Goal: Task Accomplishment & Management: Manage account settings

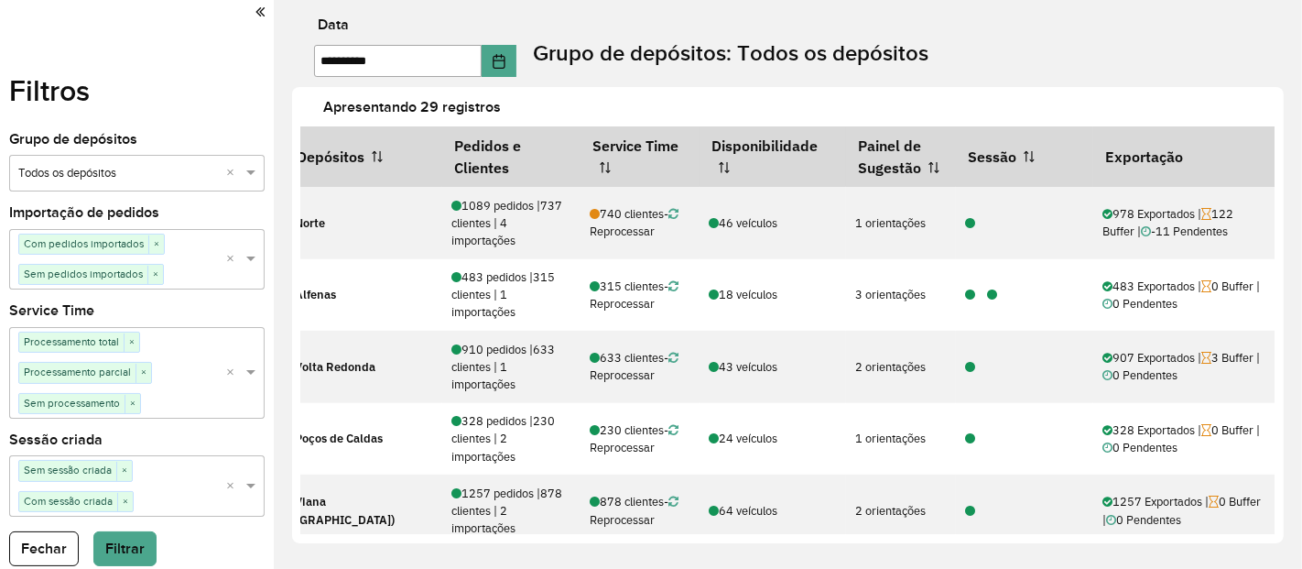
scroll to position [897, 0]
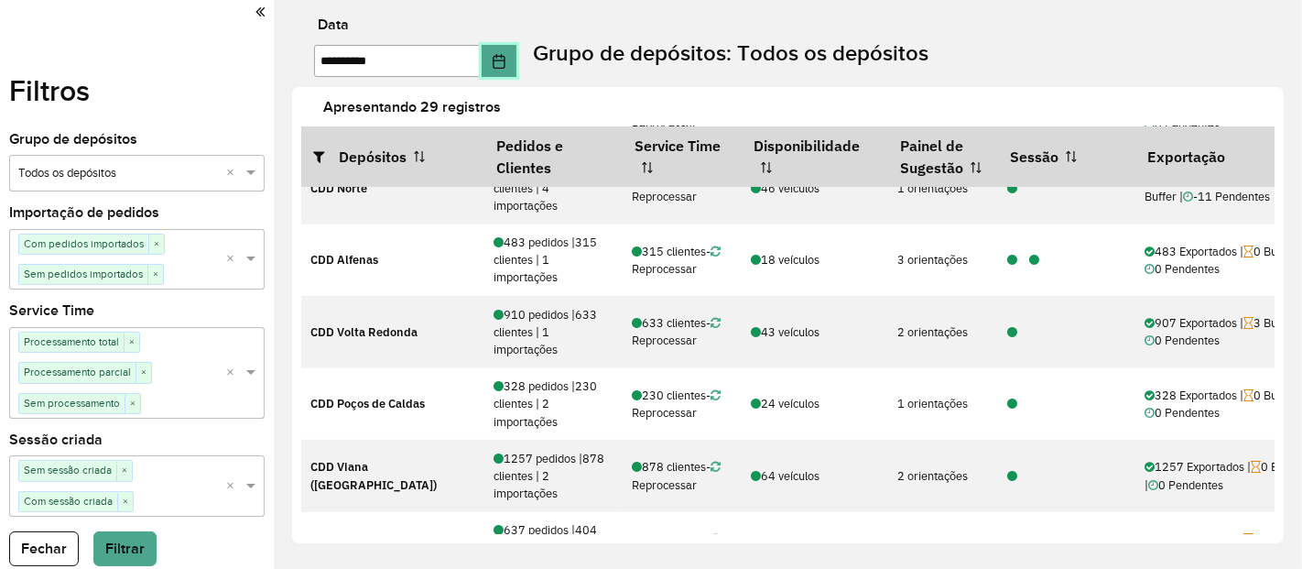
click at [516, 71] on button "Choose Date" at bounding box center [499, 61] width 35 height 32
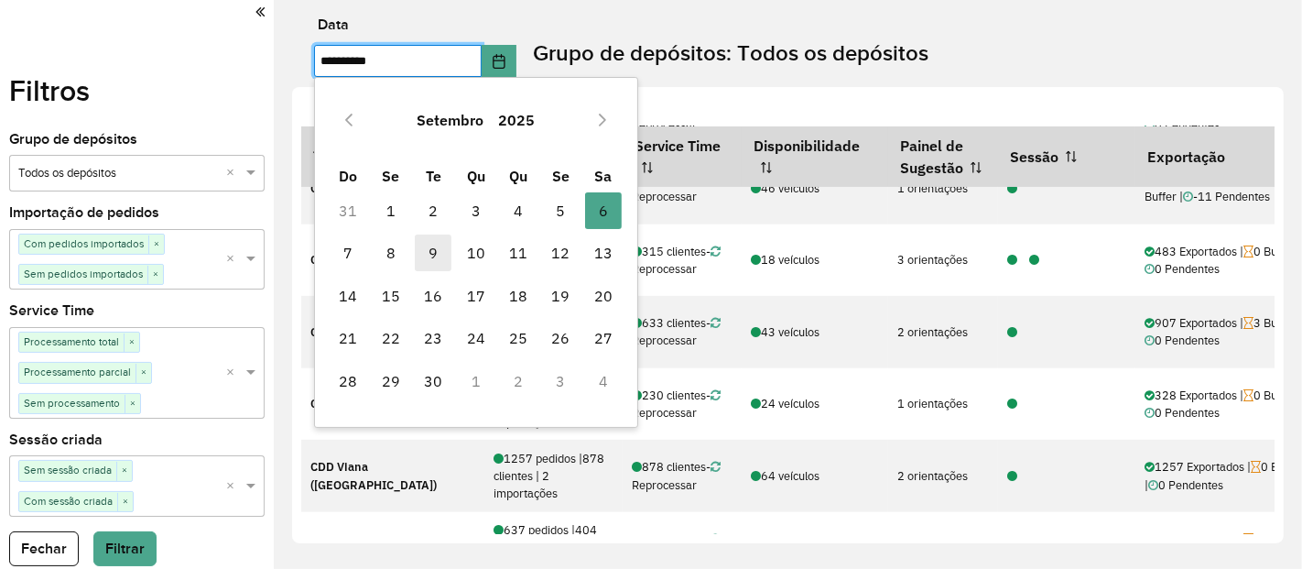
click at [429, 260] on span "9" at bounding box center [433, 252] width 37 height 37
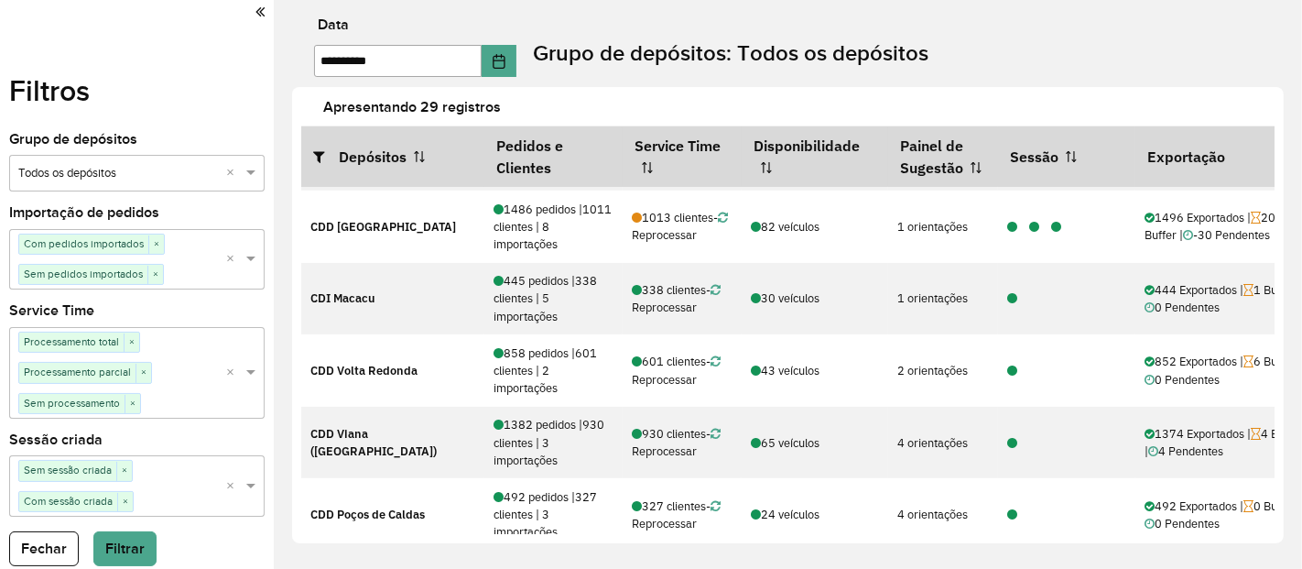
scroll to position [504, 0]
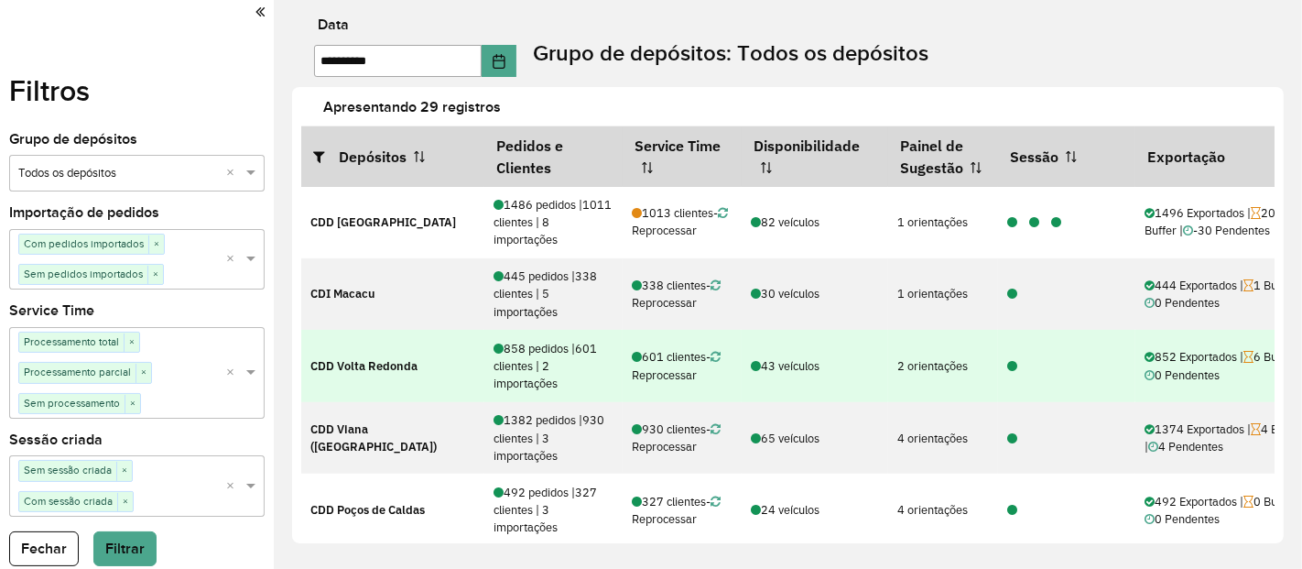
click at [1015, 364] on icon at bounding box center [1012, 367] width 10 height 12
click at [1009, 362] on icon at bounding box center [1012, 367] width 10 height 12
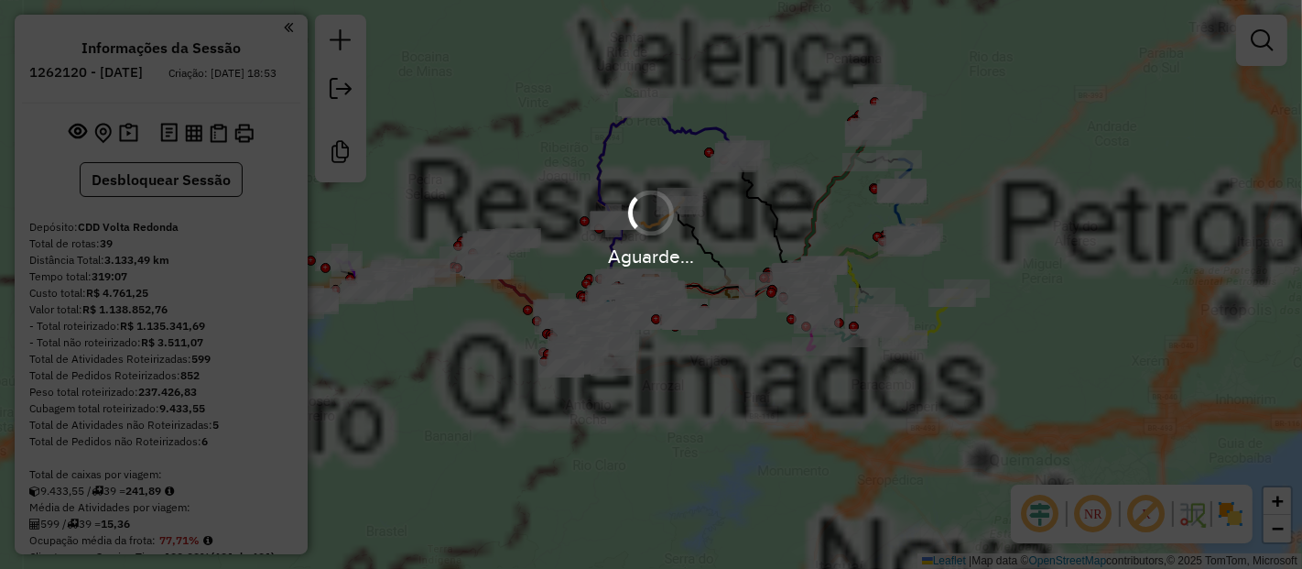
click at [1043, 525] on em at bounding box center [1040, 514] width 44 height 44
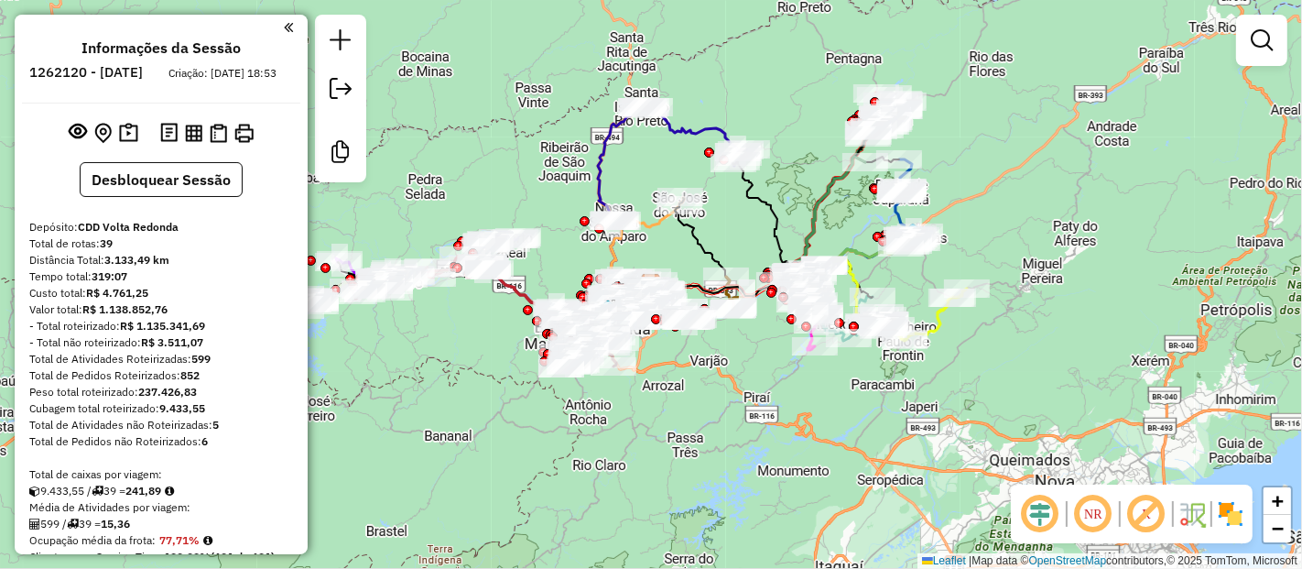
click at [1158, 507] on em at bounding box center [1147, 514] width 44 height 44
click at [1232, 514] on img at bounding box center [1230, 513] width 29 height 29
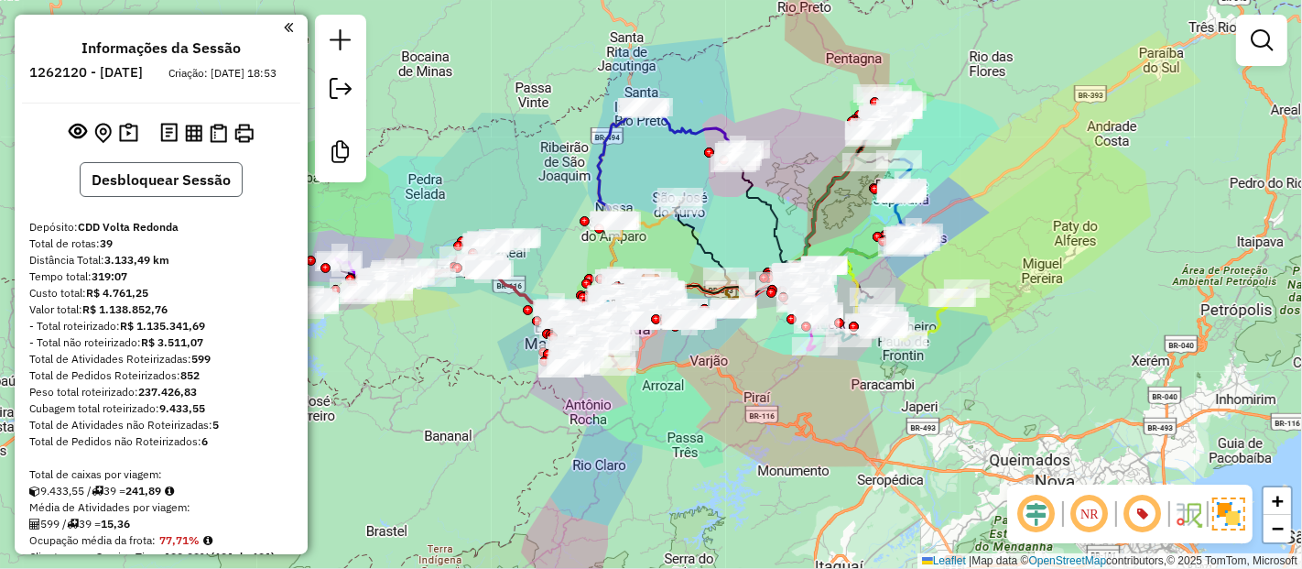
click at [173, 186] on button "Desbloquear Sessão" at bounding box center [161, 179] width 163 height 35
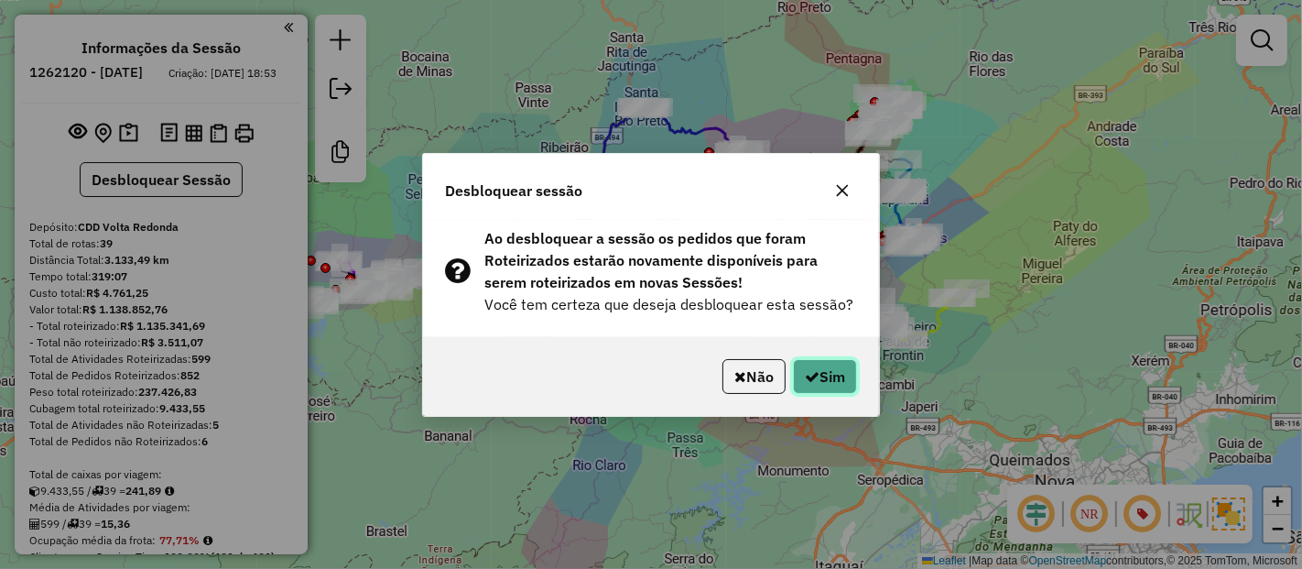
click at [836, 375] on button "Sim" at bounding box center [825, 376] width 64 height 35
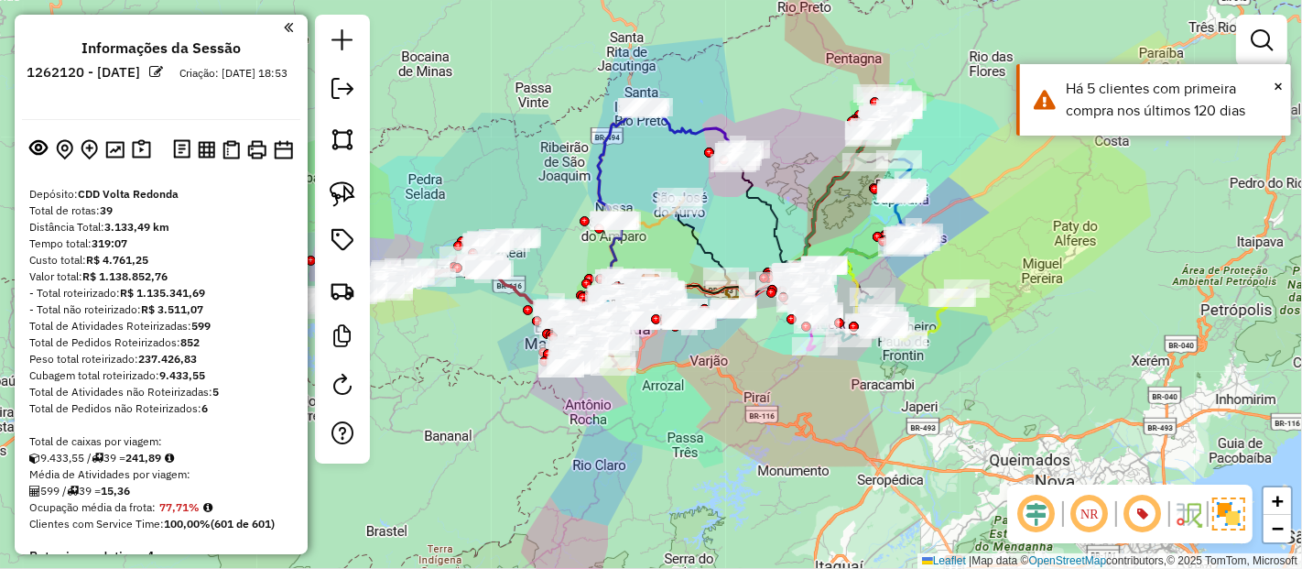
click at [1026, 512] on em at bounding box center [1037, 514] width 44 height 44
click at [1216, 518] on img at bounding box center [1228, 513] width 33 height 33
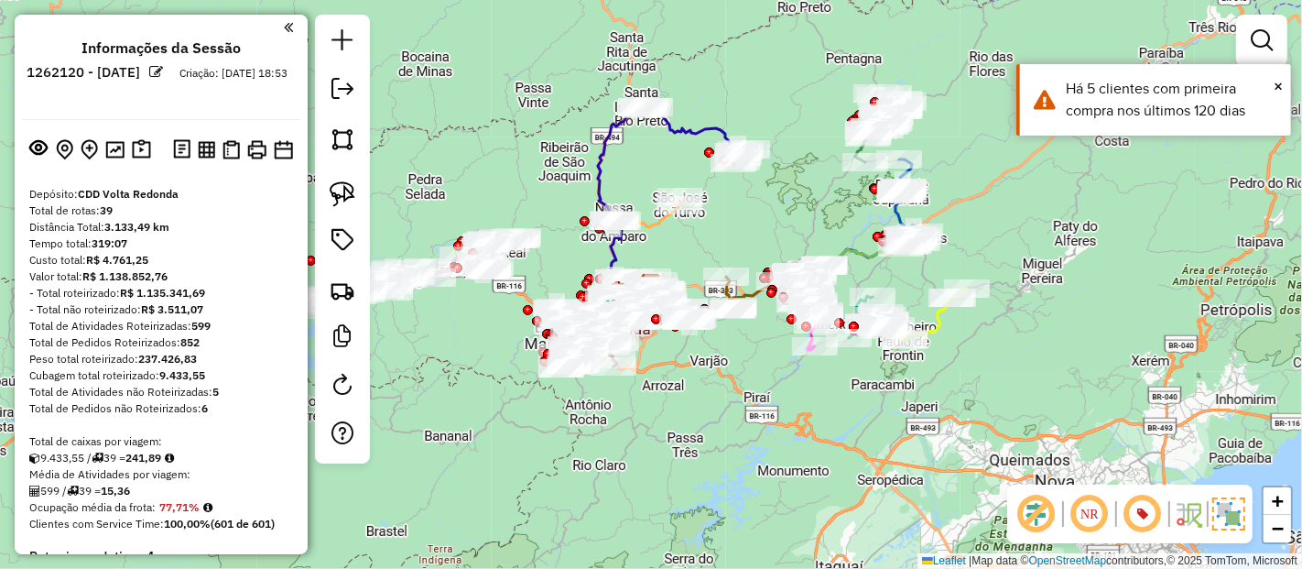
click at [1216, 518] on img at bounding box center [1228, 513] width 33 height 33
click at [1216, 518] on img at bounding box center [1230, 513] width 29 height 29
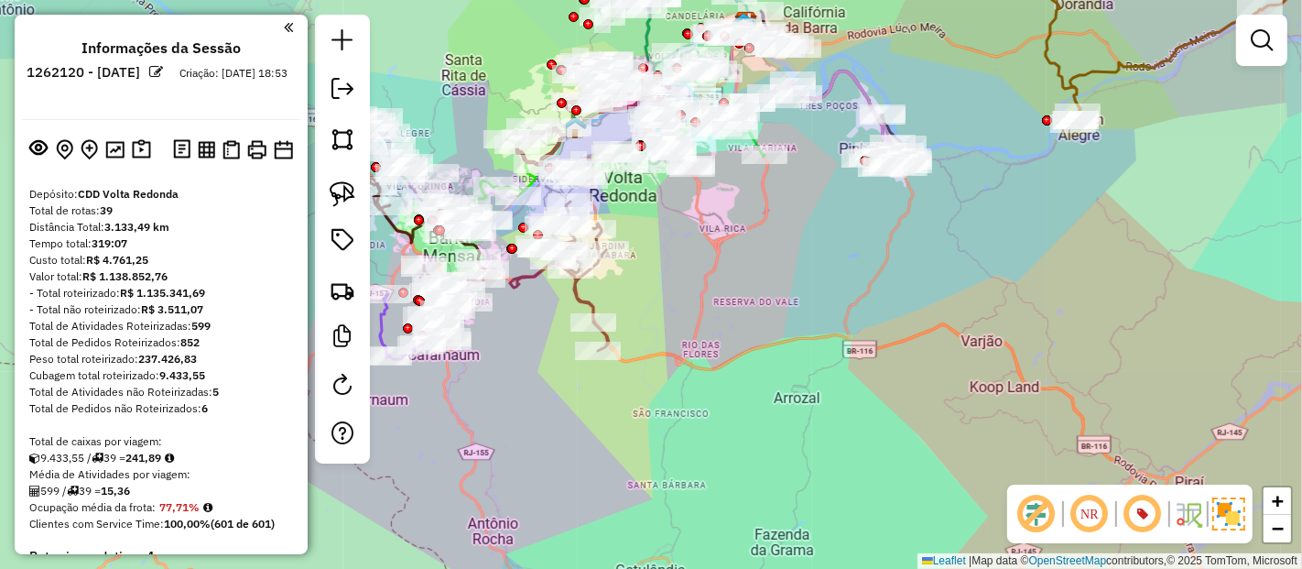
drag, startPoint x: 672, startPoint y: 280, endPoint x: 715, endPoint y: 398, distance: 125.7
click at [715, 398] on div "Janela de atendimento Grade de atendimento Capacidade Transportadoras Veículos …" at bounding box center [651, 284] width 1302 height 569
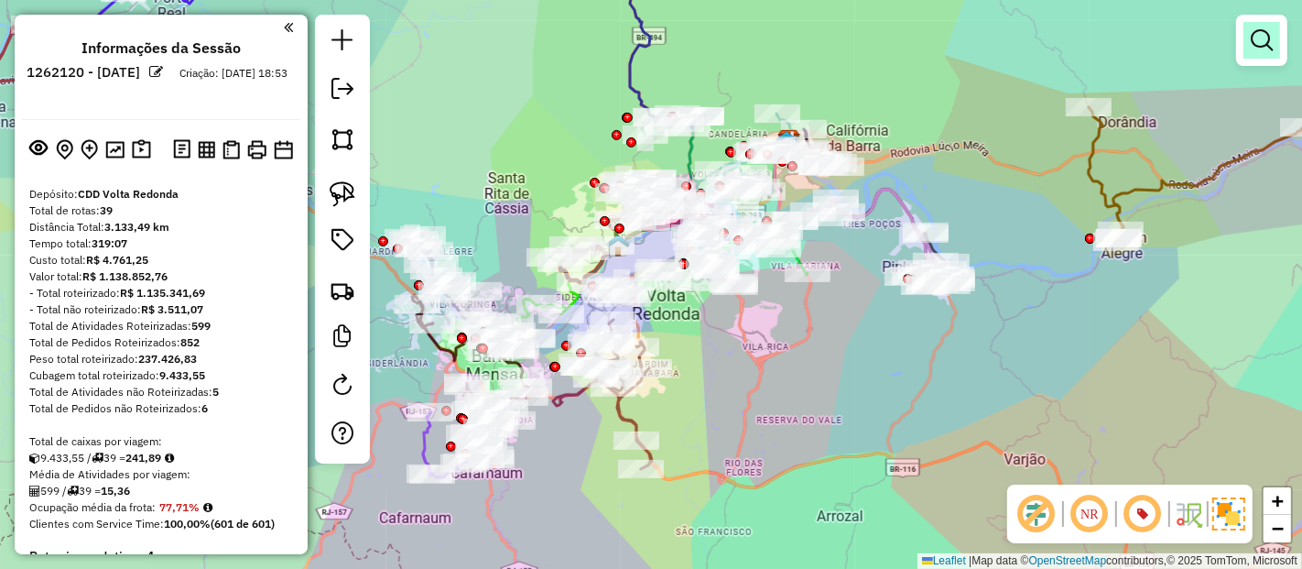
click at [1271, 38] on em at bounding box center [1262, 40] width 22 height 22
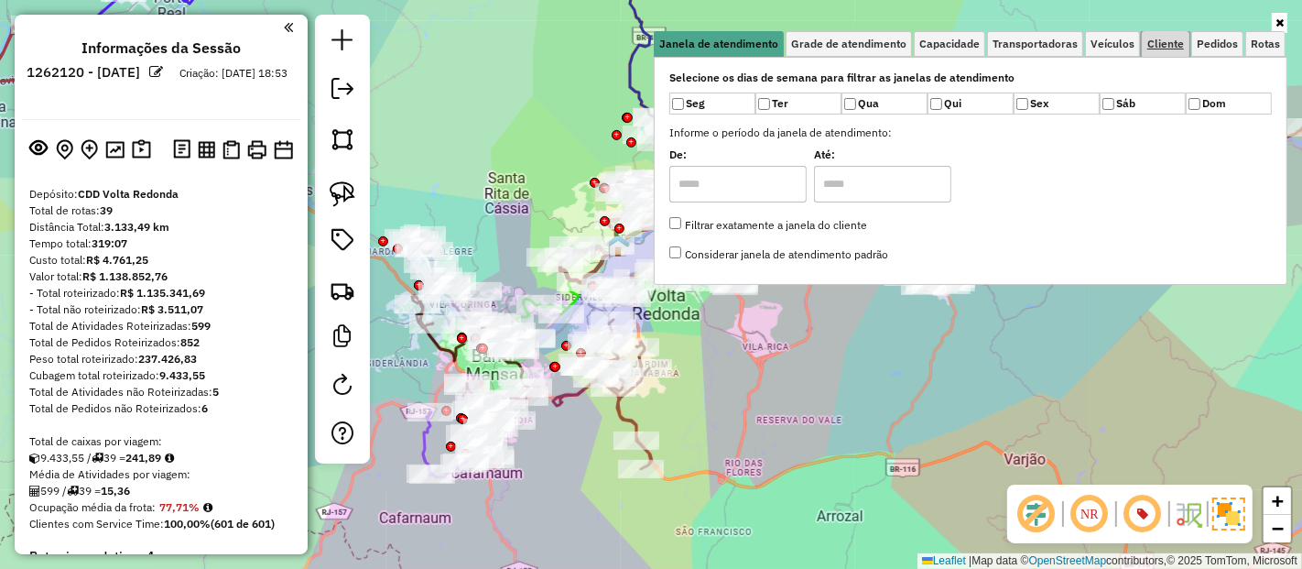
click at [1156, 40] on span "Cliente" at bounding box center [1165, 43] width 37 height 11
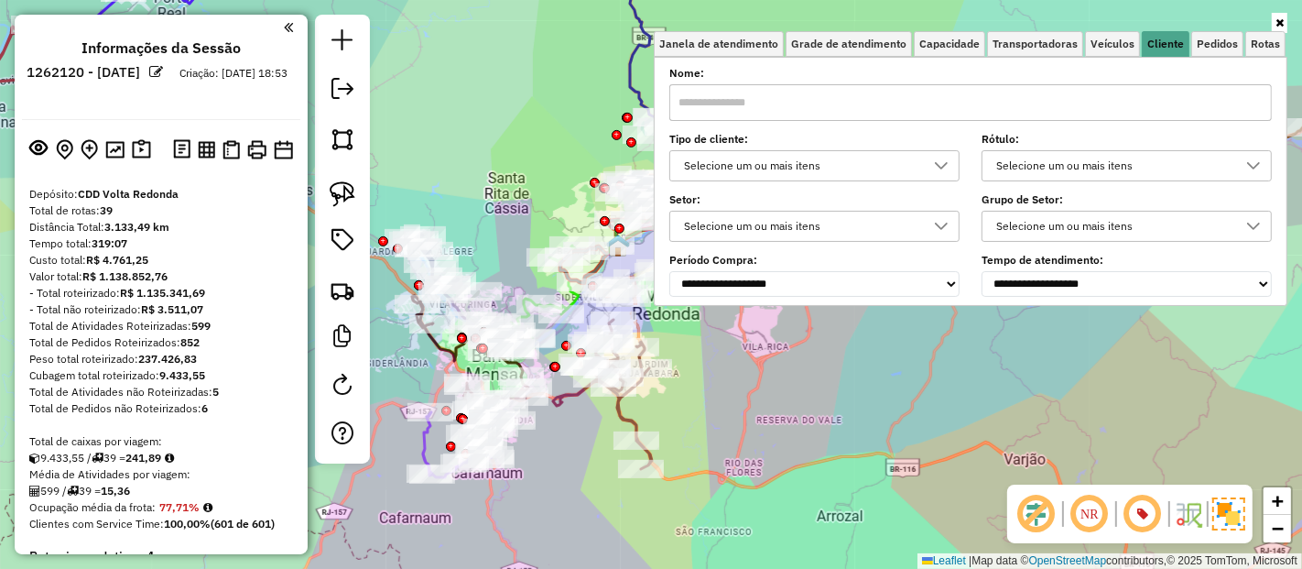
click at [766, 170] on div "Selecione um ou mais itens" at bounding box center [801, 165] width 246 height 29
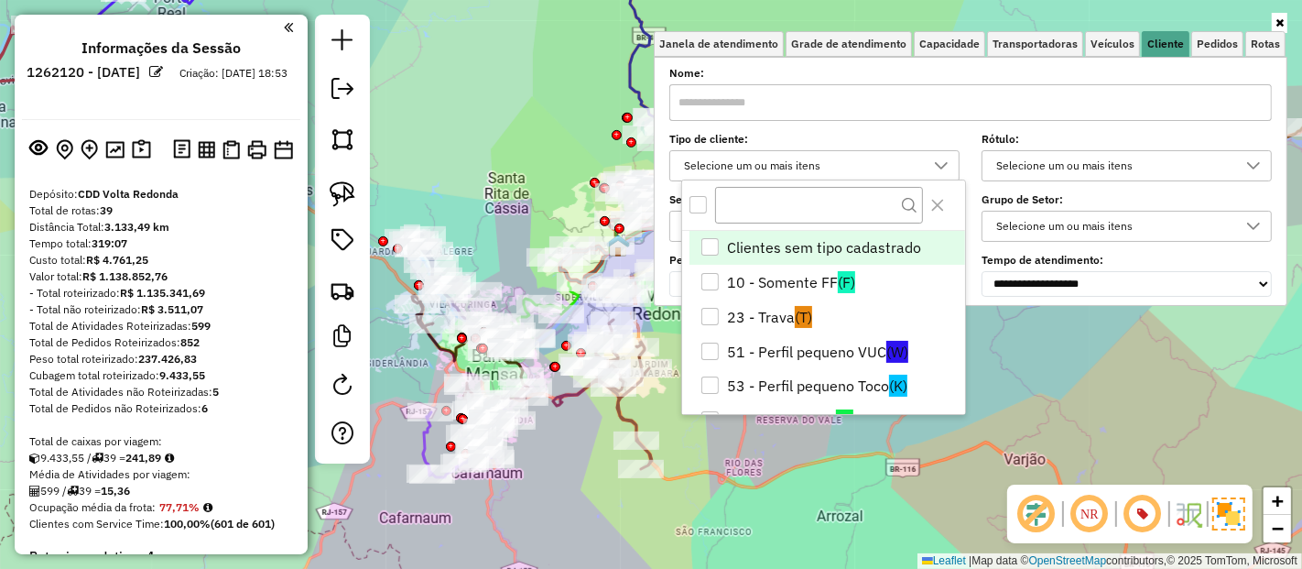
scroll to position [142, 0]
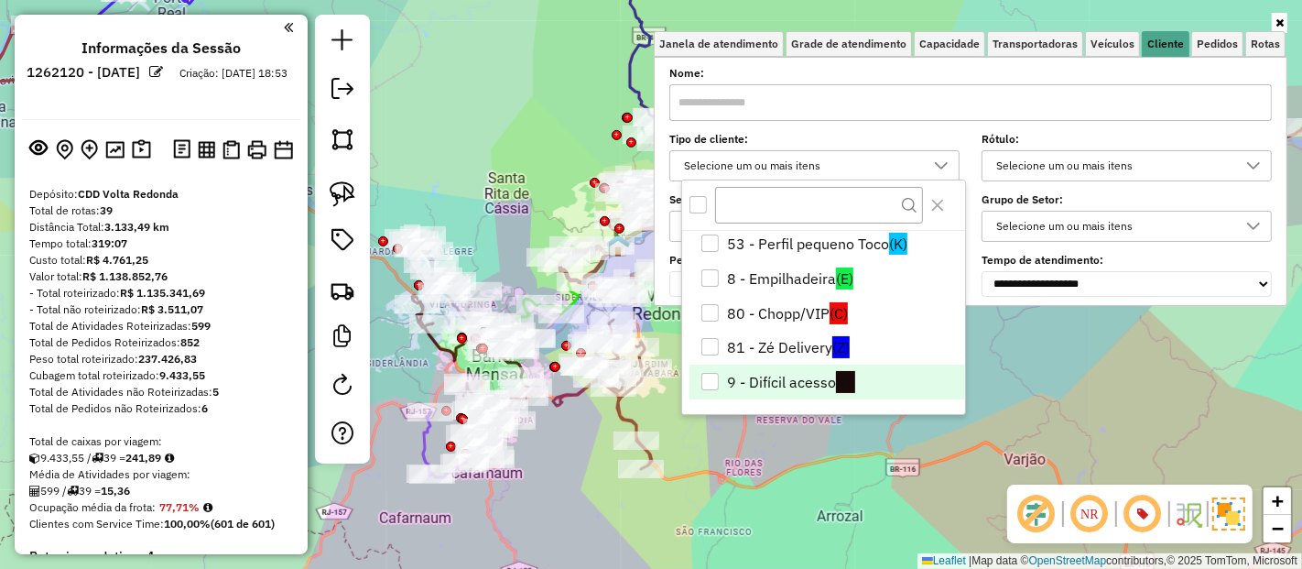
click at [754, 392] on li "9 - Difícil acesso (D)" at bounding box center [828, 381] width 276 height 35
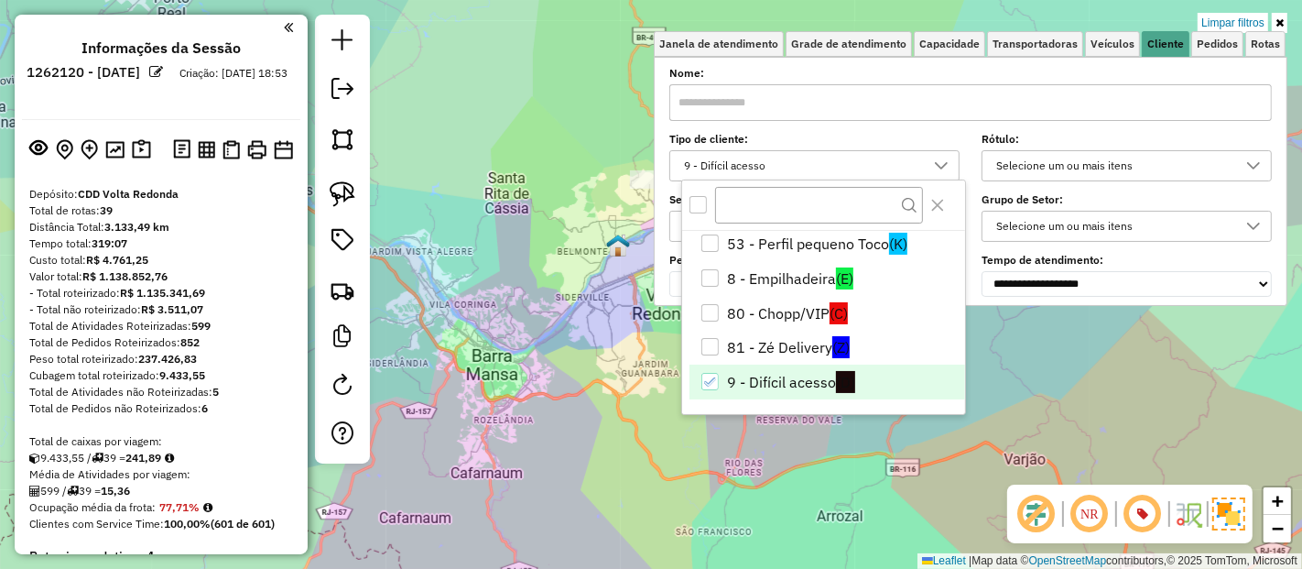
click at [530, 505] on div "Limpar filtros Janela de atendimento Grade de atendimento Capacidade Transporta…" at bounding box center [651, 284] width 1302 height 569
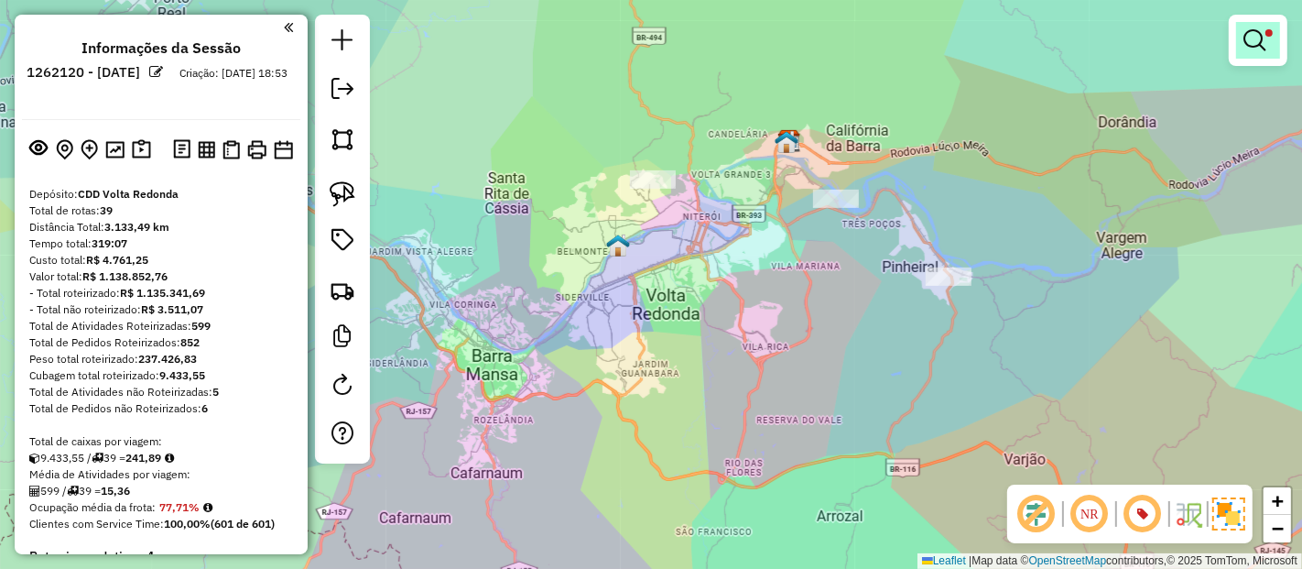
click at [1243, 56] on link at bounding box center [1258, 40] width 44 height 37
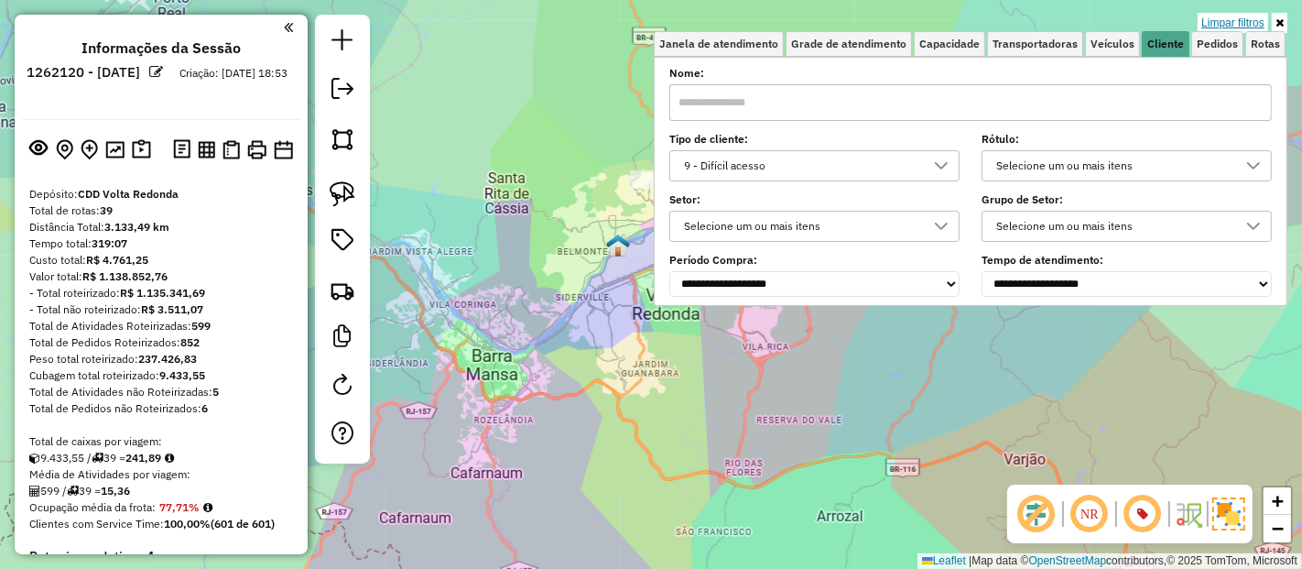
click at [1242, 27] on link "Limpar filtros" at bounding box center [1233, 23] width 71 height 20
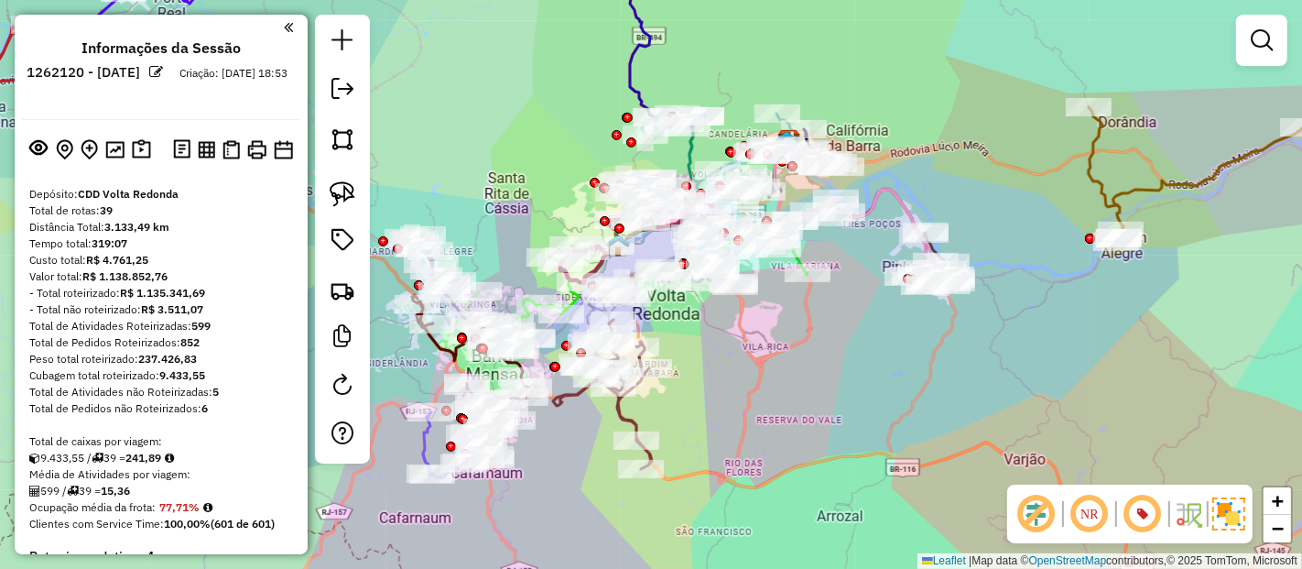
click at [1276, 20] on div at bounding box center [1261, 40] width 51 height 51
click at [1268, 36] on em at bounding box center [1262, 40] width 22 height 22
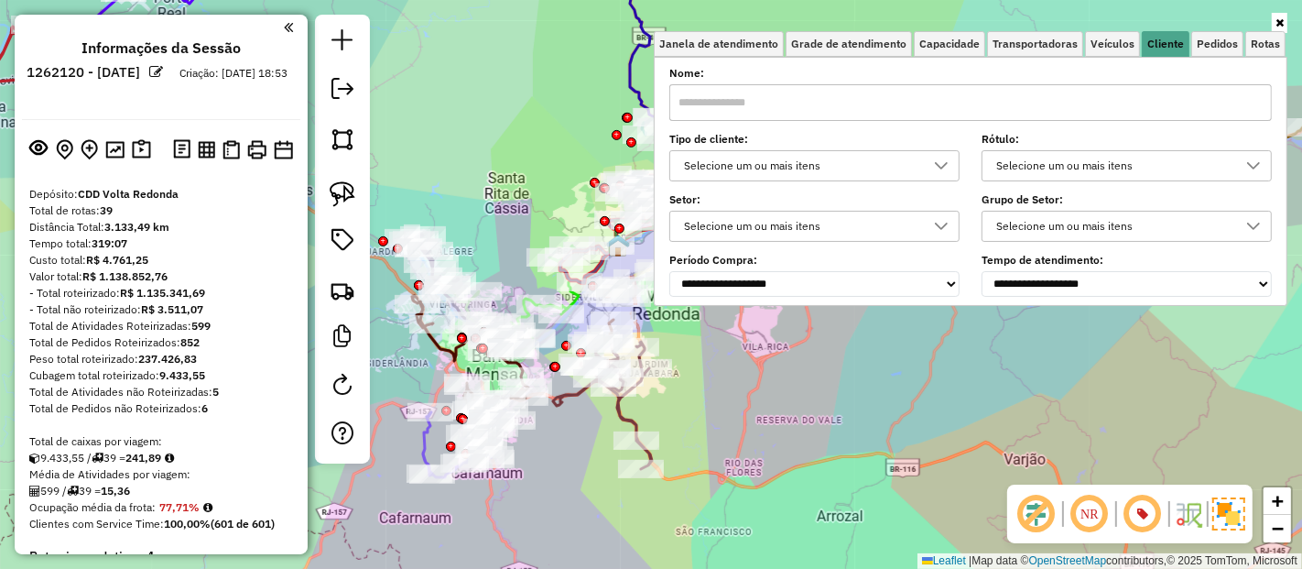
click at [931, 58] on div "Selecione os dias de semana para filtrar as janelas de atendimento Seg Ter Qua …" at bounding box center [971, 181] width 634 height 249
click at [932, 47] on span "Capacidade" at bounding box center [949, 43] width 60 height 11
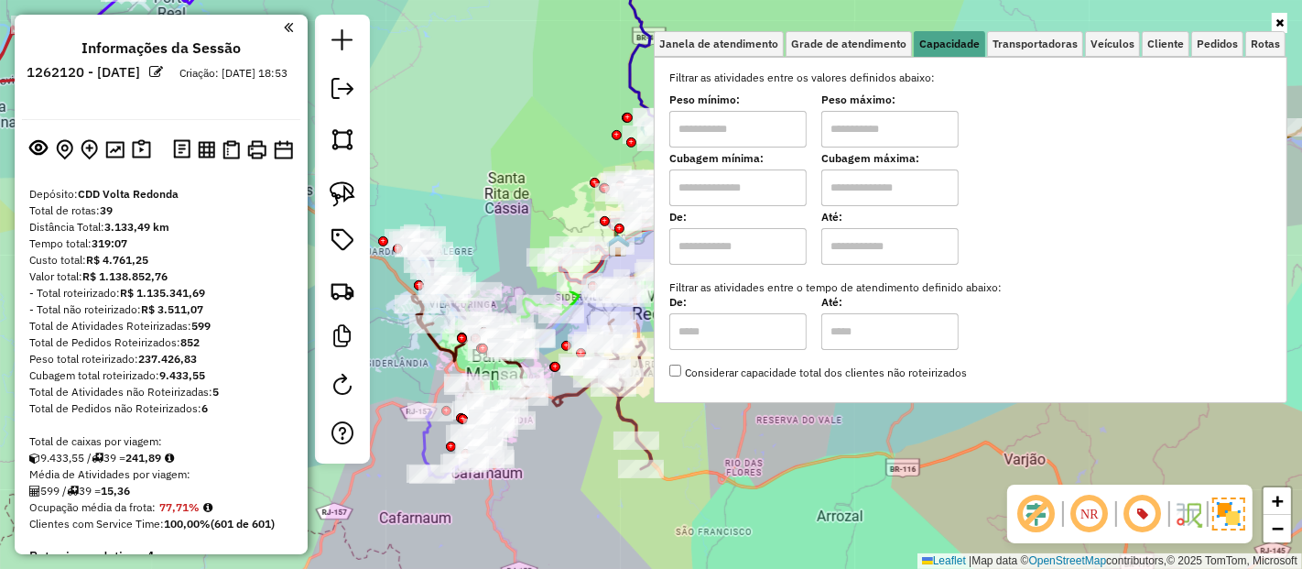
click at [727, 192] on input "text" at bounding box center [737, 187] width 137 height 37
type input "****"
click at [886, 200] on input "text" at bounding box center [889, 187] width 137 height 37
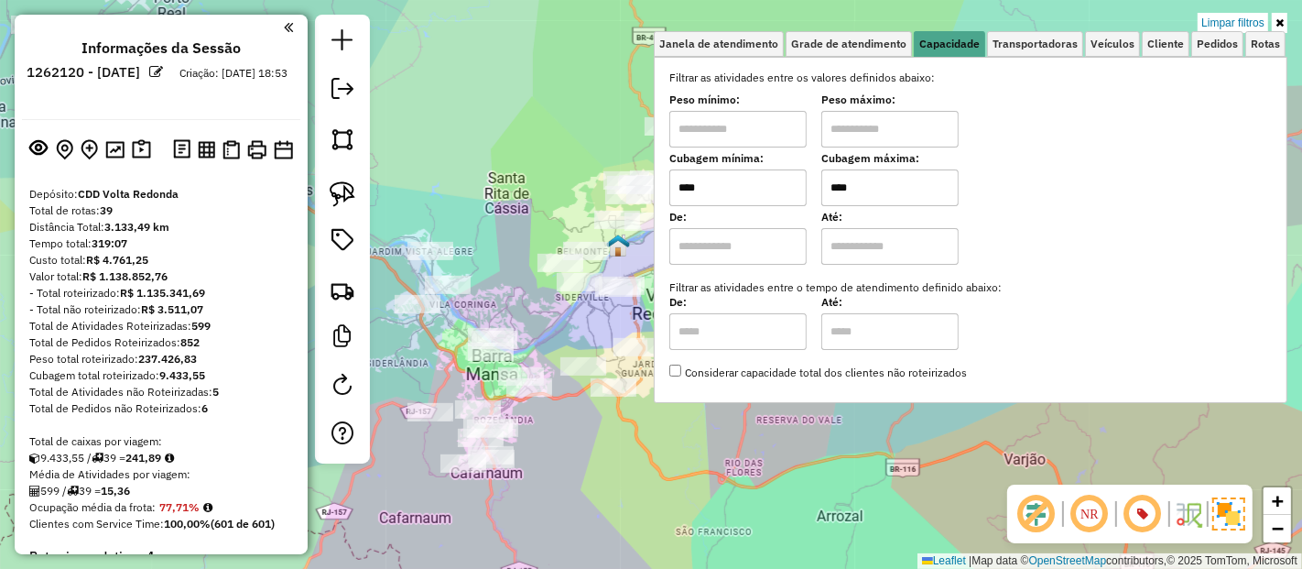
click at [467, 247] on div "Limpar filtros Janela de atendimento Grade de atendimento Capacidade Transporta…" at bounding box center [651, 284] width 1302 height 569
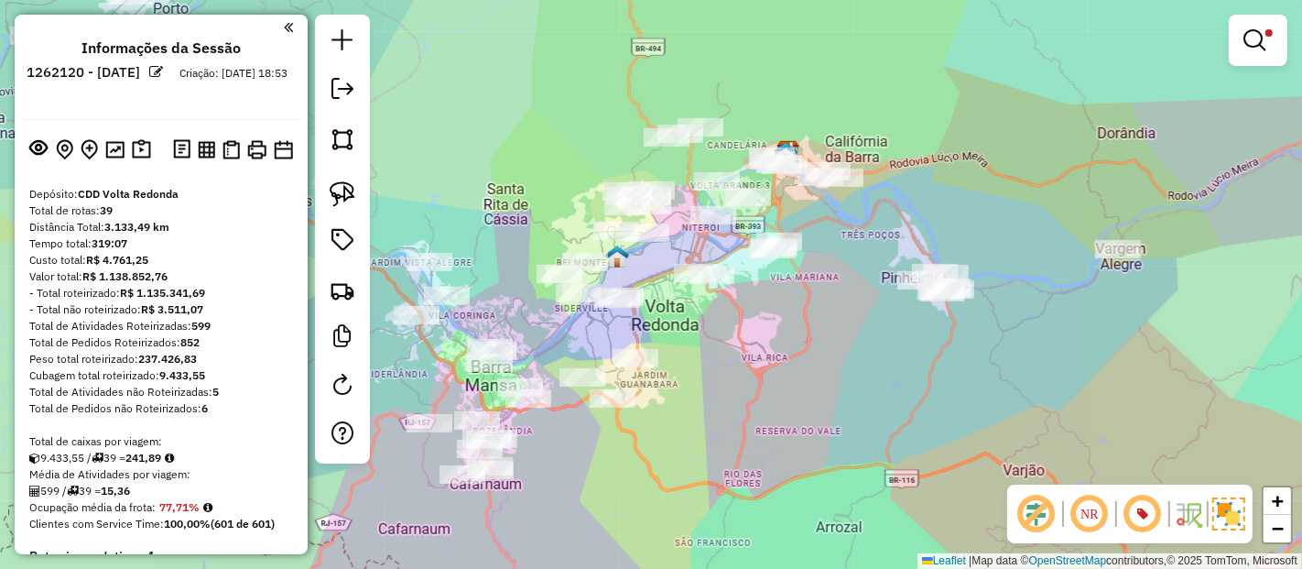
click at [746, 386] on div "Limpar filtros Janela de atendimento Grade de atendimento Capacidade Transporta…" at bounding box center [651, 284] width 1302 height 569
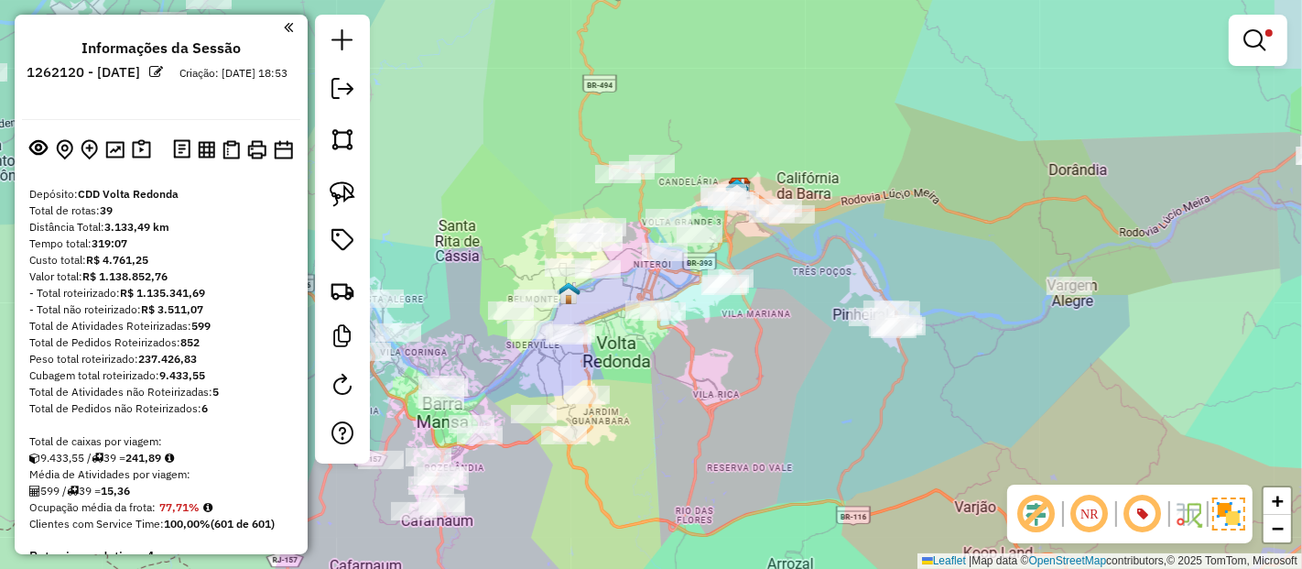
drag, startPoint x: 824, startPoint y: 353, endPoint x: 766, endPoint y: 401, distance: 75.5
click at [766, 401] on div "Limpar filtros Janela de atendimento Grade de atendimento Capacidade Transporta…" at bounding box center [651, 284] width 1302 height 569
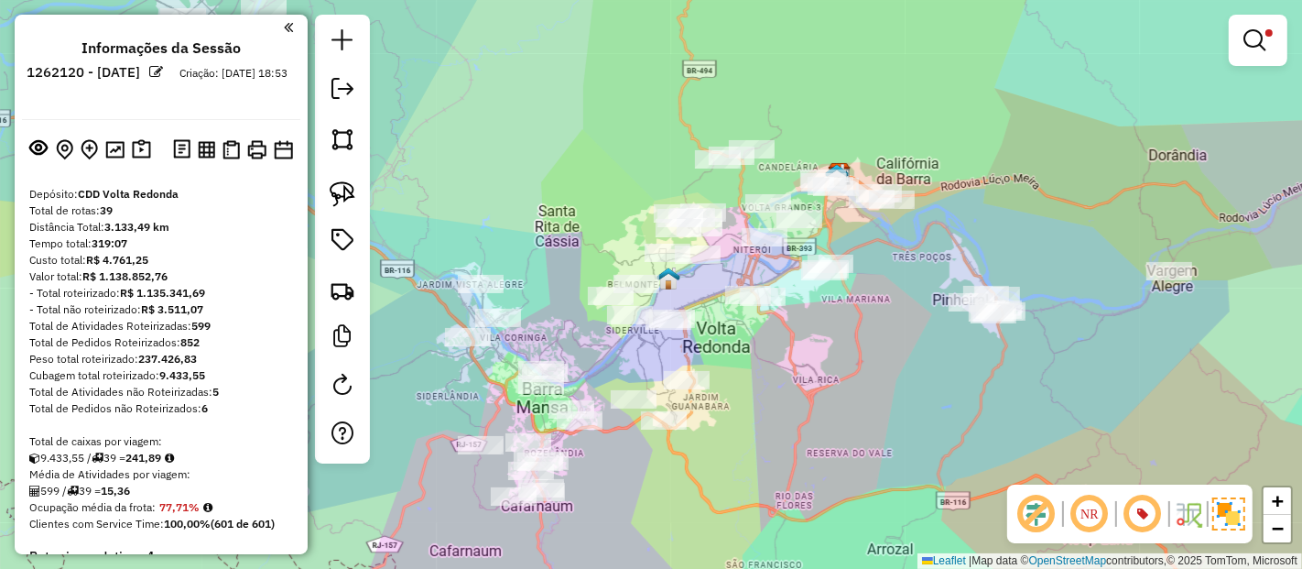
drag, startPoint x: 694, startPoint y: 397, endPoint x: 801, endPoint y: 375, distance: 109.4
click at [801, 375] on div "Limpar filtros Janela de atendimento Grade de atendimento Capacidade Transporta…" at bounding box center [651, 284] width 1302 height 569
click at [1277, 42] on div at bounding box center [1258, 40] width 59 height 51
click at [1277, 42] on link at bounding box center [1258, 40] width 44 height 37
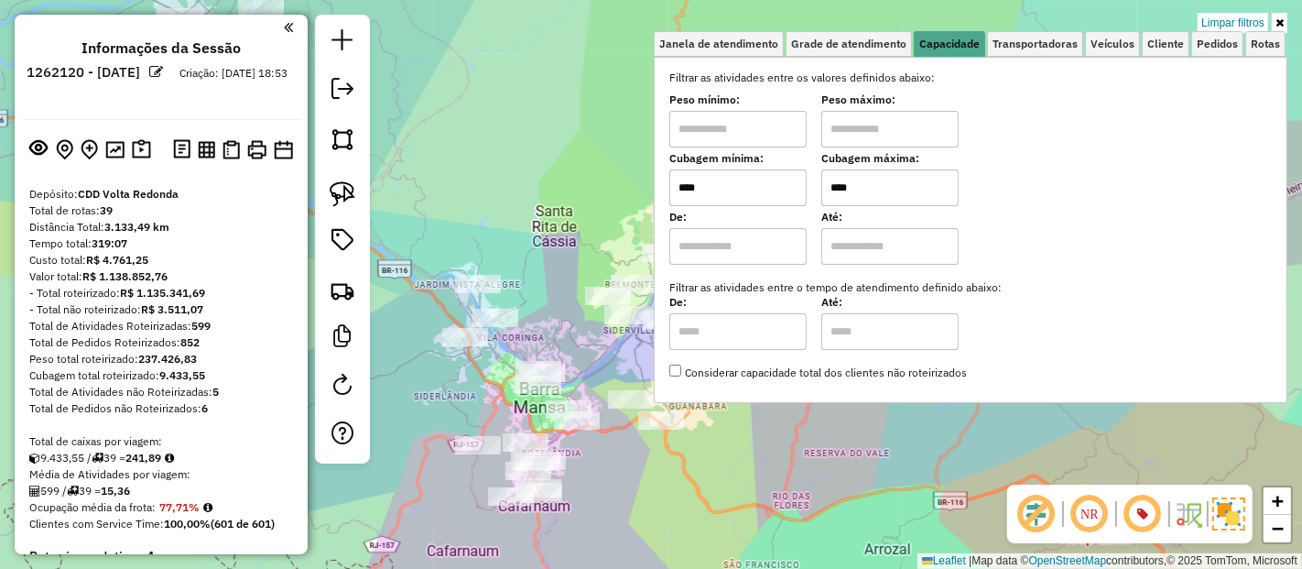
click at [923, 193] on input "****" at bounding box center [889, 187] width 137 height 37
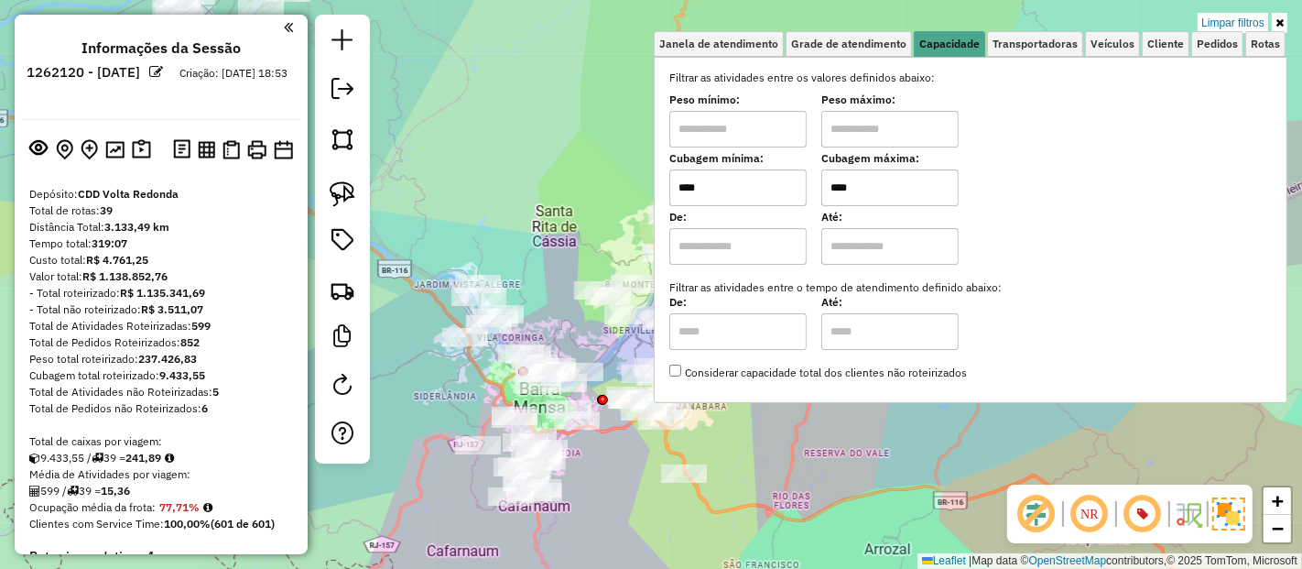
click at [555, 242] on div "Rota 3 - Placa FQI1B56 08125613 - VERJ ARMAZEM EIRELI Limpar filtros Janela de …" at bounding box center [651, 284] width 1302 height 569
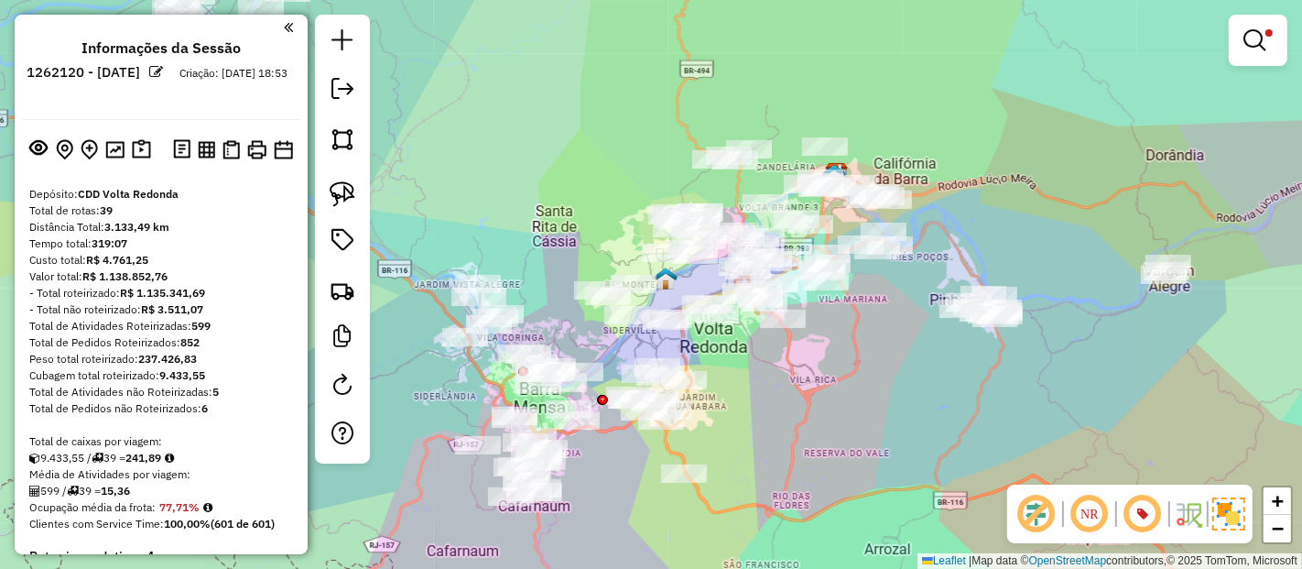
click at [928, 417] on div "Limpar filtros Janela de atendimento Grade de atendimento Capacidade Transporta…" at bounding box center [651, 284] width 1302 height 569
click at [1247, 31] on em at bounding box center [1255, 40] width 22 height 22
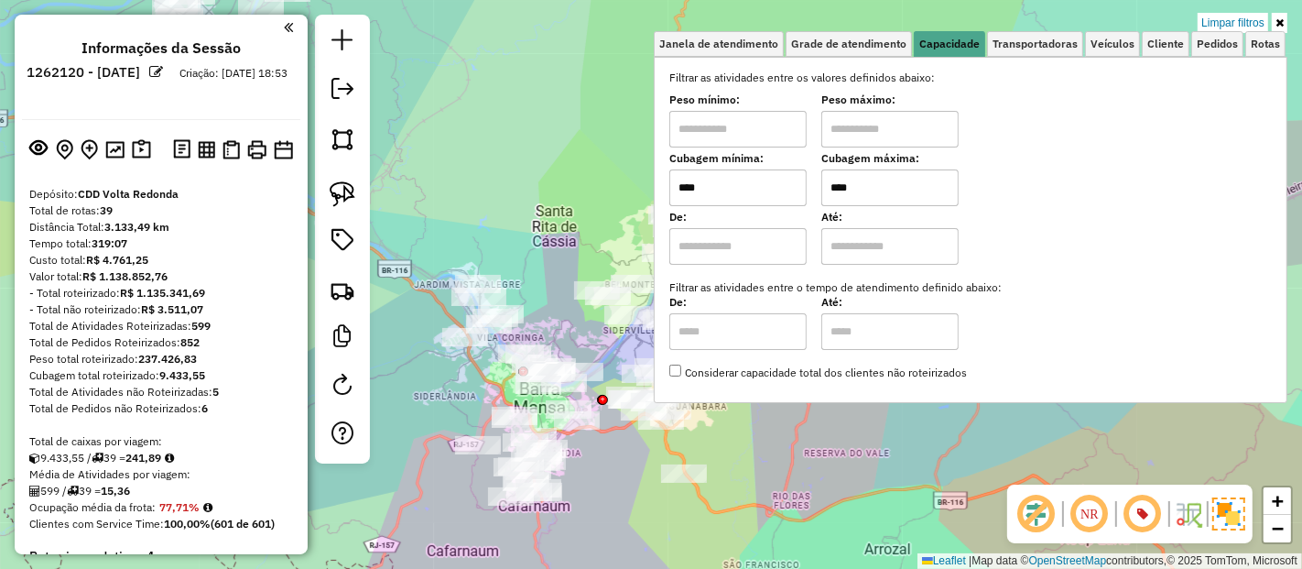
click at [895, 201] on input "****" at bounding box center [889, 187] width 137 height 37
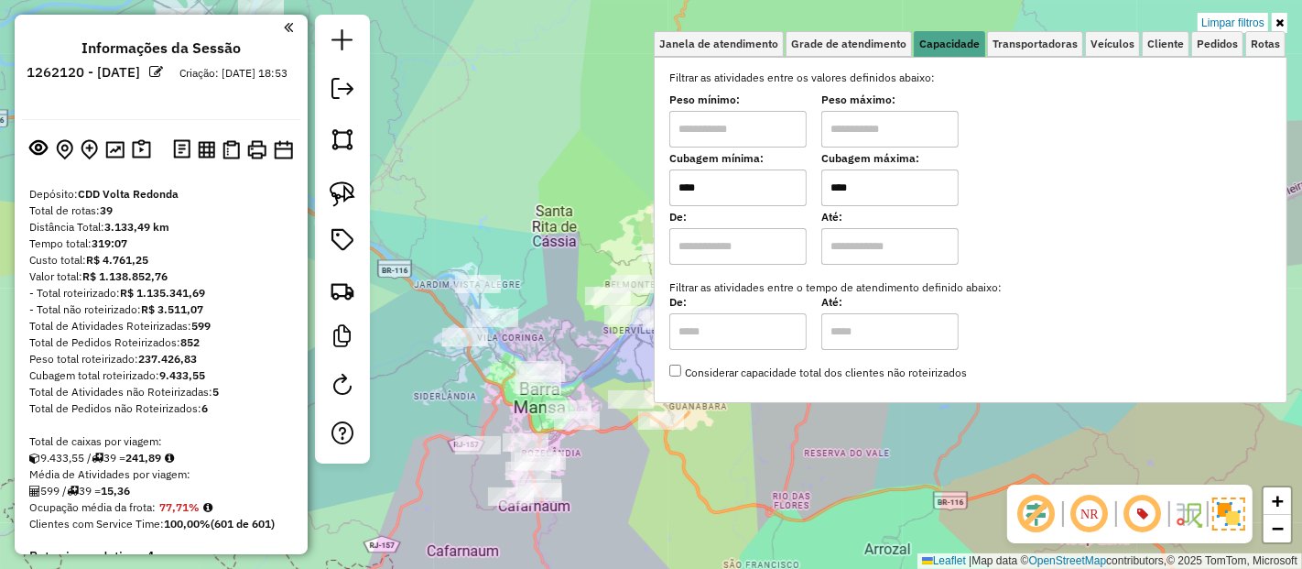
type input "****"
click at [568, 182] on div "Limpar filtros Janela de atendimento Grade de atendimento Capacidade Transporta…" at bounding box center [651, 284] width 1302 height 569
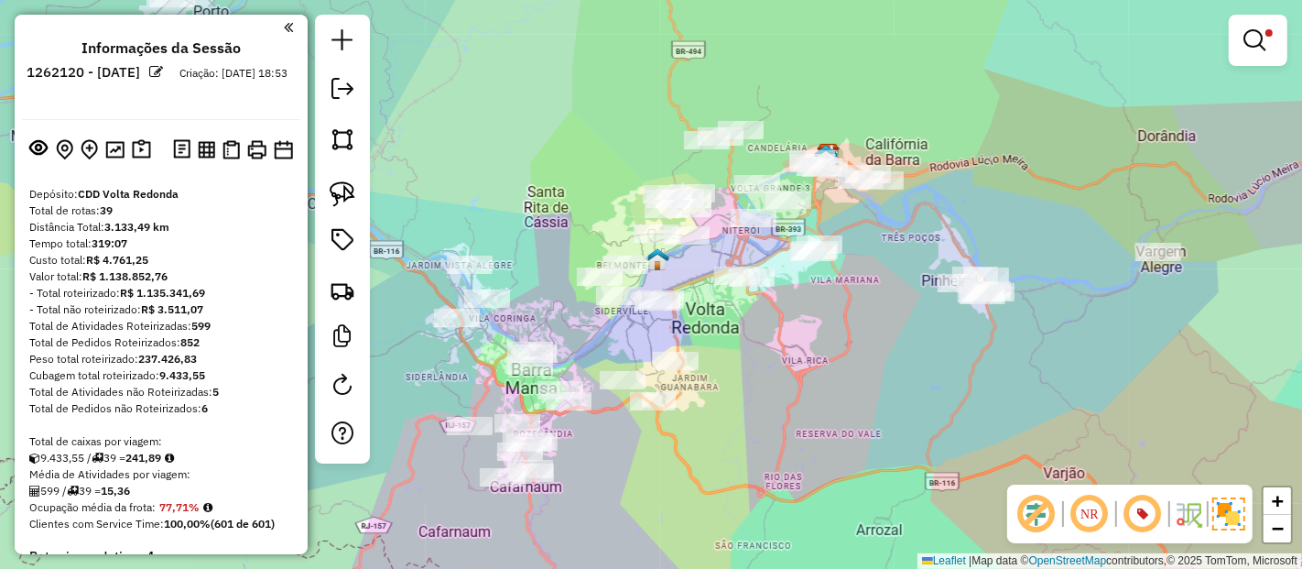
drag, startPoint x: 603, startPoint y: 517, endPoint x: 594, endPoint y: 498, distance: 20.9
click at [594, 498] on div "Limpar filtros Janela de atendimento Grade de atendimento Capacidade Transporta…" at bounding box center [651, 284] width 1302 height 569
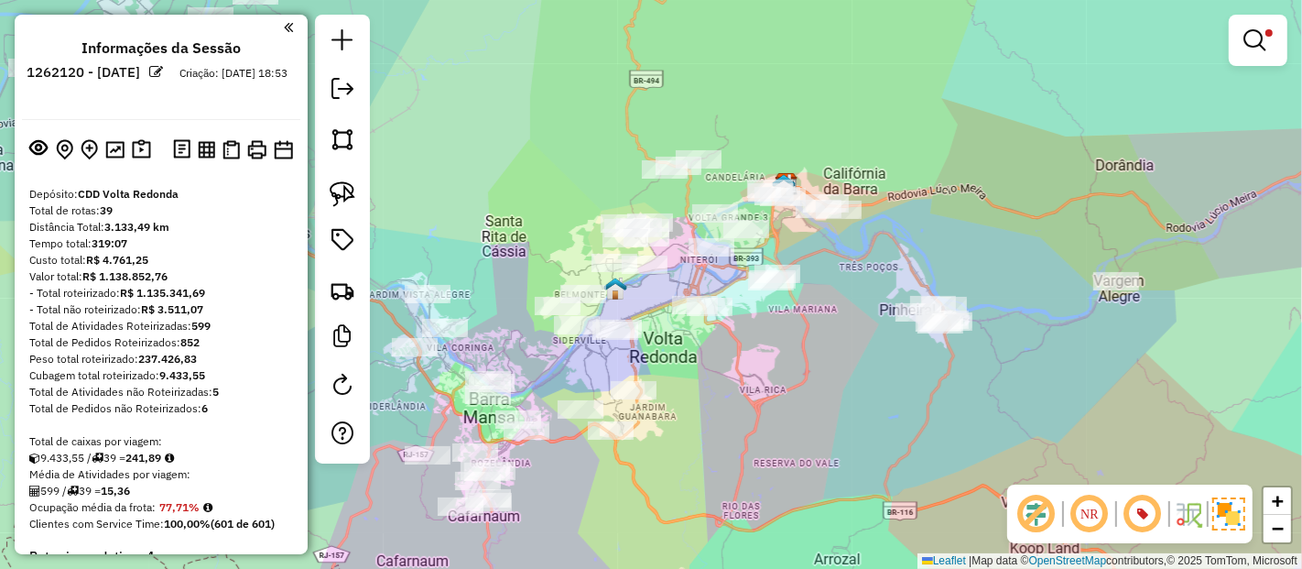
drag, startPoint x: 875, startPoint y: 417, endPoint x: 833, endPoint y: 445, distance: 50.8
click at [833, 445] on div "Limpar filtros Janela de atendimento Grade de atendimento Capacidade Transporta…" at bounding box center [651, 284] width 1302 height 569
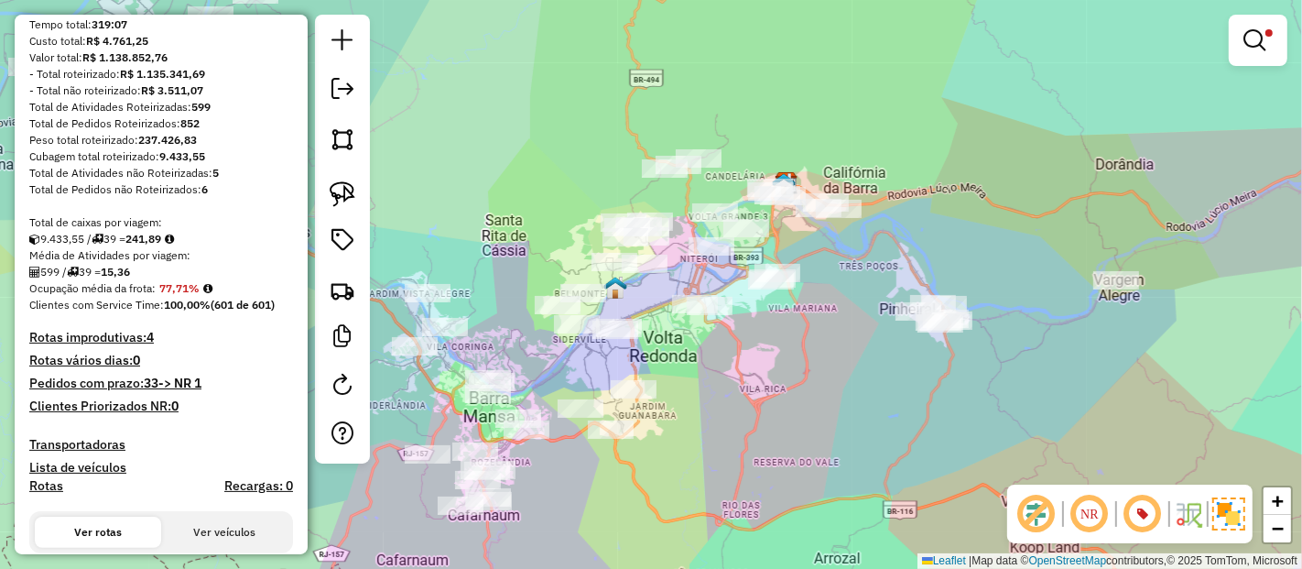
scroll to position [217, 0]
drag, startPoint x: 510, startPoint y: 312, endPoint x: 520, endPoint y: 321, distance: 13.0
click at [520, 321] on div "Limpar filtros Janela de atendimento Grade de atendimento Capacidade Transporta…" at bounding box center [651, 284] width 1302 height 569
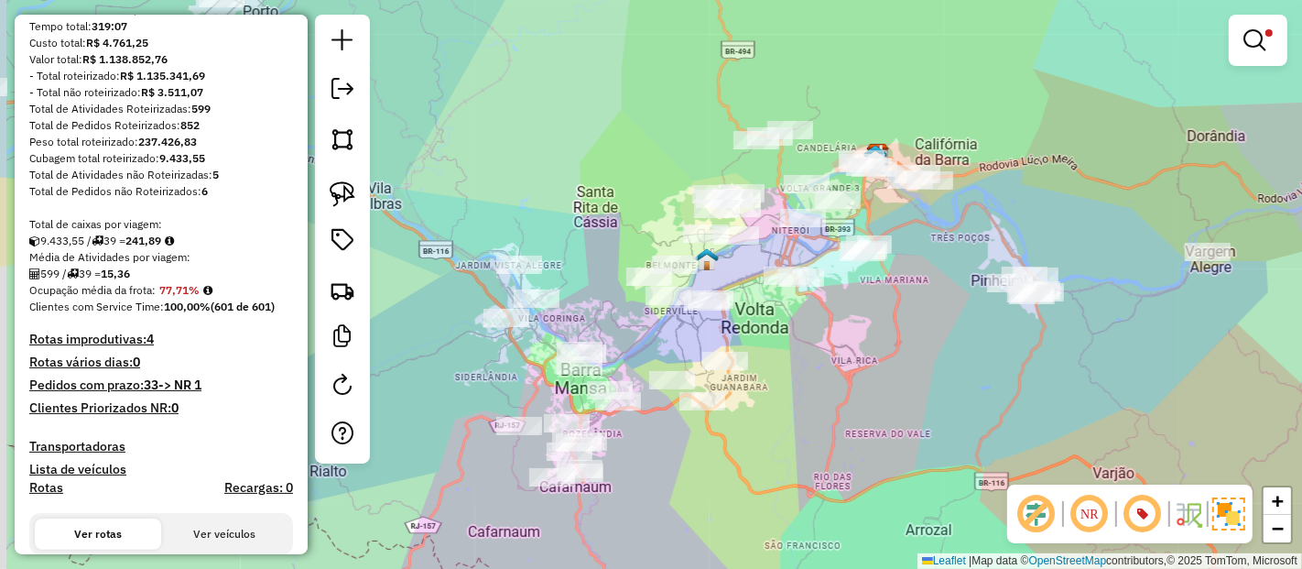
drag, startPoint x: 544, startPoint y: 321, endPoint x: 625, endPoint y: 284, distance: 88.5
click at [625, 284] on div "Rota 33 - Placa RUX5J40 08137653 - BAR DO CLAUDIO Limpar filtros Janela de aten…" at bounding box center [651, 284] width 1302 height 569
click at [1273, 46] on link at bounding box center [1258, 40] width 44 height 37
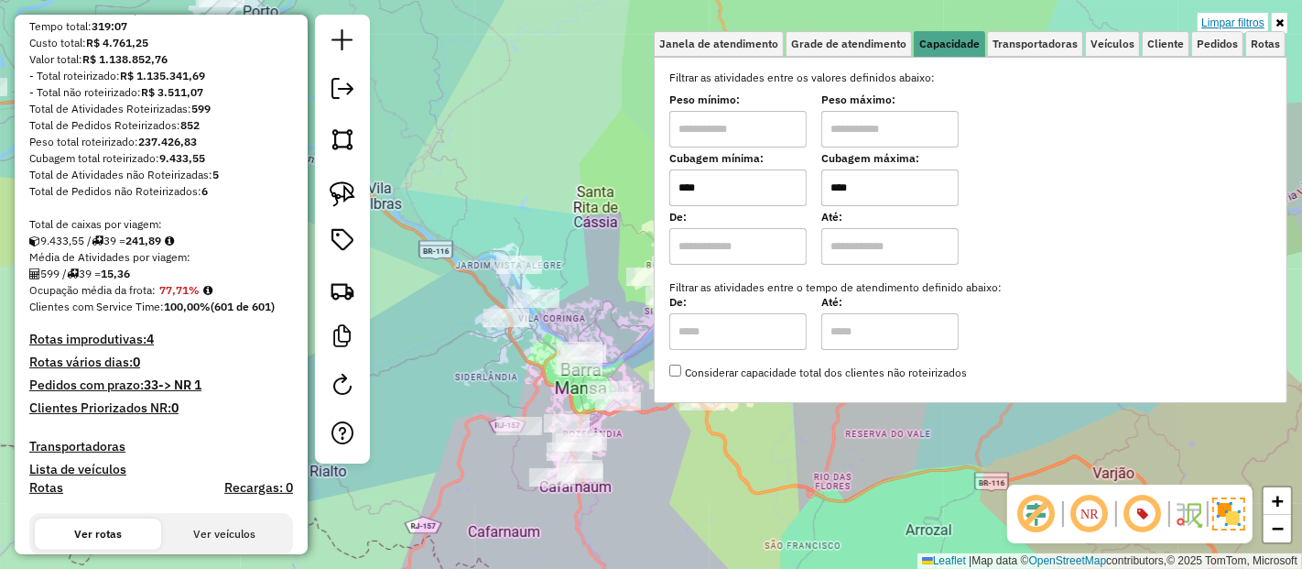
click at [1213, 25] on link "Limpar filtros" at bounding box center [1233, 23] width 71 height 20
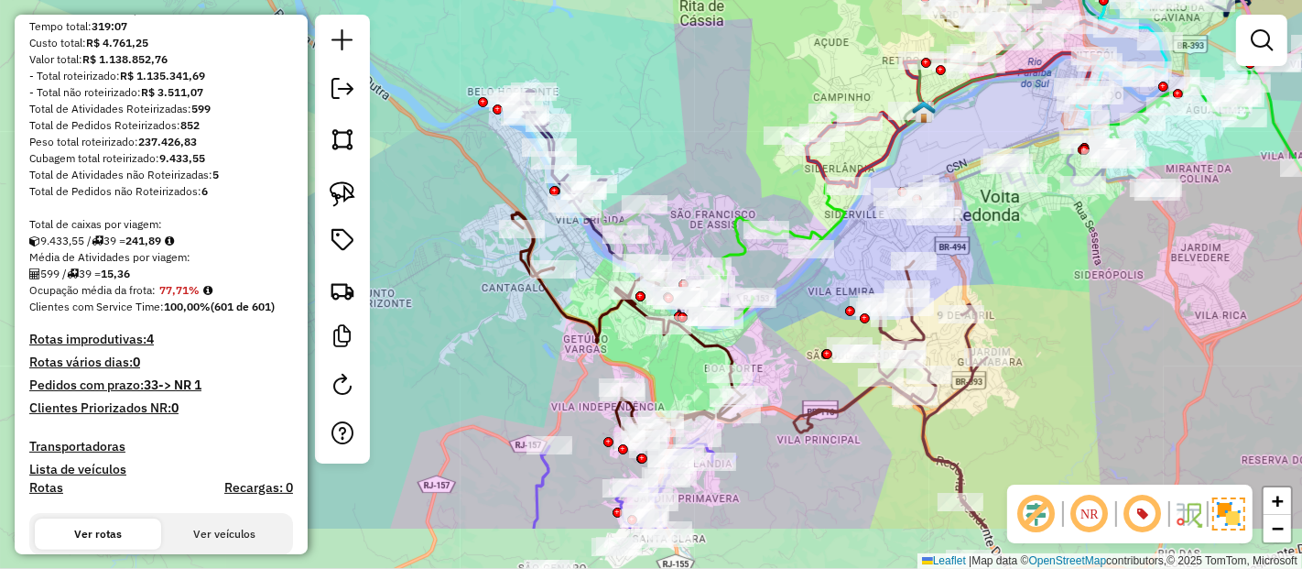
drag, startPoint x: 686, startPoint y: 266, endPoint x: 717, endPoint y: 168, distance: 101.9
click at [717, 168] on div "Janela de atendimento Grade de atendimento Capacidade Transportadoras Veículos …" at bounding box center [651, 284] width 1302 height 569
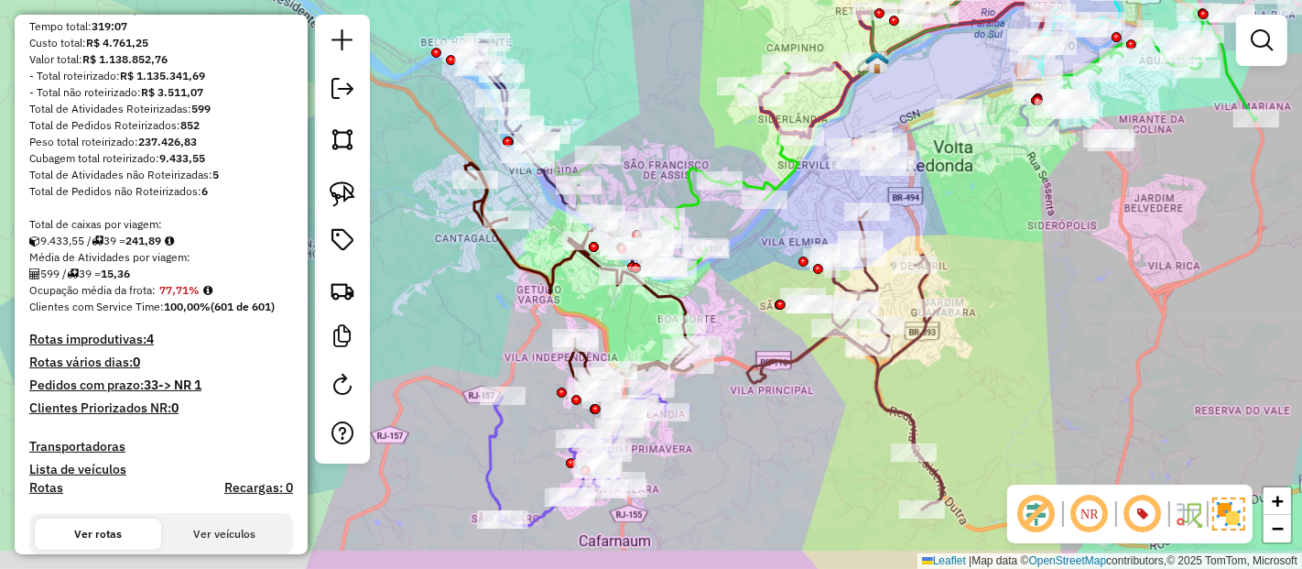
drag, startPoint x: 757, startPoint y: 469, endPoint x: 710, endPoint y: 419, distance: 68.7
click at [710, 419] on div "Janela de atendimento Grade de atendimento Capacidade Transportadoras Veículos …" at bounding box center [651, 284] width 1302 height 569
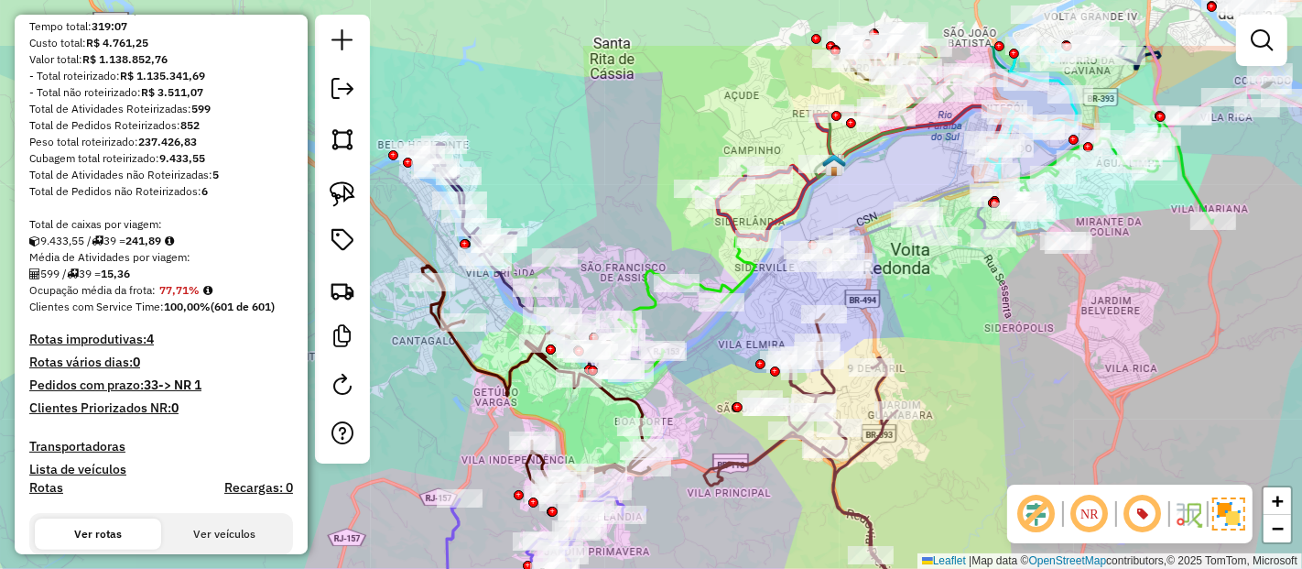
drag, startPoint x: 710, startPoint y: 419, endPoint x: 668, endPoint y: 522, distance: 110.9
click at [668, 522] on div "Janela de atendimento Grade de atendimento Capacidade Transportadoras Veículos …" at bounding box center [651, 284] width 1302 height 569
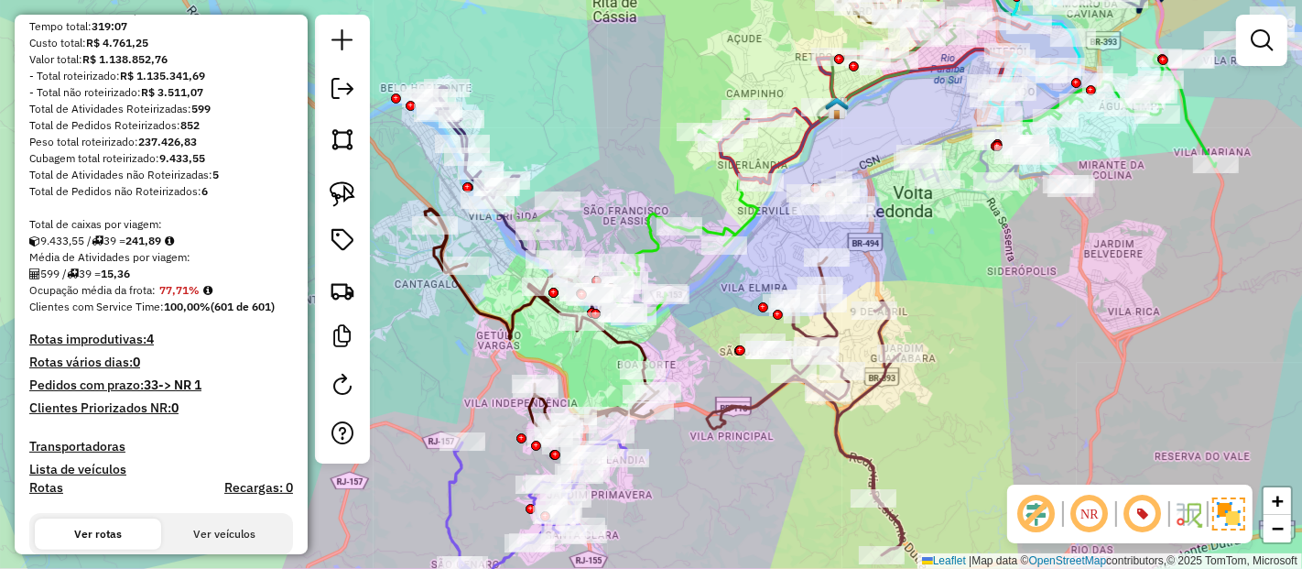
drag, startPoint x: 715, startPoint y: 434, endPoint x: 718, endPoint y: 377, distance: 56.8
click at [718, 377] on div "Janela de atendimento Grade de atendimento Capacidade Transportadoras Veículos …" at bounding box center [651, 284] width 1302 height 569
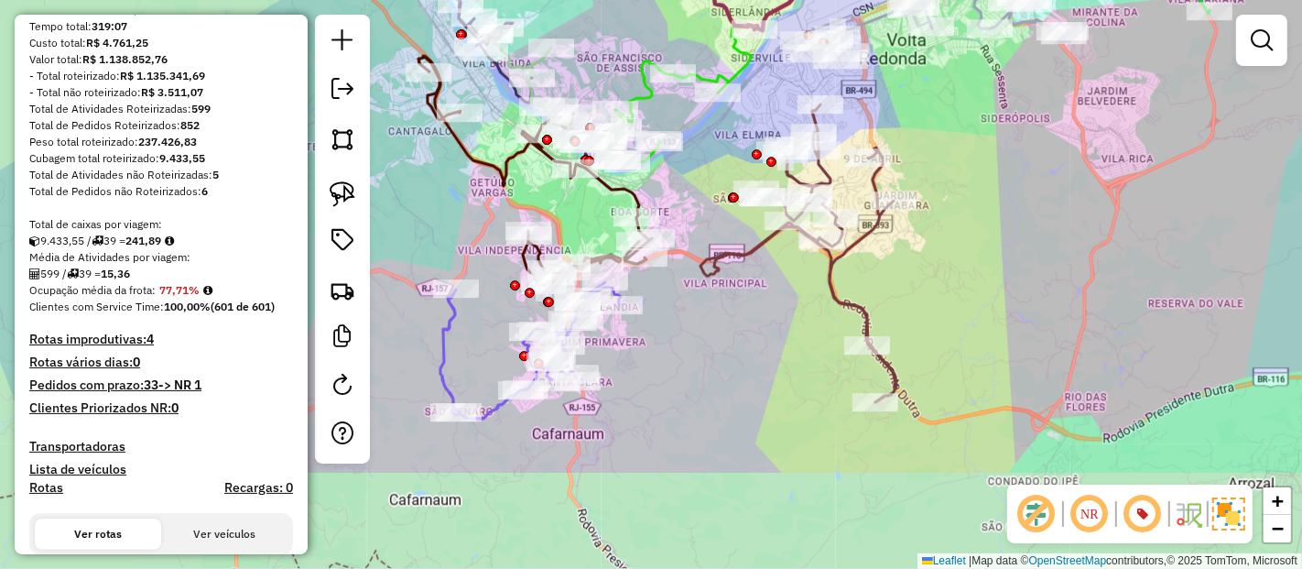
drag, startPoint x: 583, startPoint y: 356, endPoint x: 578, endPoint y: 201, distance: 155.8
click at [578, 201] on div "Janela de atendimento Grade de atendimento Capacidade Transportadoras Veículos …" at bounding box center [651, 284] width 1302 height 569
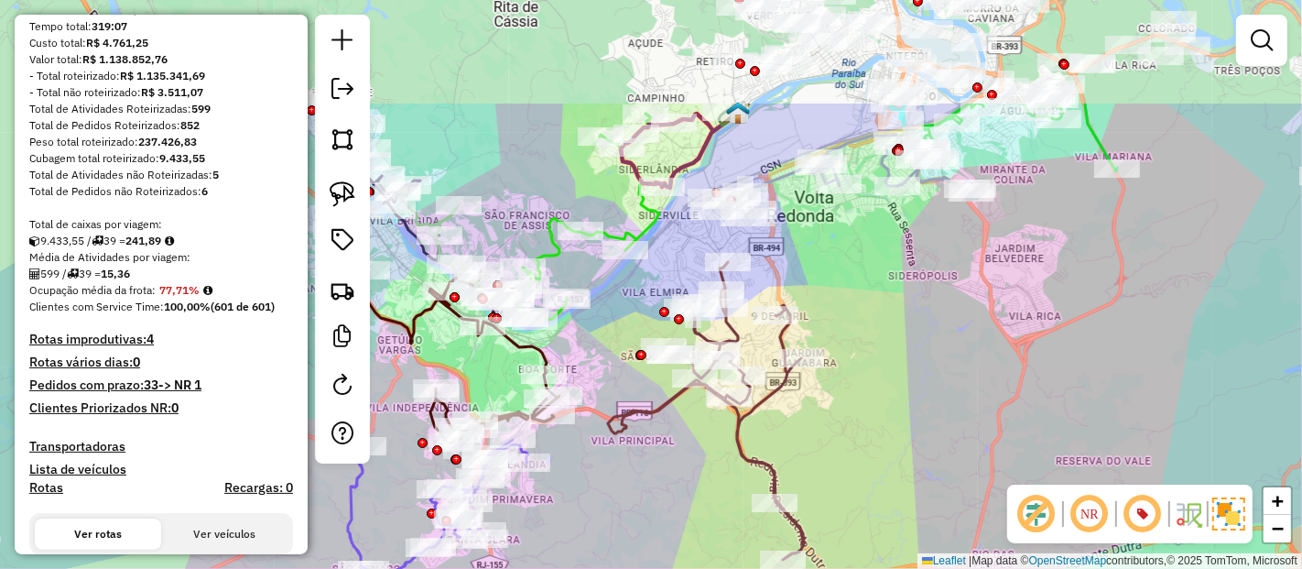
drag, startPoint x: 578, startPoint y: 201, endPoint x: 484, endPoint y: 357, distance: 182.8
click at [484, 357] on div "Janela de atendimento Grade de atendimento Capacidade Transportadoras Veículos …" at bounding box center [651, 284] width 1302 height 569
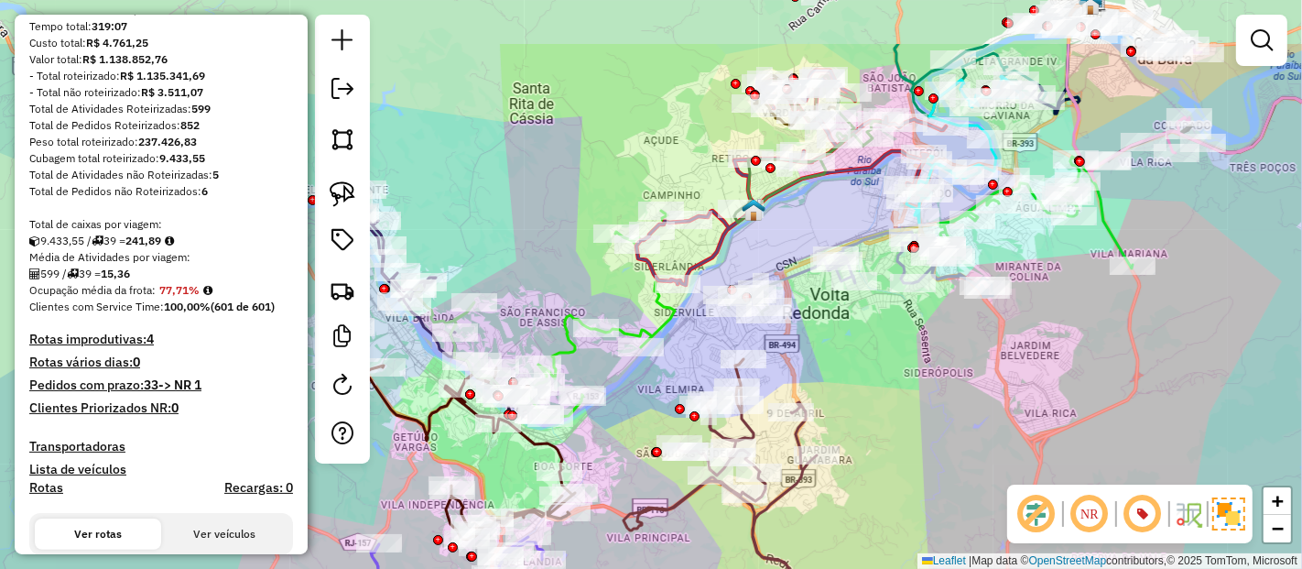
drag, startPoint x: 766, startPoint y: 154, endPoint x: 730, endPoint y: 190, distance: 51.2
click at [779, 257] on div "Janela de atendimento Grade de atendimento Capacidade Transportadoras Veículos …" at bounding box center [651, 284] width 1302 height 569
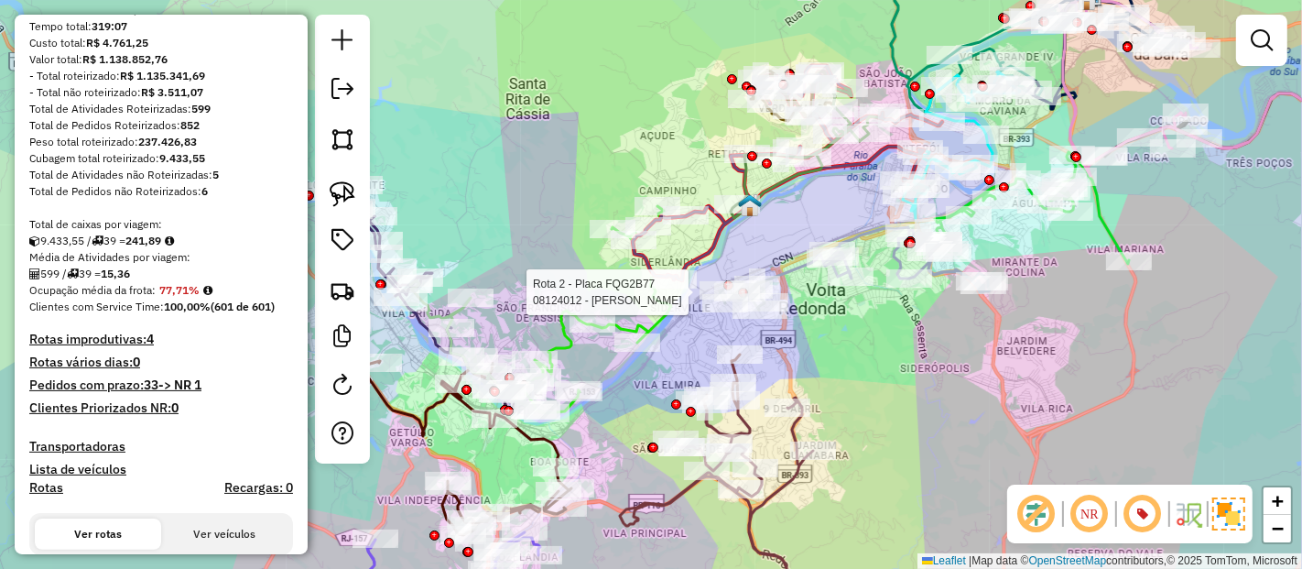
click at [578, 444] on div "Rota 2 - Placa FQG2B77 08124012 - EDIPO ROBERT PEREIRA Janela de atendimento Gr…" at bounding box center [651, 284] width 1302 height 569
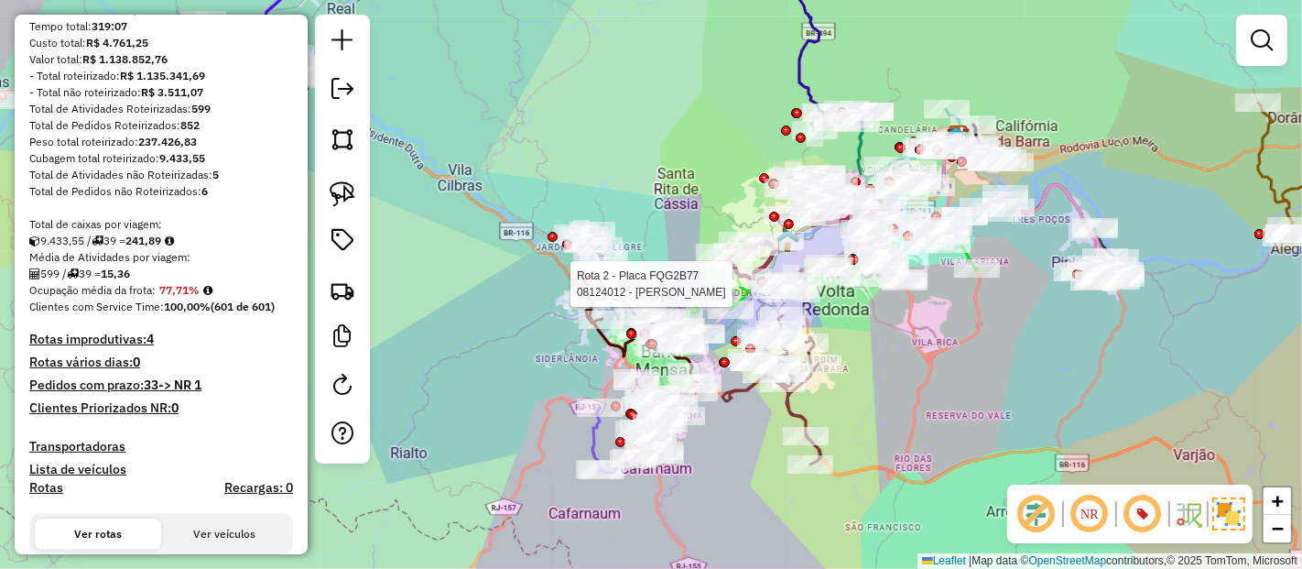
drag, startPoint x: 897, startPoint y: 372, endPoint x: 862, endPoint y: 324, distance: 59.5
click at [862, 324] on div "Rota 2 - Placa FQG2B77 08124012 - EDIPO ROBERT PEREIRA Janela de atendimento Gr…" at bounding box center [651, 284] width 1302 height 569
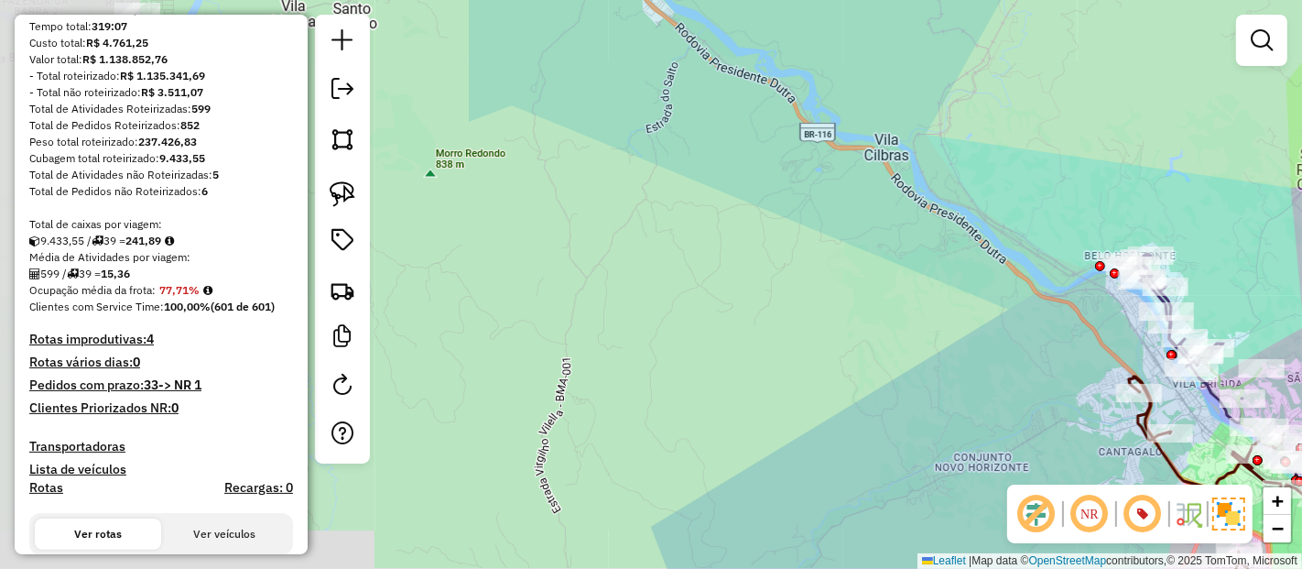
drag, startPoint x: 699, startPoint y: 257, endPoint x: 1275, endPoint y: 281, distance: 576.5
click at [1295, 277] on div "Janela de atendimento Grade de atendimento Capacidade Transportadoras Veículos …" at bounding box center [651, 284] width 1302 height 569
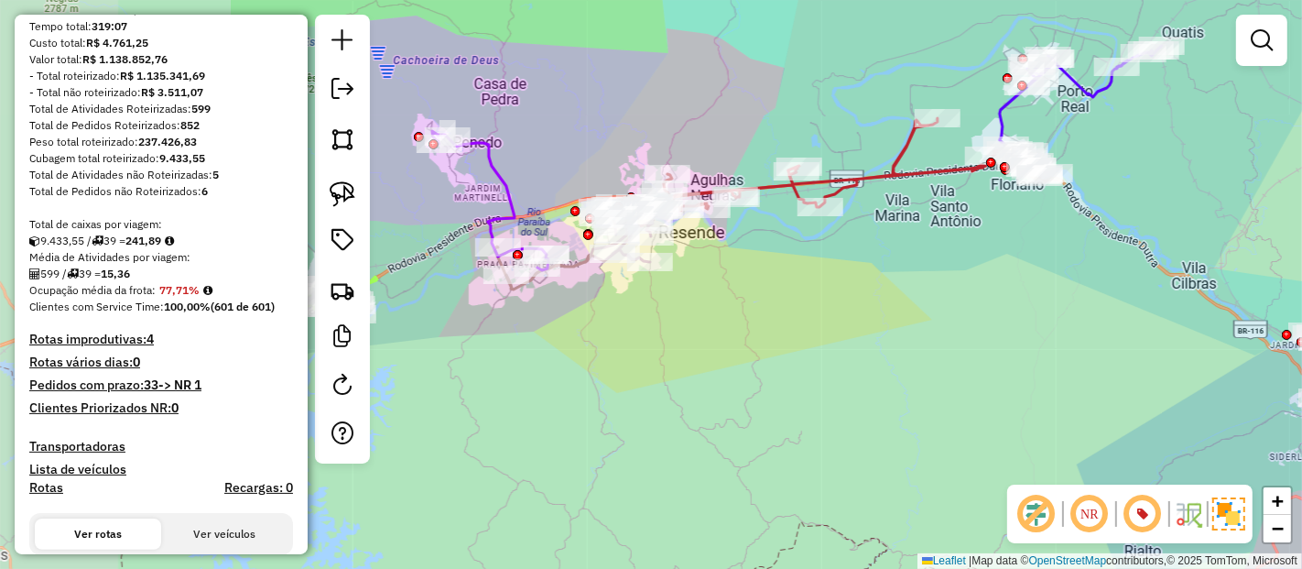
drag, startPoint x: 516, startPoint y: 402, endPoint x: 893, endPoint y: 440, distance: 378.3
click at [893, 440] on div "Rota 38 - Placa FTA3J69 08134467 - MARABEL COMERCIO DE Janela de atendimento Gr…" at bounding box center [651, 284] width 1302 height 569
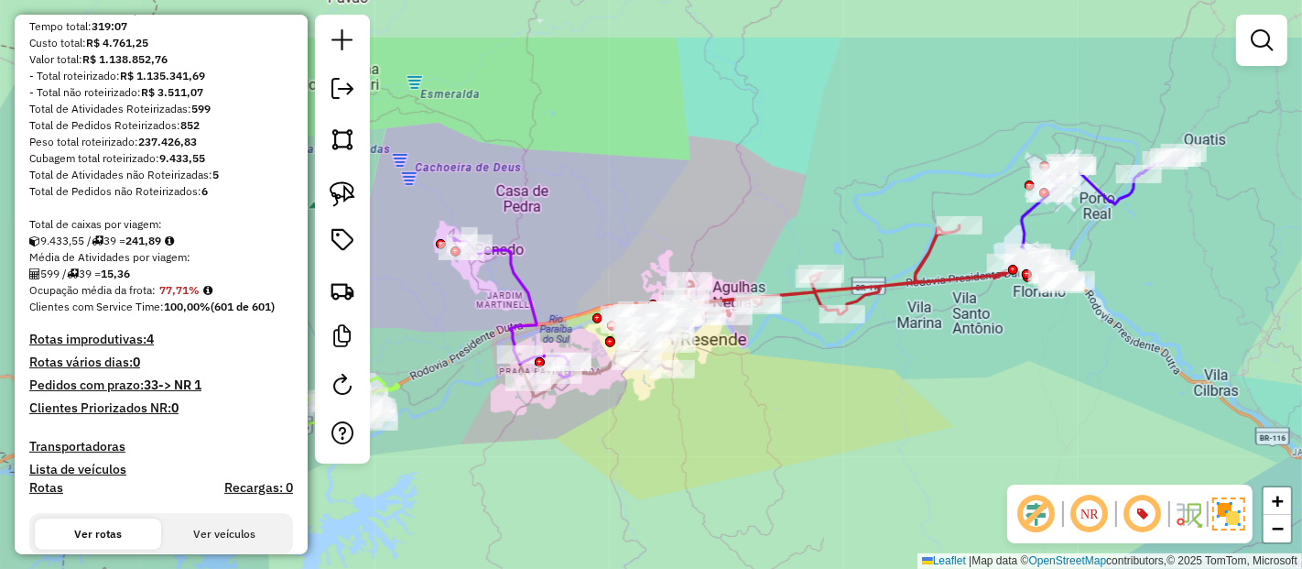
drag, startPoint x: 656, startPoint y: 356, endPoint x: 661, endPoint y: 446, distance: 89.9
click at [661, 446] on div "Rota 38 - Placa FTA3J69 08134467 - MARABEL COMERCIO DE Janela de atendimento Gr…" at bounding box center [651, 284] width 1302 height 569
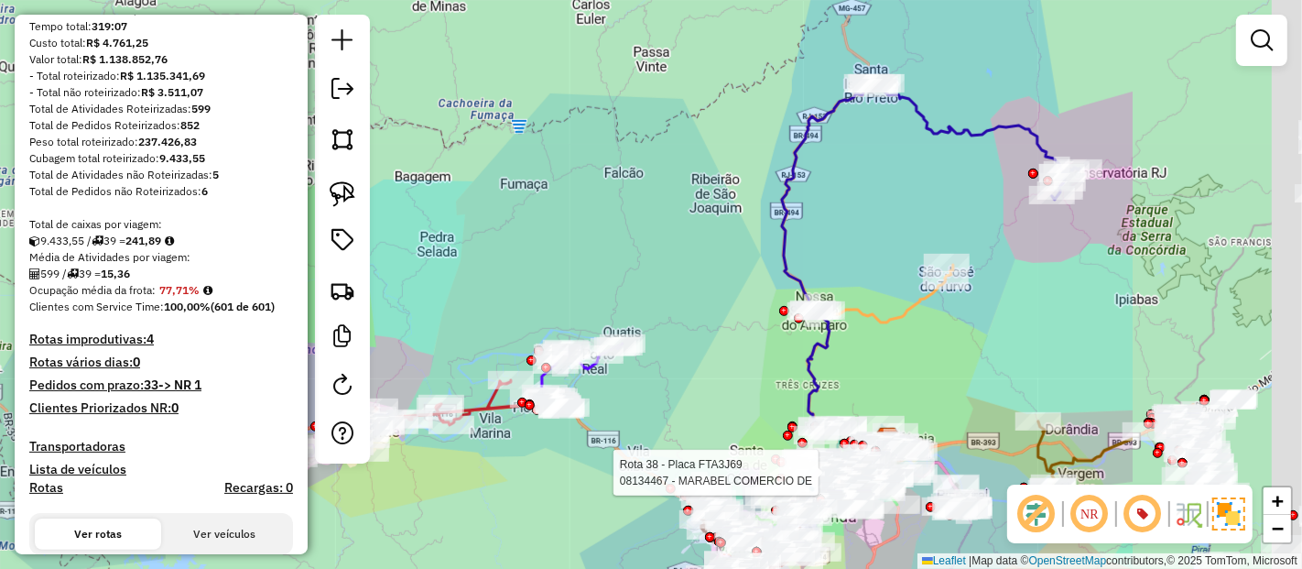
drag, startPoint x: 974, startPoint y: 164, endPoint x: 675, endPoint y: 211, distance: 303.1
click at [675, 211] on div "Rota 38 - Placa FTA3J69 08134467 - MARABEL COMERCIO DE Janela de atendimento Gr…" at bounding box center [651, 284] width 1302 height 569
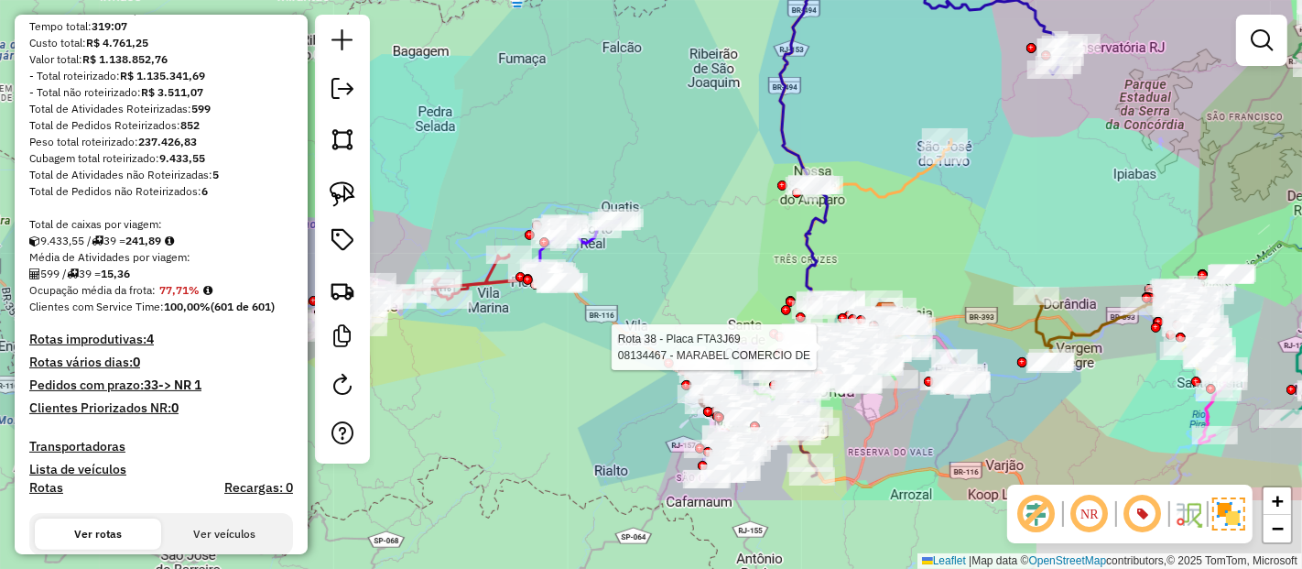
drag, startPoint x: 703, startPoint y: 364, endPoint x: 700, endPoint y: 226, distance: 138.3
click div "Rota 38 - Placa FTA3J69 08134467 - MARABEL COMERCIO DE Janela de atendimento Gr…"
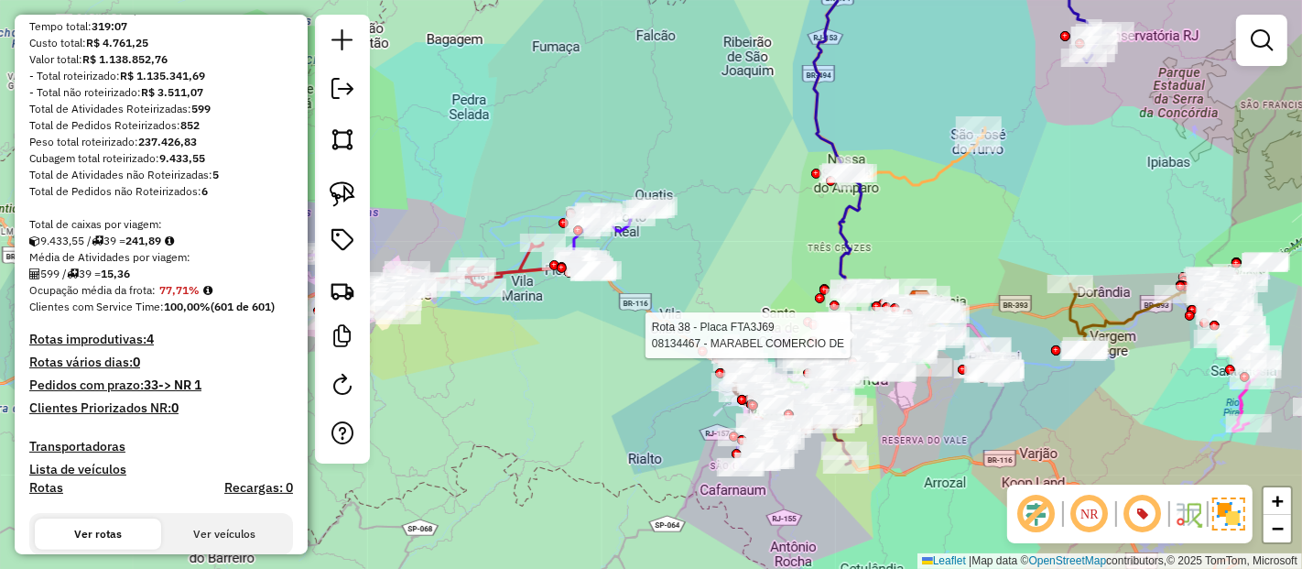
drag, startPoint x: 478, startPoint y: 378, endPoint x: 513, endPoint y: 378, distance: 34.8
click div "Rota 38 - Placa FTA3J69 08134467 - MARABEL COMERCIO DE Janela de atendimento Gr…"
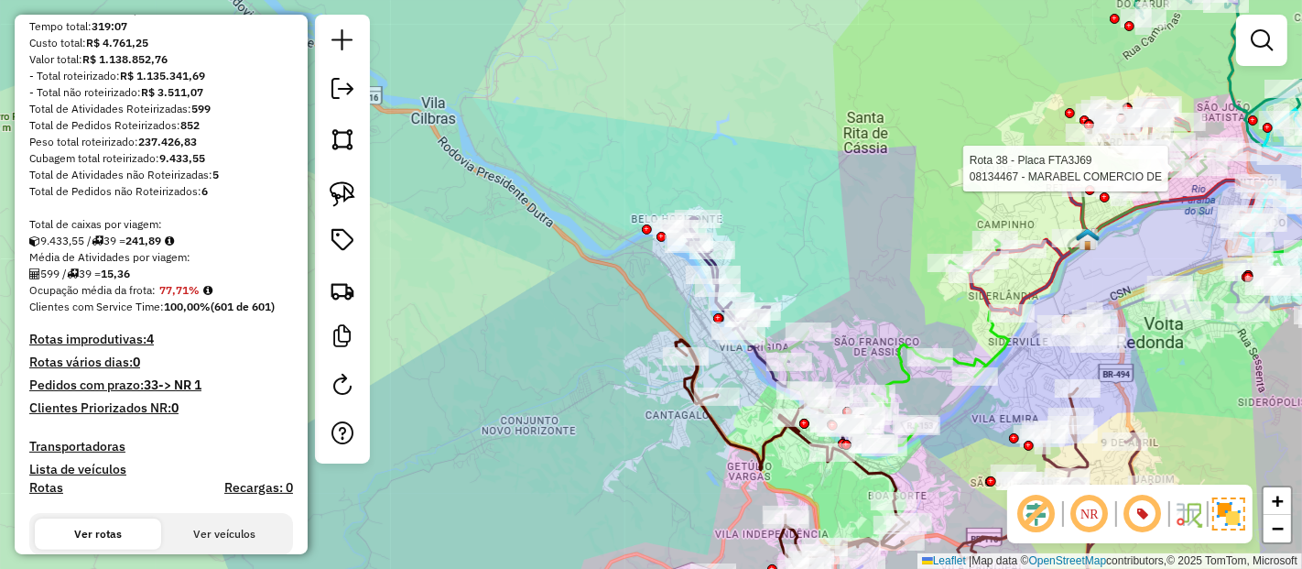
drag, startPoint x: 772, startPoint y: 240, endPoint x: 649, endPoint y: 142, distance: 157.0
click div "Rota 38 - Placa FTA3J69 08134467 - MARABEL COMERCIO DE Janela de atendimento Gr…"
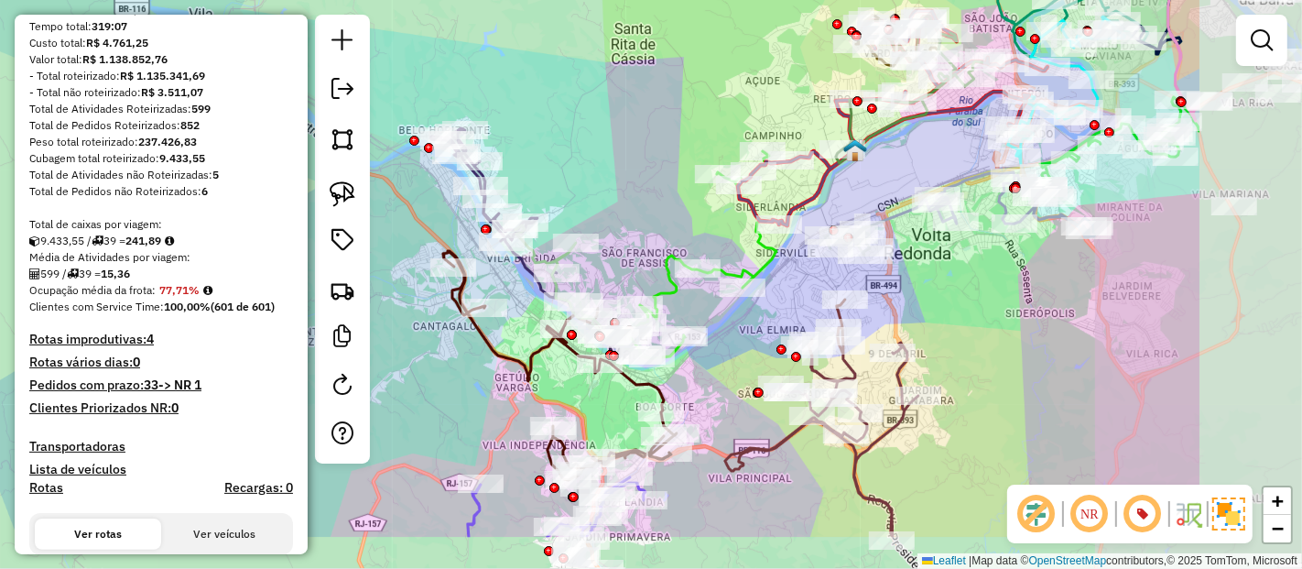
drag, startPoint x: 794, startPoint y: 245, endPoint x: 564, endPoint y: 157, distance: 246.1
click div "Janela de atendimento Grade de atendimento Capacidade Transportadoras Veículos …"
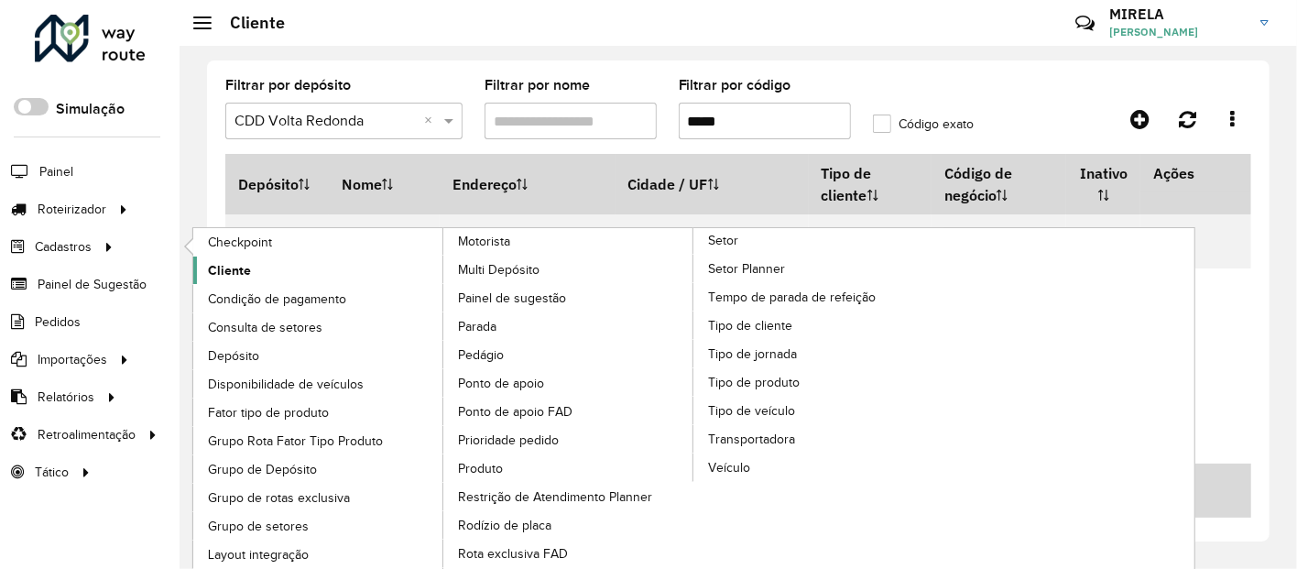
click at [224, 277] on span "Cliente" at bounding box center [229, 270] width 43 height 19
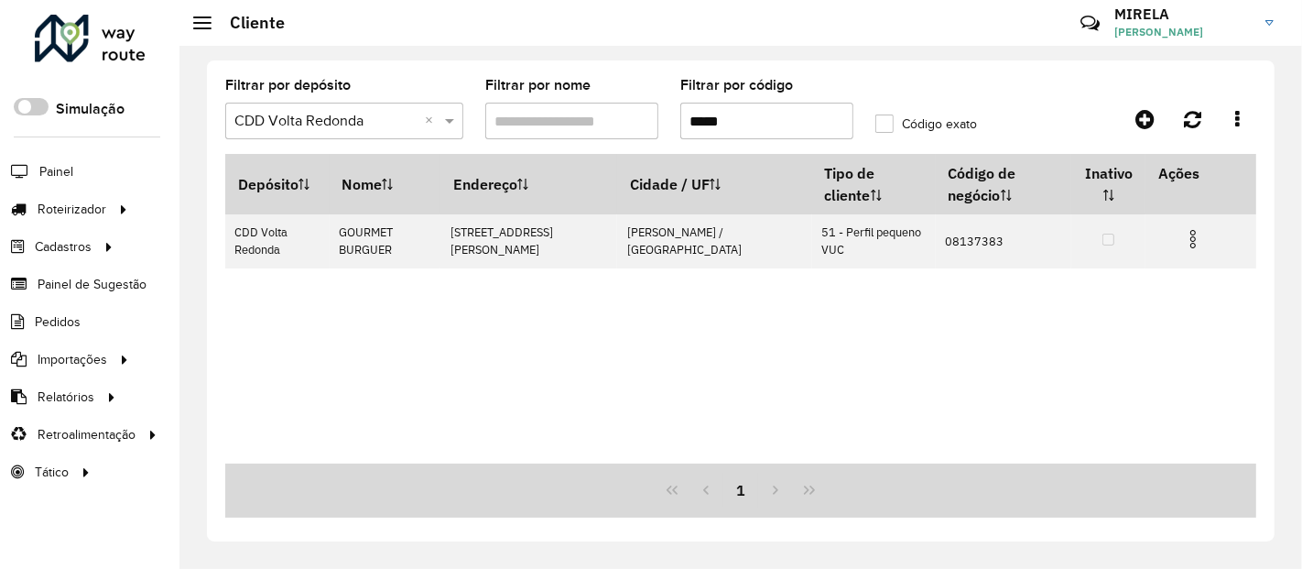
click at [769, 121] on input "*****" at bounding box center [766, 121] width 173 height 37
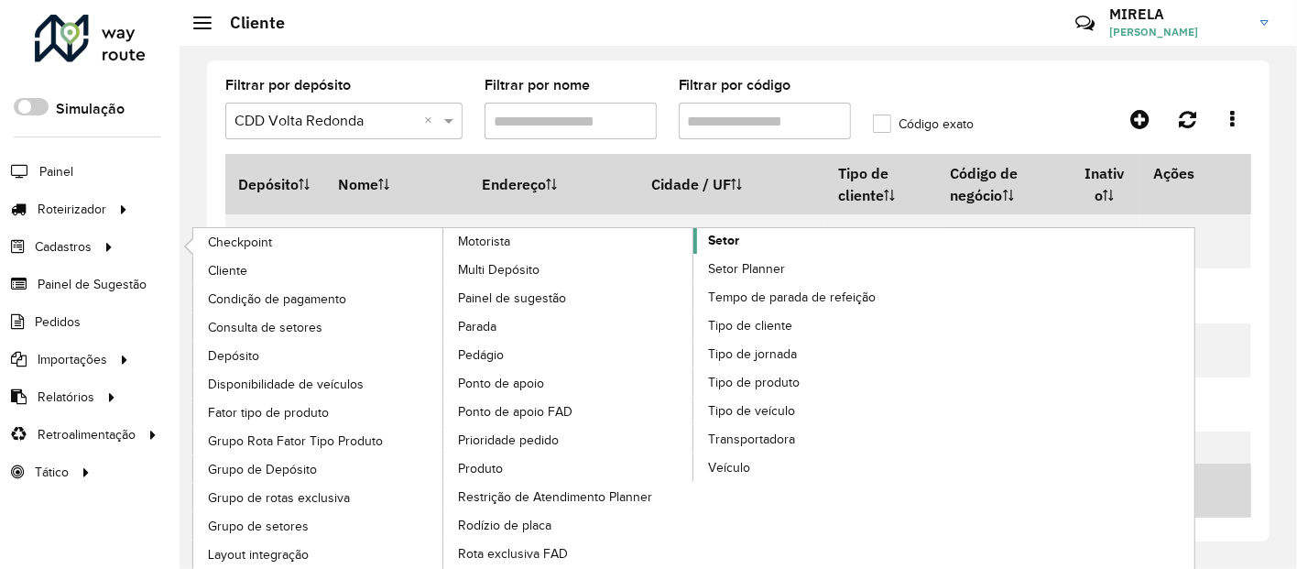
click at [753, 241] on link "Setor" at bounding box center [693, 413] width 501 height 370
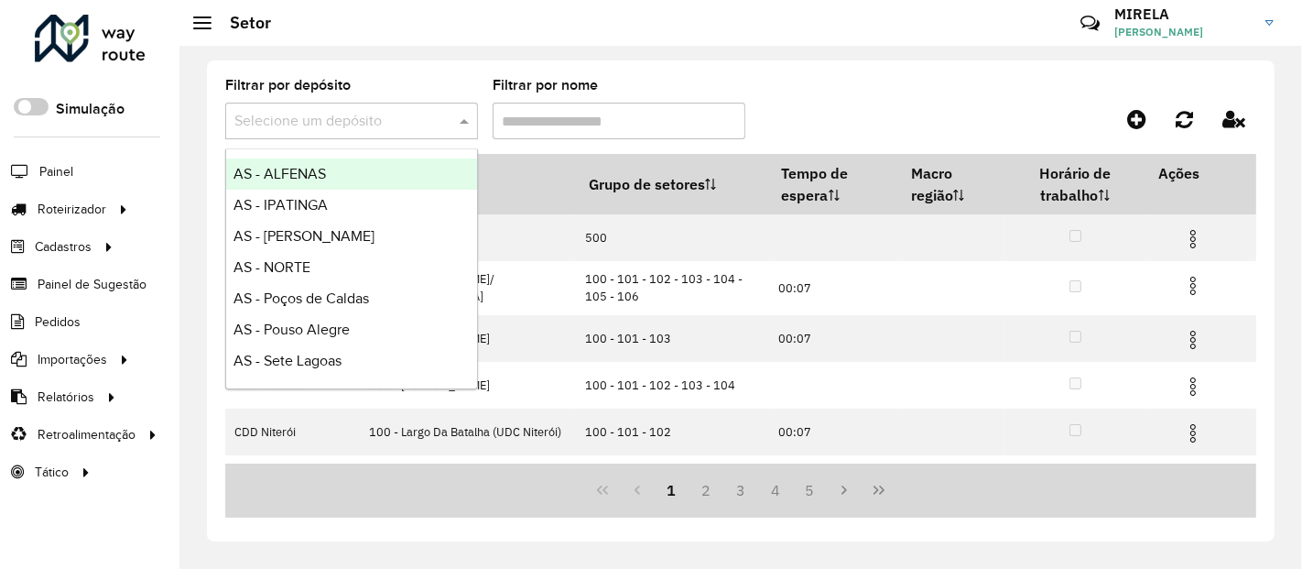
click at [367, 105] on div "Selecione um depósito" at bounding box center [351, 121] width 253 height 37
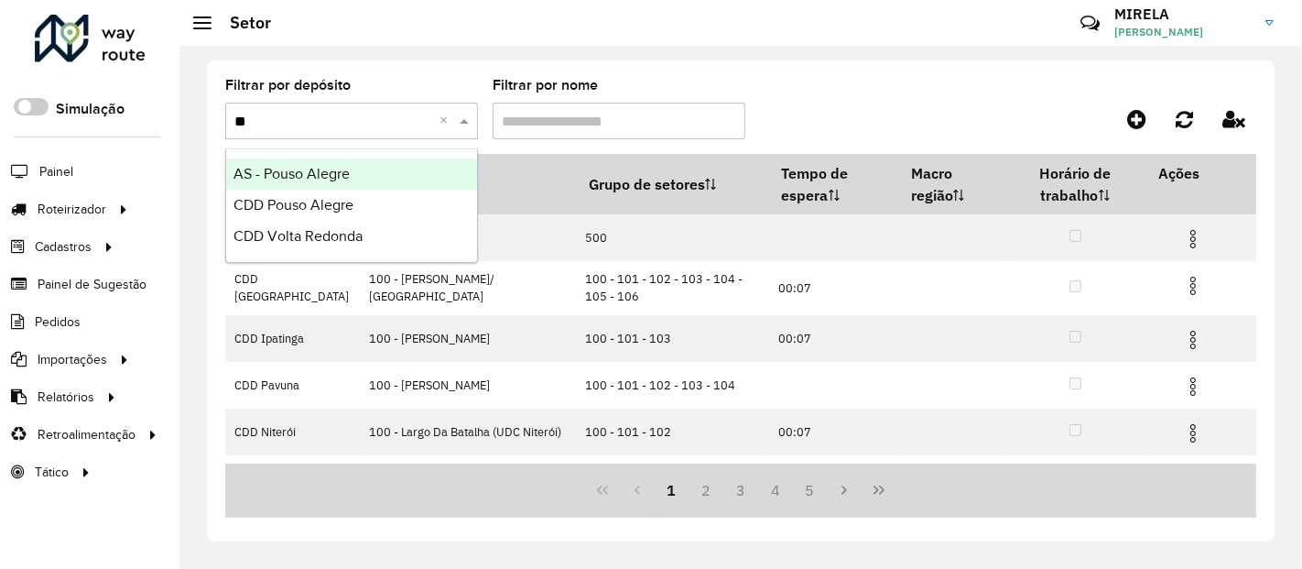
type input "***"
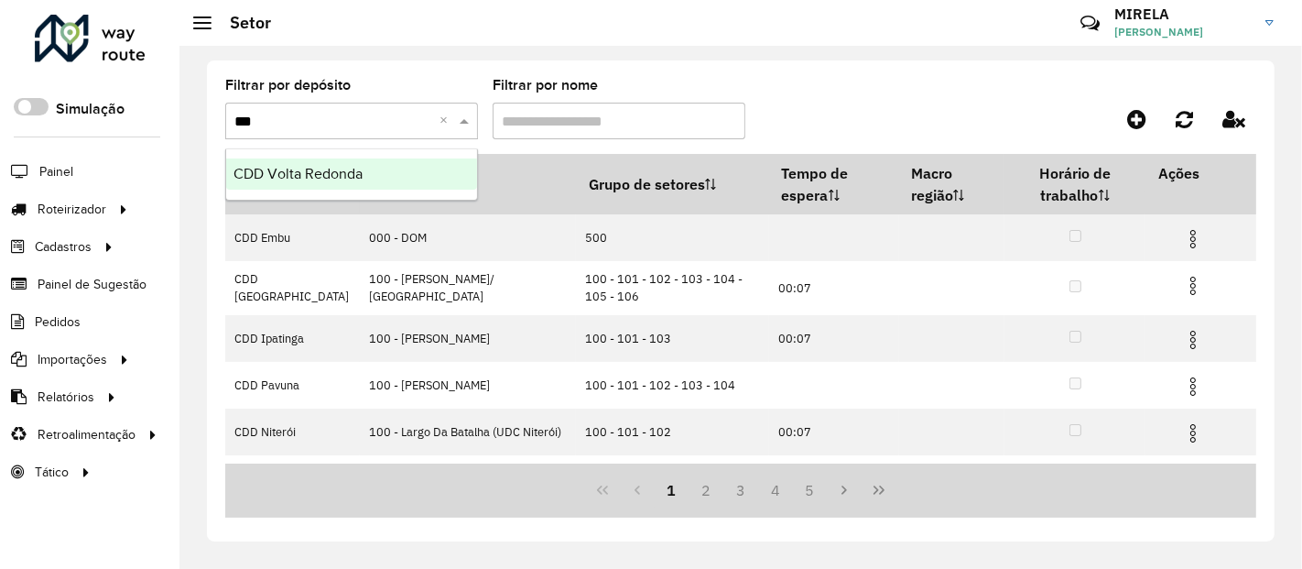
click at [332, 172] on span "CDD Volta Redonda" at bounding box center [298, 174] width 129 height 16
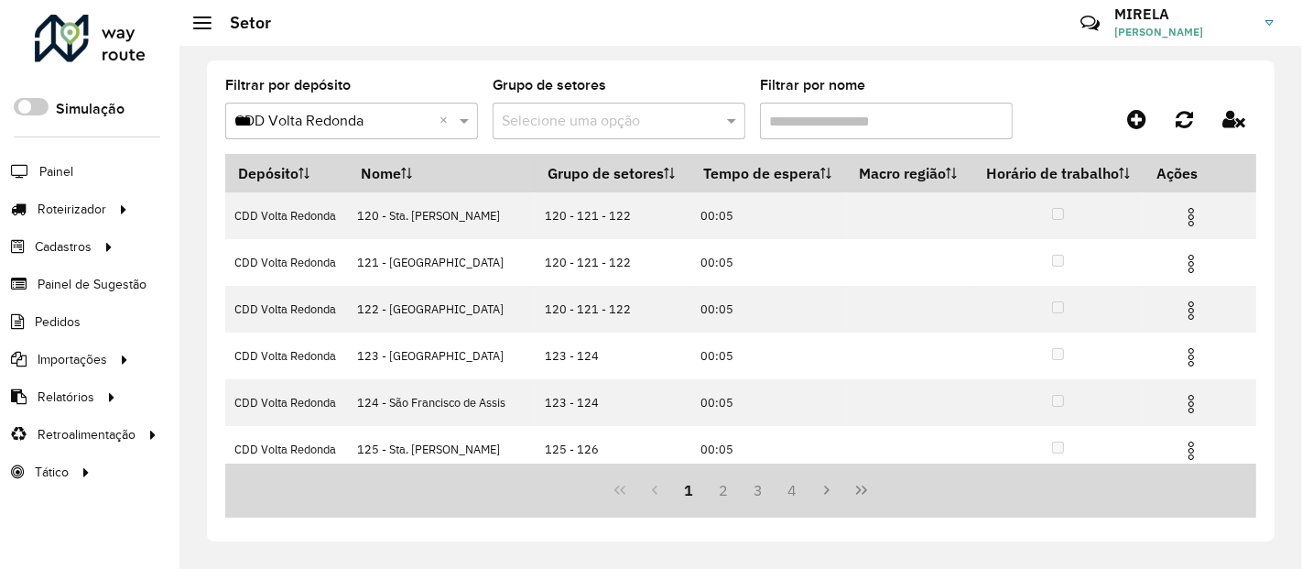
click at [818, 137] on input "Filtrar por nome" at bounding box center [886, 121] width 253 height 37
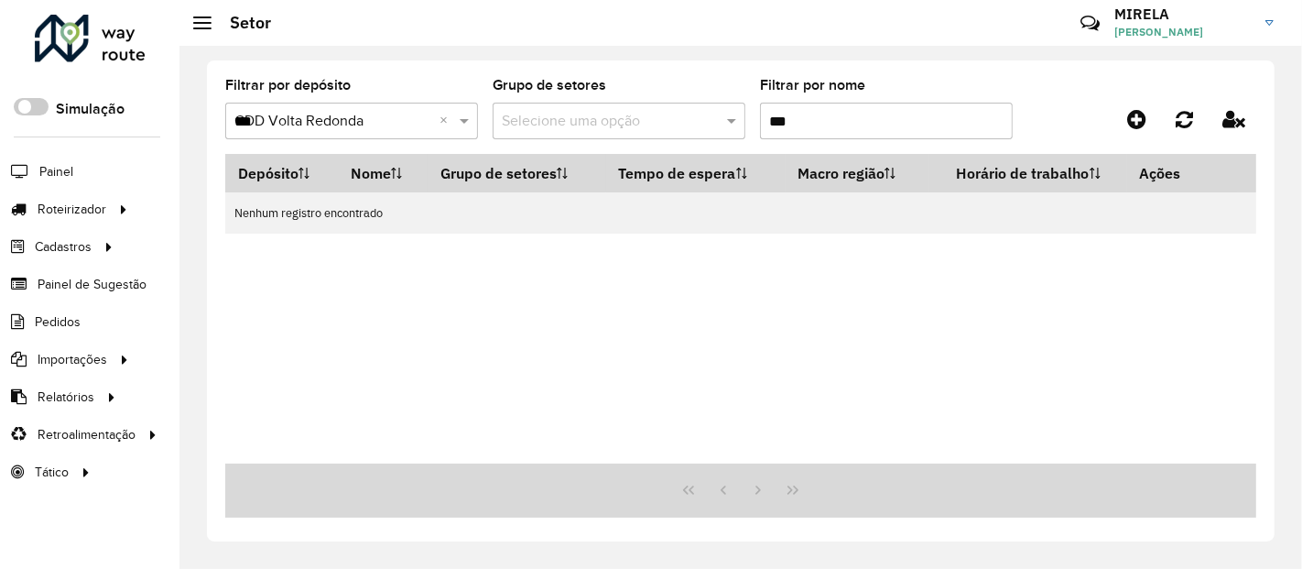
click at [831, 123] on input "***" at bounding box center [886, 121] width 253 height 37
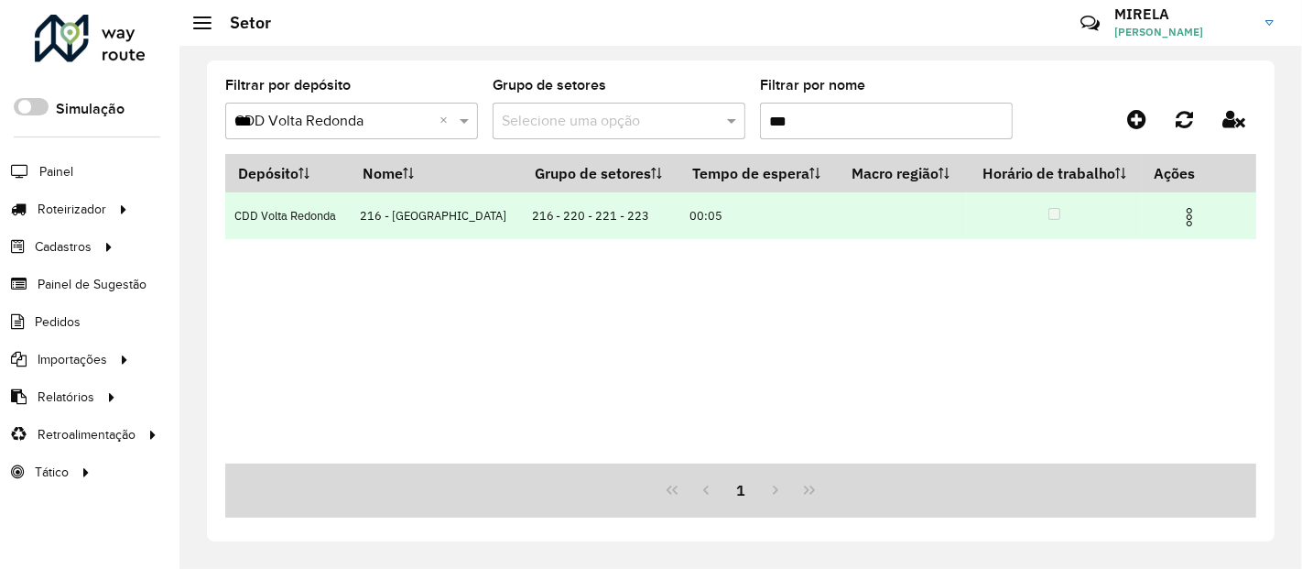
type input "***"
click at [1183, 230] on td at bounding box center [1197, 215] width 110 height 46
click at [1185, 222] on img at bounding box center [1190, 217] width 22 height 22
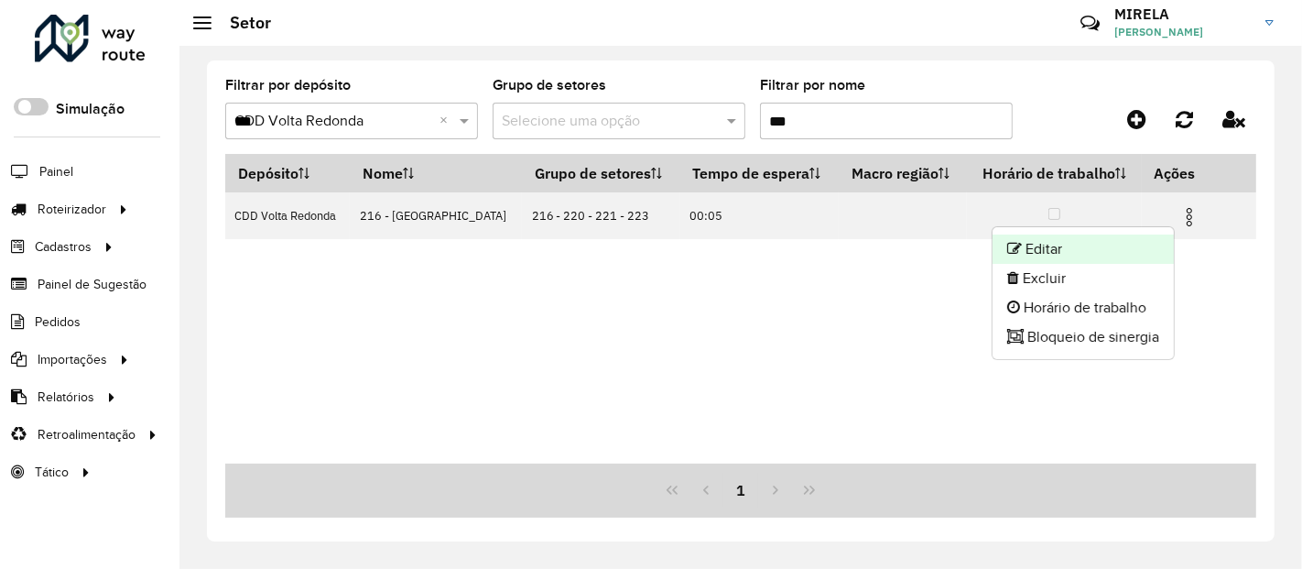
click at [1130, 252] on li "Editar" at bounding box center [1083, 248] width 181 height 29
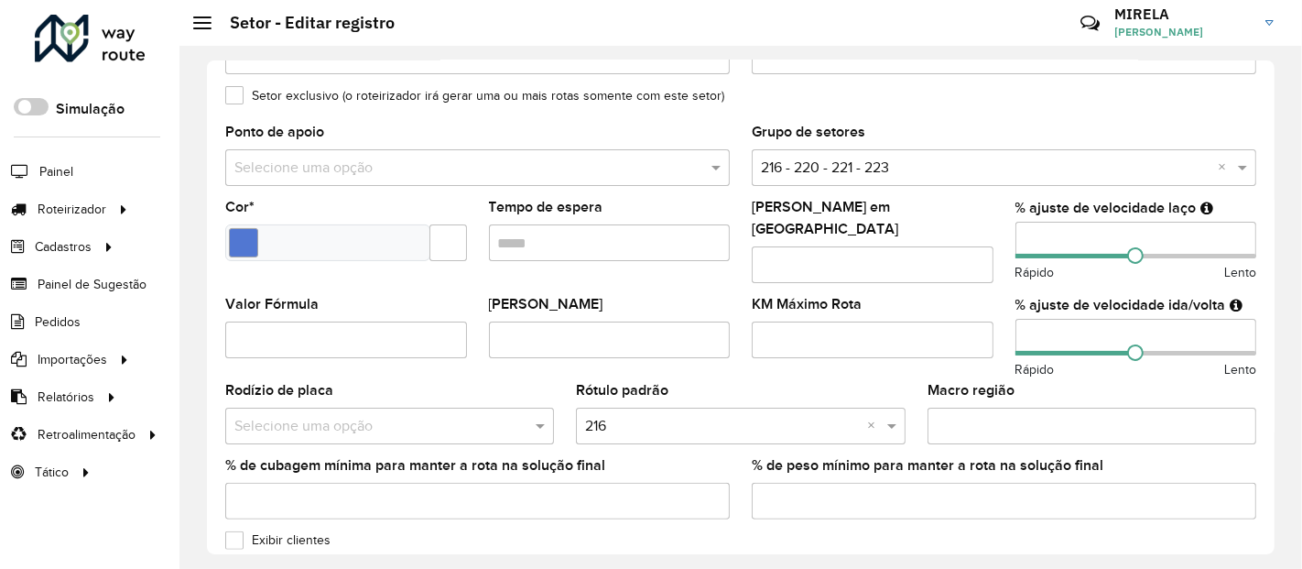
scroll to position [325, 0]
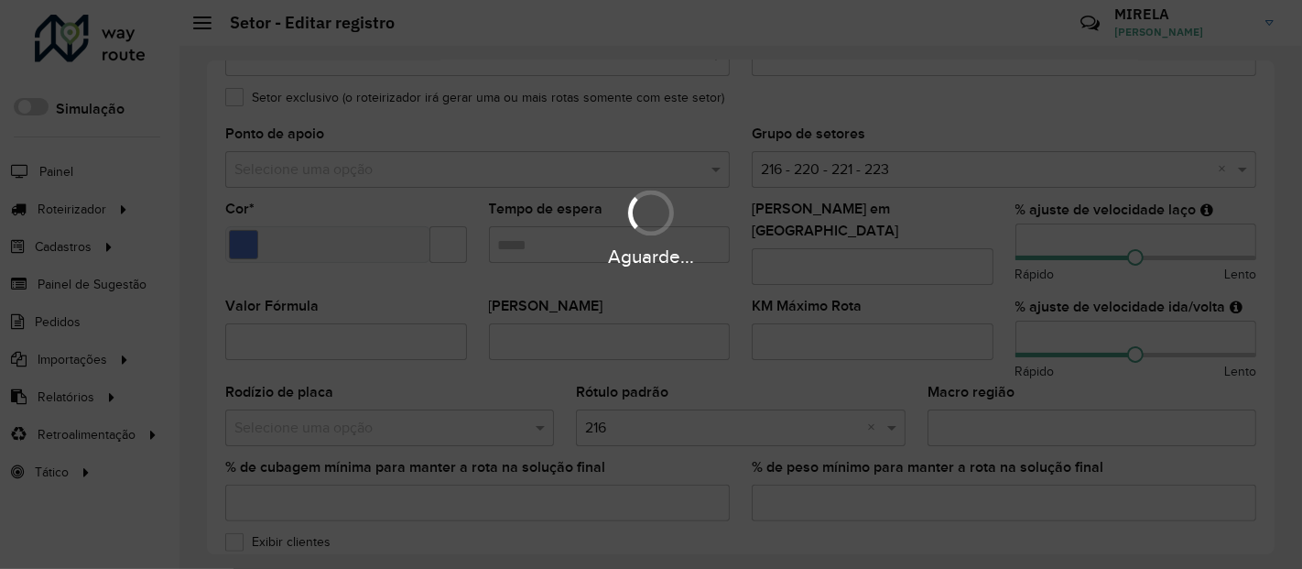
click at [1028, 249] on div "Aguarde..." at bounding box center [651, 257] width 1302 height 28
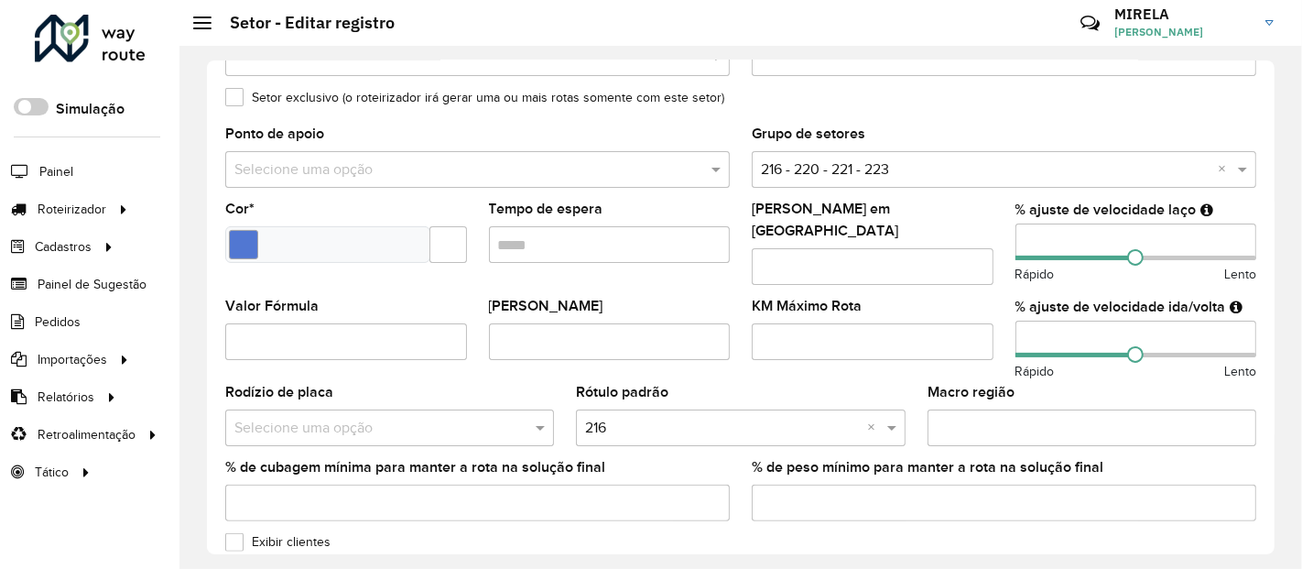
click at [1028, 245] on input "number" at bounding box center [1137, 241] width 242 height 37
type input "**"
click at [1027, 321] on input "number" at bounding box center [1137, 339] width 242 height 37
type input "**"
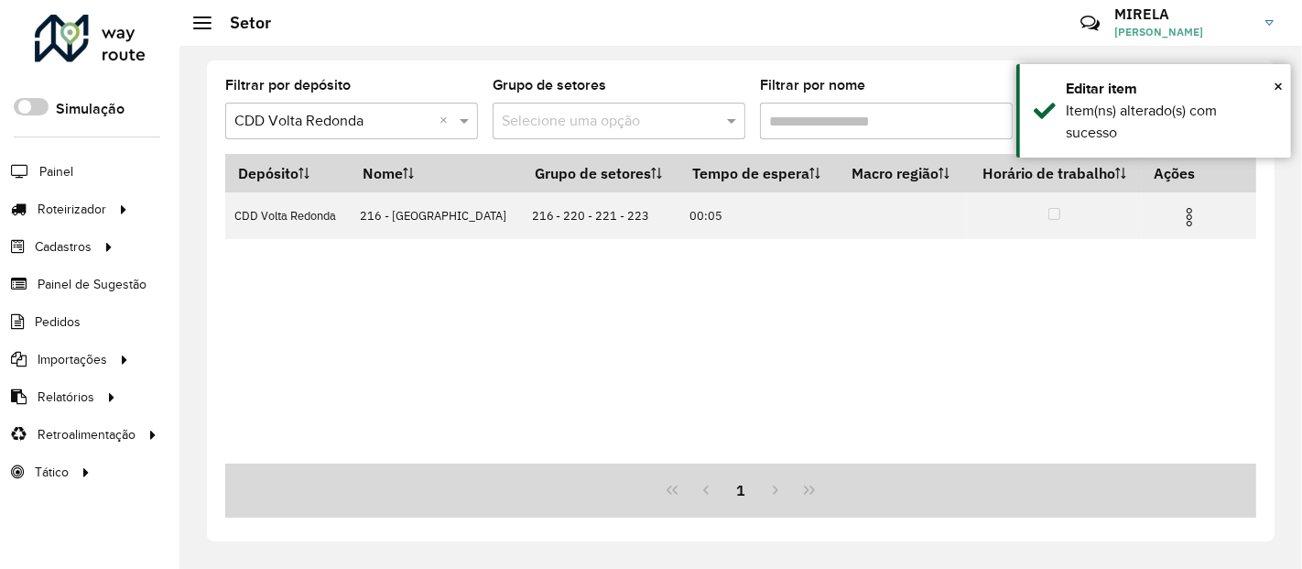
click at [820, 126] on input "Filtrar por nome" at bounding box center [886, 121] width 253 height 37
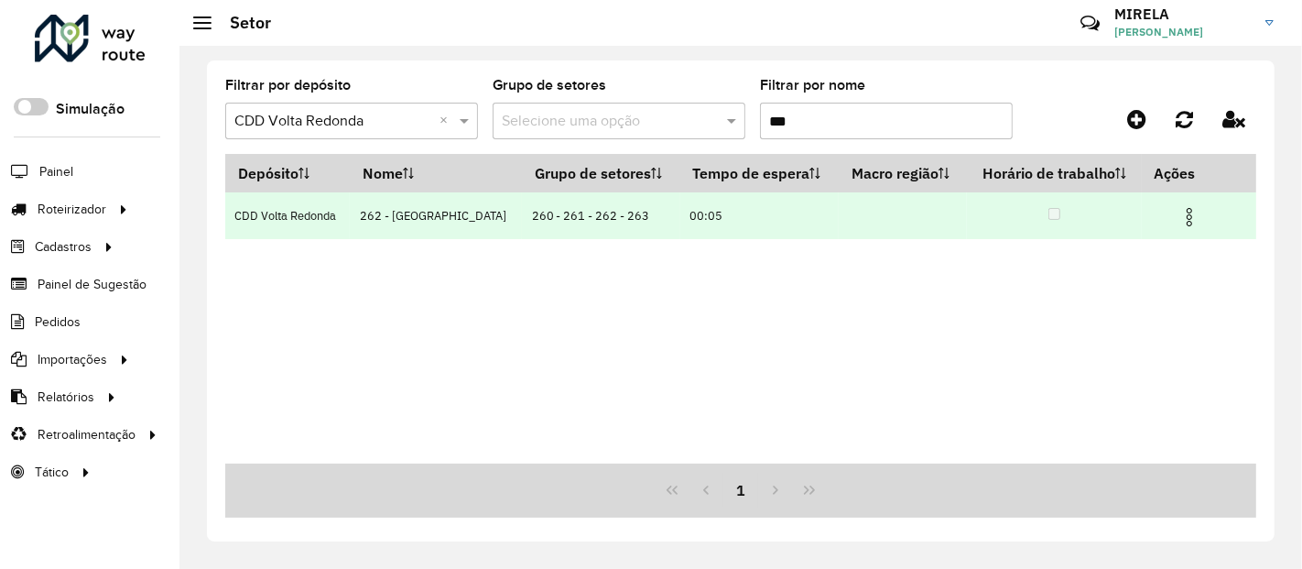
type input "***"
click at [1182, 211] on img at bounding box center [1190, 217] width 22 height 22
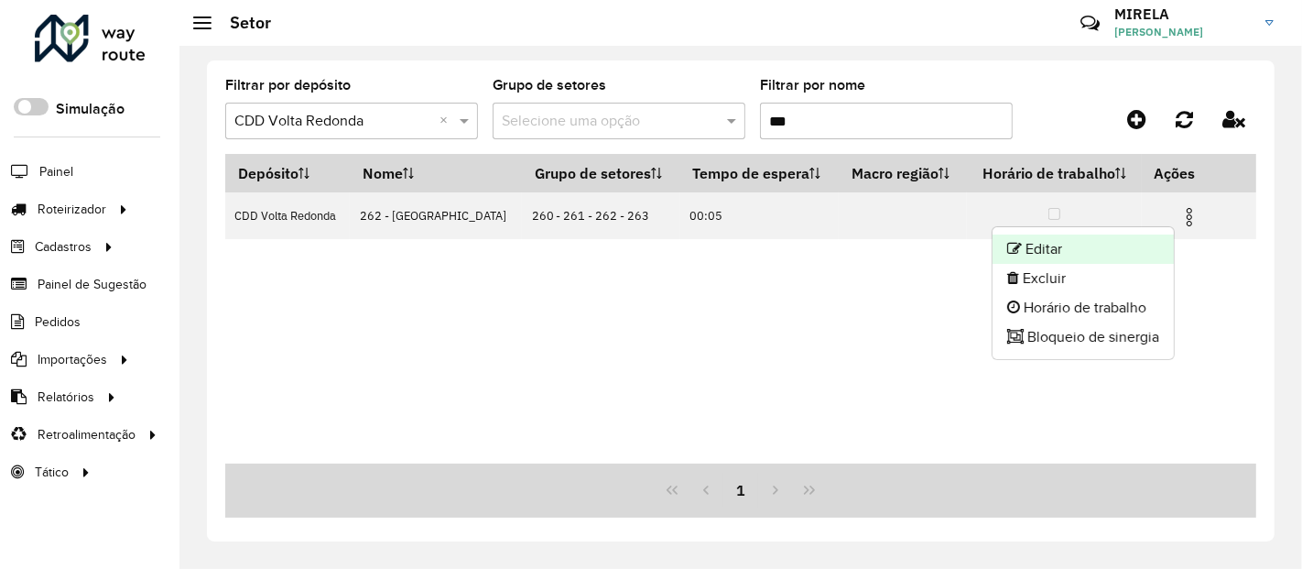
click at [1112, 246] on li "Editar" at bounding box center [1083, 248] width 181 height 29
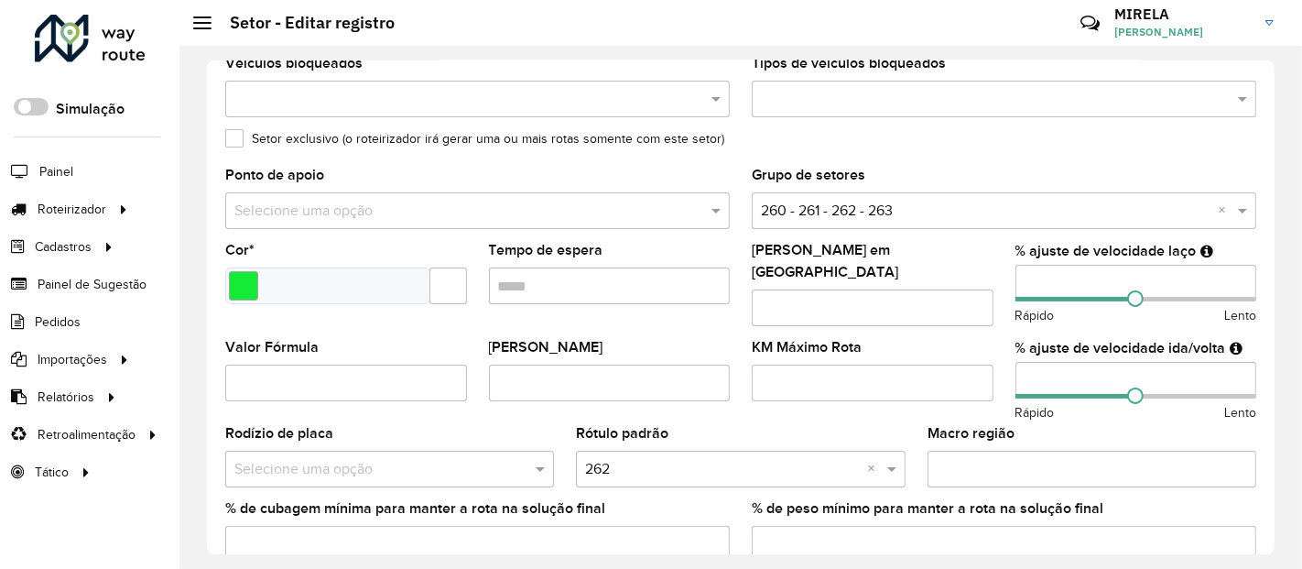
scroll to position [285, 0]
click at [1026, 372] on input "number" at bounding box center [1137, 379] width 242 height 37
type input "**"
click at [1027, 288] on input "number" at bounding box center [1137, 282] width 242 height 37
type input "**"
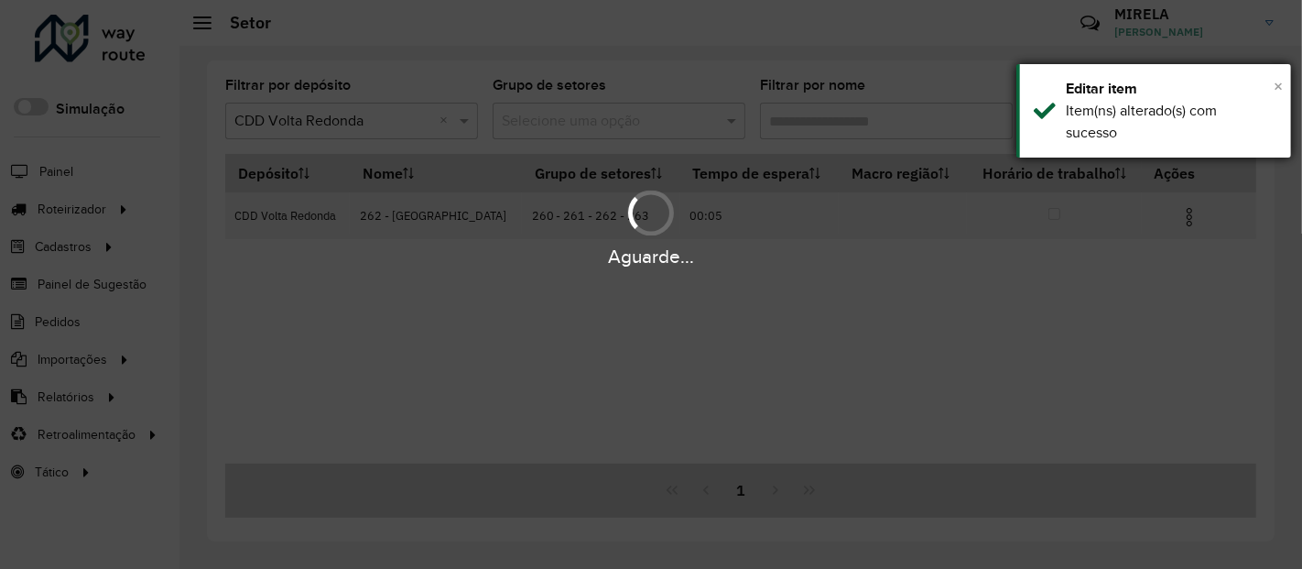
click at [1274, 82] on span "×" at bounding box center [1278, 86] width 9 height 20
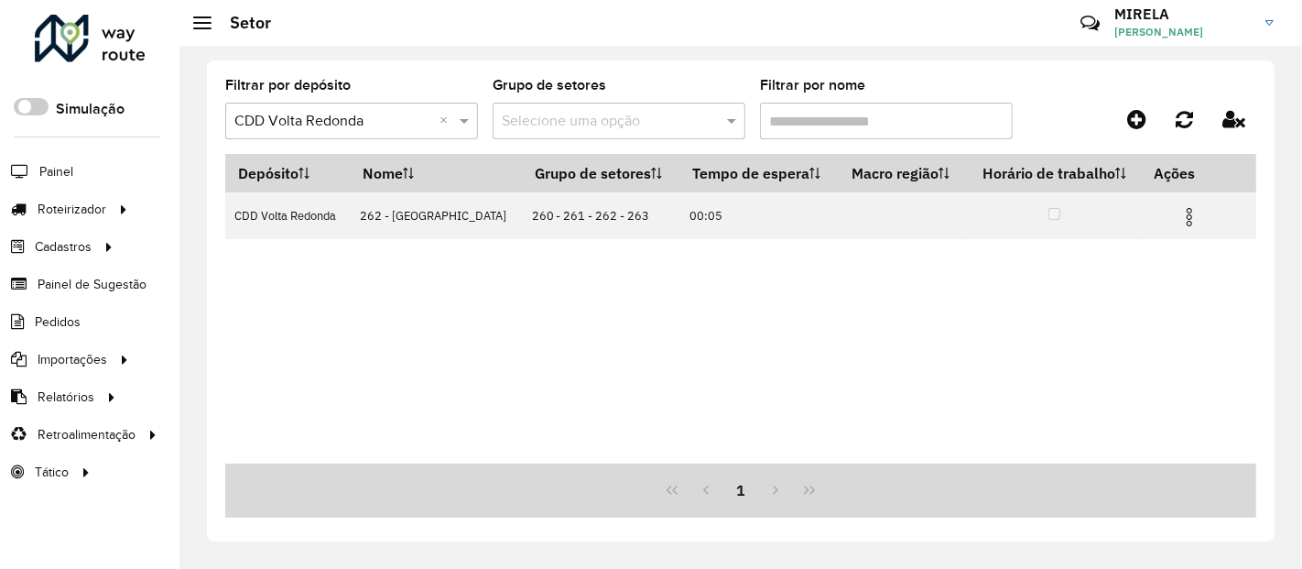
click at [913, 134] on input "Filtrar por nome" at bounding box center [886, 121] width 253 height 37
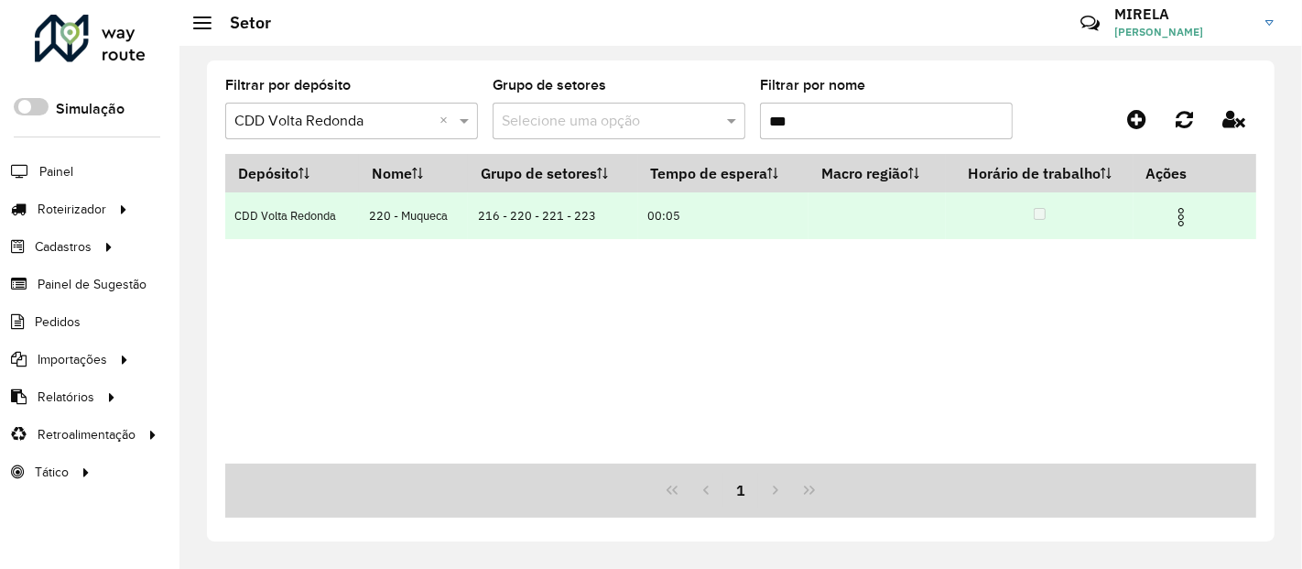
type input "***"
click at [1179, 213] on img at bounding box center [1181, 217] width 22 height 22
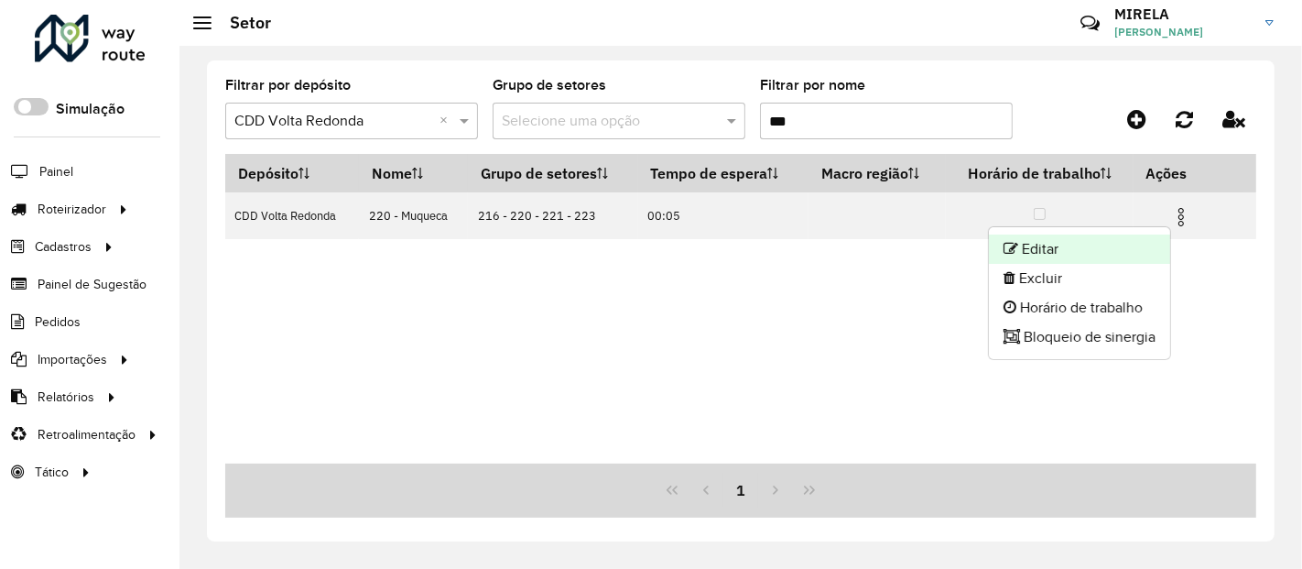
click at [1141, 245] on li "Editar" at bounding box center [1079, 248] width 181 height 29
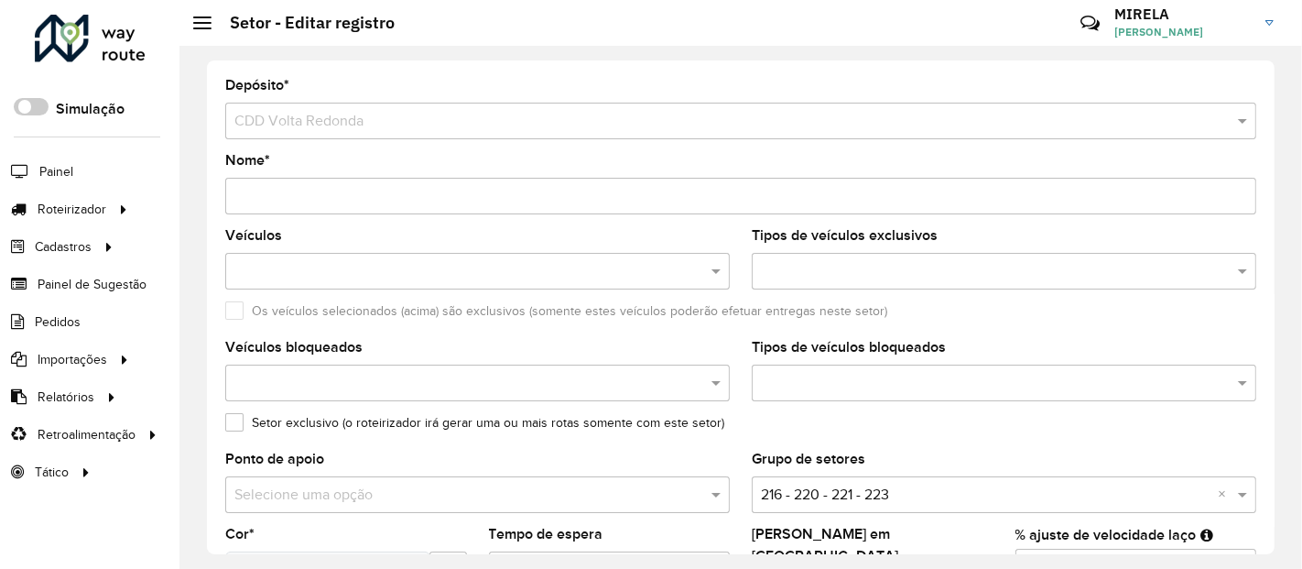
scroll to position [213, 0]
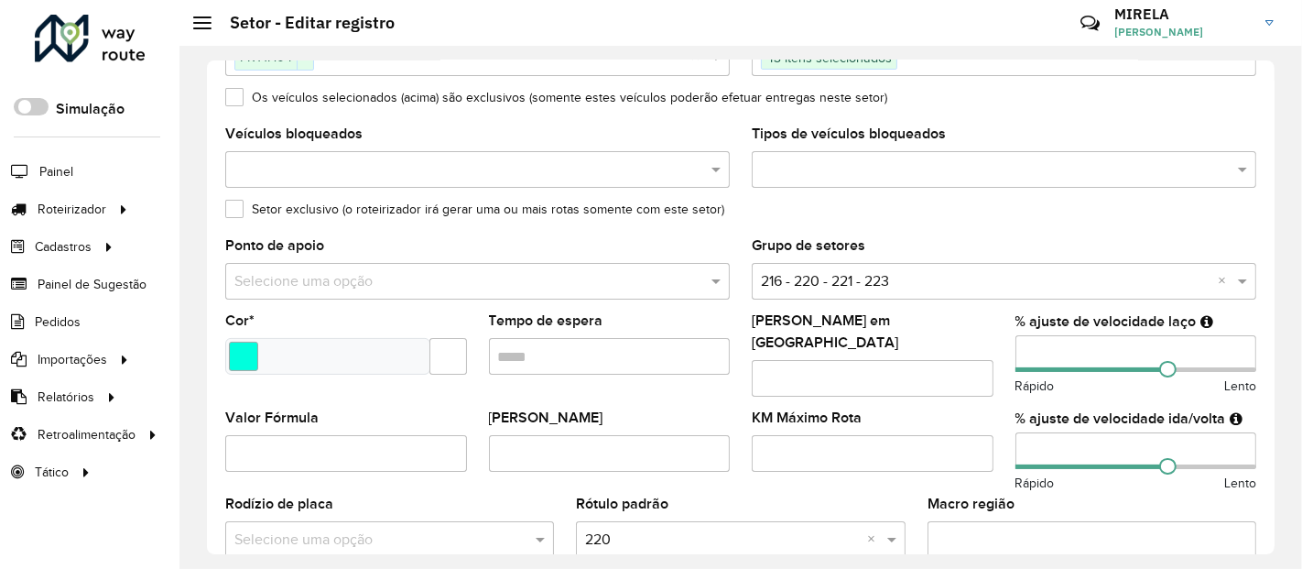
click at [1026, 441] on input "number" at bounding box center [1137, 450] width 242 height 37
type input "***"
click at [1027, 348] on input "number" at bounding box center [1137, 353] width 242 height 37
type input "***"
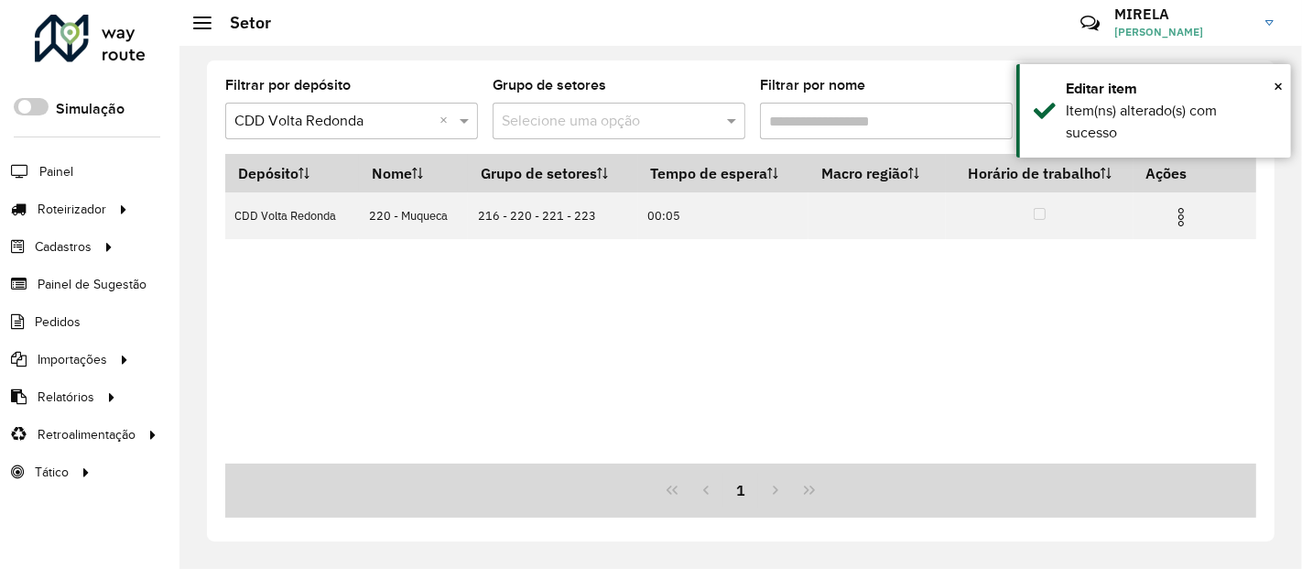
click at [842, 133] on input "Filtrar por nome" at bounding box center [886, 121] width 253 height 37
type input "***"
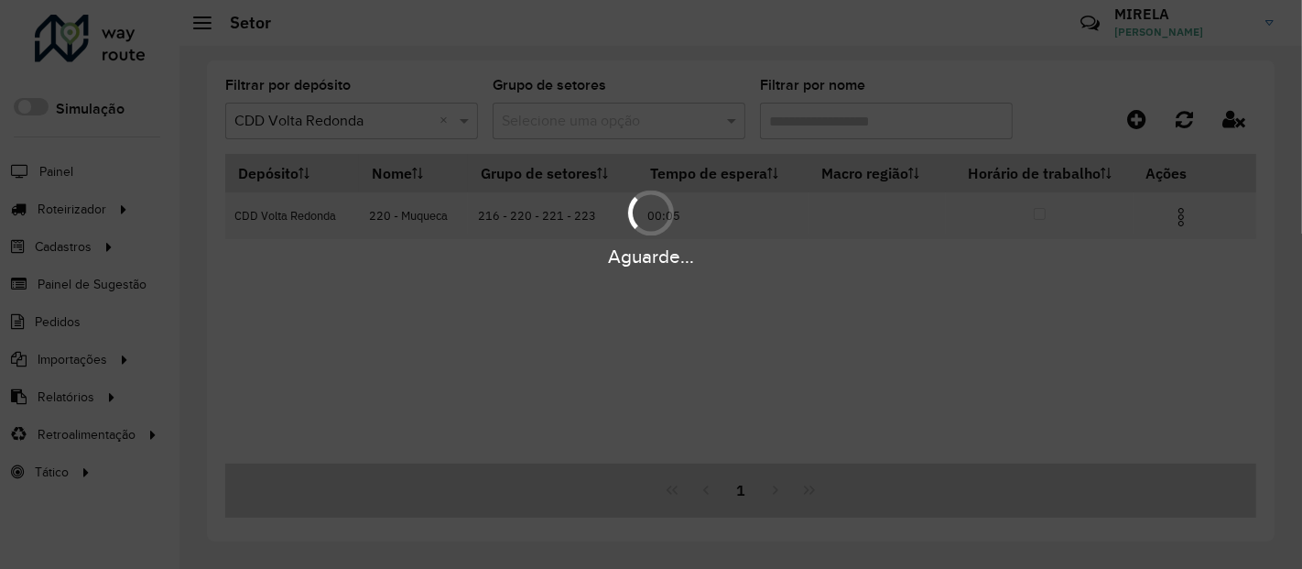
click at [789, 126] on div "Aguarde..." at bounding box center [651, 284] width 1302 height 569
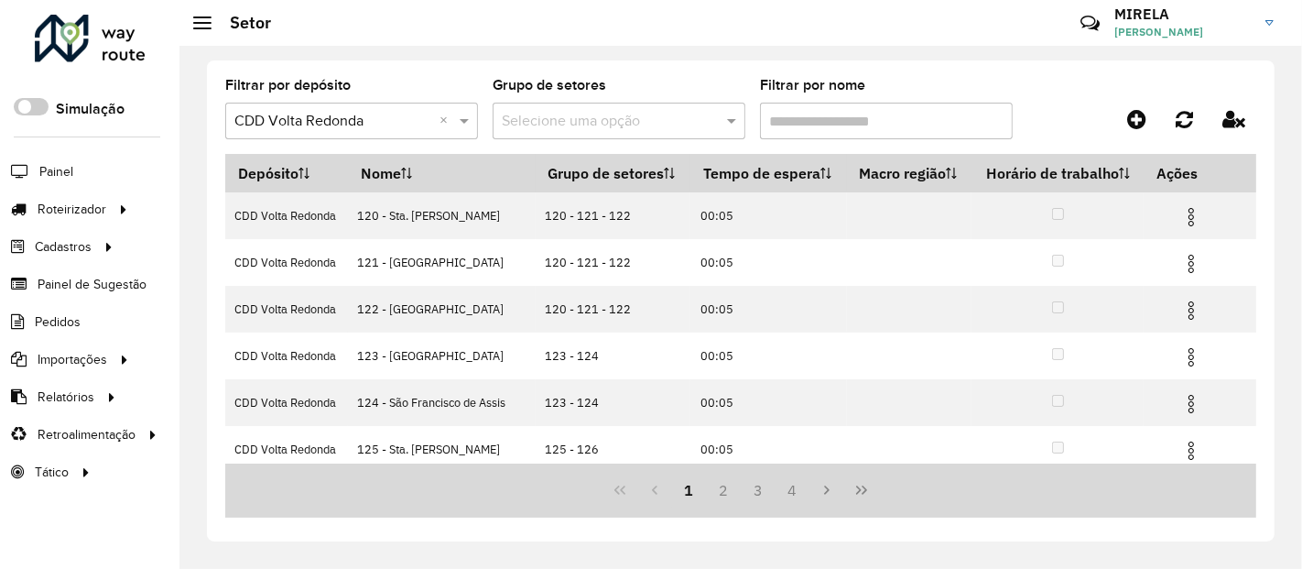
click at [799, 132] on input "Filtrar por nome" at bounding box center [886, 121] width 253 height 37
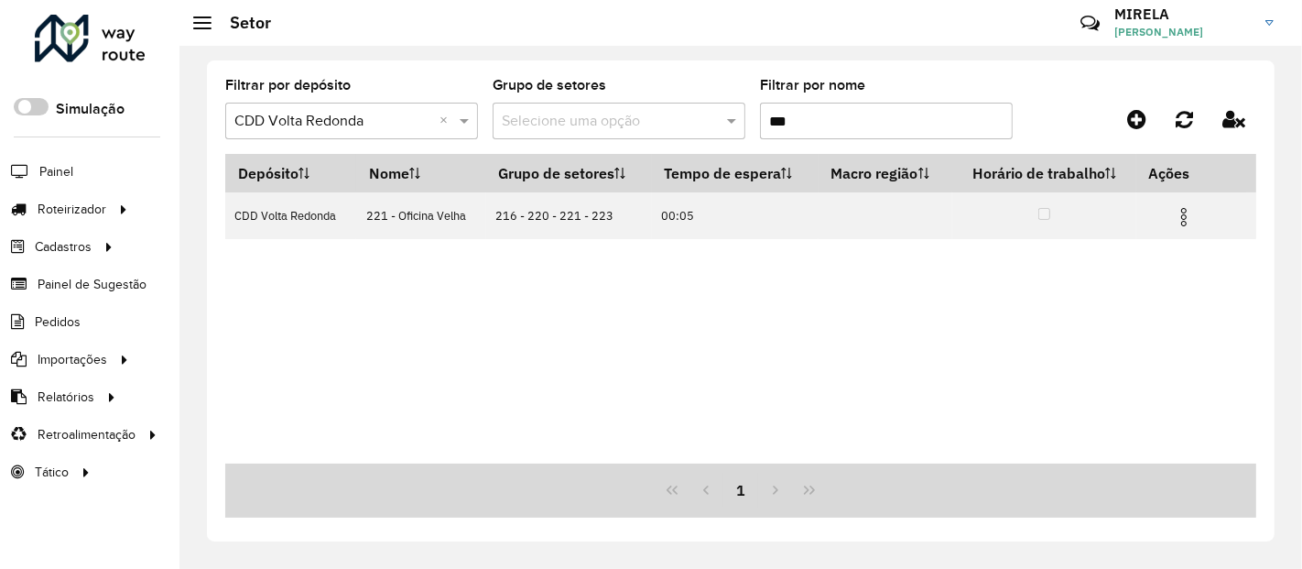
type input "***"
click at [1185, 221] on img at bounding box center [1184, 217] width 22 height 22
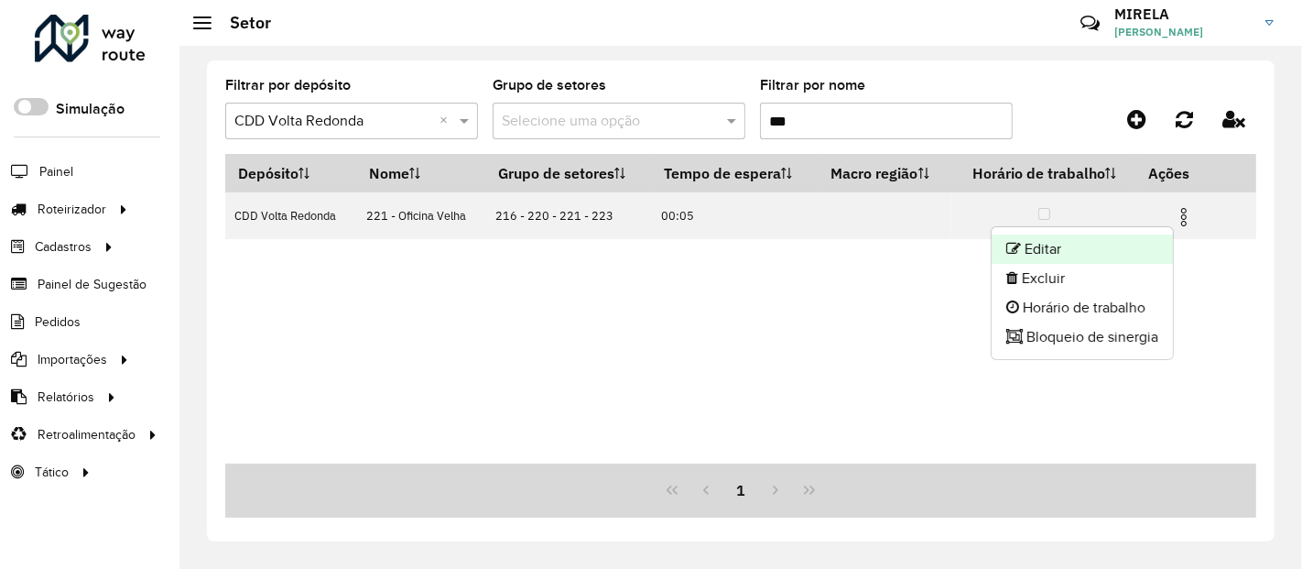
click at [1129, 247] on li "Editar" at bounding box center [1082, 248] width 181 height 29
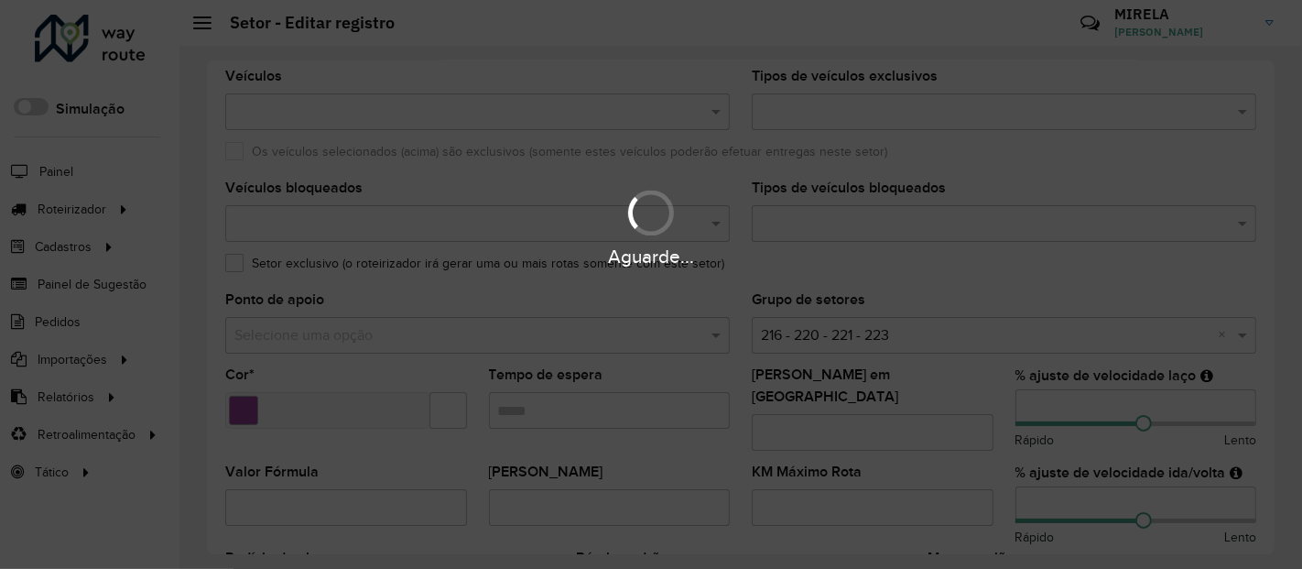
scroll to position [160, 0]
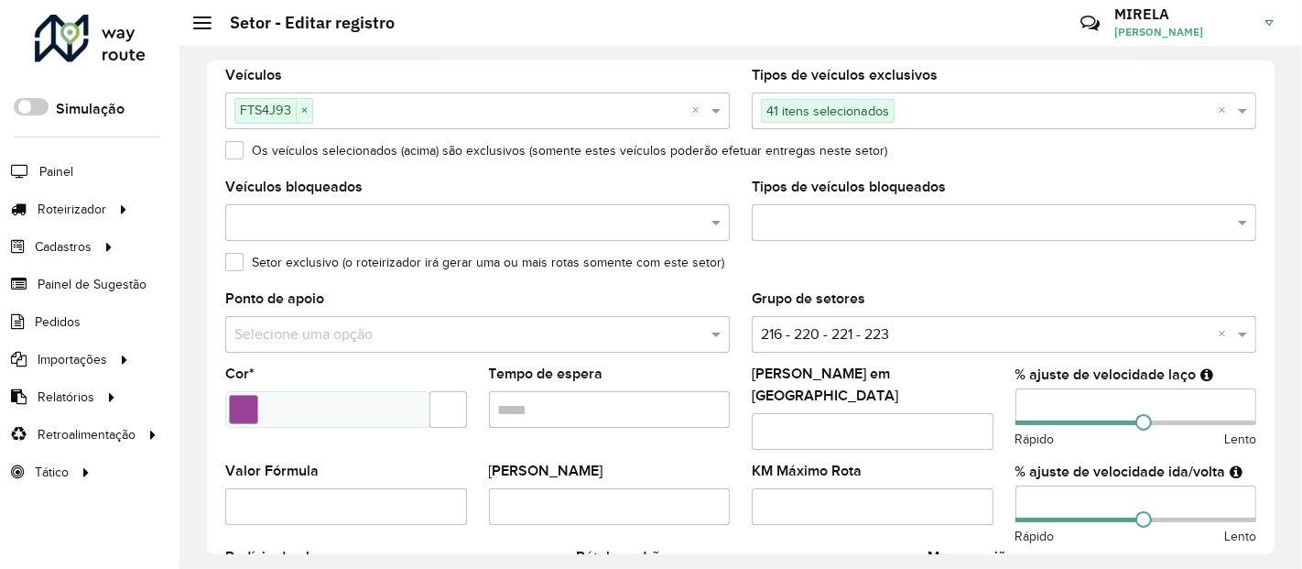
click at [1027, 493] on input "number" at bounding box center [1137, 503] width 242 height 37
type input "**"
click at [1028, 420] on span at bounding box center [1080, 422] width 129 height 5
click at [1039, 407] on input "number" at bounding box center [1137, 406] width 242 height 37
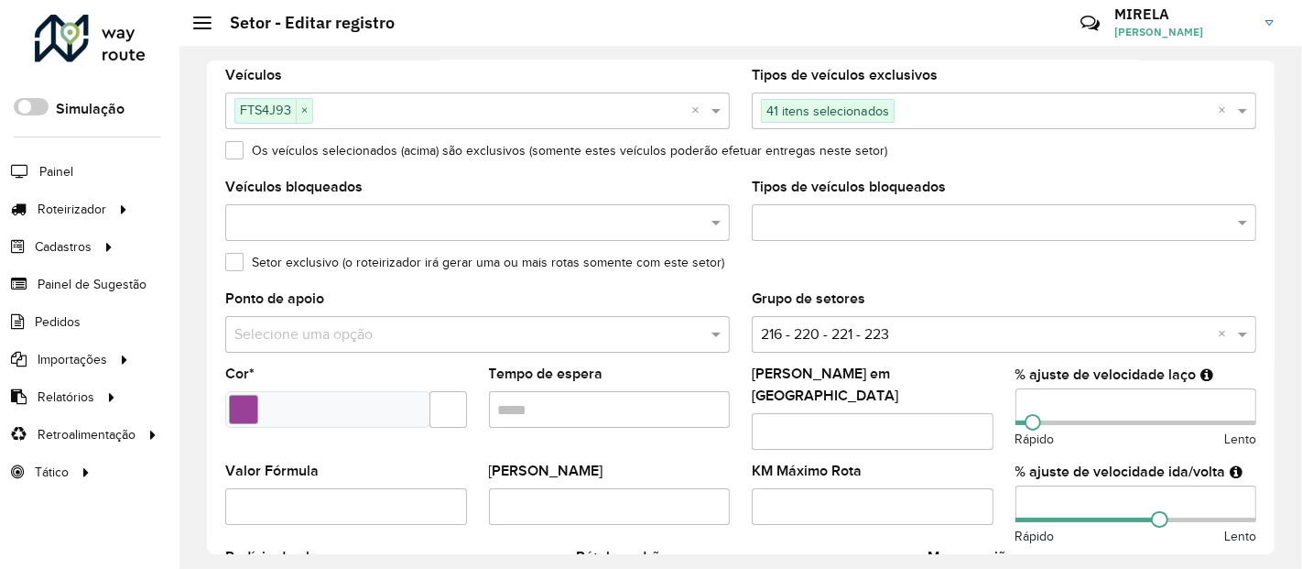
click at [1039, 407] on input "number" at bounding box center [1137, 406] width 242 height 37
type input "***"
type input "**"
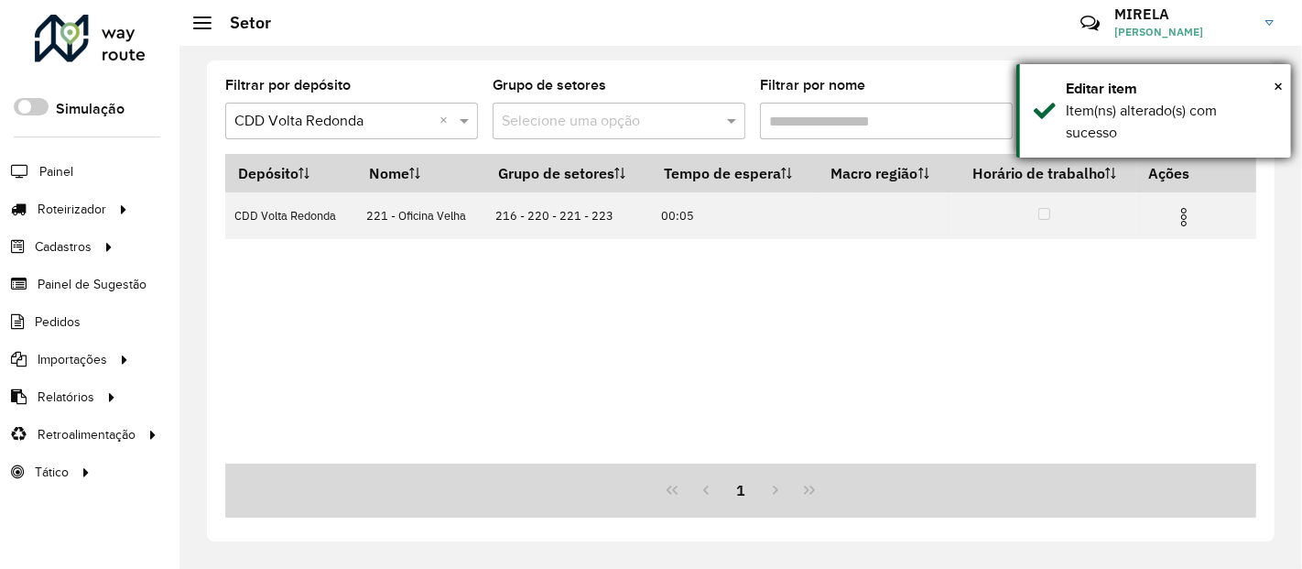
click at [1272, 82] on div "Editar item" at bounding box center [1172, 89] width 212 height 22
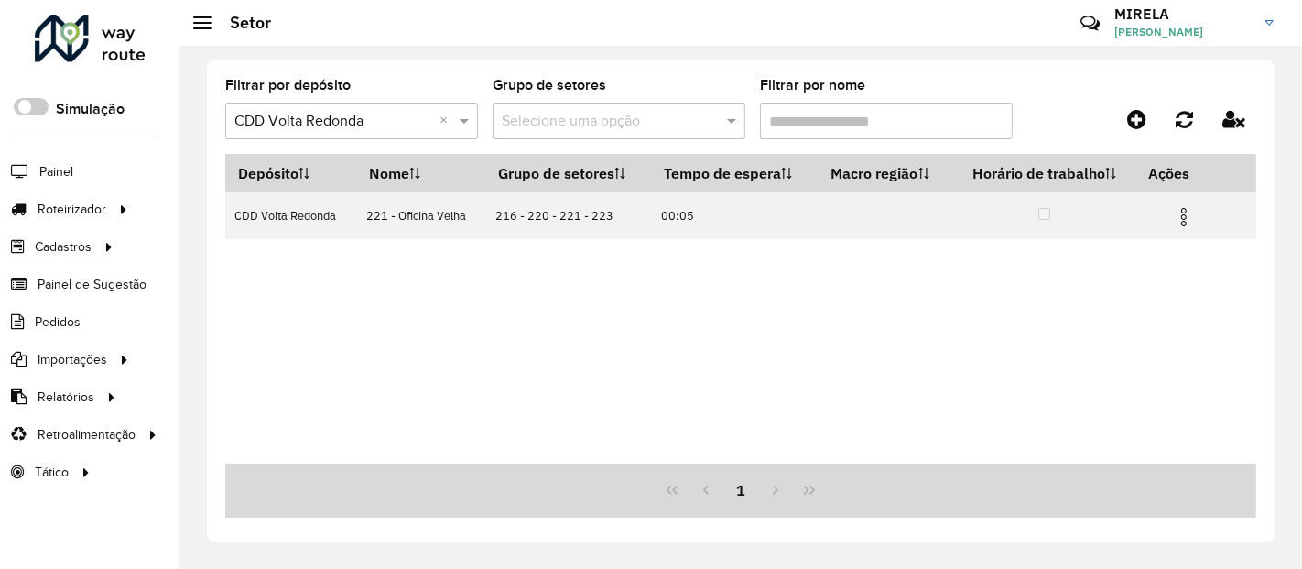
click at [978, 124] on input "Filtrar por nome" at bounding box center [886, 121] width 253 height 37
type input "***"
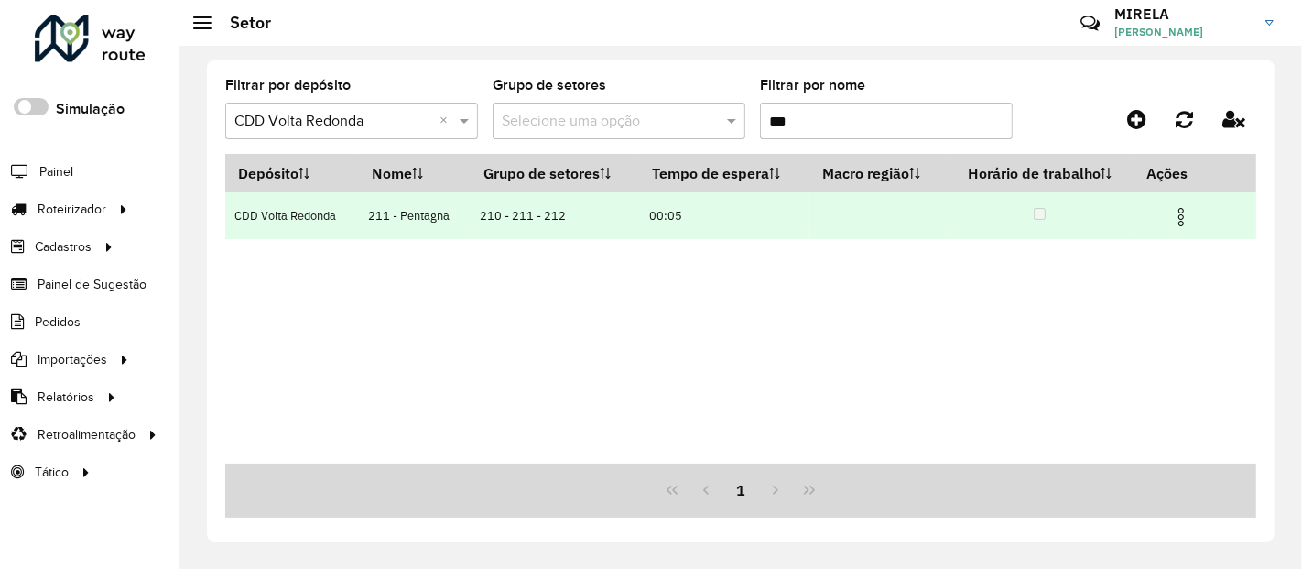
type input "***"
click at [1188, 224] on img at bounding box center [1181, 217] width 22 height 22
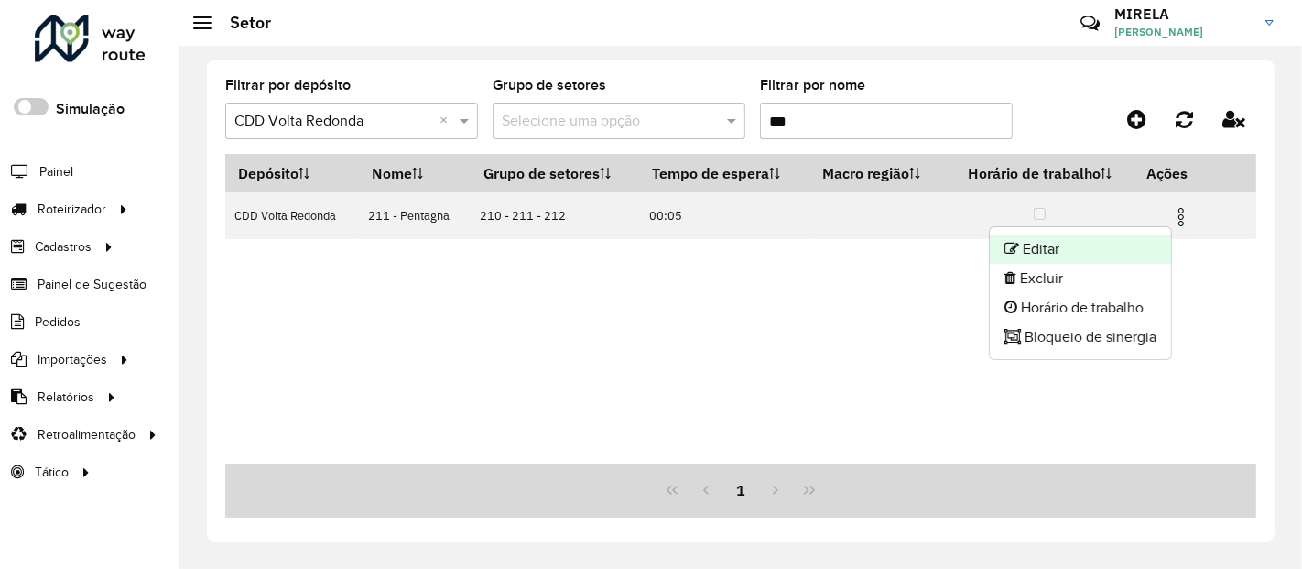
click at [1117, 255] on li "Editar" at bounding box center [1080, 248] width 181 height 29
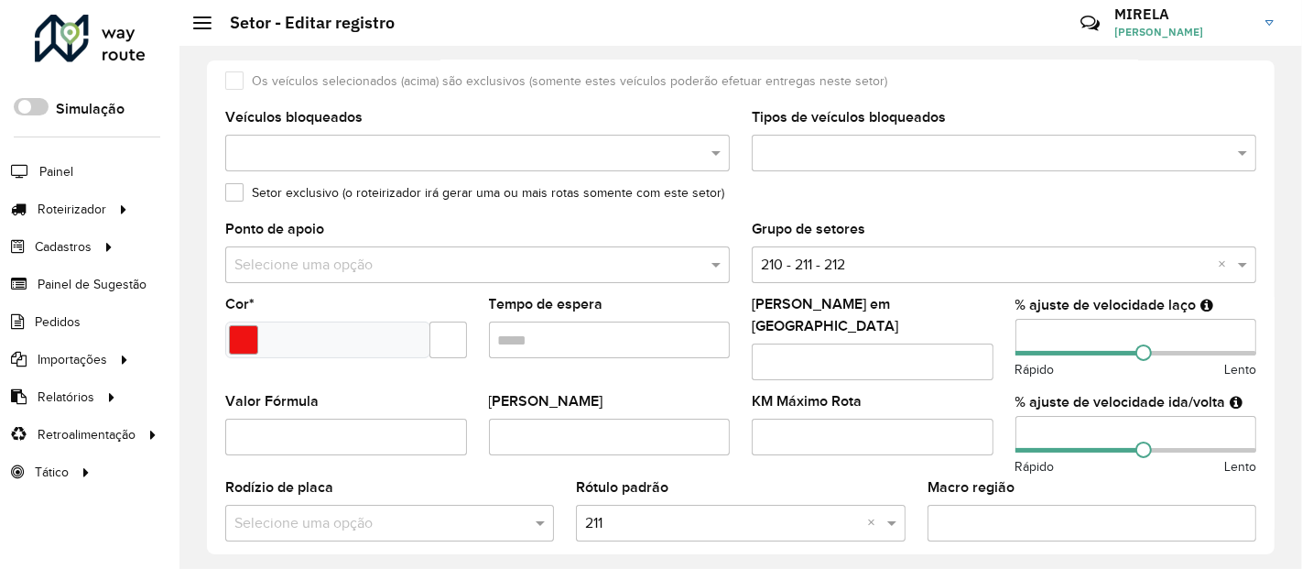
scroll to position [231, 0]
click at [1026, 418] on input "number" at bounding box center [1137, 433] width 242 height 37
type input "**"
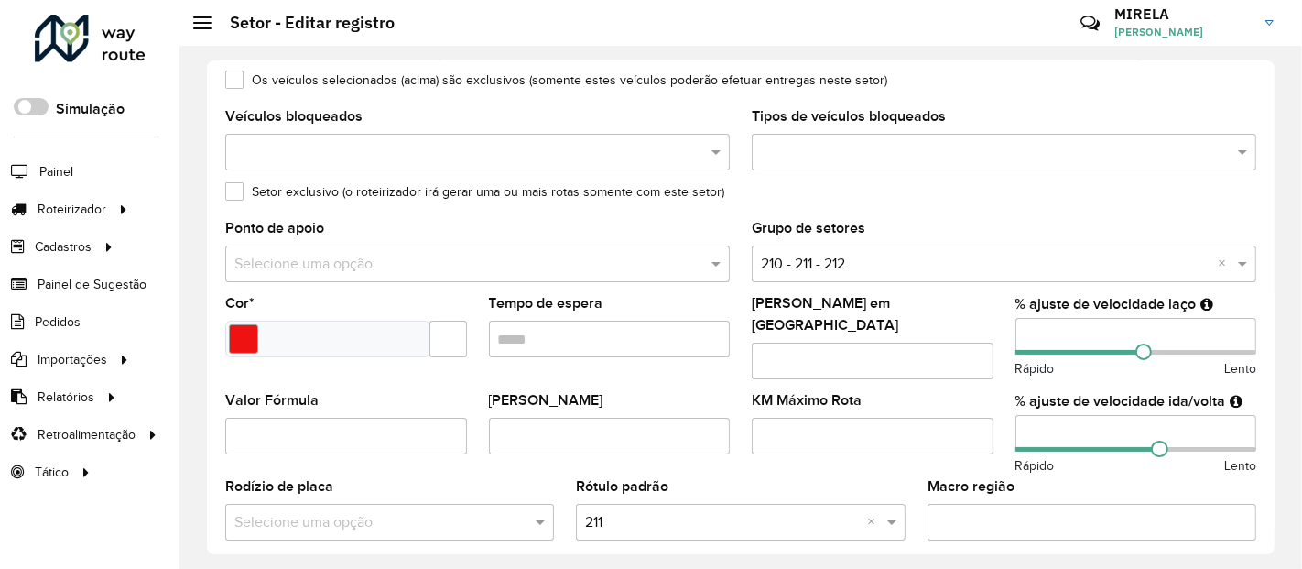
click at [1027, 331] on input "number" at bounding box center [1137, 336] width 242 height 37
type input "**"
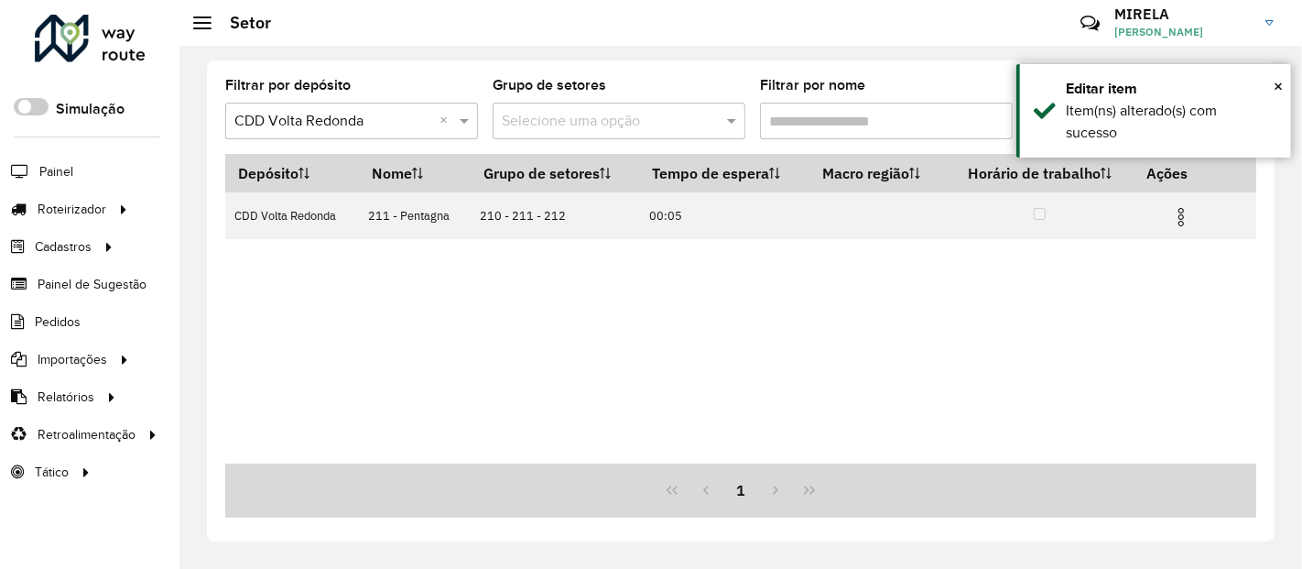
click at [966, 128] on input "Filtrar por nome" at bounding box center [886, 121] width 253 height 37
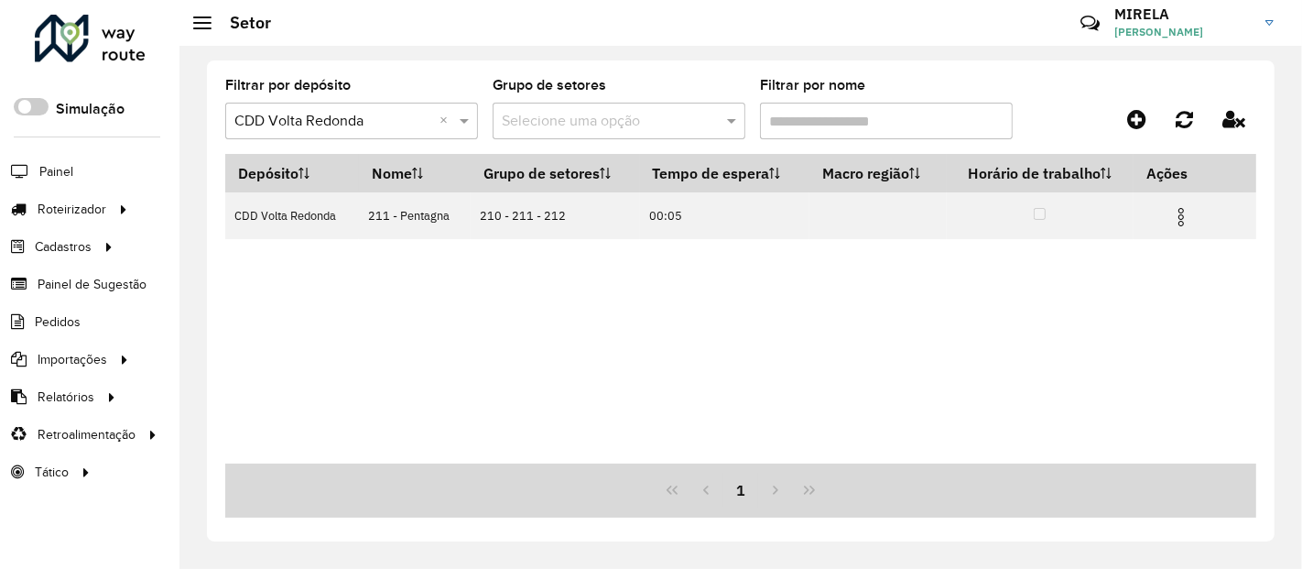
type input "***"
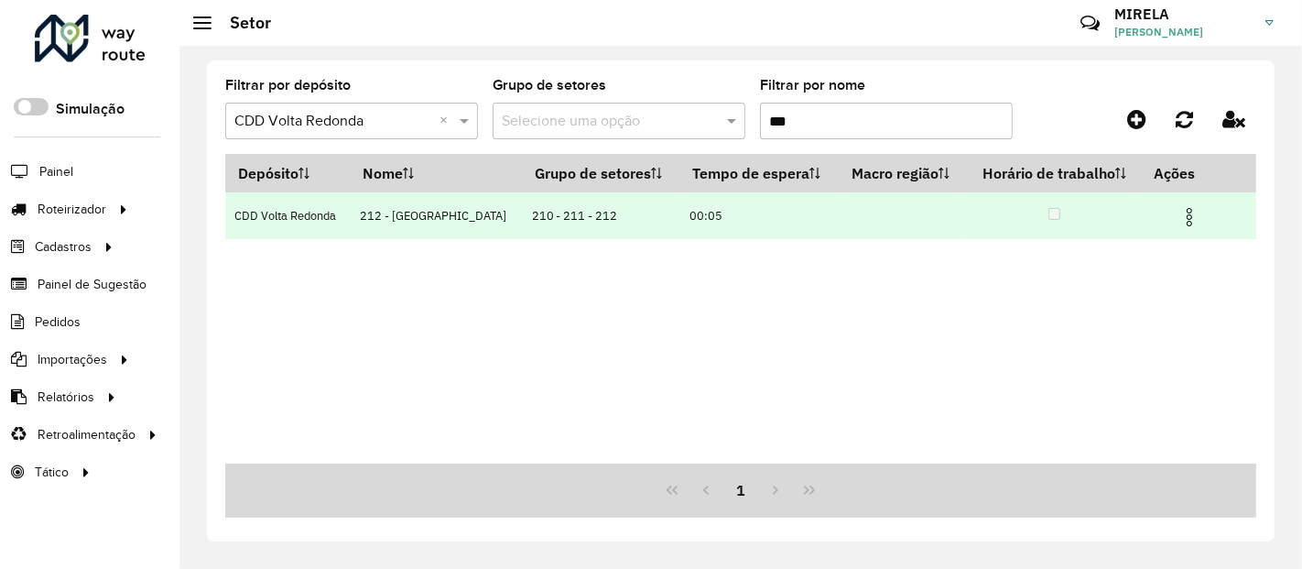
type input "***"
click at [1179, 204] on span at bounding box center [1190, 214] width 22 height 25
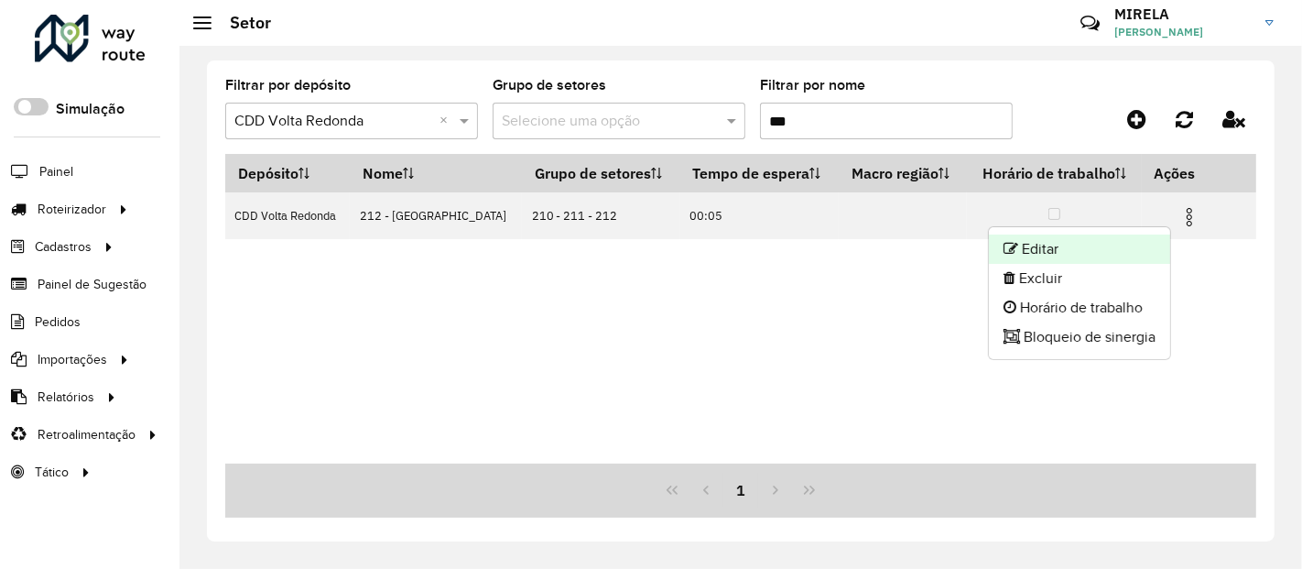
click at [1143, 239] on li "Editar" at bounding box center [1079, 248] width 181 height 29
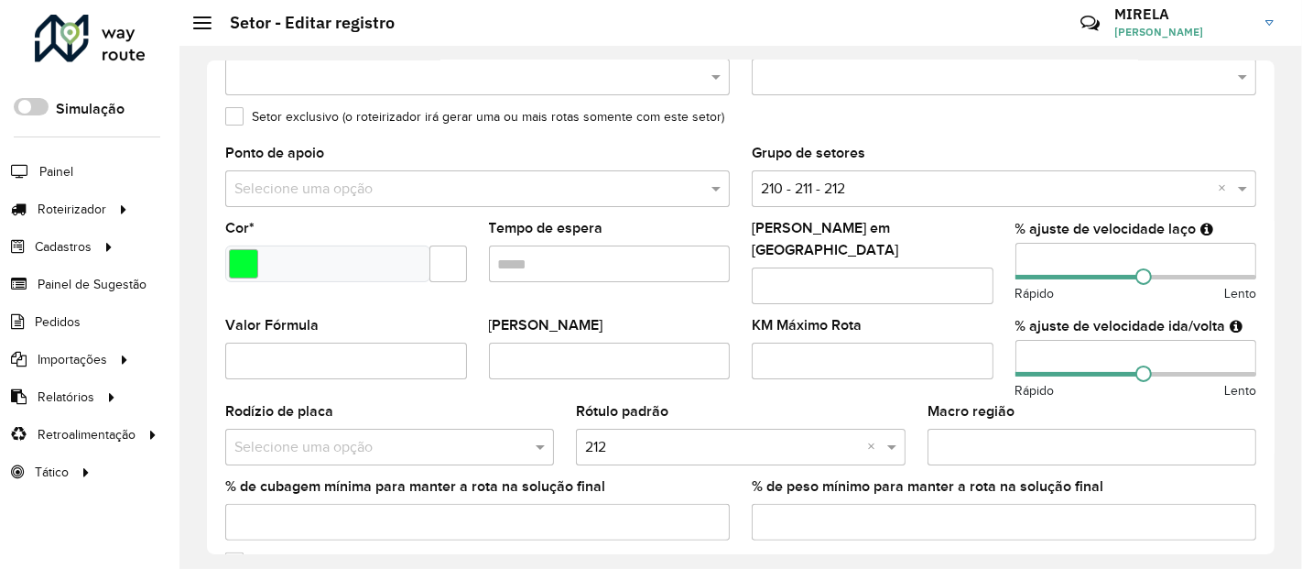
scroll to position [307, 0]
click at [1027, 342] on input "number" at bounding box center [1137, 357] width 242 height 37
type input "**"
click at [1027, 260] on input "number" at bounding box center [1137, 260] width 242 height 37
type input "*"
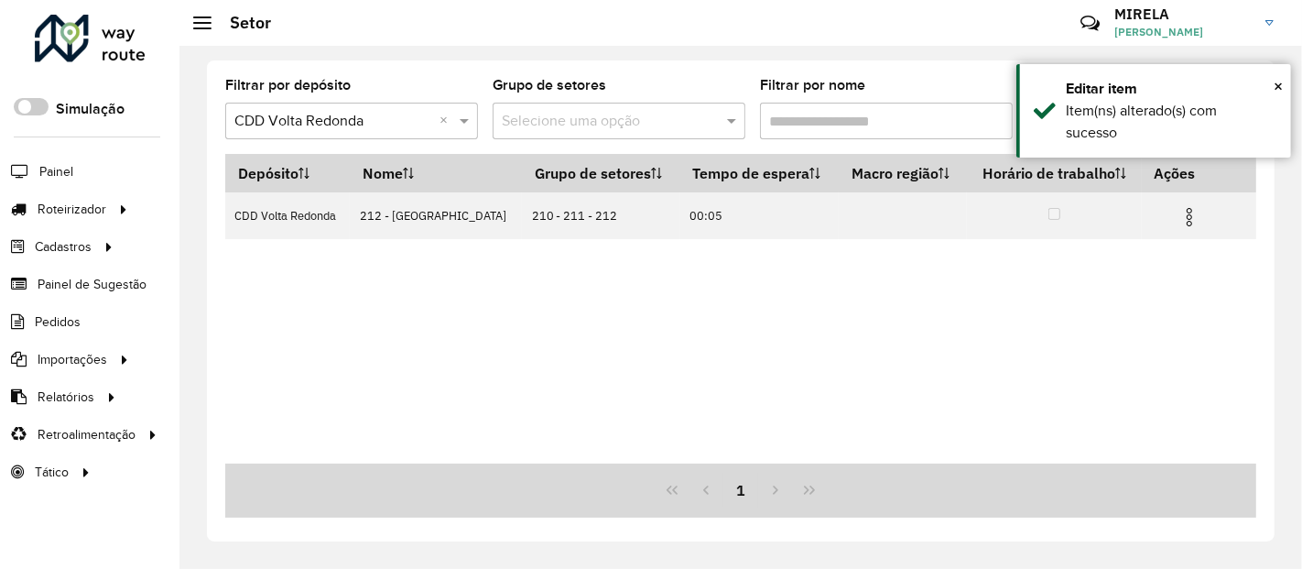
click at [1191, 223] on img at bounding box center [1190, 217] width 22 height 22
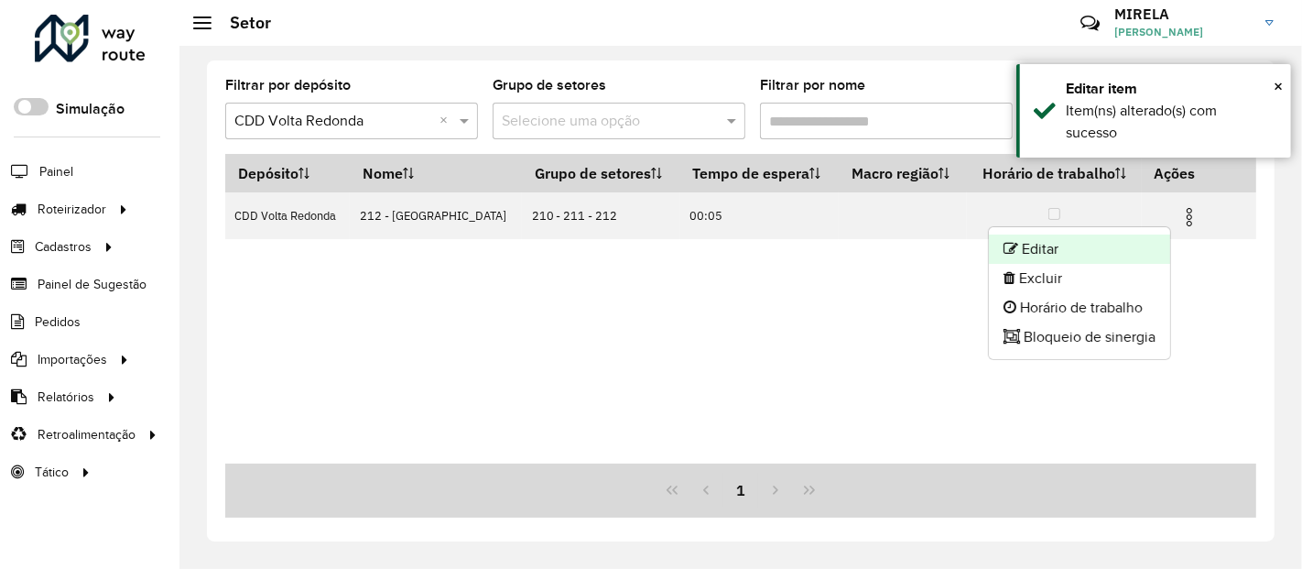
click at [1130, 250] on li "Editar" at bounding box center [1079, 248] width 181 height 29
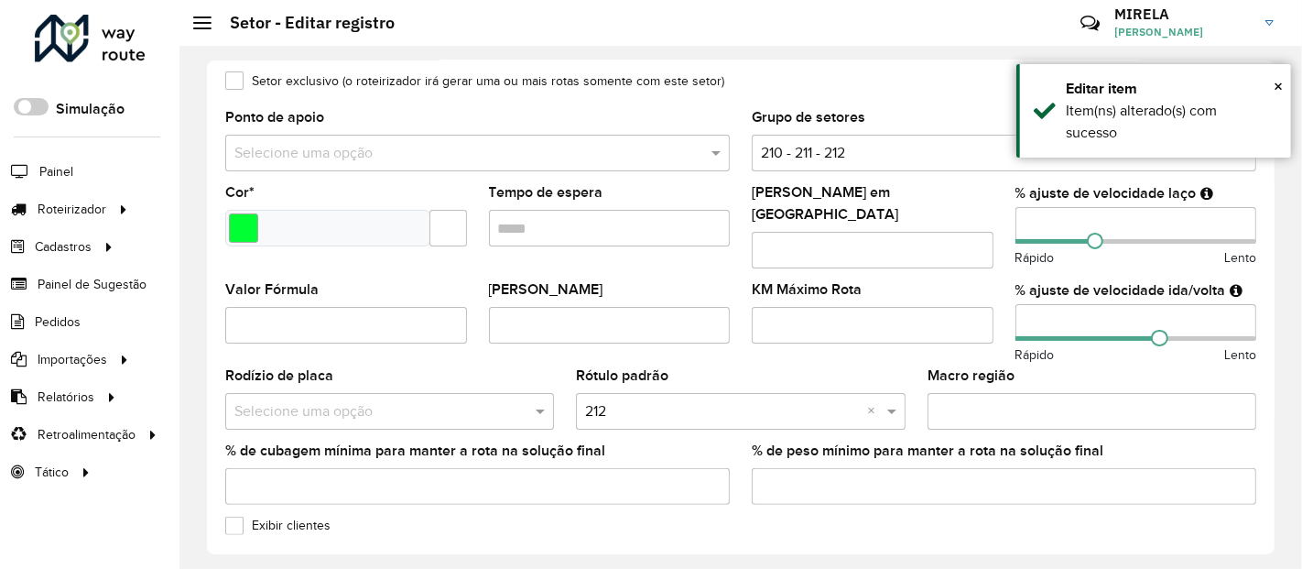
scroll to position [378, 0]
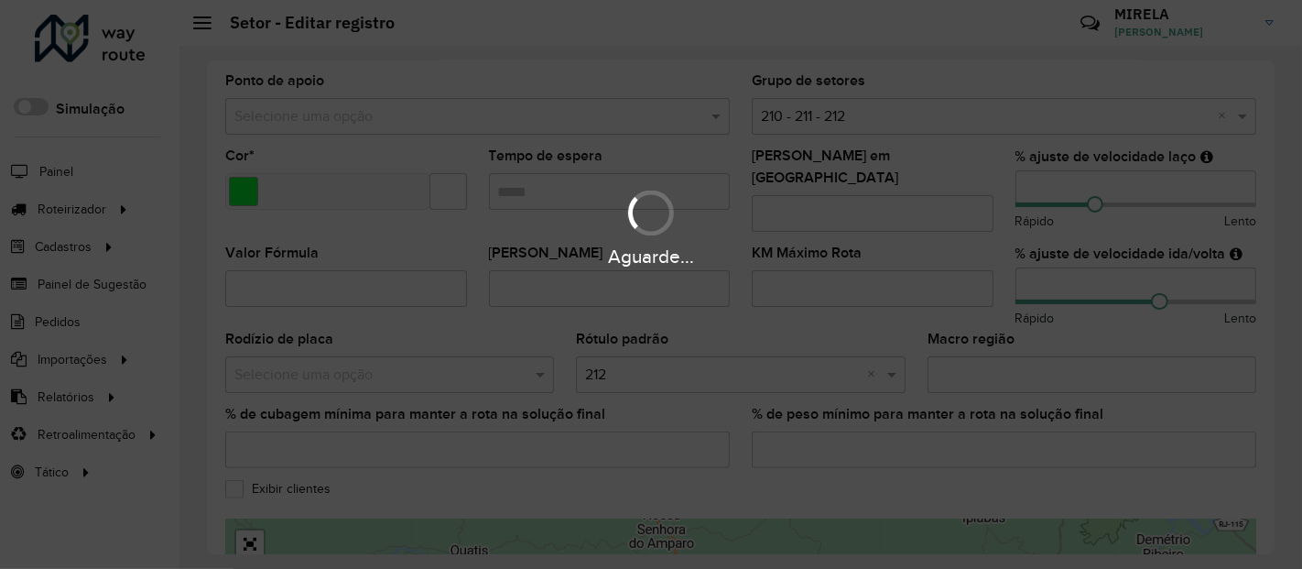
click at [1015, 181] on div "Aguarde..." at bounding box center [651, 284] width 1302 height 569
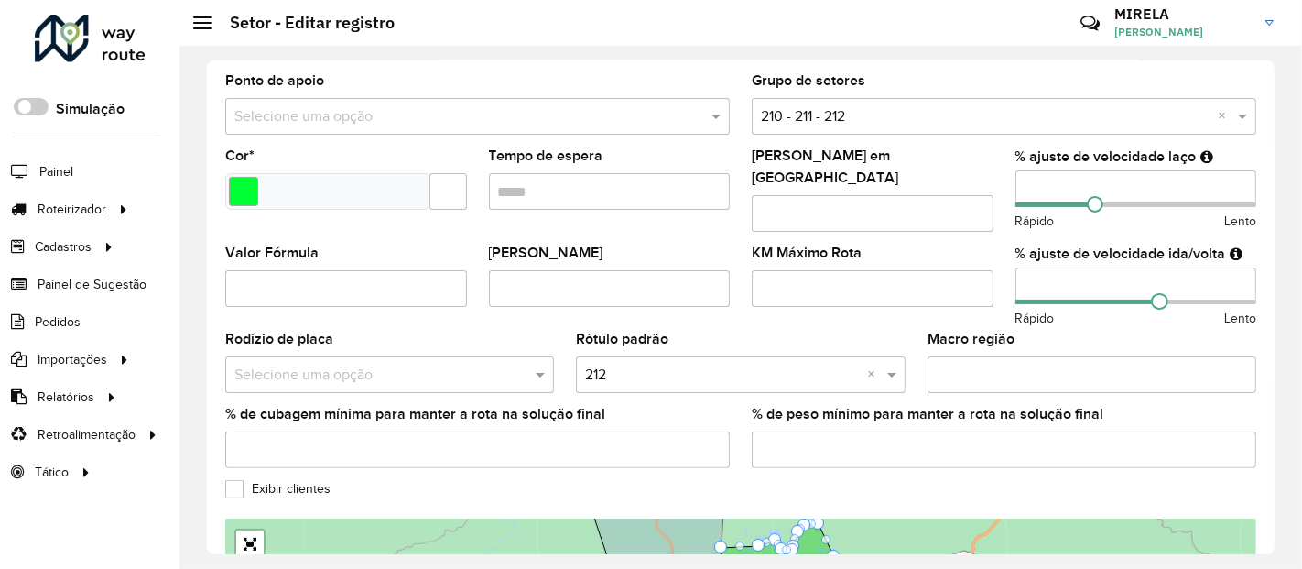
click at [1016, 184] on input "number" at bounding box center [1137, 188] width 242 height 37
type input "**"
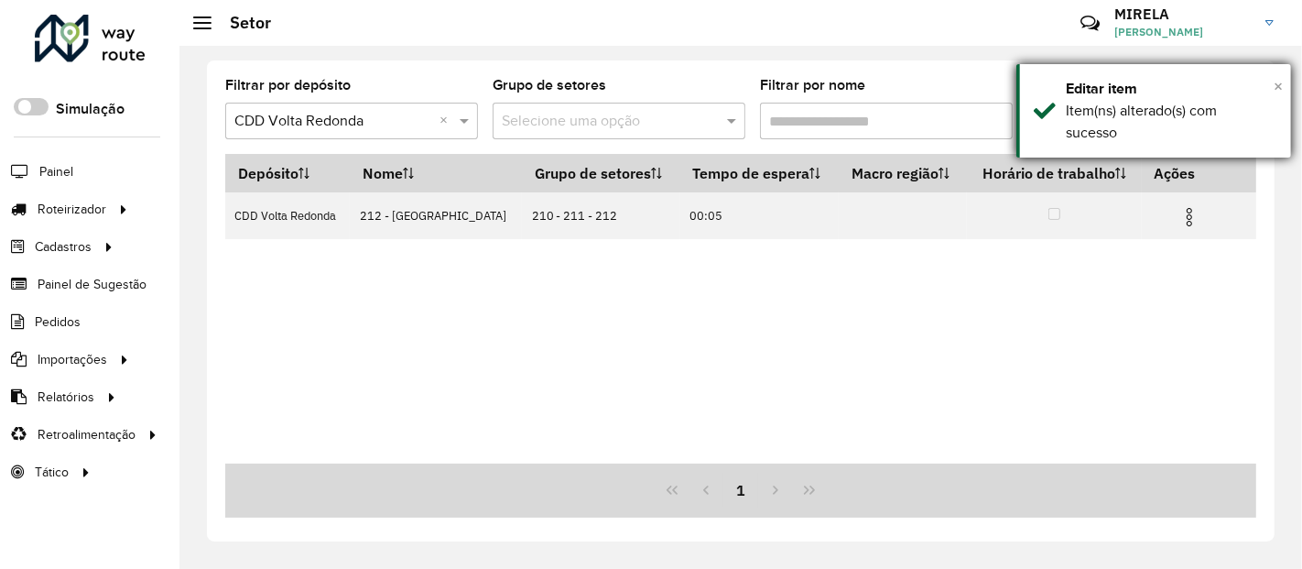
click at [1281, 92] on span "×" at bounding box center [1278, 86] width 9 height 20
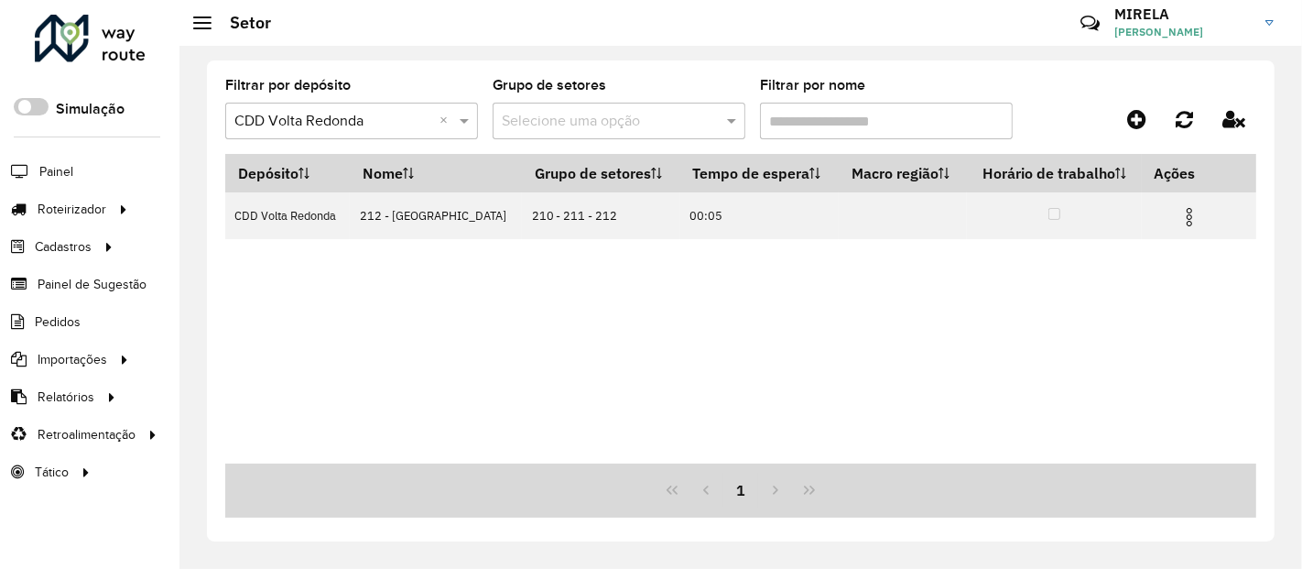
click at [811, 130] on input "Filtrar por nome" at bounding box center [886, 121] width 253 height 37
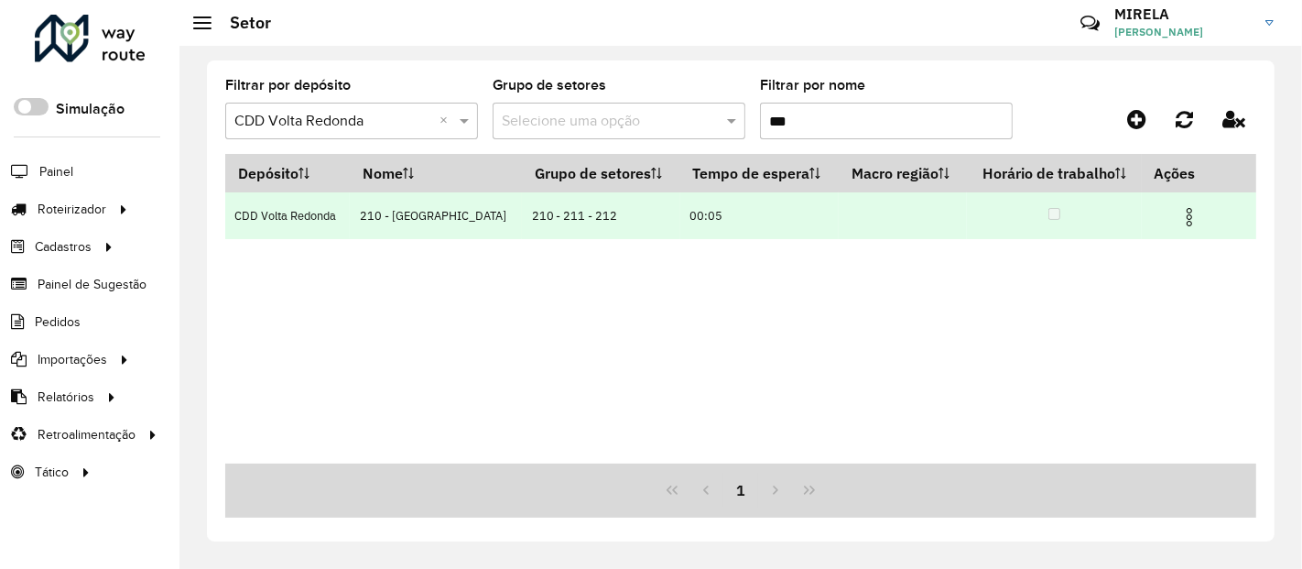
type input "***"
click at [1187, 219] on img at bounding box center [1190, 217] width 22 height 22
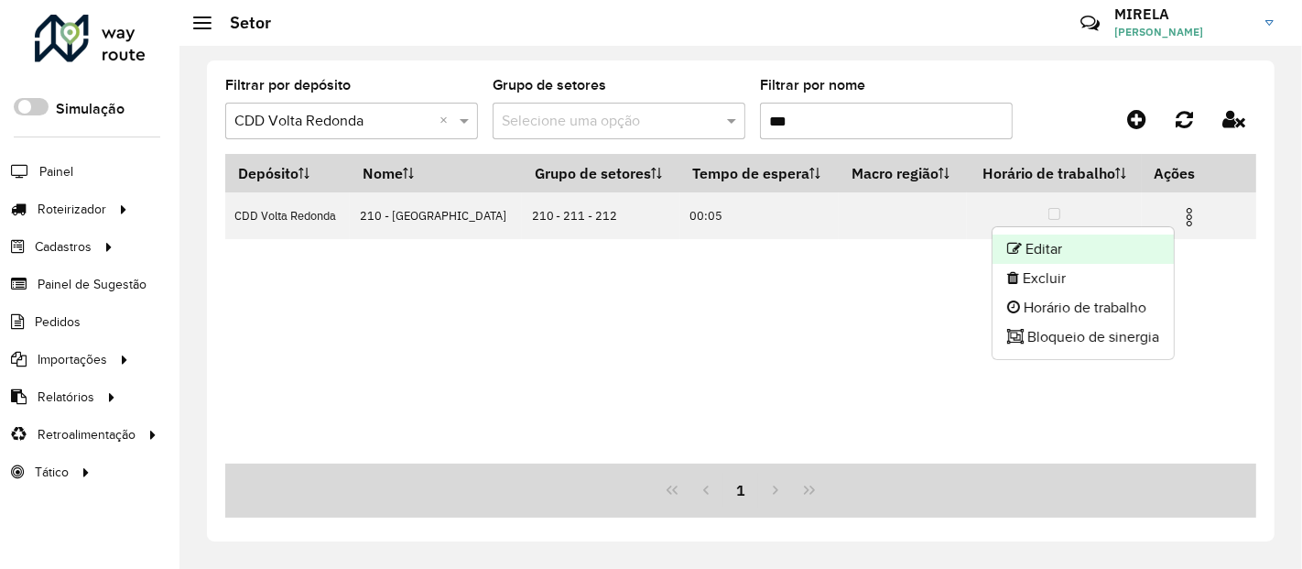
click at [1114, 248] on li "Editar" at bounding box center [1083, 248] width 181 height 29
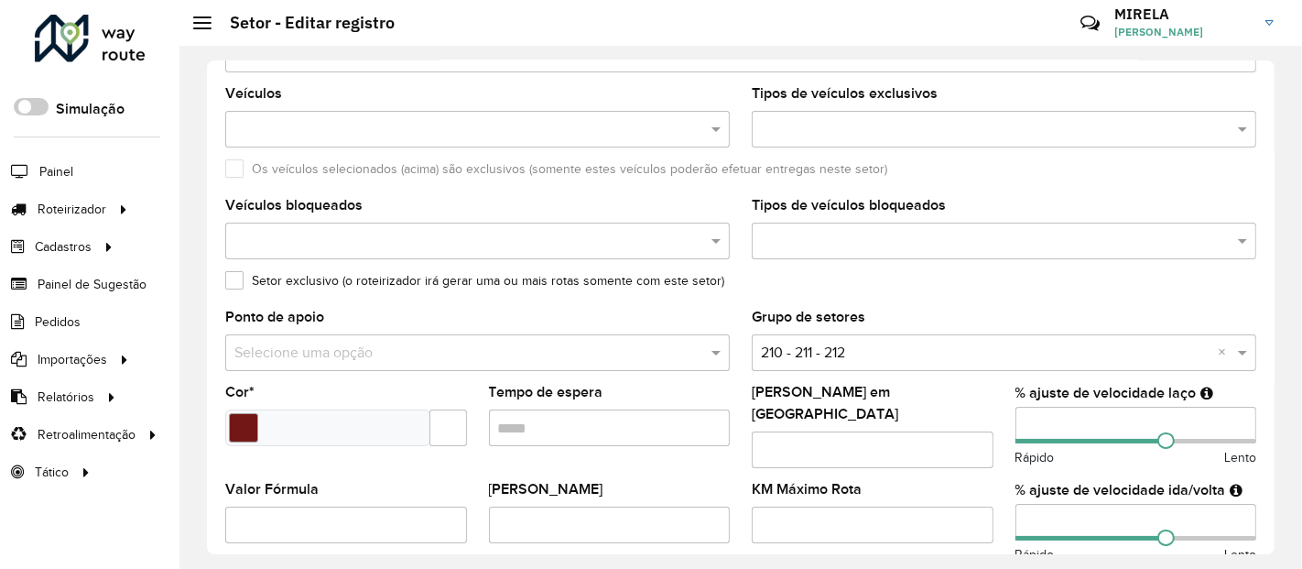
scroll to position [147, 0]
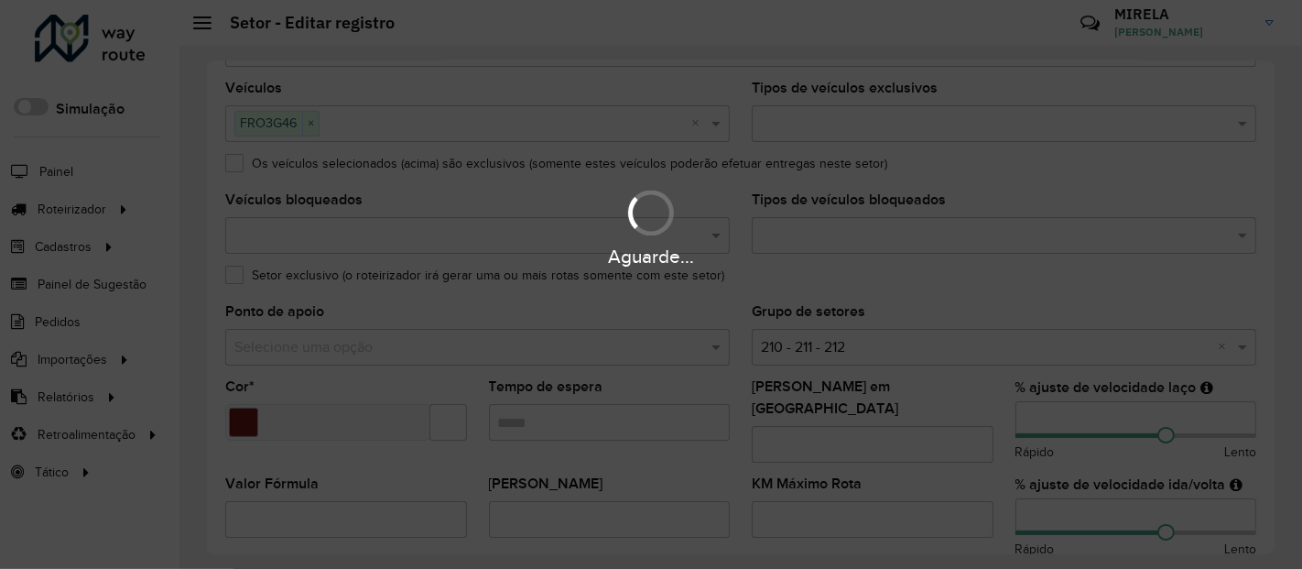
click at [1045, 509] on hb-app "Aguarde... Pop-up bloqueado! Seu navegador bloqueou automáticamente a abertura …" at bounding box center [651, 284] width 1302 height 569
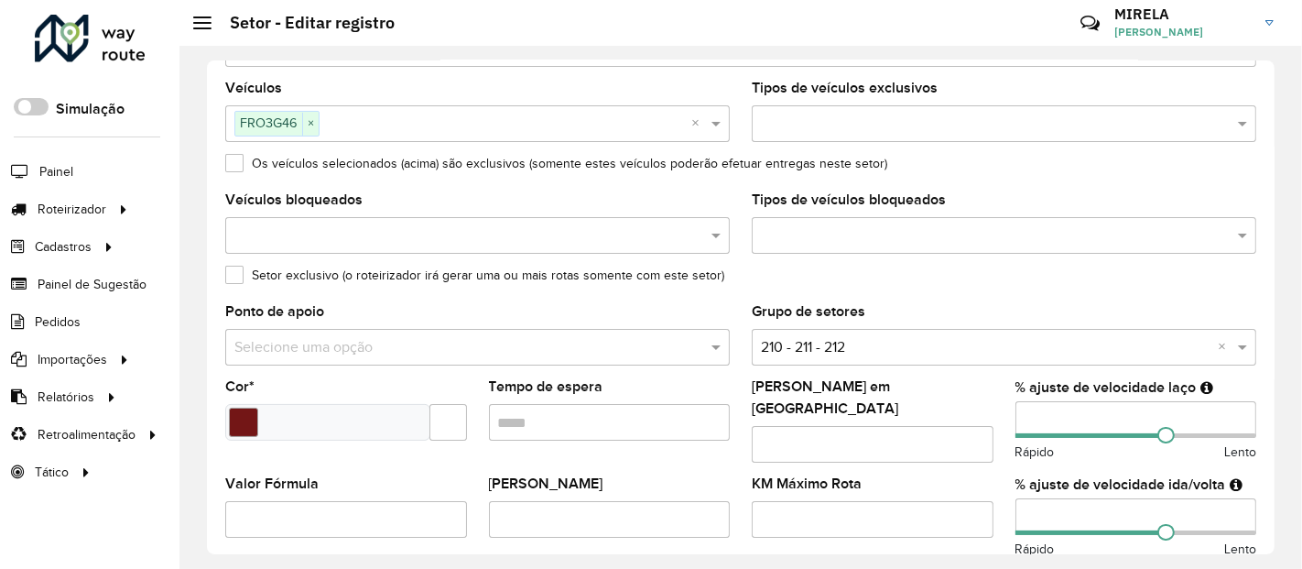
click at [1045, 509] on input "number" at bounding box center [1137, 516] width 242 height 37
type input "*"
type input "**"
click at [1079, 409] on input "number" at bounding box center [1137, 419] width 242 height 37
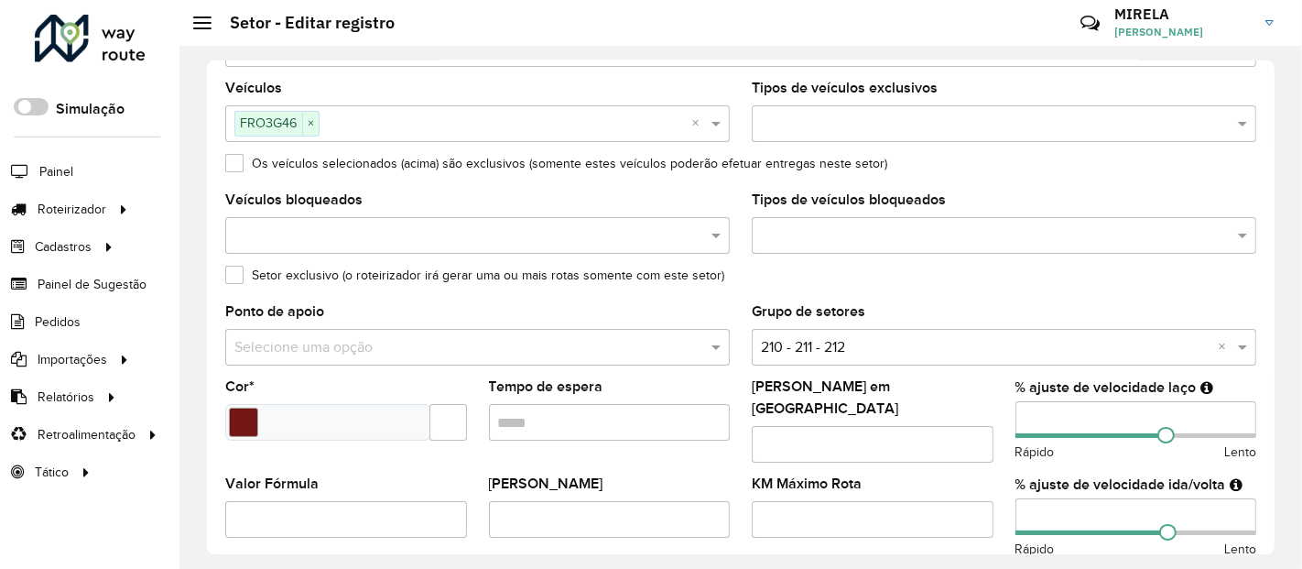
type input "*"
type input "**"
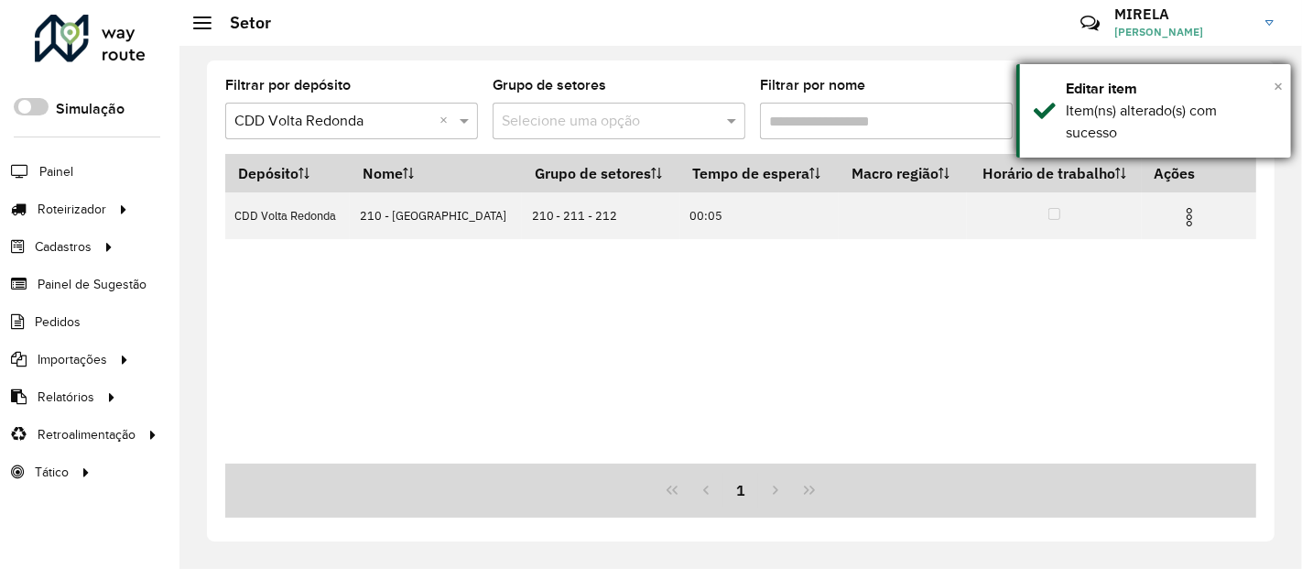
click at [1279, 88] on span "×" at bounding box center [1278, 86] width 9 height 20
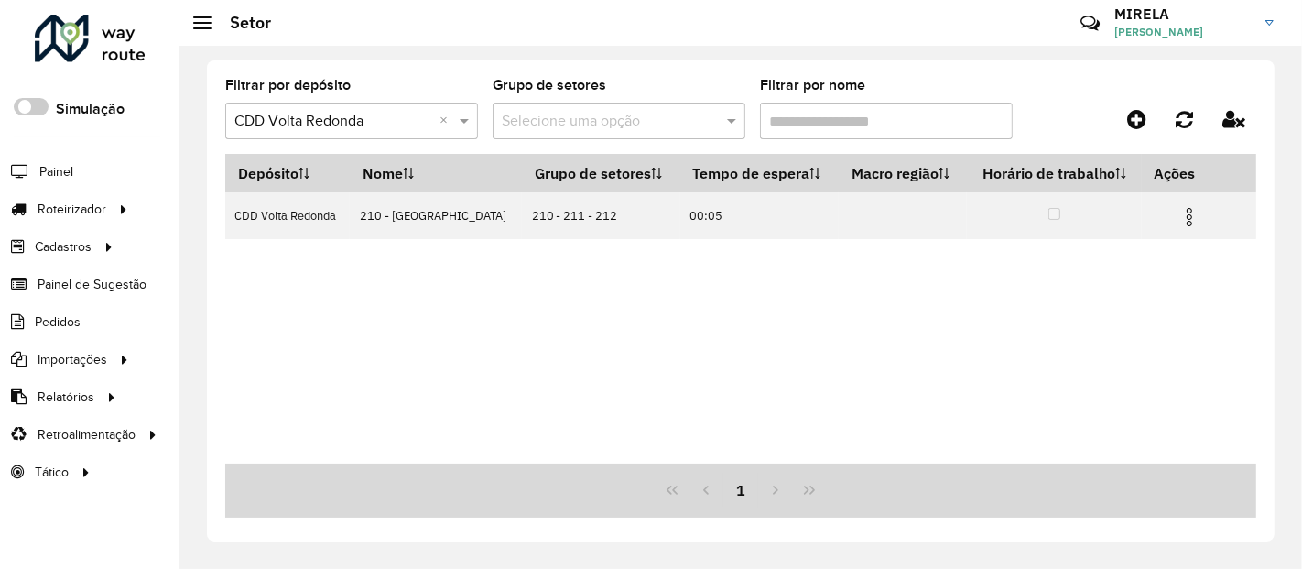
click at [872, 133] on input "Filtrar por nome" at bounding box center [886, 121] width 253 height 37
type input "***"
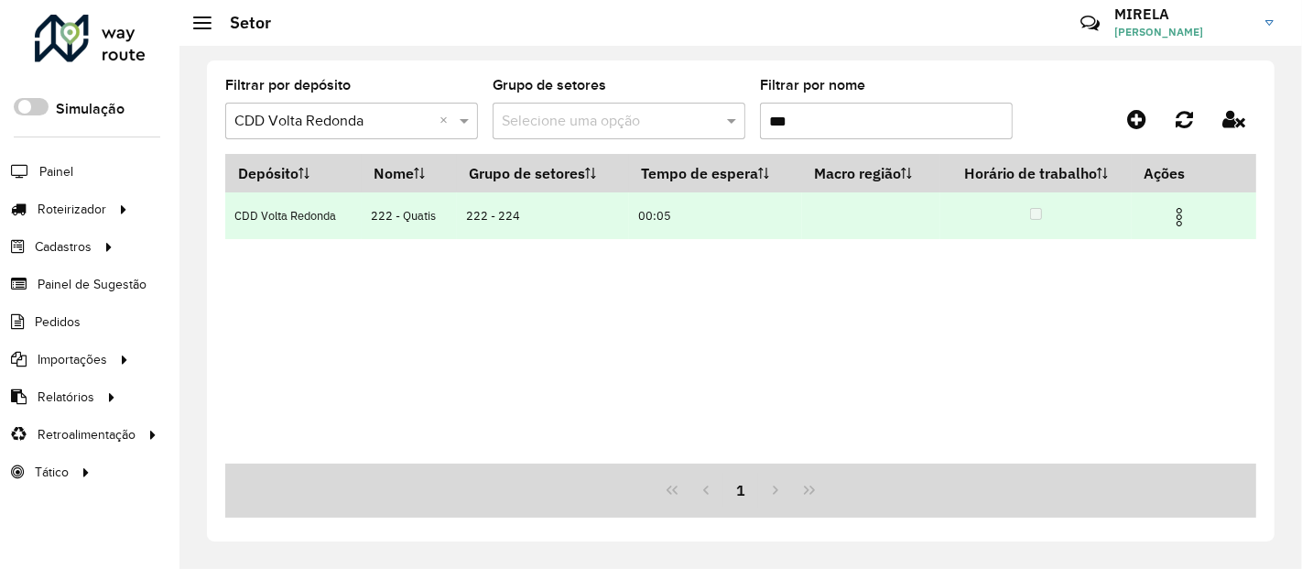
type input "***"
click at [1177, 223] on img at bounding box center [1180, 217] width 22 height 22
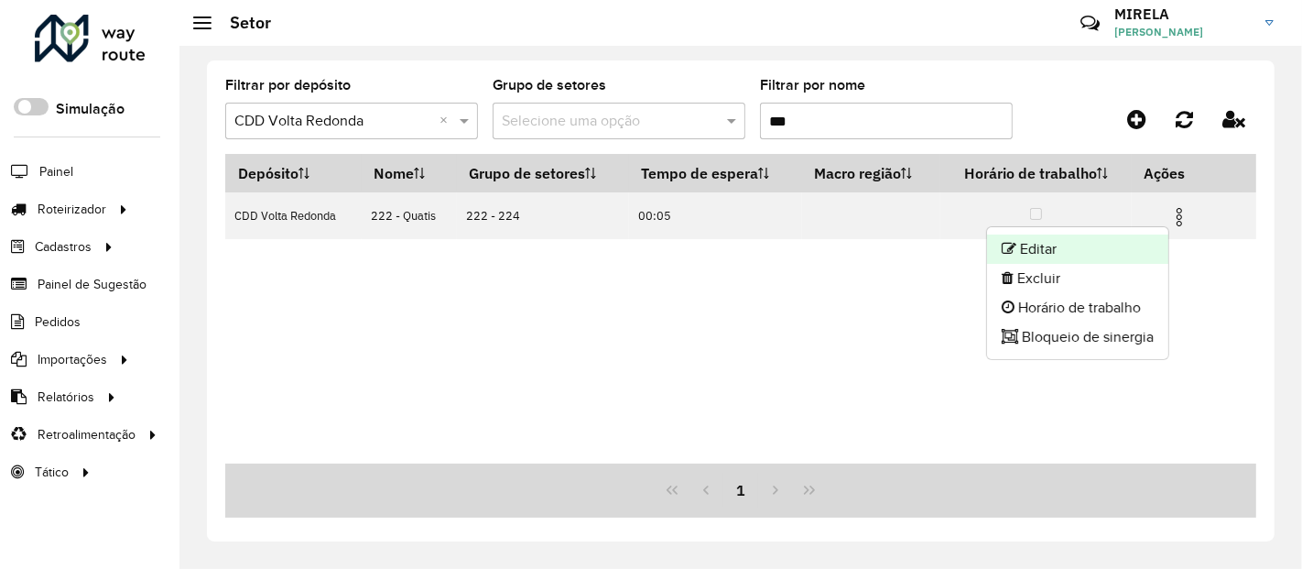
click at [1136, 247] on li "Editar" at bounding box center [1077, 248] width 181 height 29
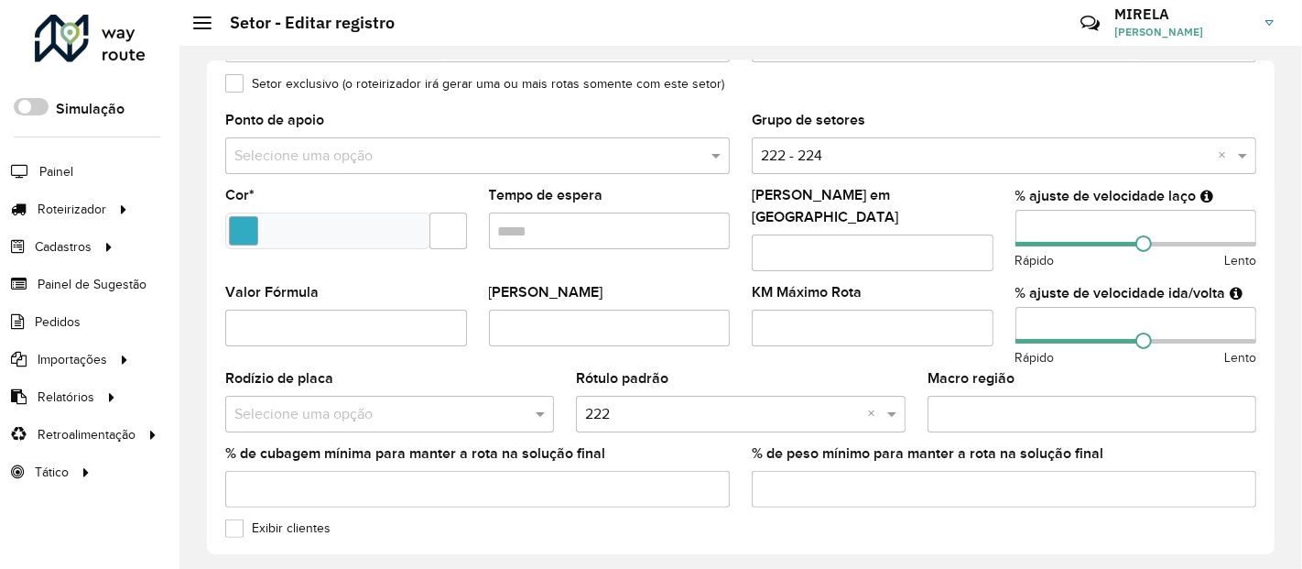
scroll to position [337, 0]
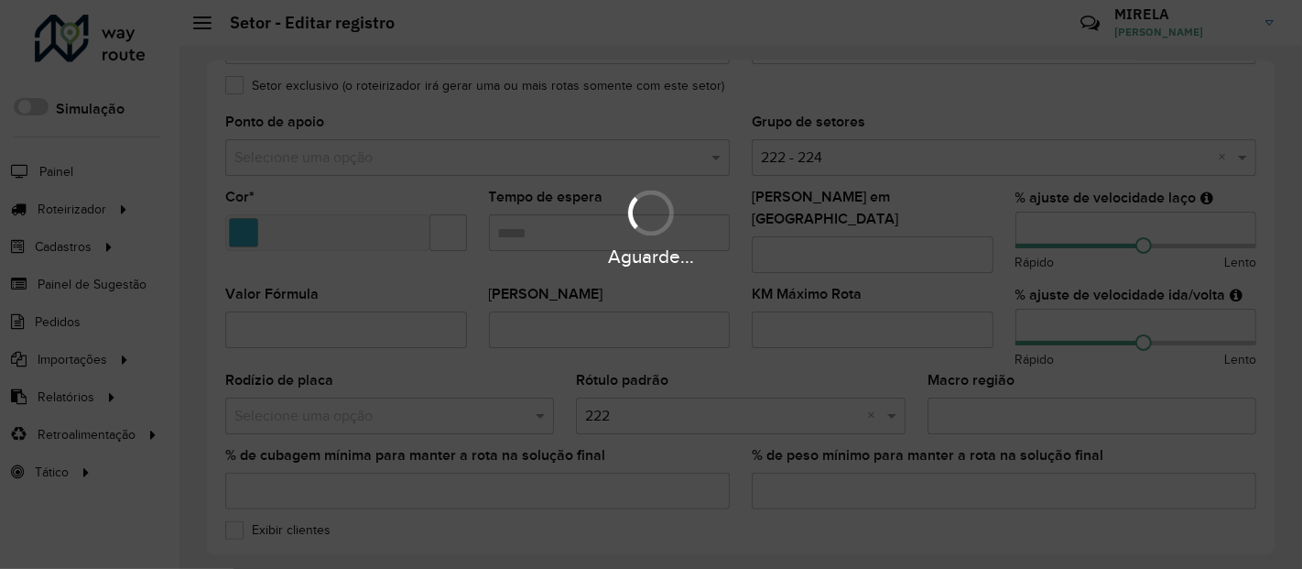
click at [1026, 314] on div "Aguarde..." at bounding box center [651, 284] width 1302 height 569
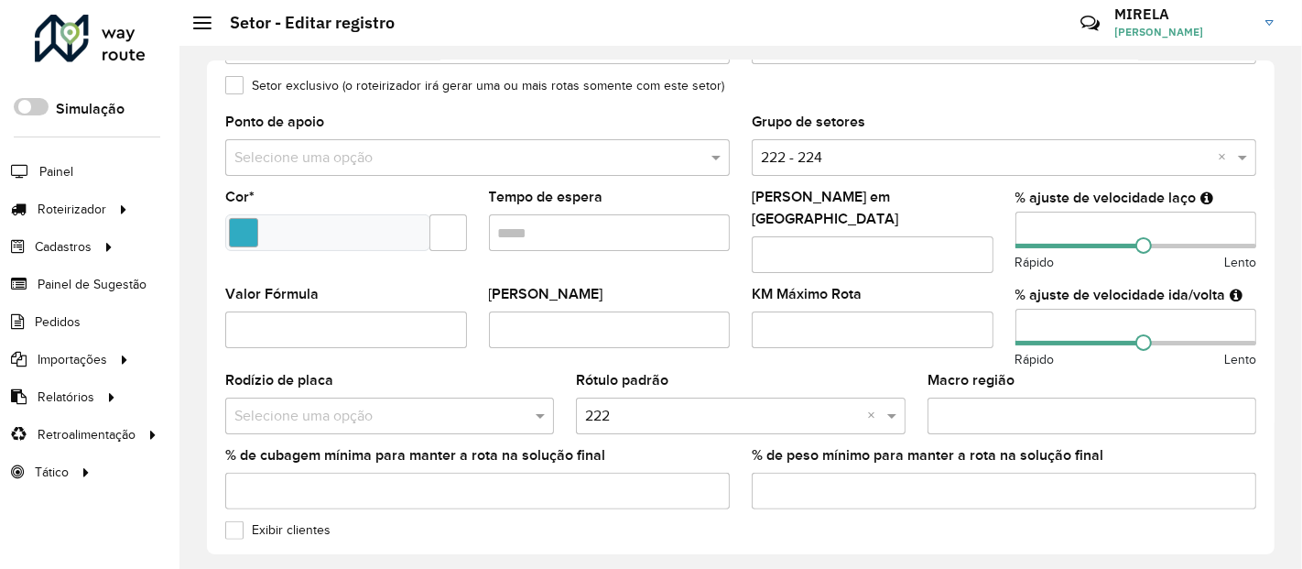
click at [1026, 314] on input "number" at bounding box center [1137, 327] width 242 height 37
type input "**"
click at [1027, 227] on input "number" at bounding box center [1137, 230] width 242 height 37
type input "**"
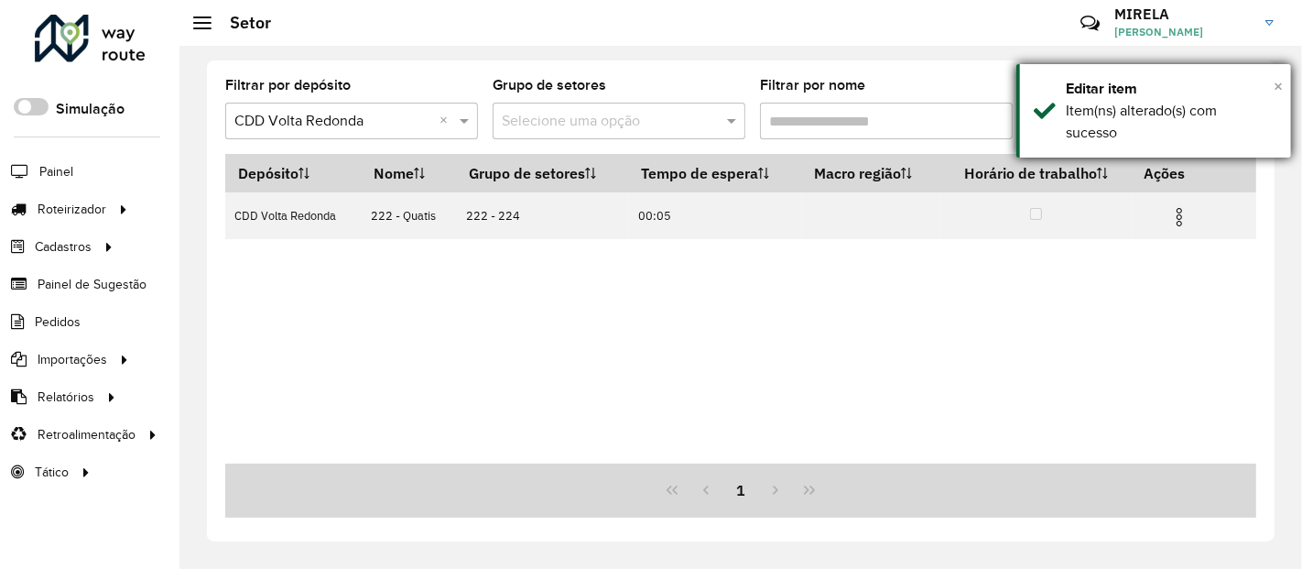
click at [1280, 92] on span "×" at bounding box center [1278, 86] width 9 height 20
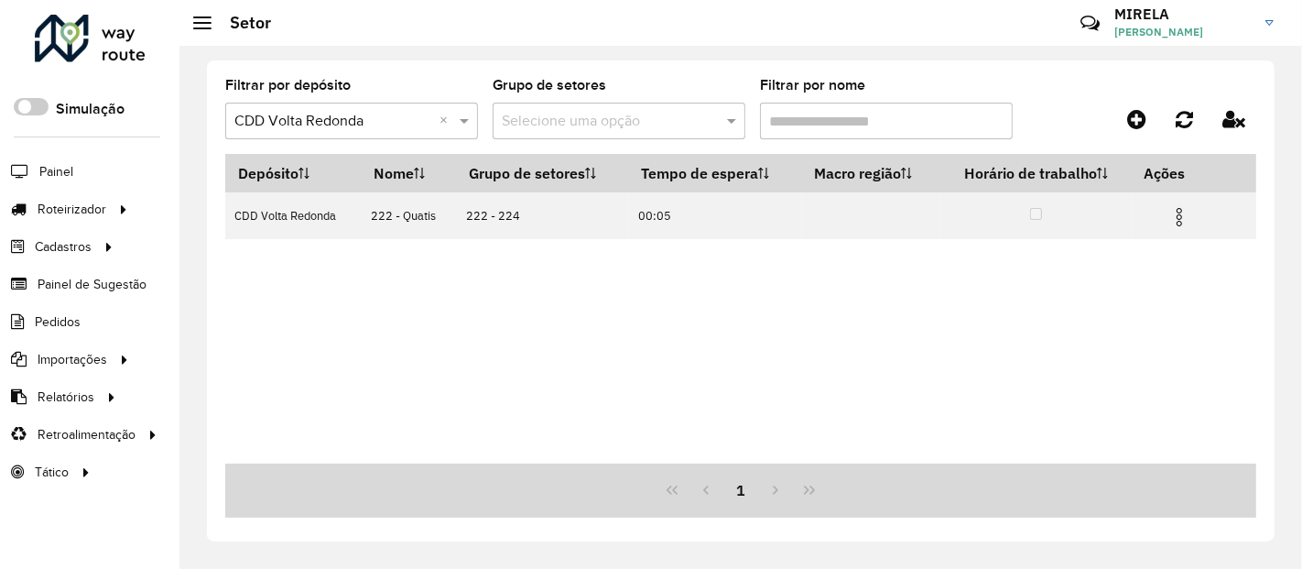
click at [868, 116] on input "Filtrar por nome" at bounding box center [886, 121] width 253 height 37
type input "*"
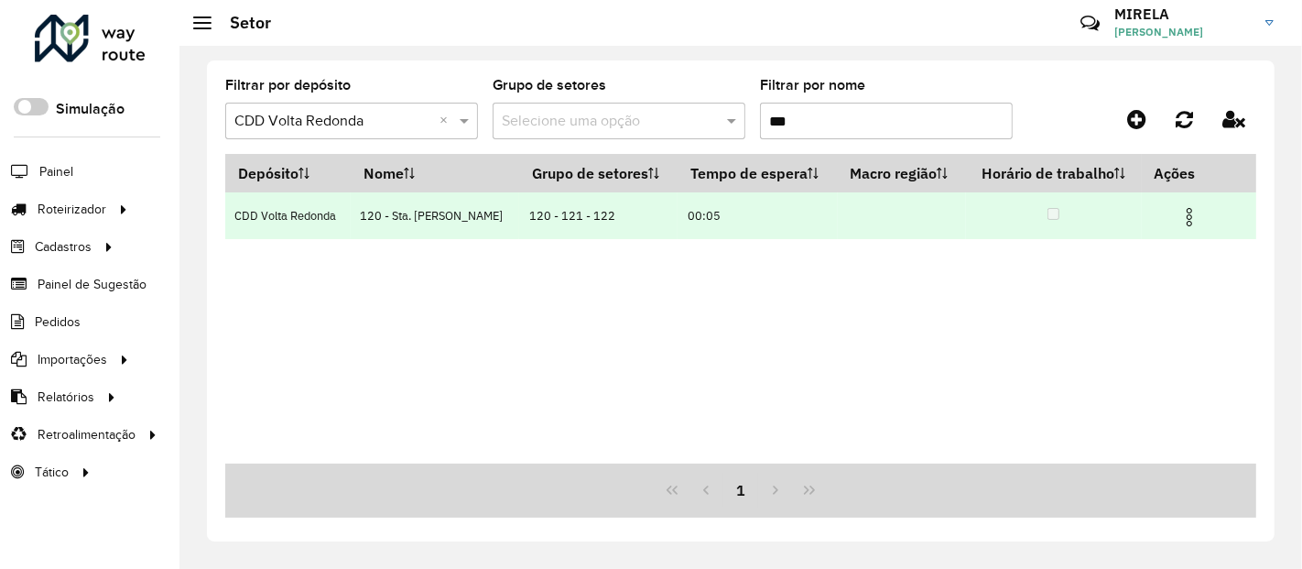
type input "***"
click at [1190, 212] on img at bounding box center [1190, 217] width 22 height 22
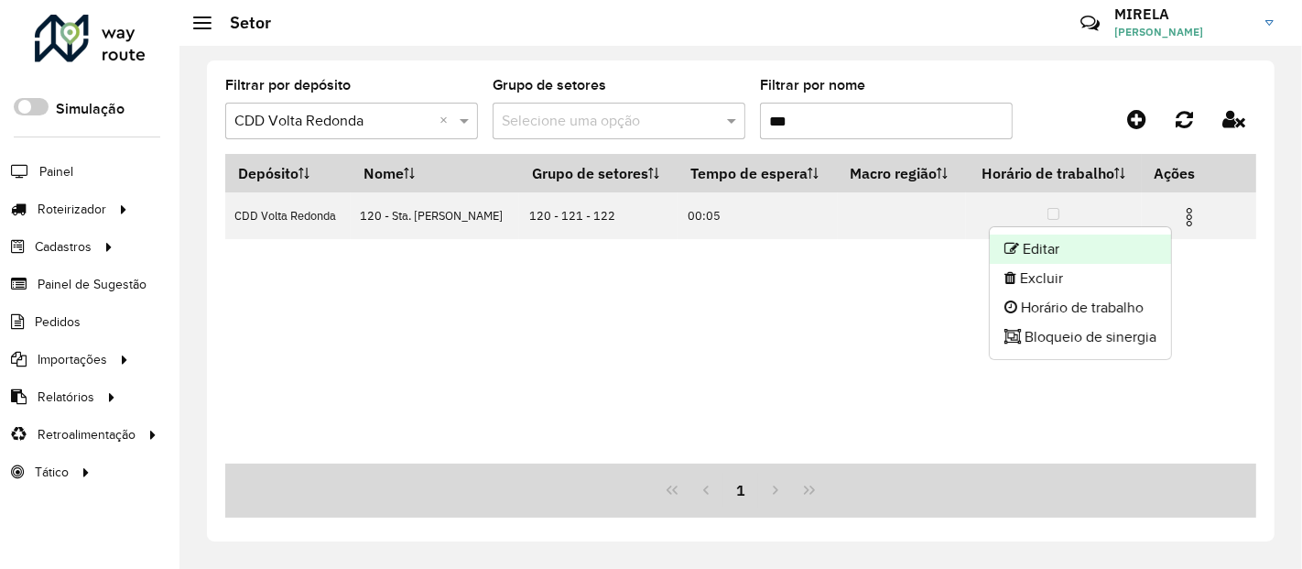
click at [1133, 248] on li "Editar" at bounding box center [1080, 248] width 181 height 29
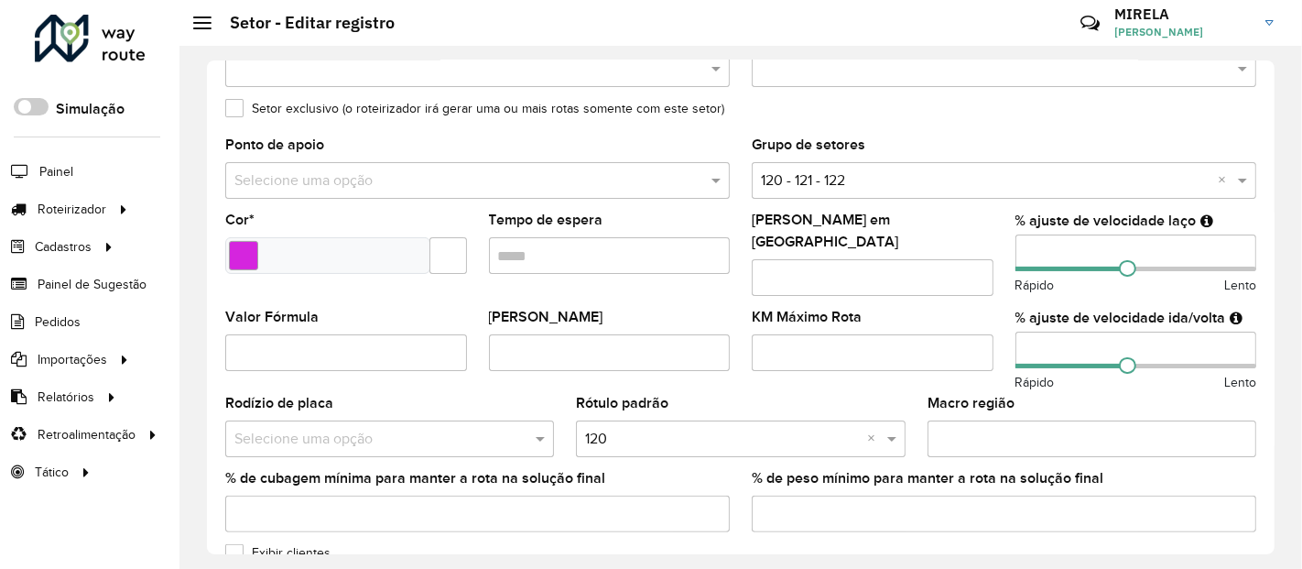
scroll to position [315, 0]
click at [1027, 335] on input "number" at bounding box center [1137, 349] width 242 height 37
type input "**"
click at [1026, 252] on input "number" at bounding box center [1137, 252] width 242 height 37
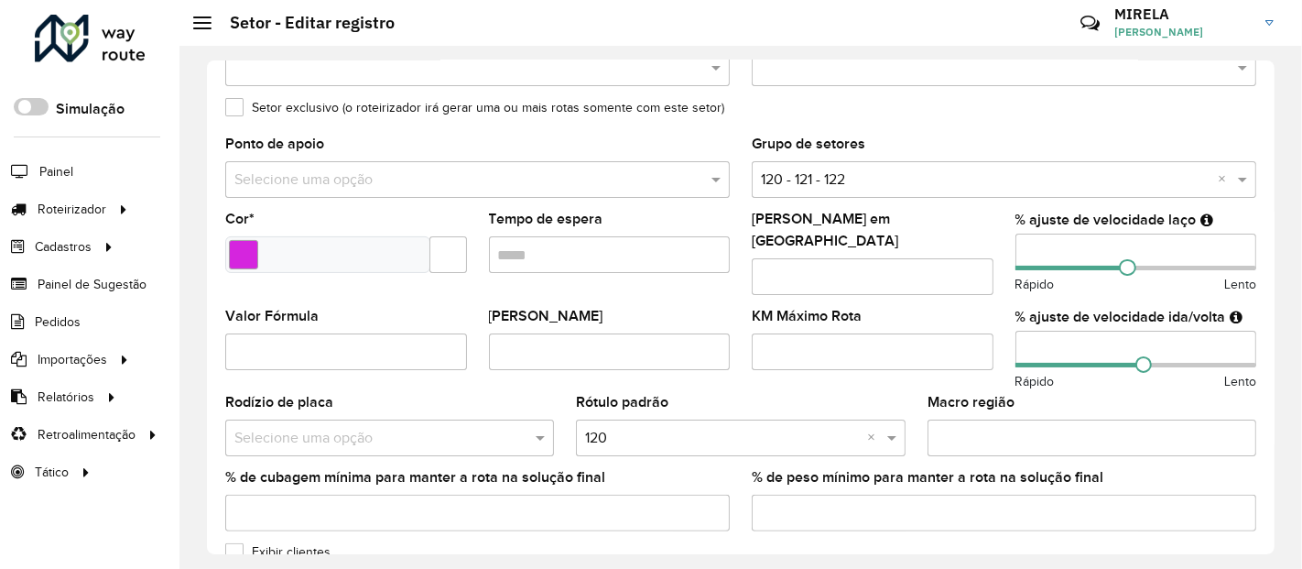
type input "**"
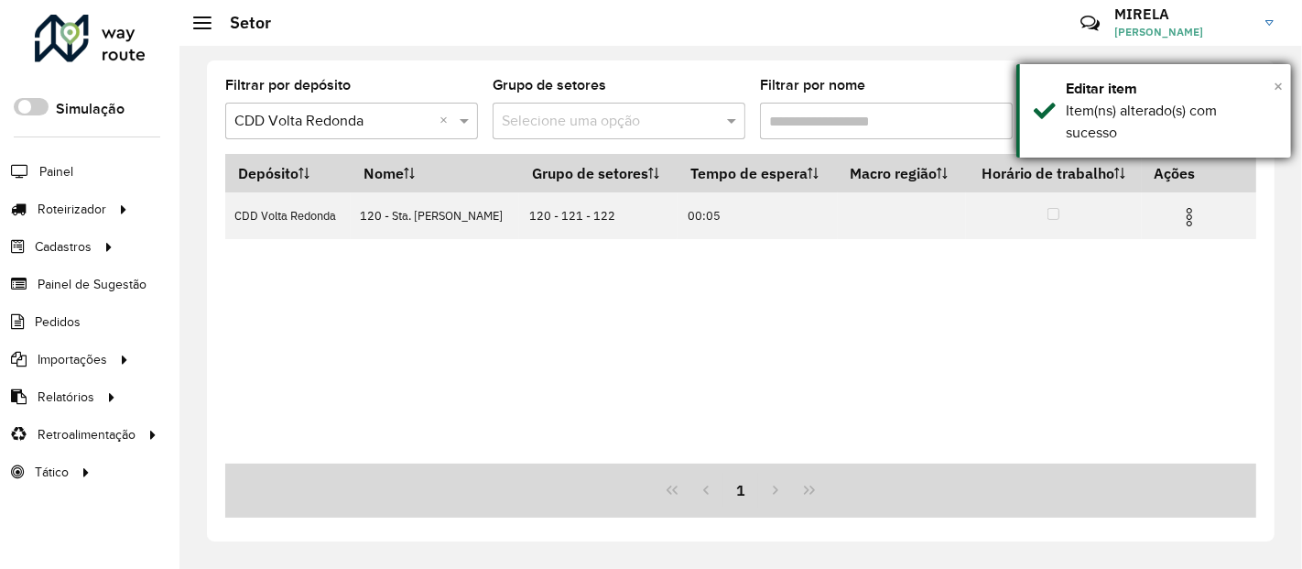
click at [1276, 84] on span "×" at bounding box center [1278, 86] width 9 height 20
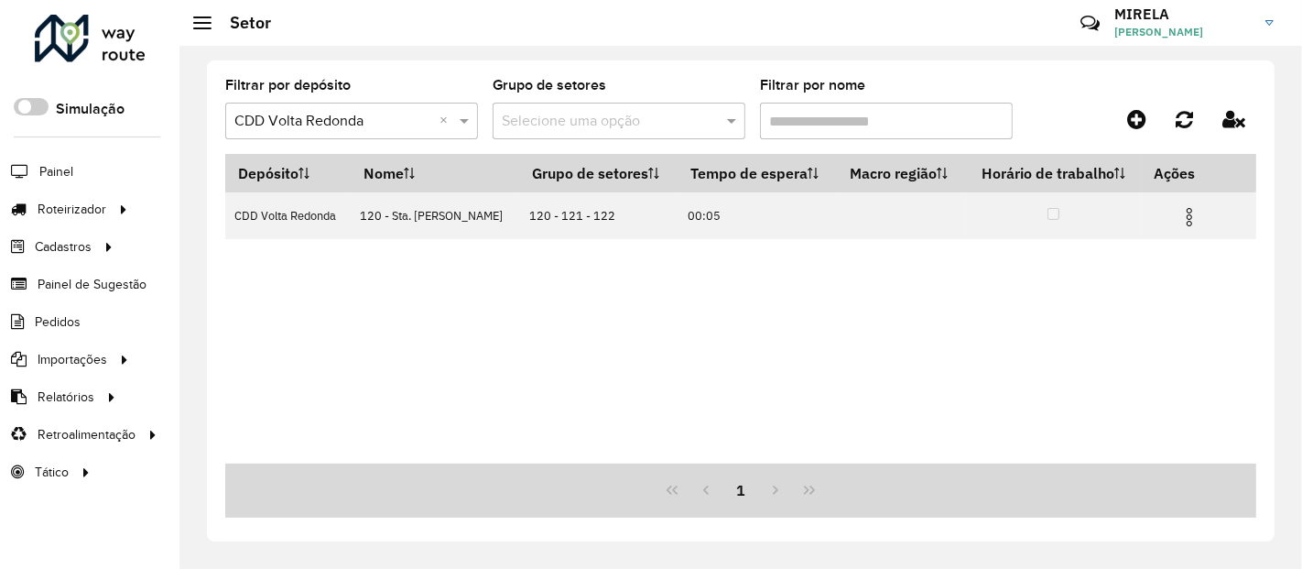
click at [932, 134] on input "Filtrar por nome" at bounding box center [886, 121] width 253 height 37
type input "***"
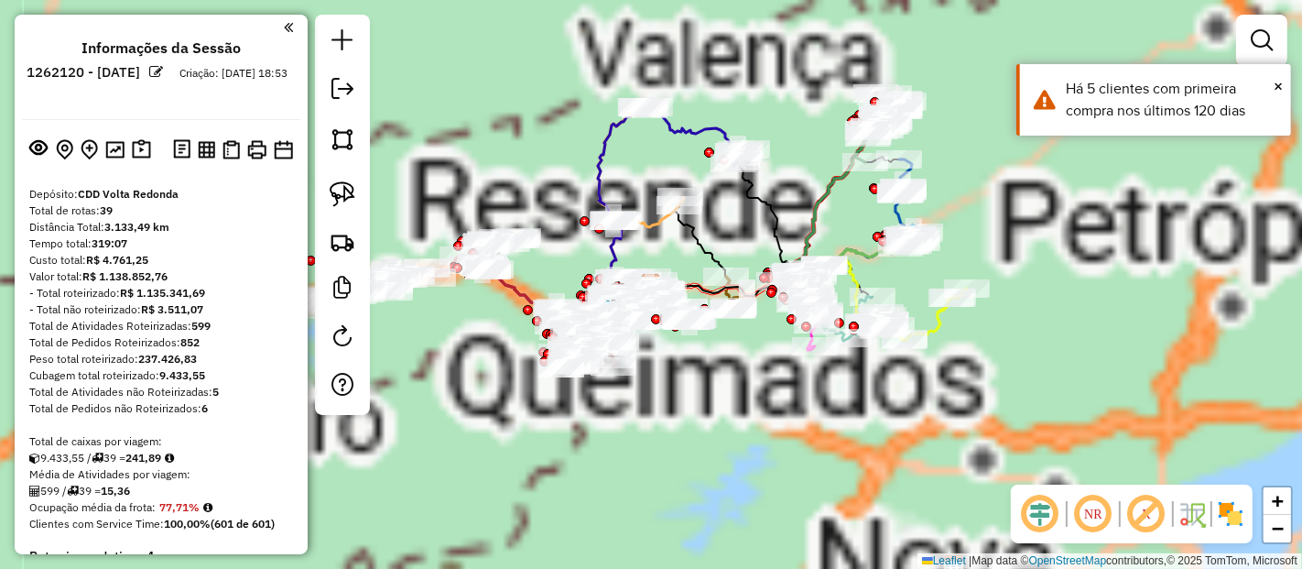
click at [1039, 527] on em at bounding box center [1040, 514] width 44 height 44
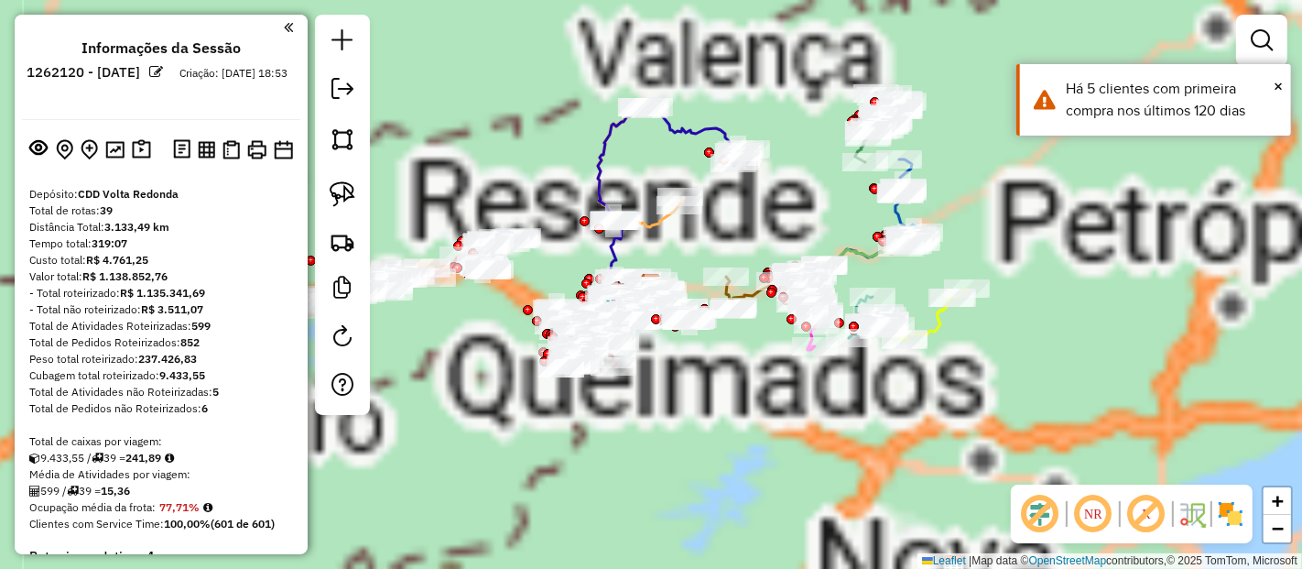
click at [0, 0] on div "Aguarde..." at bounding box center [0, 0] width 0 height 0
click at [1230, 508] on img at bounding box center [1230, 513] width 29 height 29
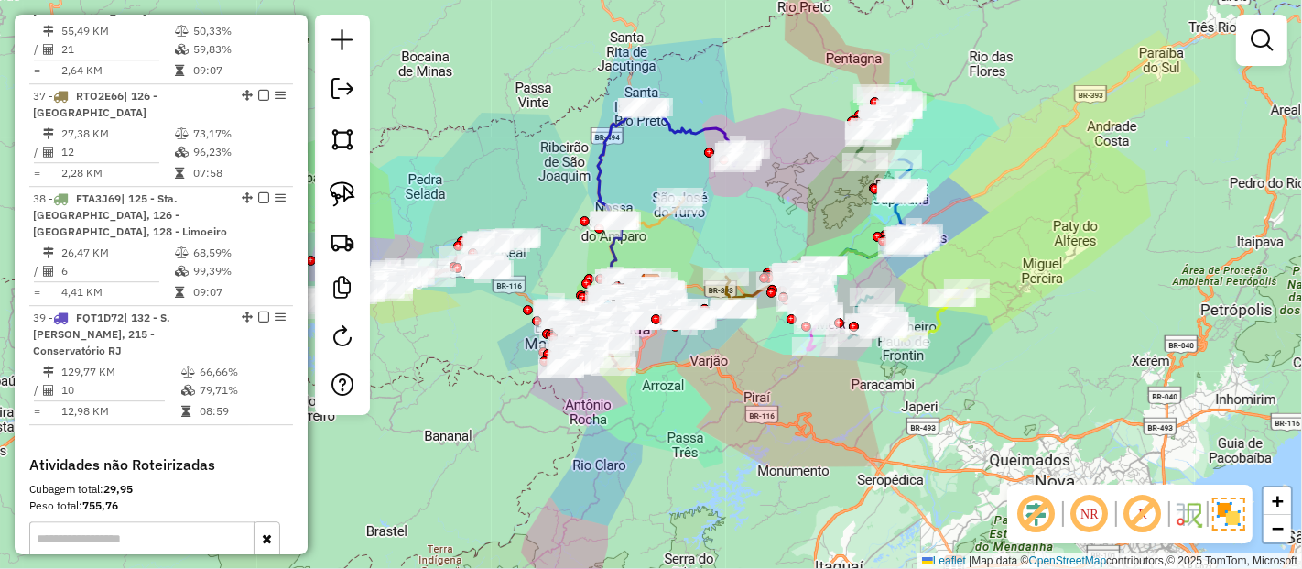
scroll to position [4599, 0]
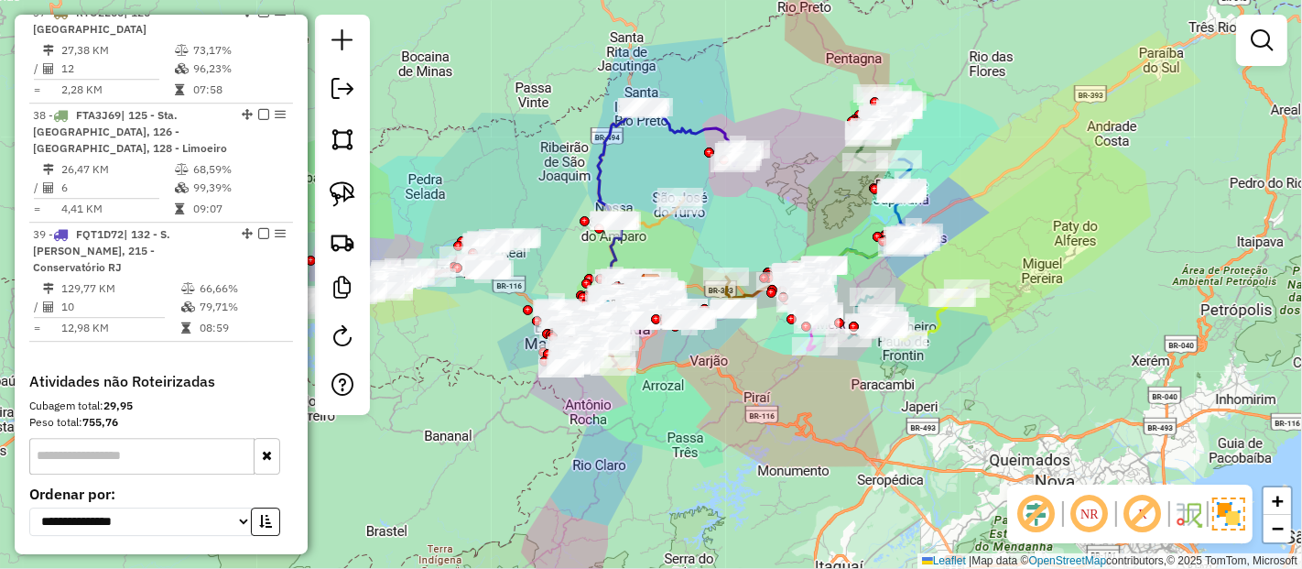
click at [1023, 507] on em at bounding box center [1037, 514] width 44 height 44
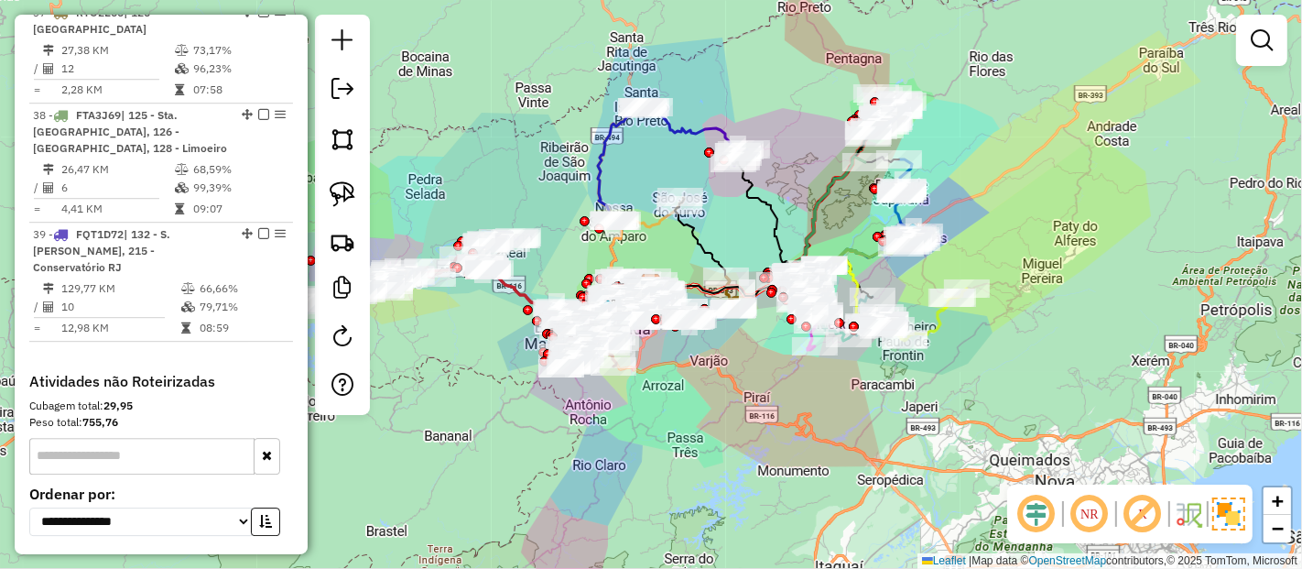
click at [1137, 504] on em at bounding box center [1143, 514] width 44 height 44
click at [1241, 507] on img at bounding box center [1228, 513] width 33 height 33
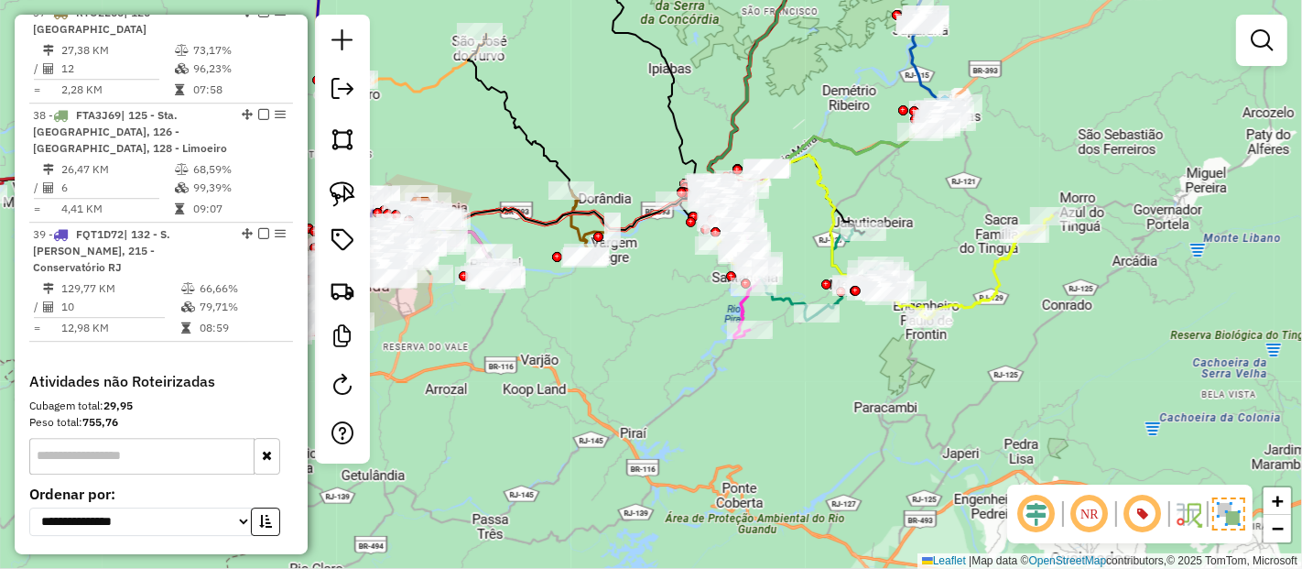
click at [1035, 518] on em at bounding box center [1037, 514] width 44 height 44
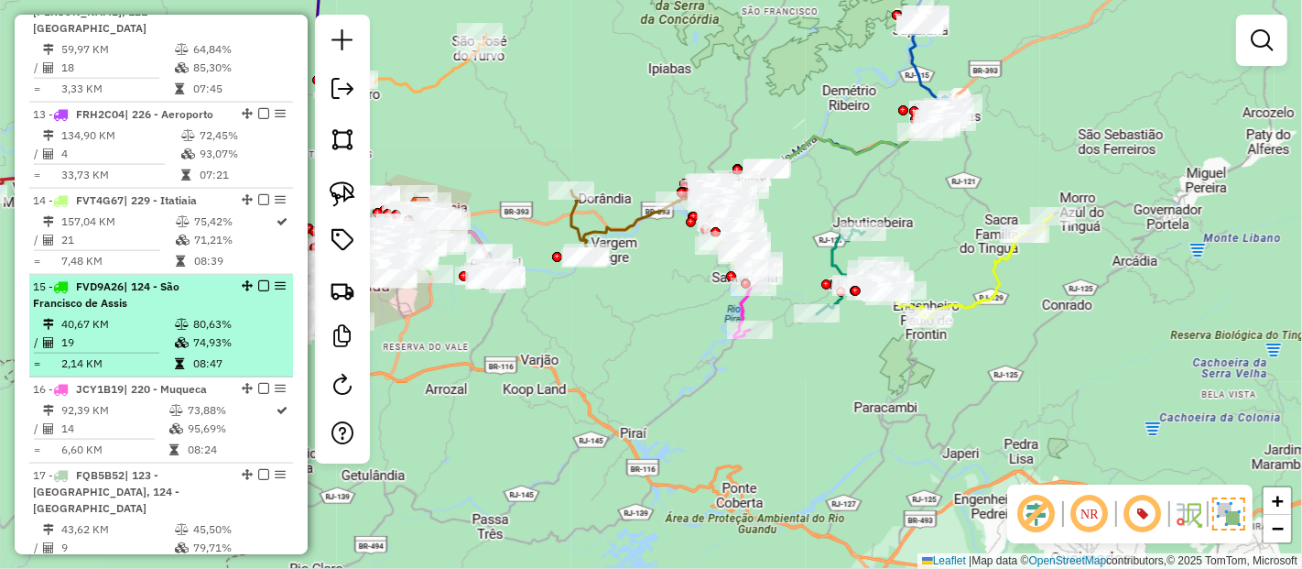
scroll to position [2907, 0]
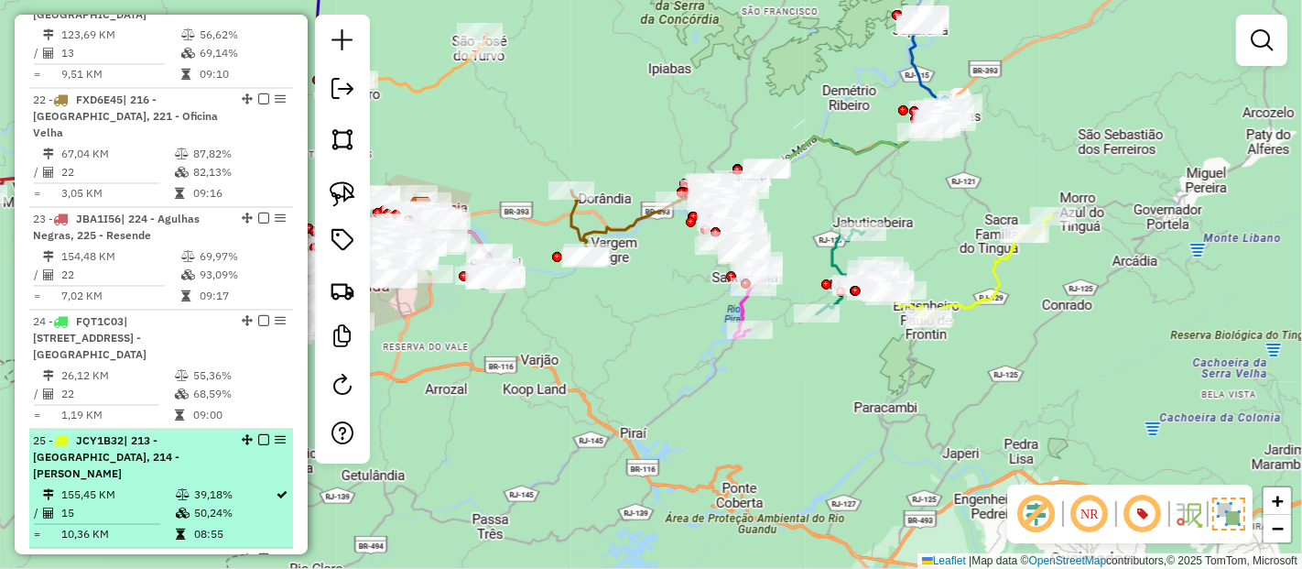
click at [148, 505] on td "15" at bounding box center [117, 514] width 114 height 18
select select "**********"
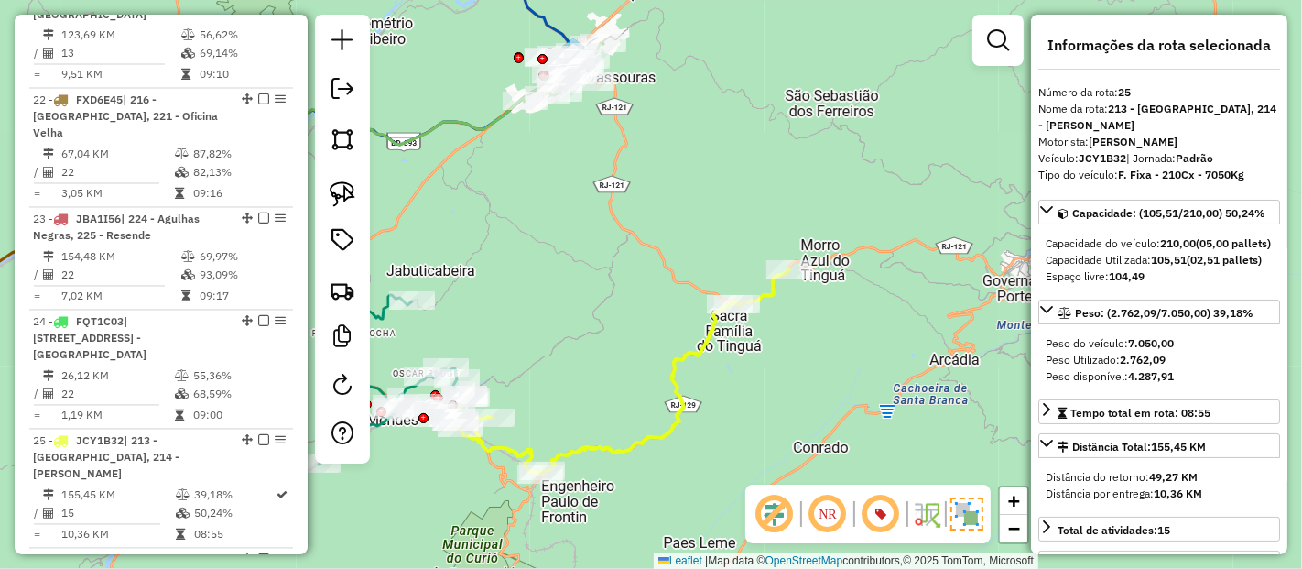
click at [960, 508] on img at bounding box center [967, 513] width 33 height 33
click at [959, 521] on img at bounding box center [968, 513] width 29 height 29
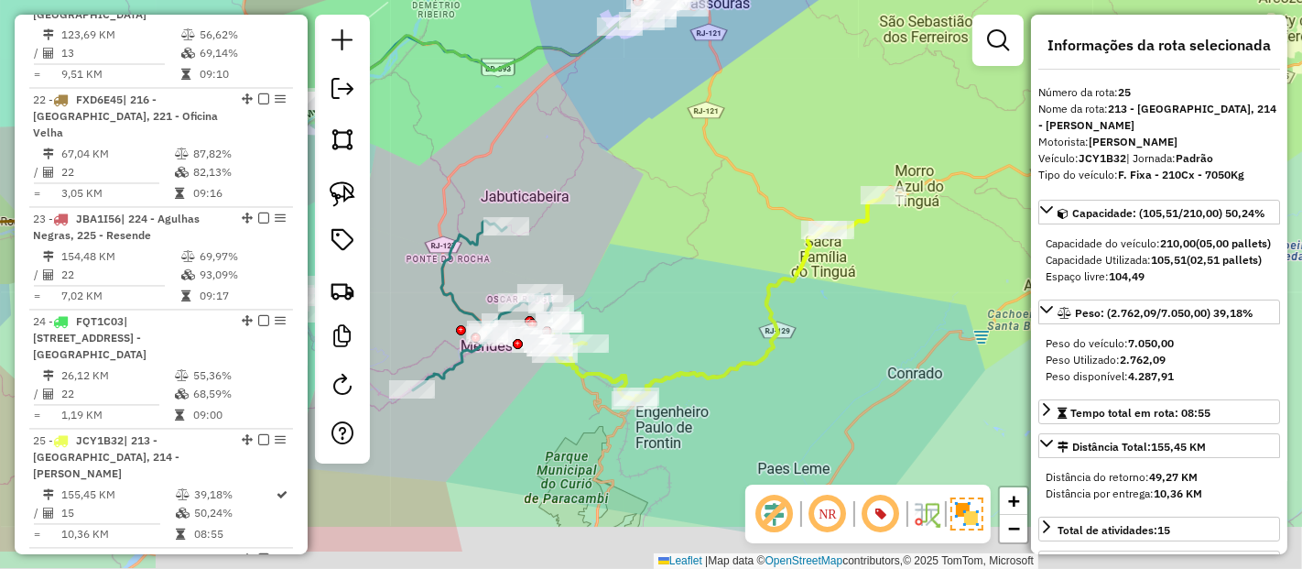
drag, startPoint x: 627, startPoint y: 418, endPoint x: 728, endPoint y: 328, distance: 135.5
click at [728, 328] on div "Janela de atendimento Grade de atendimento Capacidade Transportadoras Veículos …" at bounding box center [651, 284] width 1302 height 569
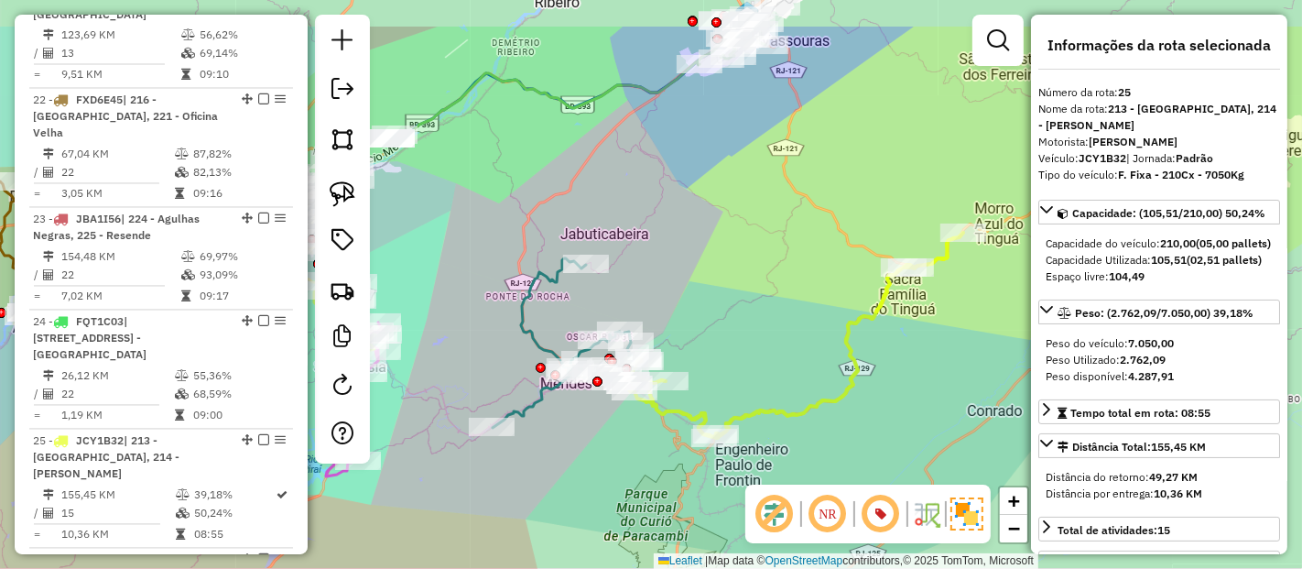
drag, startPoint x: 744, startPoint y: 209, endPoint x: 726, endPoint y: 288, distance: 81.5
click at [726, 288] on div "Janela de atendimento Grade de atendimento Capacidade Transportadoras Veículos …" at bounding box center [651, 284] width 1302 height 569
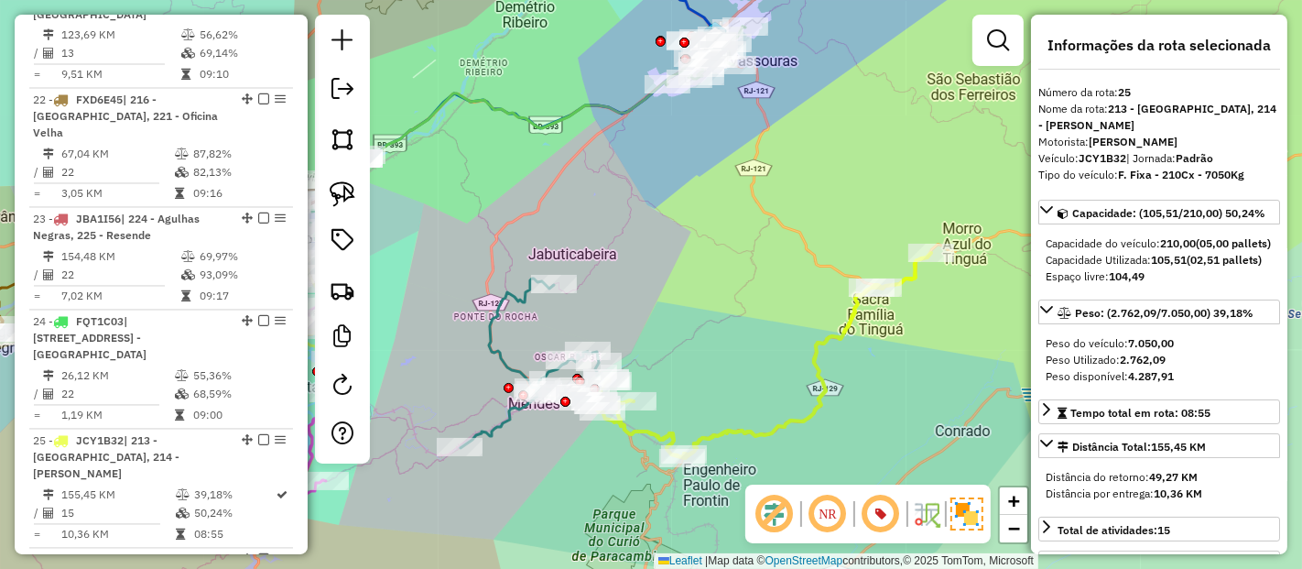
drag, startPoint x: 646, startPoint y: 288, endPoint x: 549, endPoint y: 484, distance: 217.5
click at [667, 241] on div "Janela de atendimento Grade de atendimento Capacidade Transportadoras Veículos …" at bounding box center [651, 284] width 1302 height 569
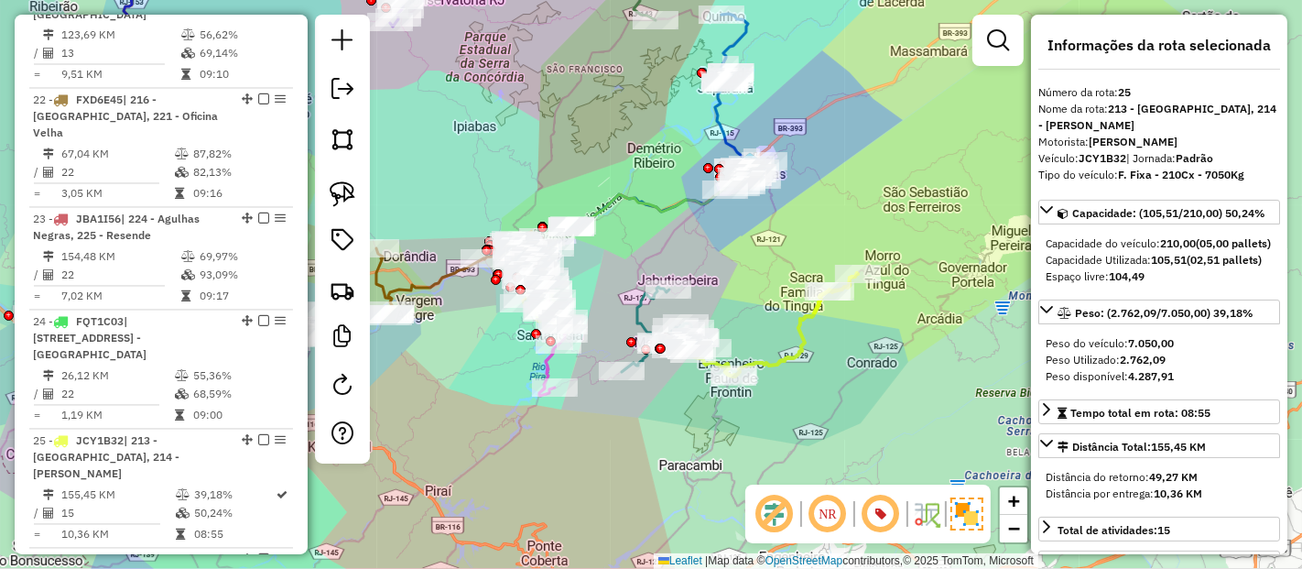
drag, startPoint x: 886, startPoint y: 333, endPoint x: 870, endPoint y: 347, distance: 20.8
click at [870, 347] on div "Janela de atendimento Grade de atendimento Capacidade Transportadoras Veículos …" at bounding box center [651, 284] width 1302 height 569
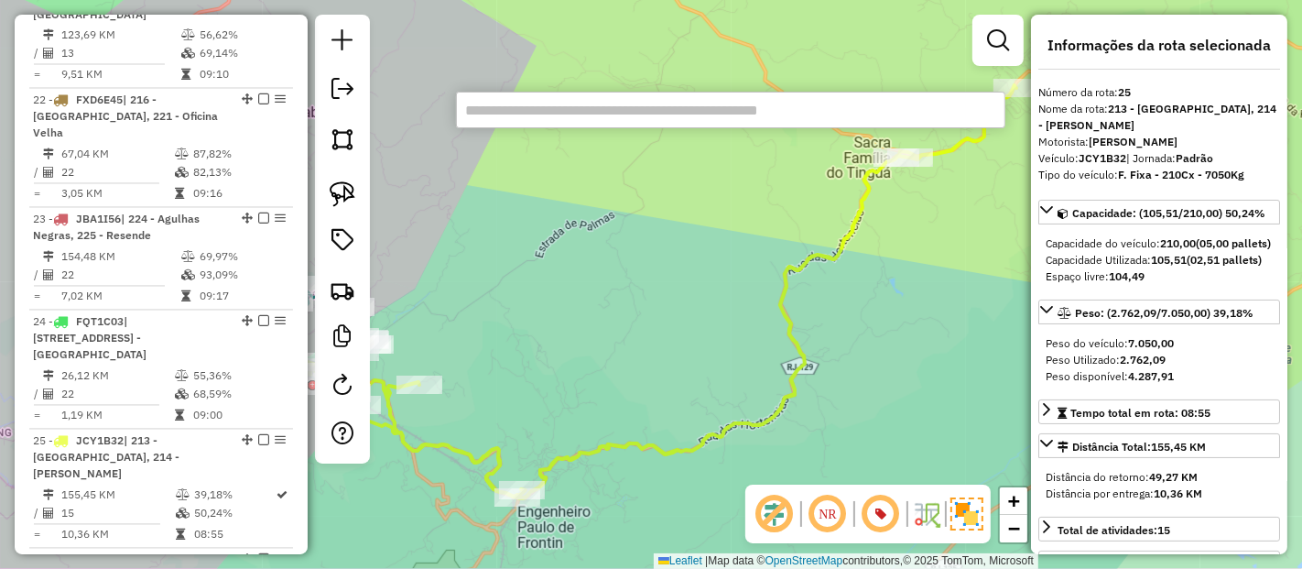
click at [683, 105] on input "text" at bounding box center [730, 110] width 549 height 37
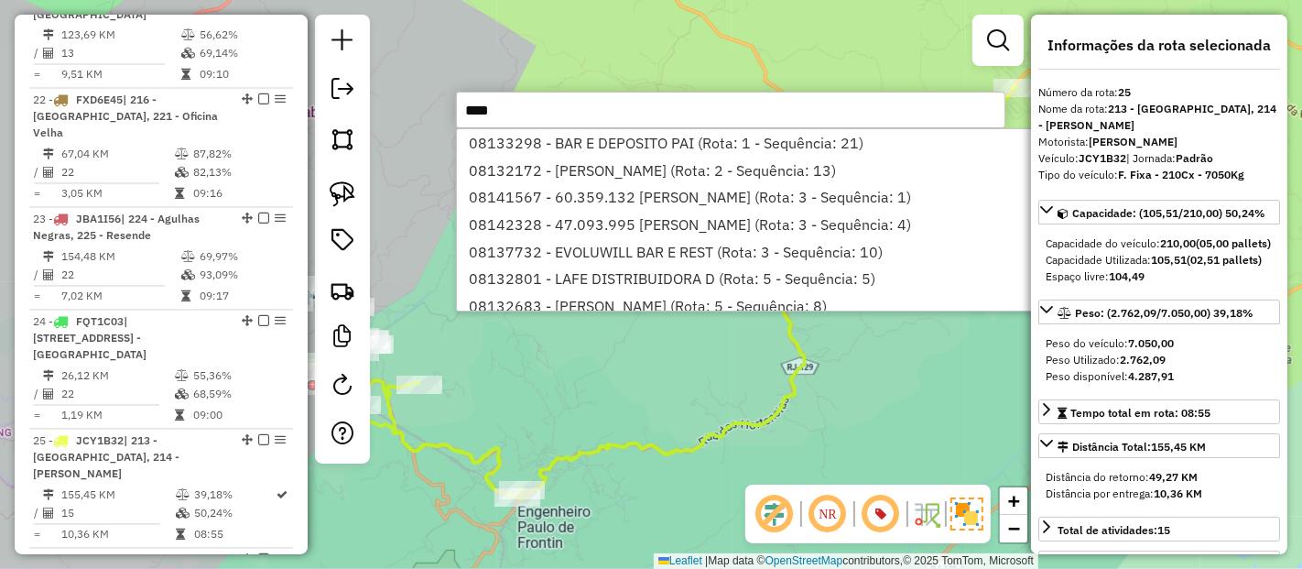
type input "*****"
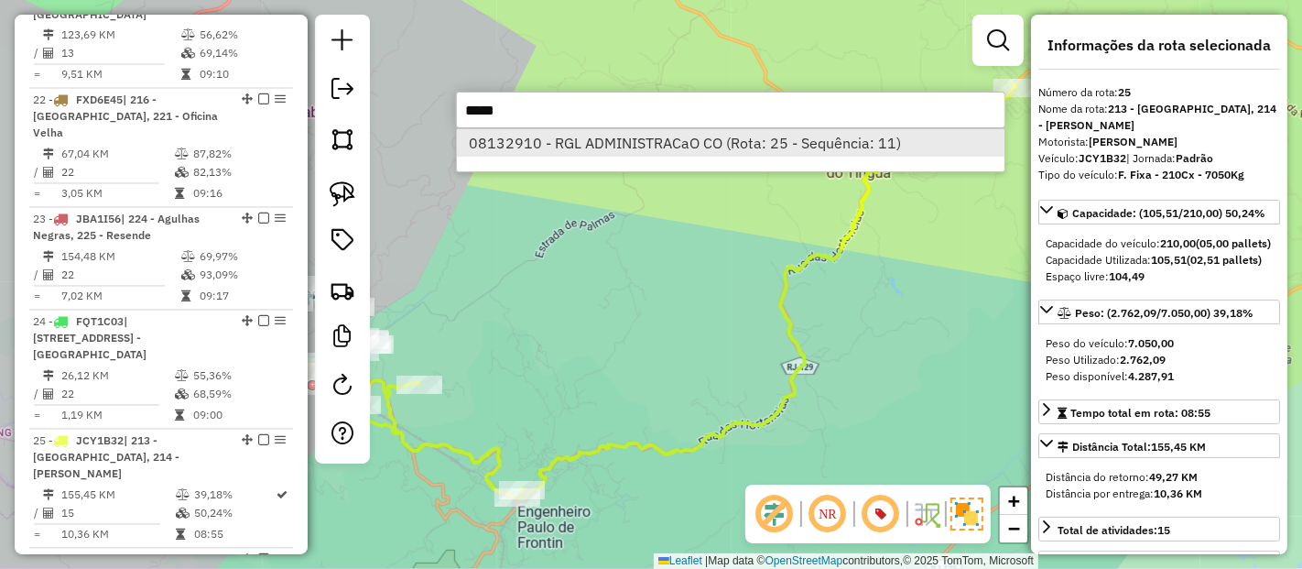
click at [655, 130] on li "08132910 - RGL ADMINISTRACaO CO (Rota: 25 - Sequência: 11)" at bounding box center [731, 142] width 548 height 27
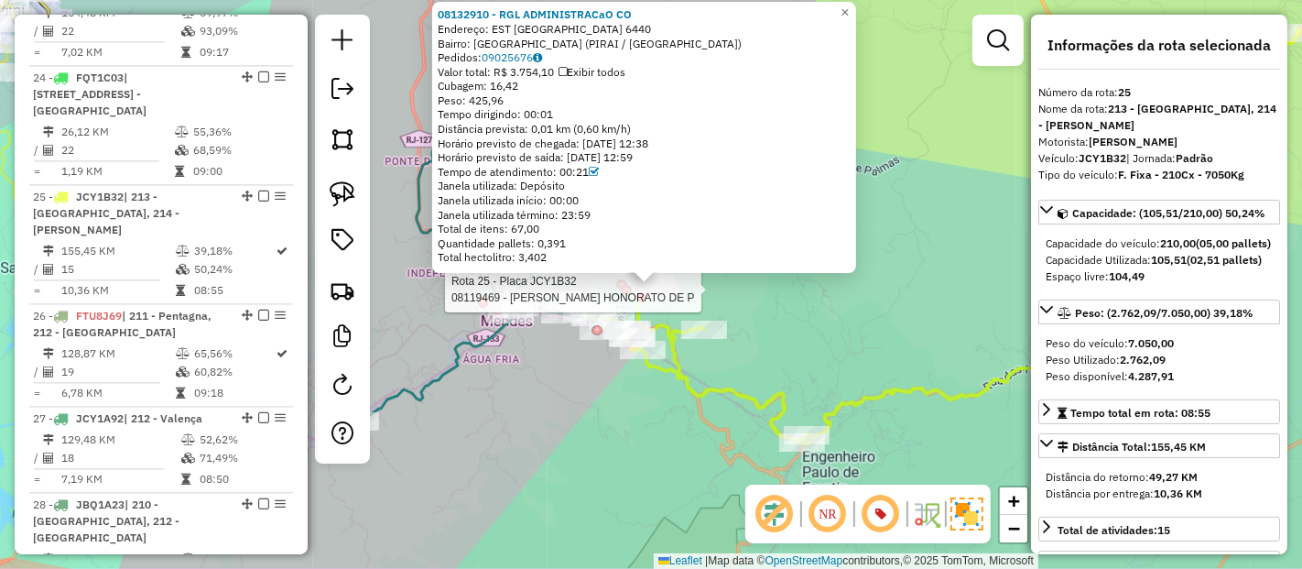
scroll to position [3165, 0]
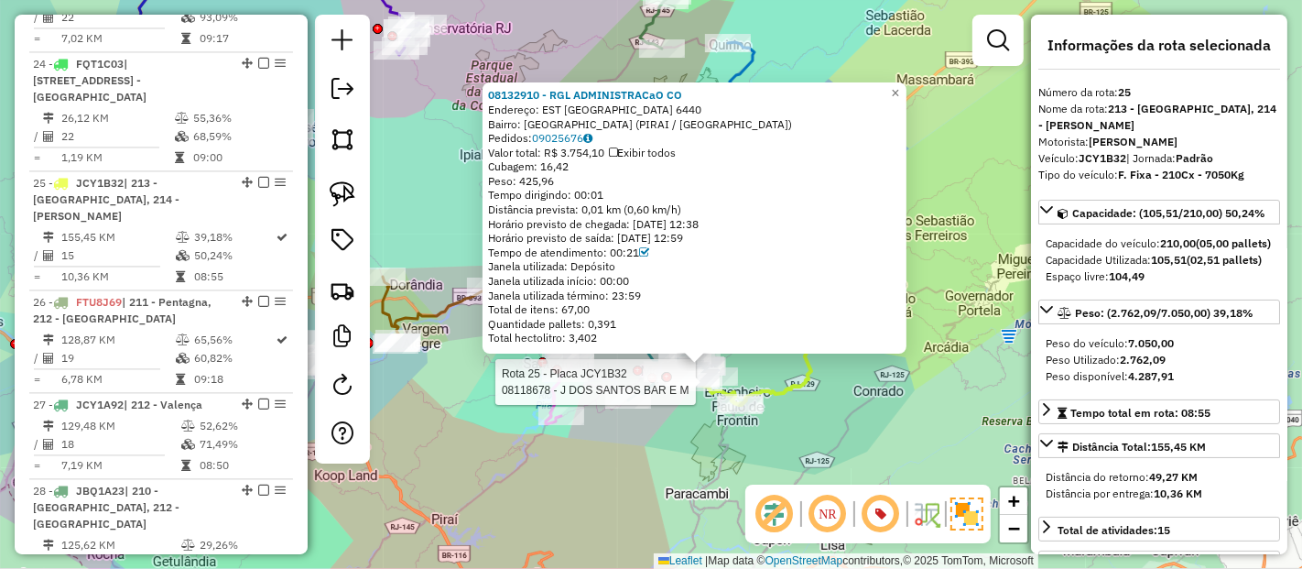
click at [719, 391] on div at bounding box center [700, 382] width 46 height 18
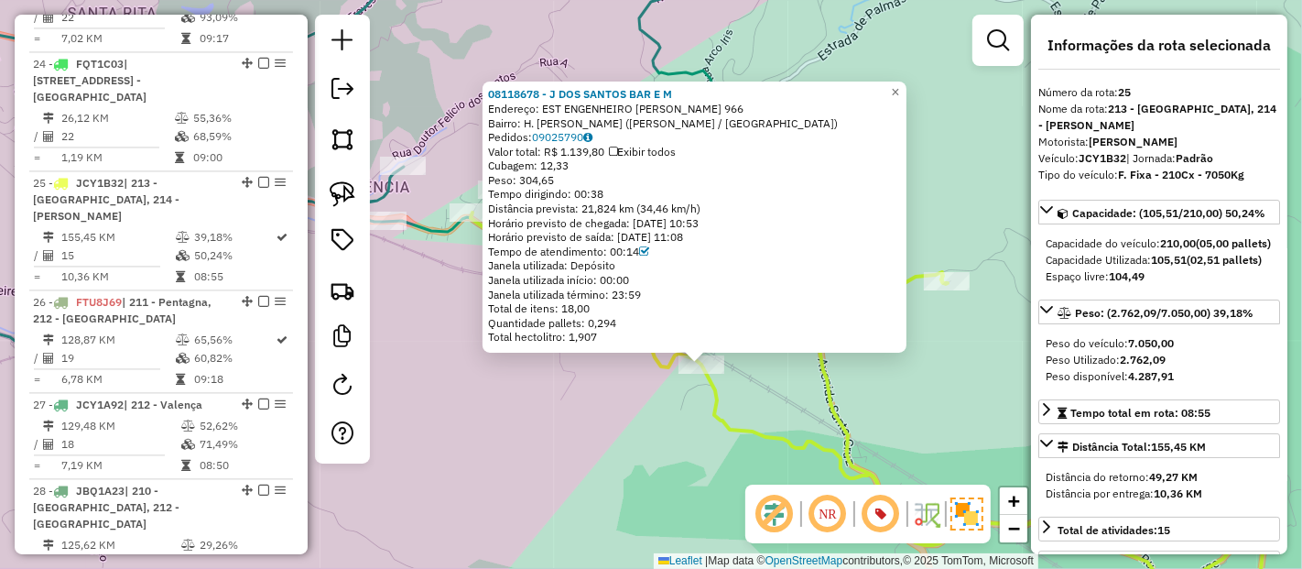
click at [672, 474] on div "08118678 - J DOS SANTOS BAR E M Endereço: EST ENGENHEIRO PEDREIRA 966 Bairro: H…" at bounding box center [651, 284] width 1302 height 569
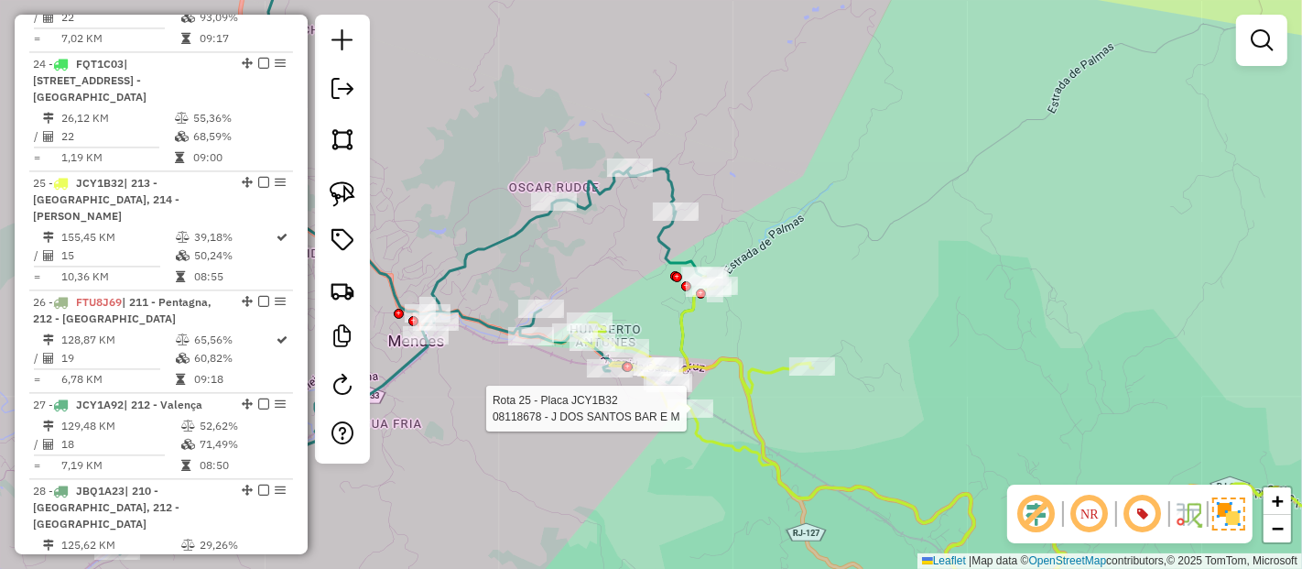
select select "**********"
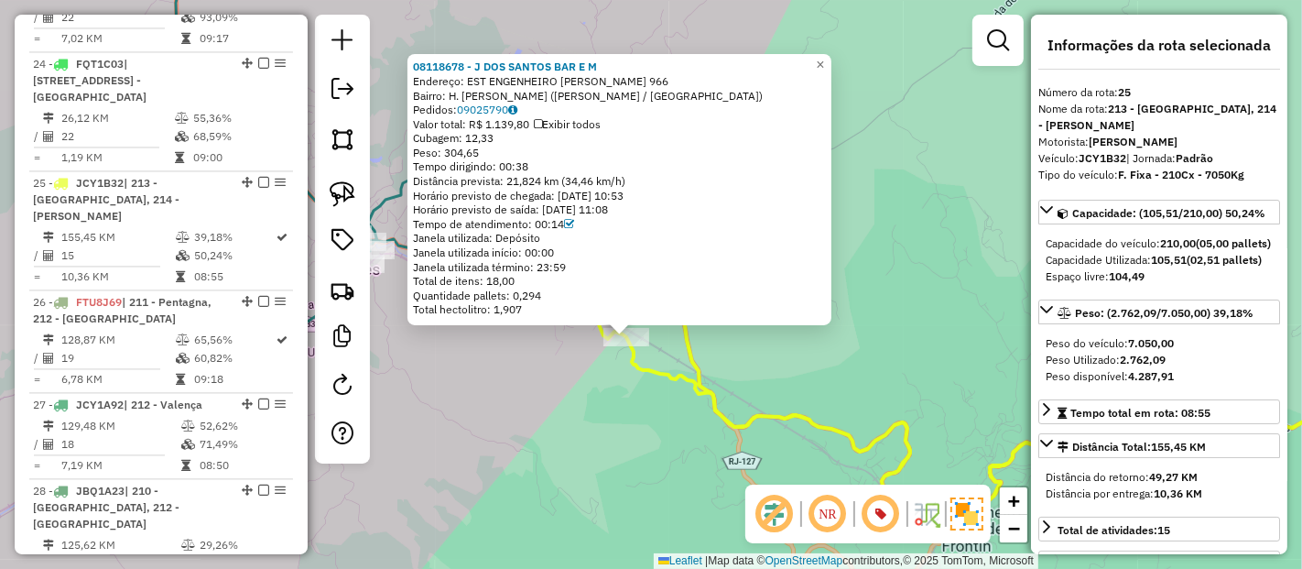
drag, startPoint x: 709, startPoint y: 341, endPoint x: 684, endPoint y: 390, distance: 55.3
click at [684, 390] on div "08118678 - J DOS SANTOS BAR E M Endereço: EST ENGENHEIRO PEDREIRA 966 Bairro: H…" at bounding box center [651, 284] width 1302 height 569
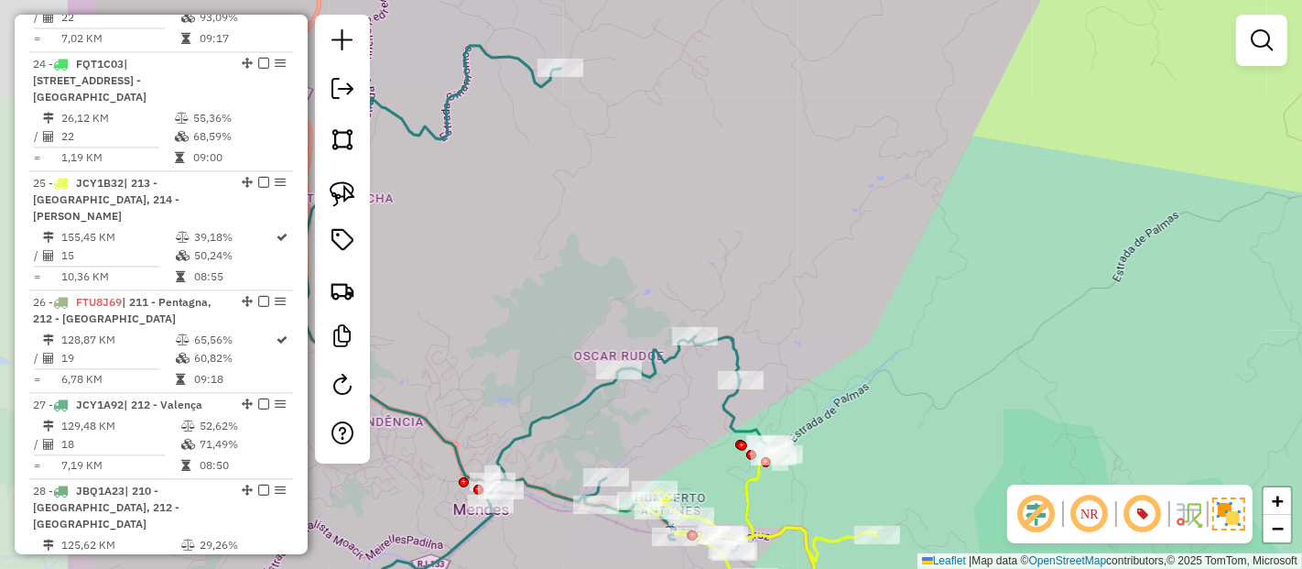
drag, startPoint x: 549, startPoint y: 136, endPoint x: 747, endPoint y: 176, distance: 201.9
click at [747, 176] on div "Janela de atendimento Grade de atendimento Capacidade Transportadoras Veículos …" at bounding box center [651, 284] width 1302 height 569
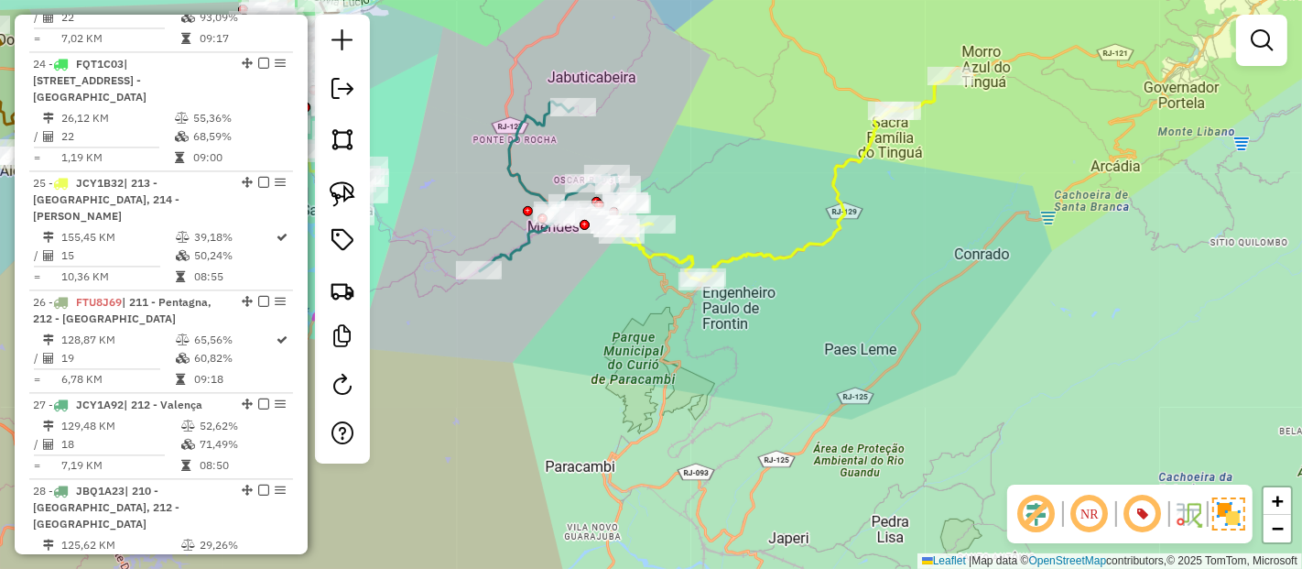
drag, startPoint x: 777, startPoint y: 290, endPoint x: 751, endPoint y: 310, distance: 32.1
click at [751, 310] on div "Janela de atendimento Grade de atendimento Capacidade Transportadoras Veículos …" at bounding box center [651, 284] width 1302 height 569
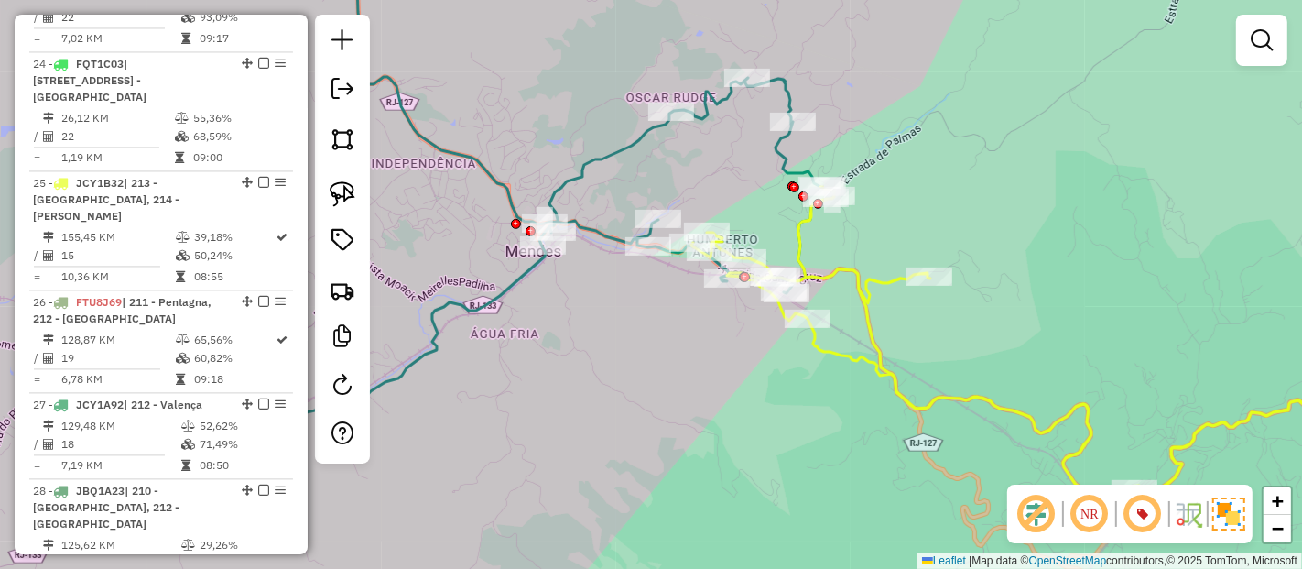
click at [552, 183] on icon at bounding box center [536, 203] width 598 height 521
select select "**********"
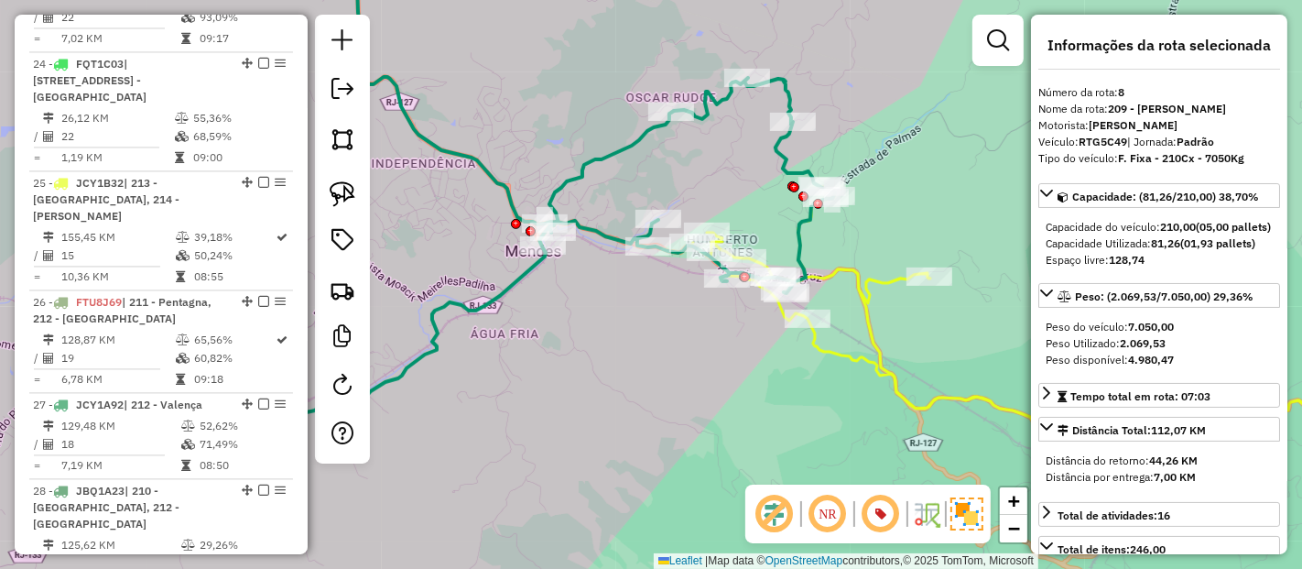
click at [552, 183] on icon at bounding box center [536, 203] width 598 height 521
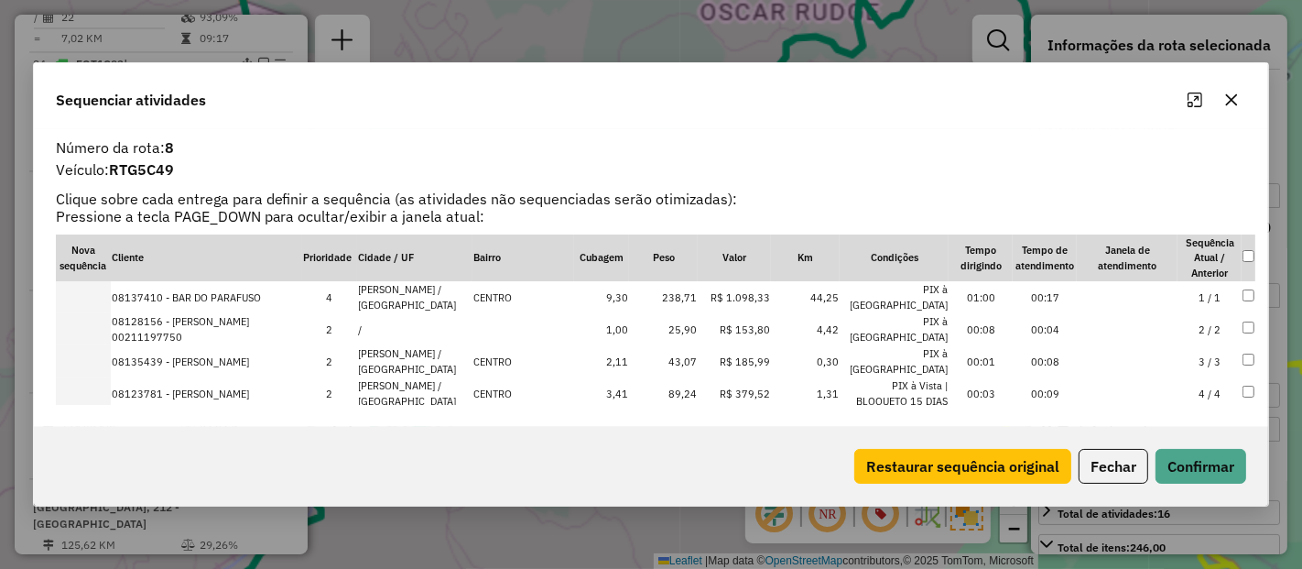
click at [552, 158] on div "Número da rota: 8" at bounding box center [651, 147] width 1213 height 22
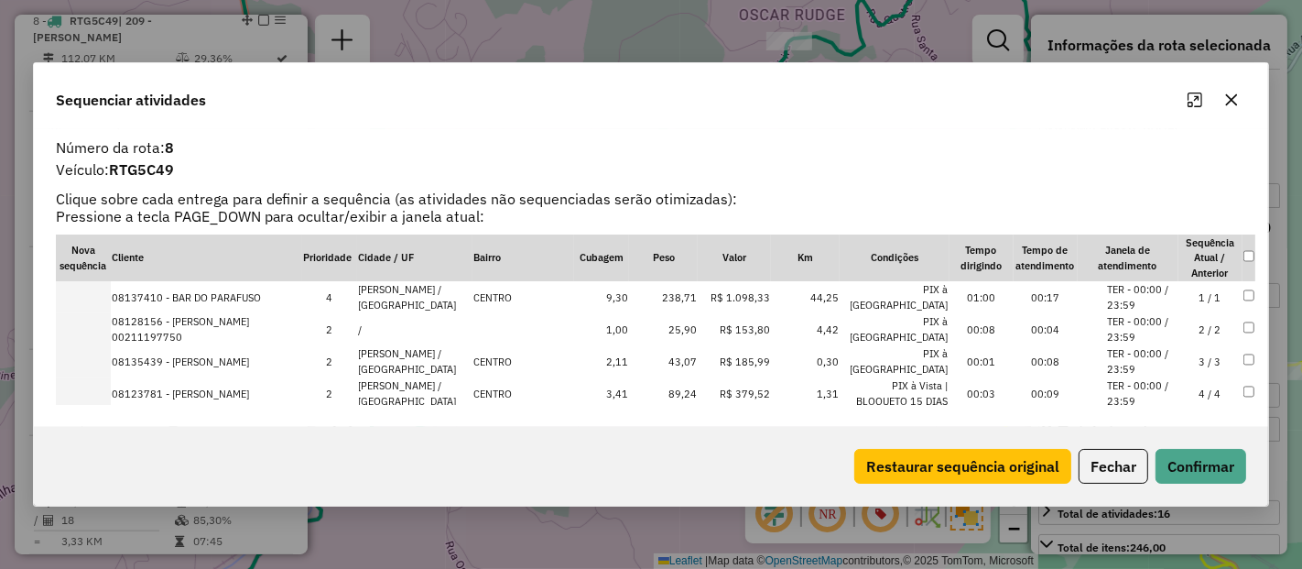
scroll to position [1525, 0]
click at [1232, 92] on button "button" at bounding box center [1231, 99] width 29 height 29
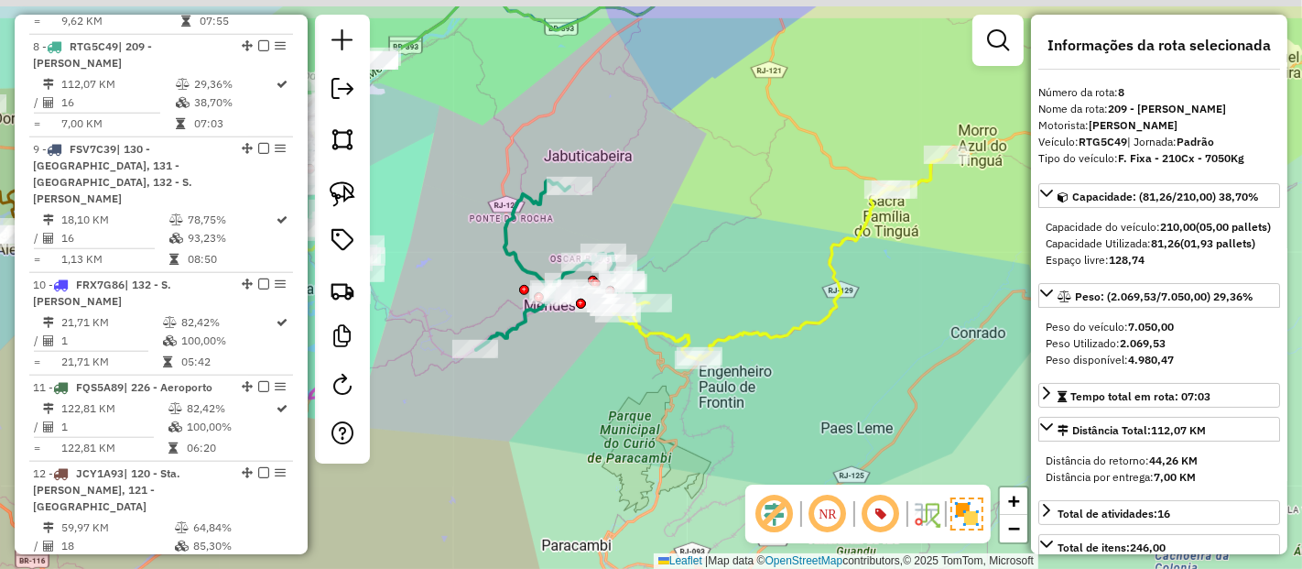
drag, startPoint x: 513, startPoint y: 183, endPoint x: 521, endPoint y: 227, distance: 44.7
click at [580, 245] on div "Janela de atendimento Grade de atendimento Capacidade Transportadoras Veículos …" at bounding box center [651, 284] width 1302 height 569
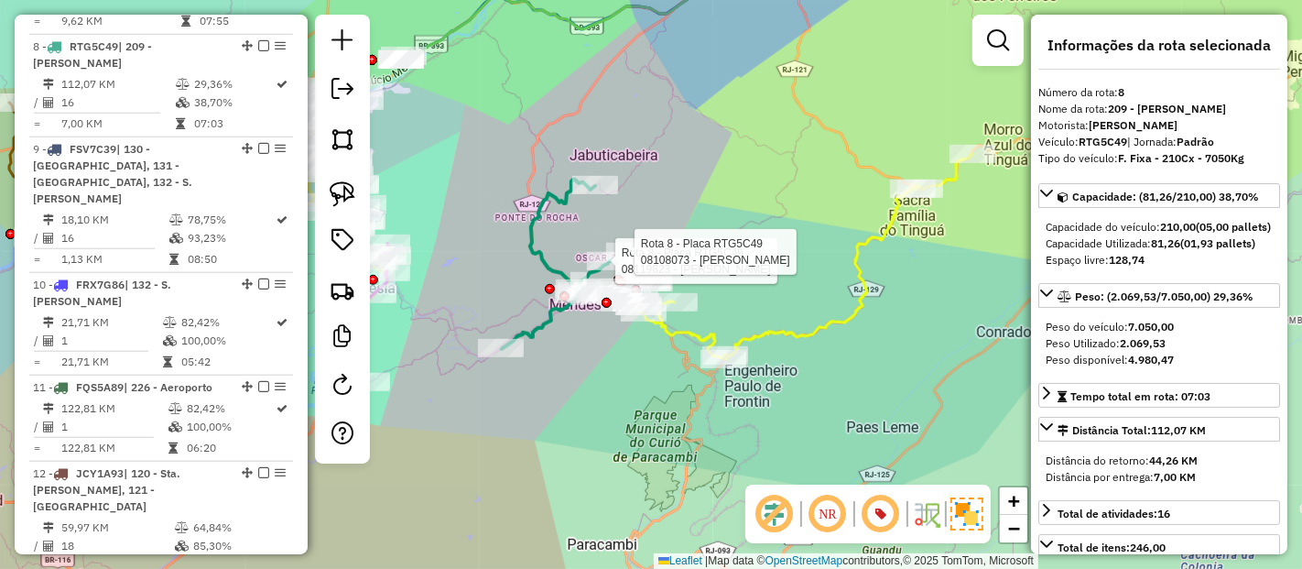
click at [764, 343] on icon at bounding box center [793, 256] width 357 height 205
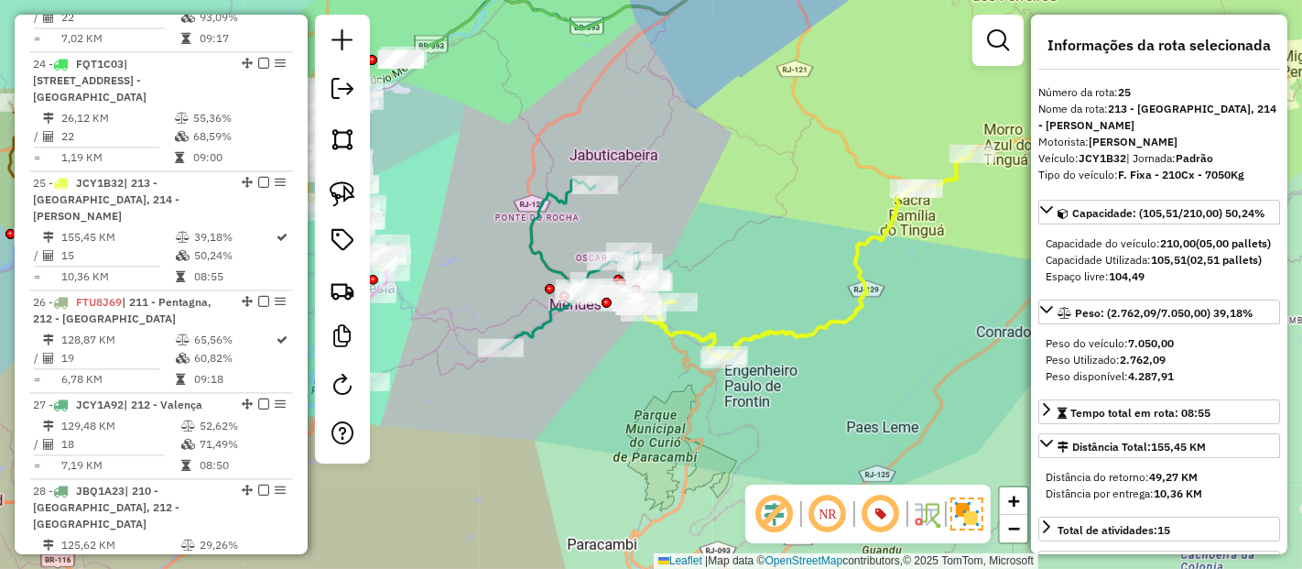
scroll to position [3165, 0]
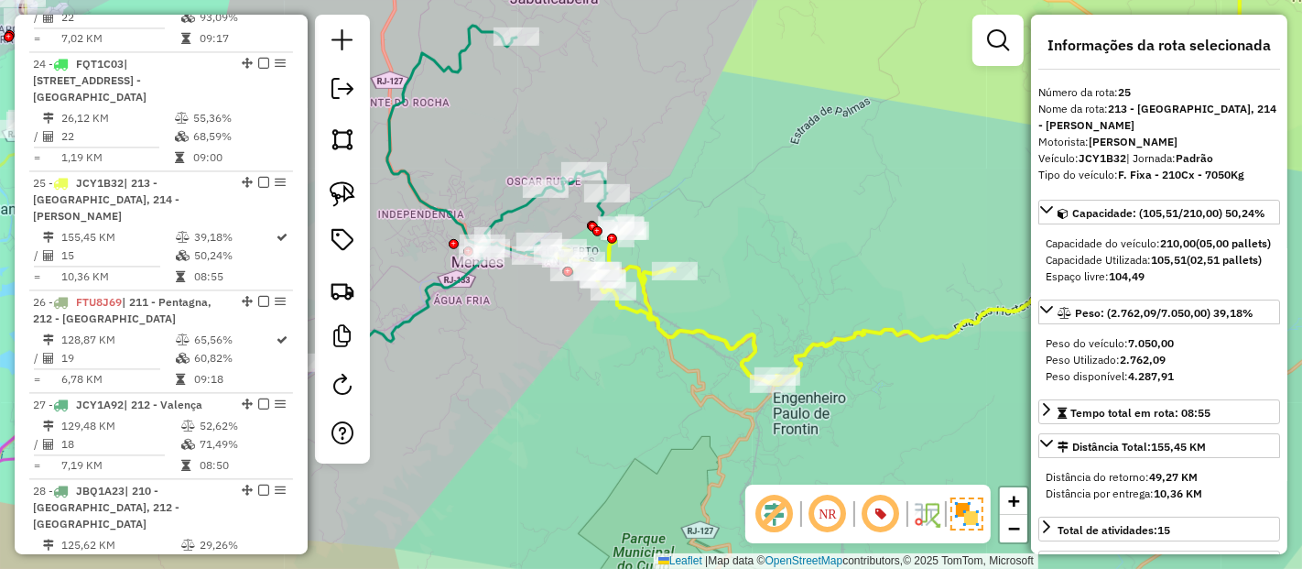
drag, startPoint x: 713, startPoint y: 327, endPoint x: 693, endPoint y: 319, distance: 21.8
click at [693, 319] on div "Janela de atendimento Grade de atendimento Capacidade Transportadoras Veículos …" at bounding box center [651, 284] width 1302 height 569
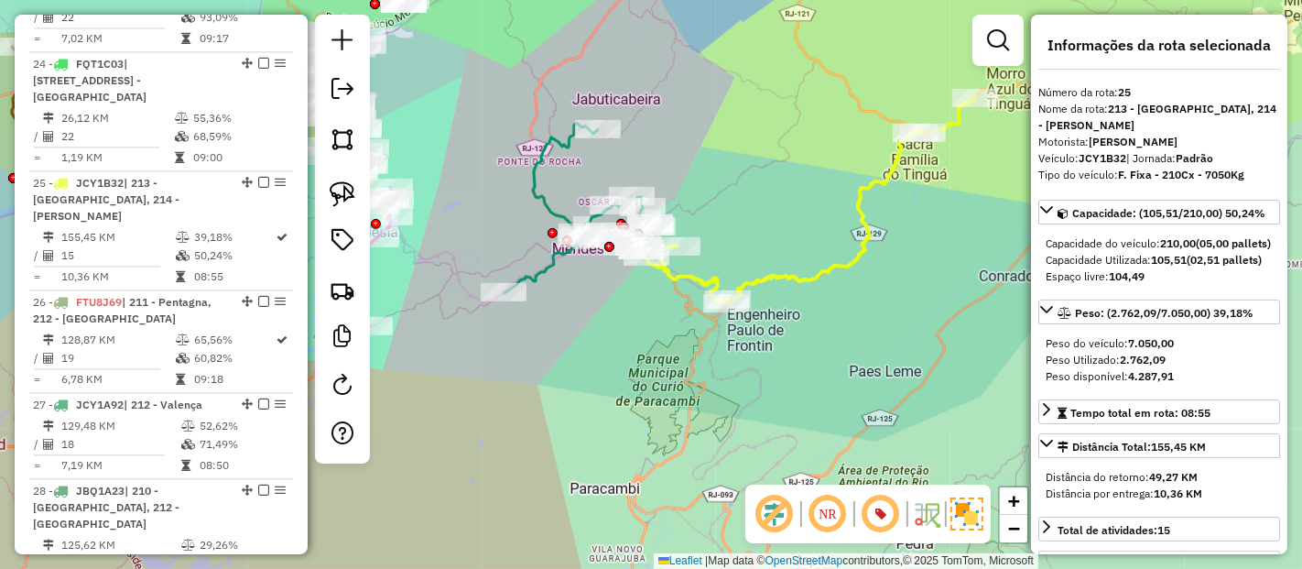
click at [704, 281] on icon at bounding box center [796, 200] width 357 height 205
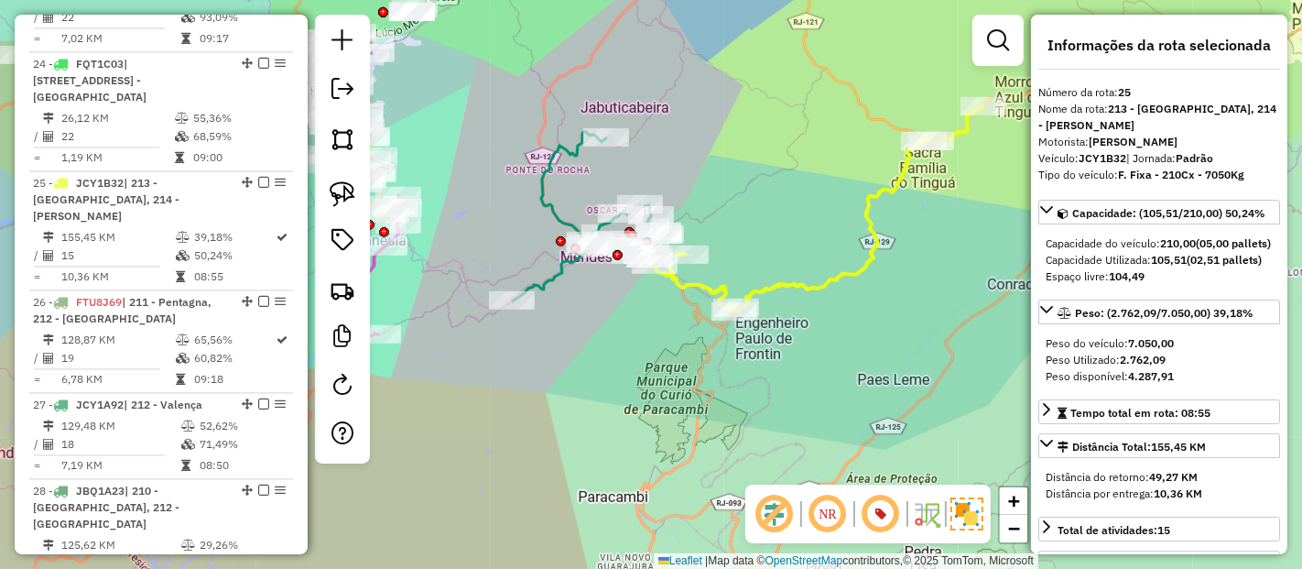
drag, startPoint x: 664, startPoint y: 317, endPoint x: 671, endPoint y: 323, distance: 9.7
click at [671, 323] on div "Janela de atendimento Grade de atendimento Capacidade Transportadoras Veículos …" at bounding box center [651, 284] width 1302 height 569
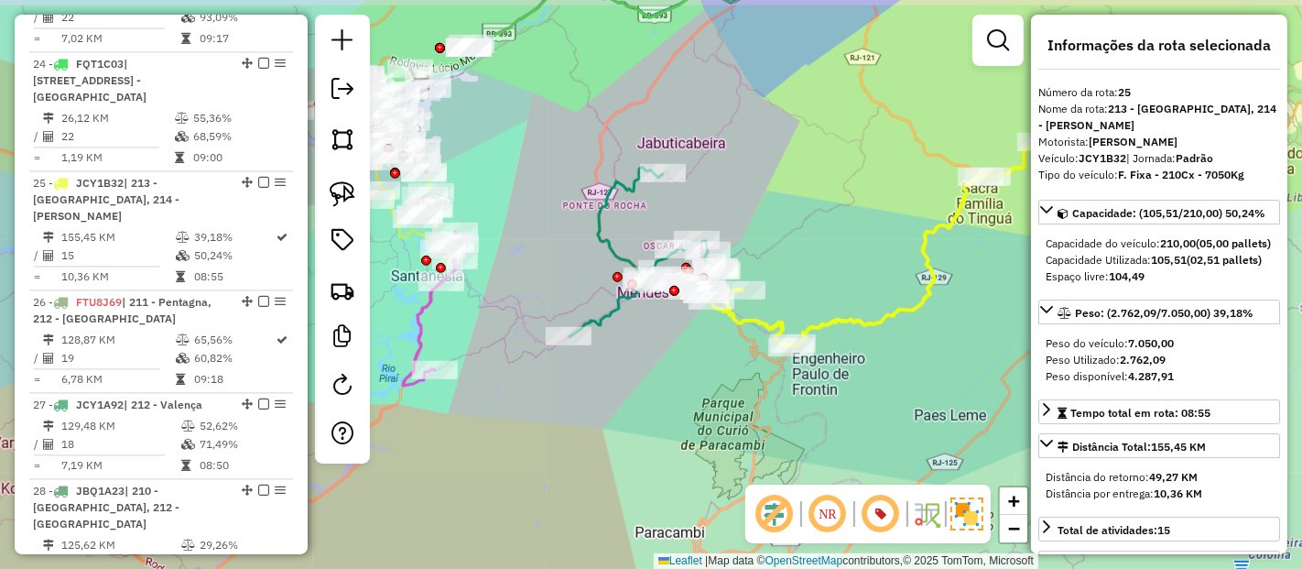
drag, startPoint x: 753, startPoint y: 302, endPoint x: 709, endPoint y: 343, distance: 60.3
click at [709, 343] on div "Janela de atendimento Grade de atendimento Capacidade Transportadoras Veículos …" at bounding box center [651, 284] width 1302 height 569
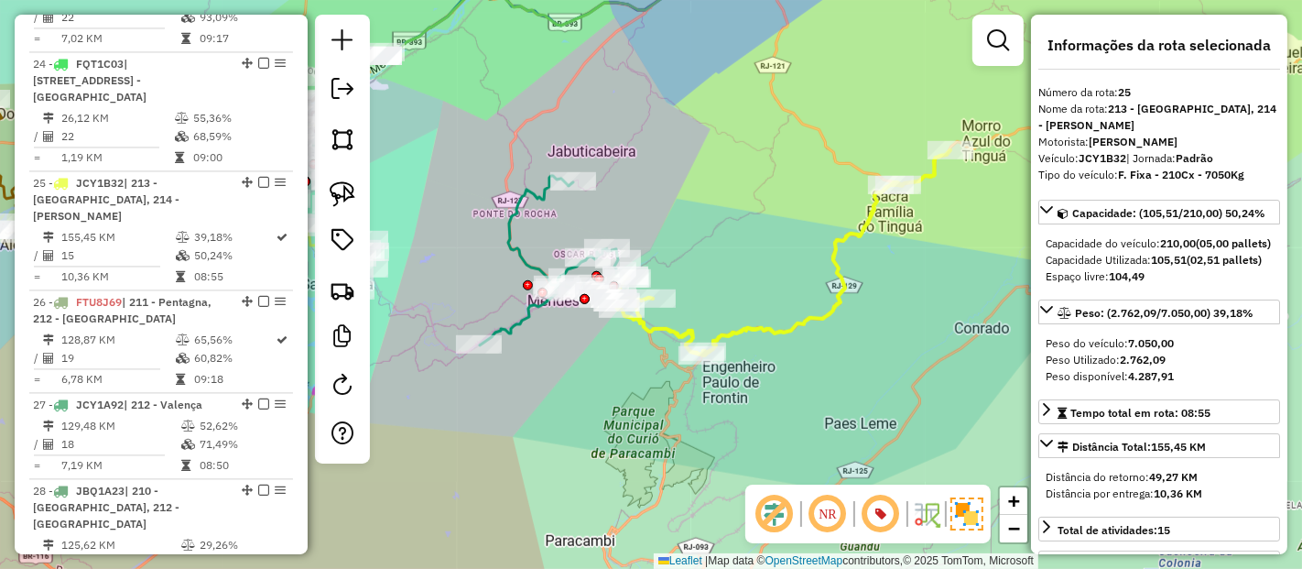
drag, startPoint x: 806, startPoint y: 391, endPoint x: 716, endPoint y: 401, distance: 90.3
click at [716, 401] on div "Janela de atendimento Grade de atendimento Capacidade Transportadoras Veículos …" at bounding box center [651, 284] width 1302 height 569
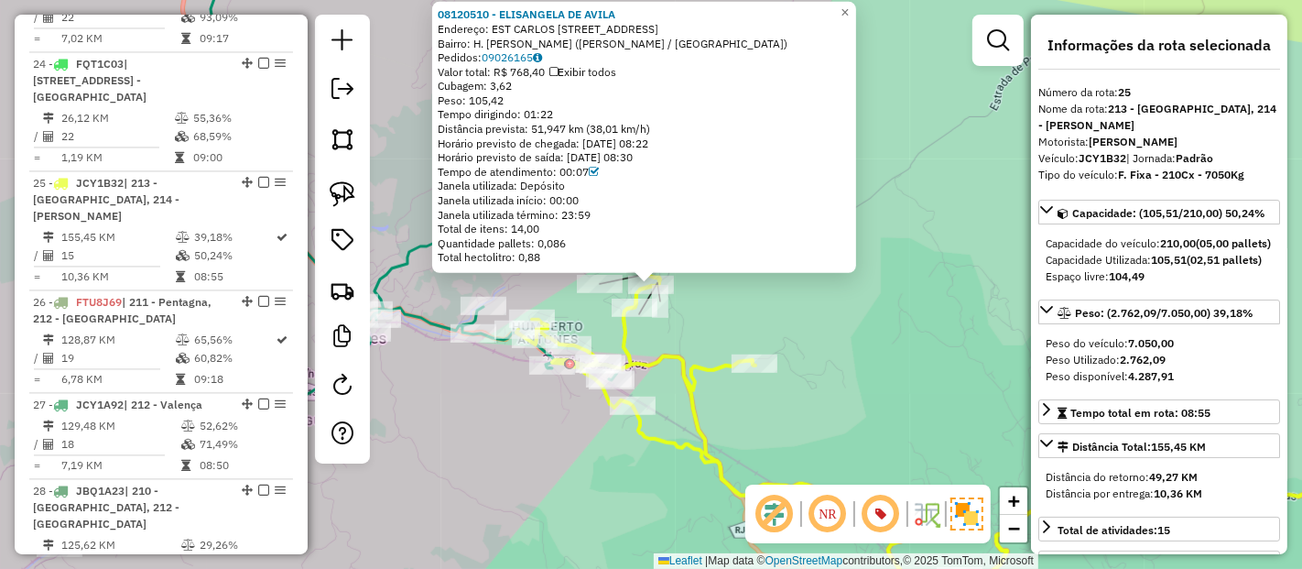
click at [824, 380] on div "Rota 25 - Placa JCY1B32 08117339 - EDUARDO DA CUNHA E S 08120510 - ELISANGELA D…" at bounding box center [651, 284] width 1302 height 569
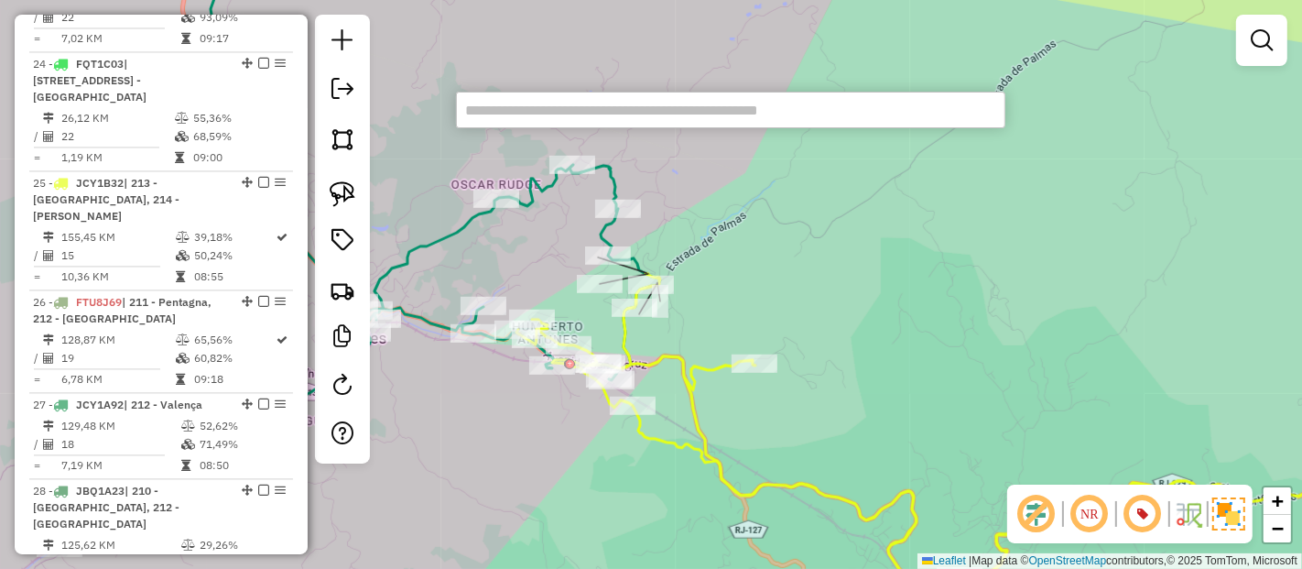
click at [709, 114] on input "text" at bounding box center [730, 110] width 549 height 37
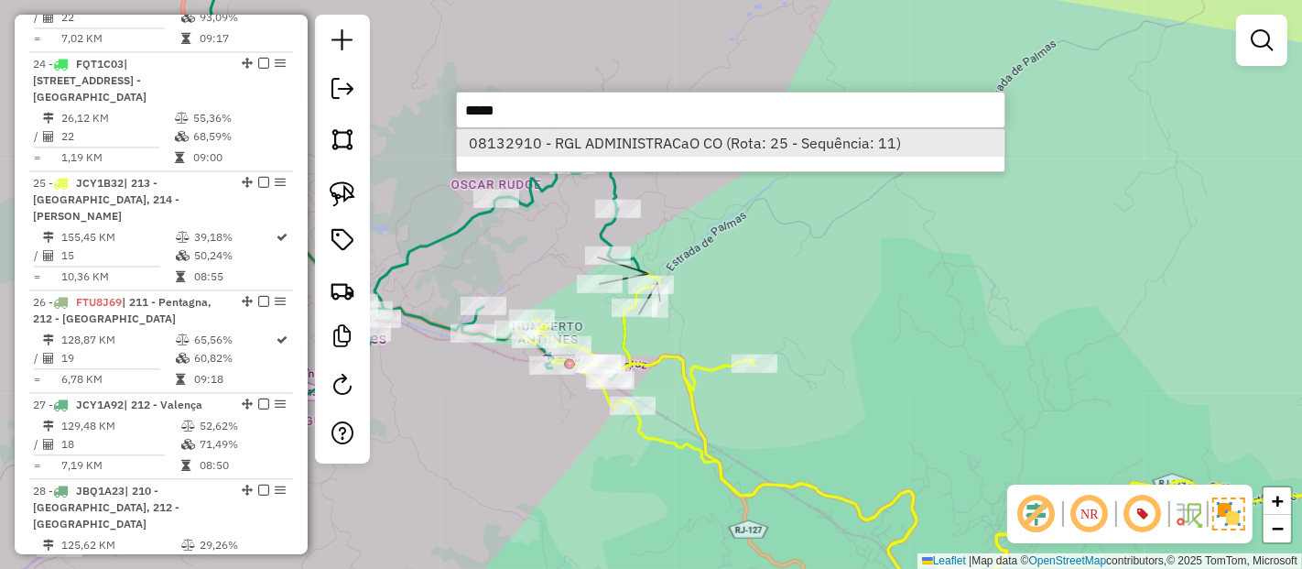
type input "*****"
click at [679, 149] on li "08132910 - RGL ADMINISTRACaO CO (Rota: 25 - Sequência: 11)" at bounding box center [731, 142] width 548 height 27
select select "**********"
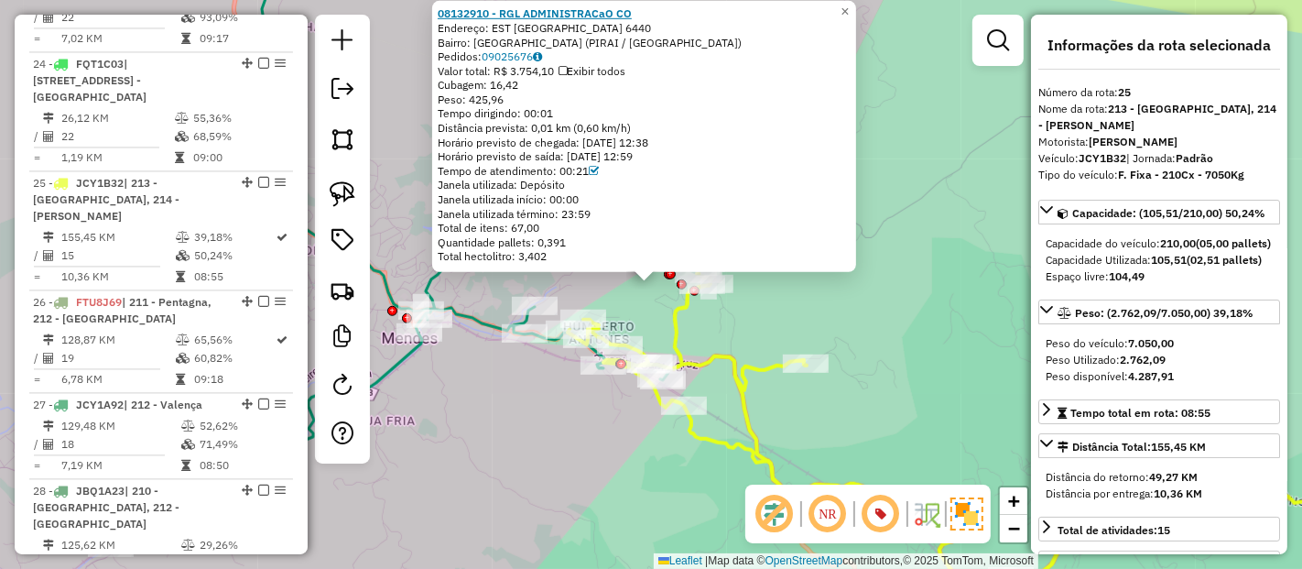
click at [513, 19] on strong "08132910 - RGL ADMINISTRACaO CO" at bounding box center [535, 13] width 194 height 14
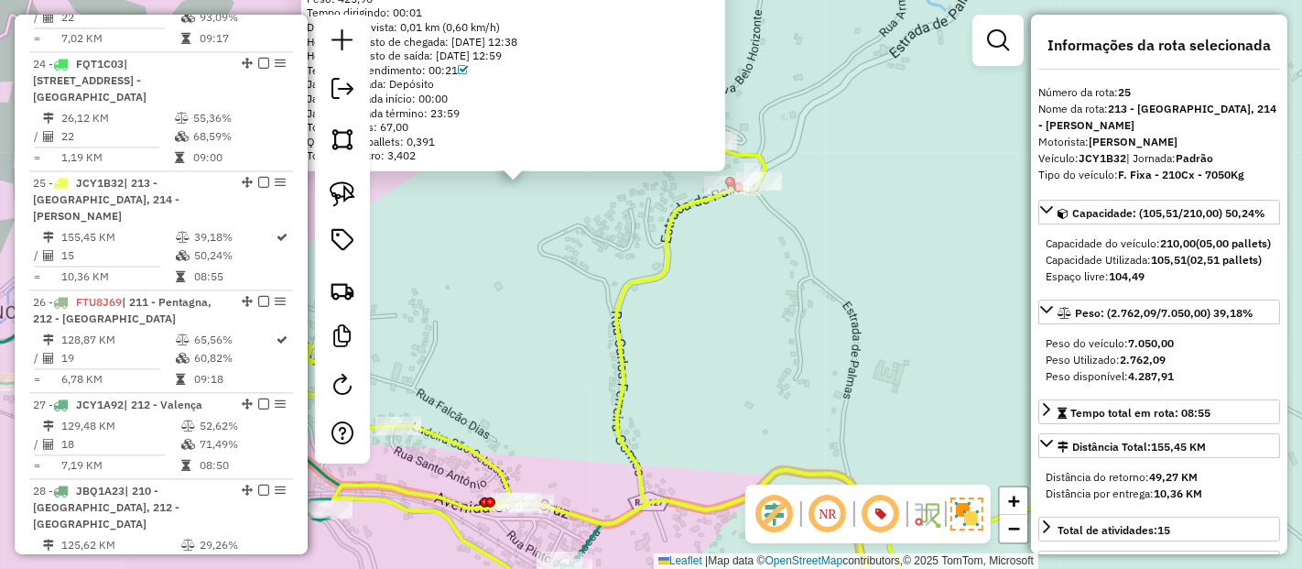
click at [582, 282] on div "08132910 - RGL ADMINISTRACaO CO Endereço: EST ESTRADA SANATORIO DA SERRA 6440 B…" at bounding box center [651, 284] width 1302 height 569
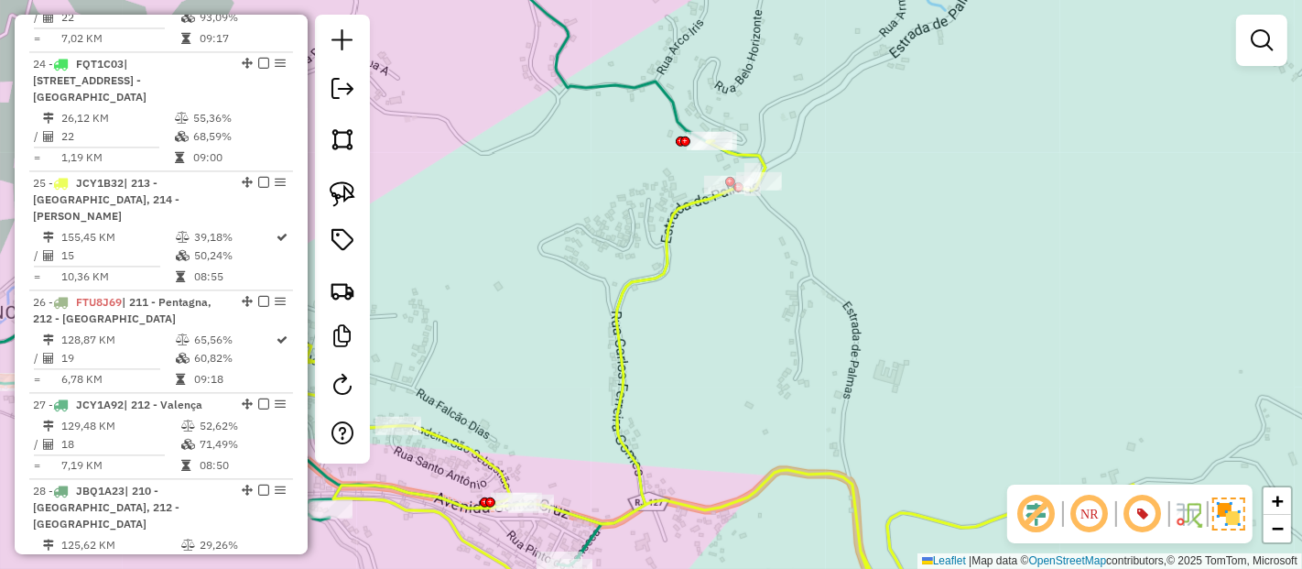
click at [550, 258] on div "Janela de atendimento Grade de atendimento Capacidade Transportadoras Veículos …" at bounding box center [651, 284] width 1302 height 569
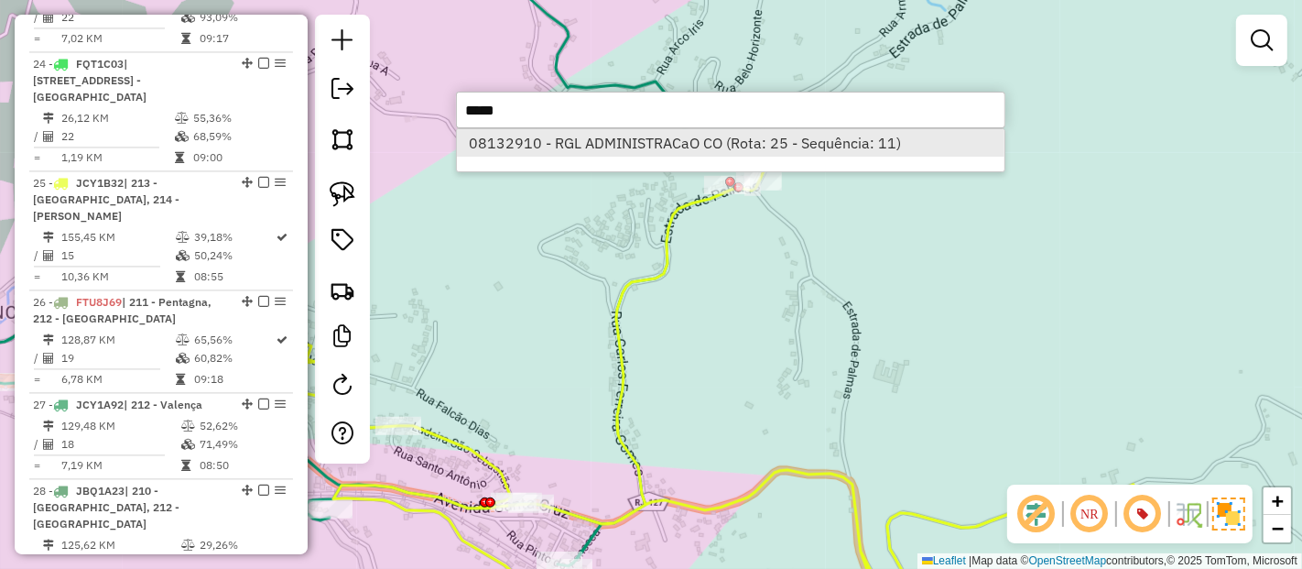
type input "*****"
click at [640, 145] on li "08132910 - RGL ADMINISTRACaO CO (Rota: 25 - Sequência: 11)" at bounding box center [731, 142] width 548 height 27
select select "**********"
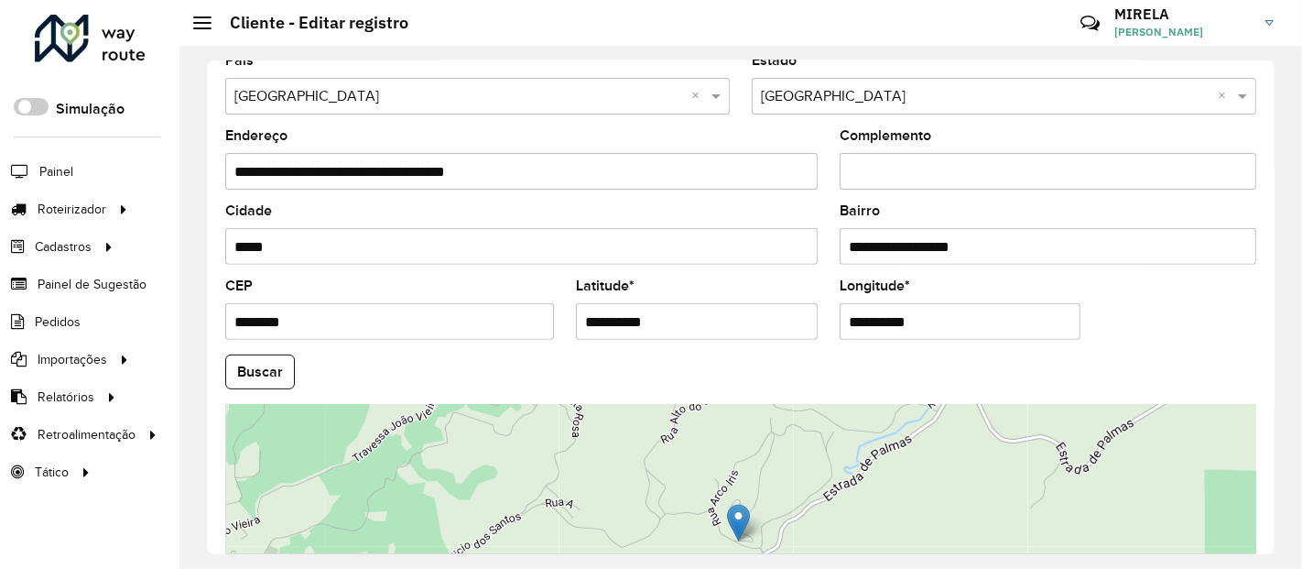
scroll to position [587, 0]
click at [690, 312] on input "**********" at bounding box center [697, 321] width 242 height 37
paste input "*********"
click at [690, 312] on input "**********" at bounding box center [697, 321] width 242 height 37
type input "**********"
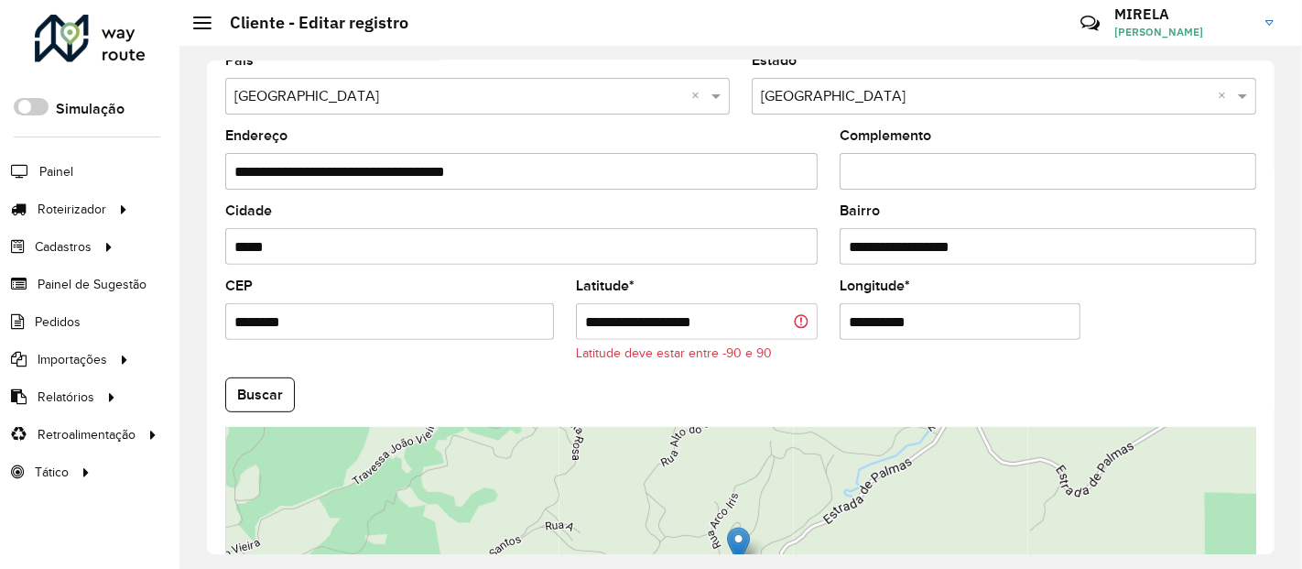
click at [960, 307] on input "**********" at bounding box center [961, 321] width 242 height 37
paste input "********"
type input "**********"
click at [589, 321] on input "**********" at bounding box center [697, 321] width 242 height 37
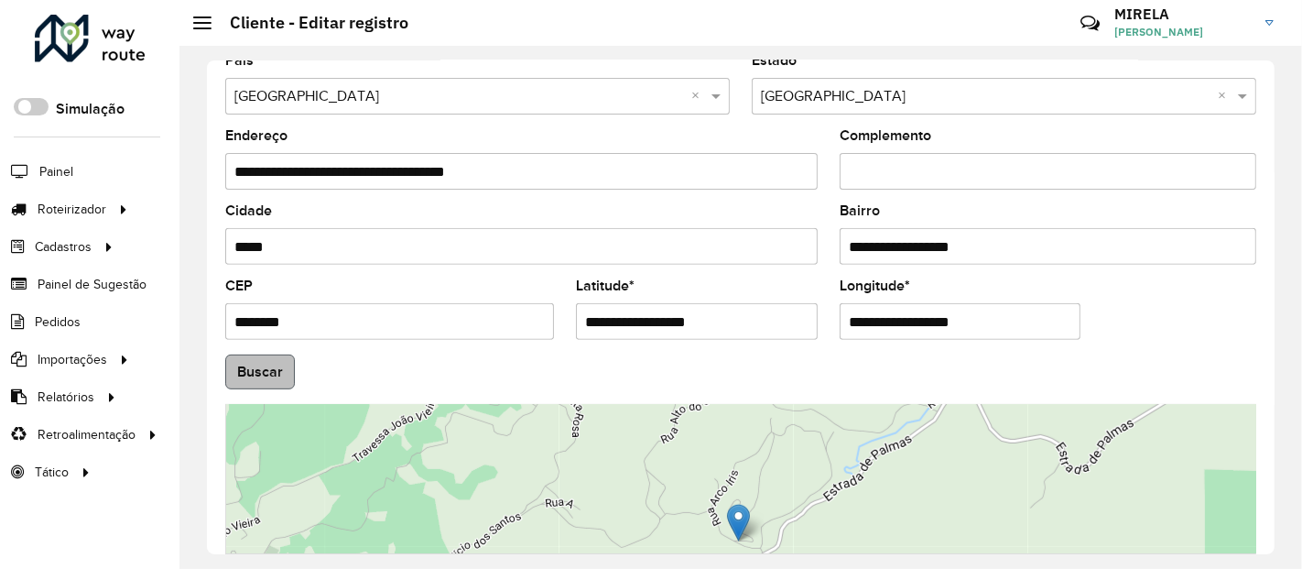
type input "**********"
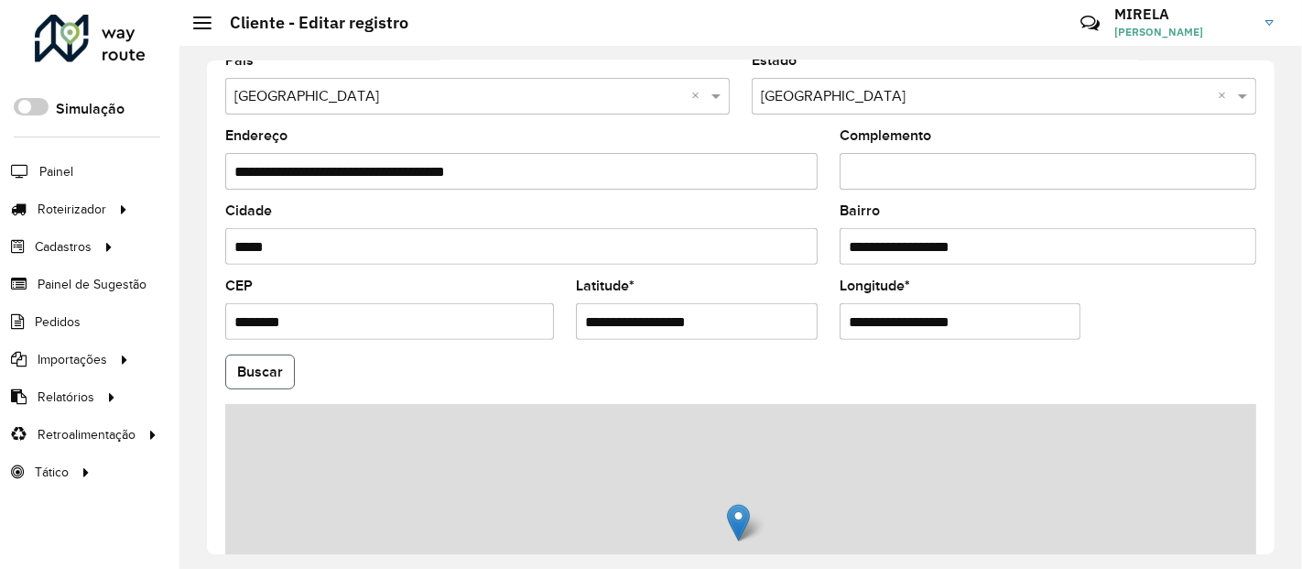
click at [253, 376] on hb-app "Aguarde... Pop-up bloqueado! Seu navegador bloqueou automáticamente a abertura …" at bounding box center [651, 284] width 1302 height 569
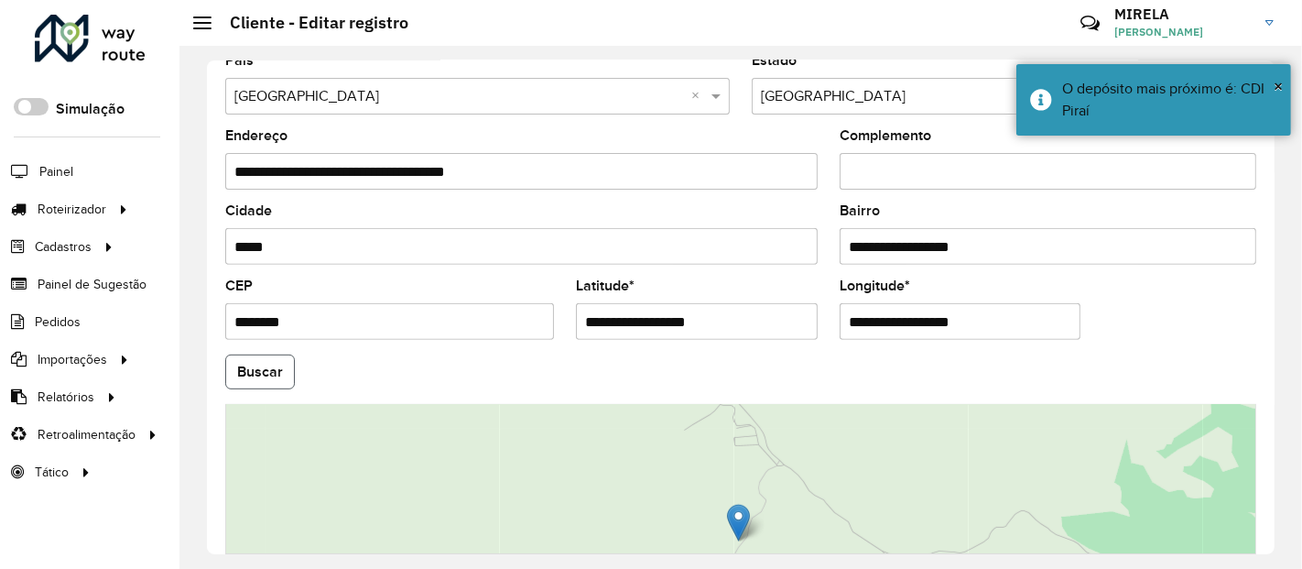
click at [279, 377] on button "Buscar" at bounding box center [260, 371] width 70 height 35
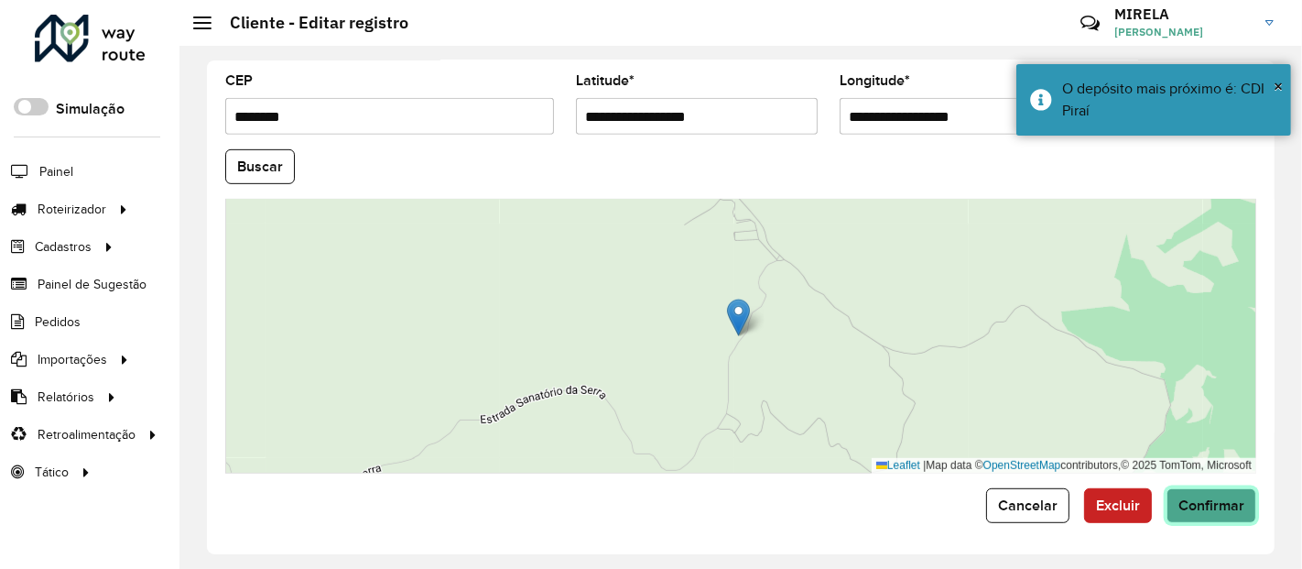
click at [1224, 497] on span "Confirmar" at bounding box center [1212, 505] width 66 height 16
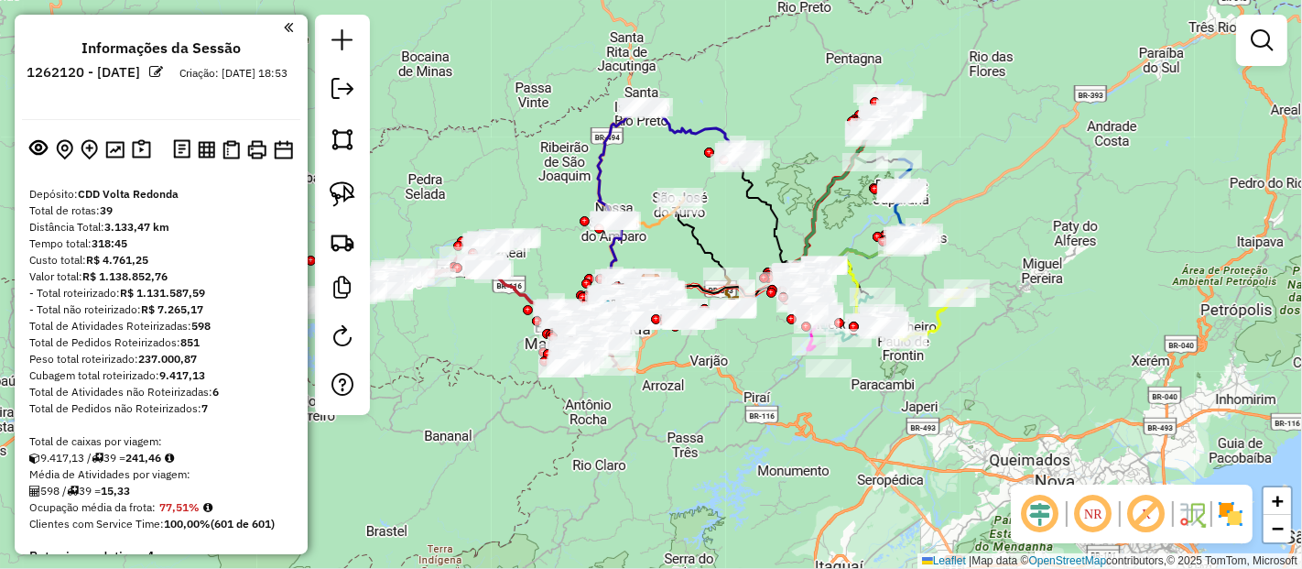
click at [1041, 511] on em at bounding box center [1040, 514] width 44 height 44
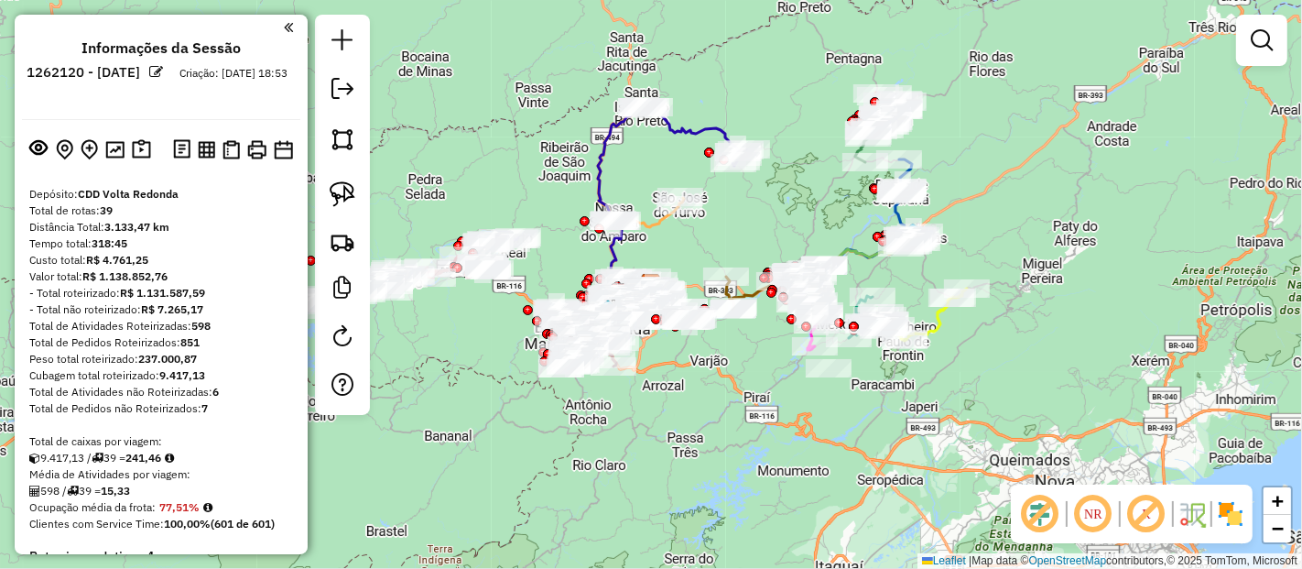
click at [1151, 517] on em at bounding box center [1147, 514] width 44 height 44
click at [1226, 521] on img at bounding box center [1230, 513] width 29 height 29
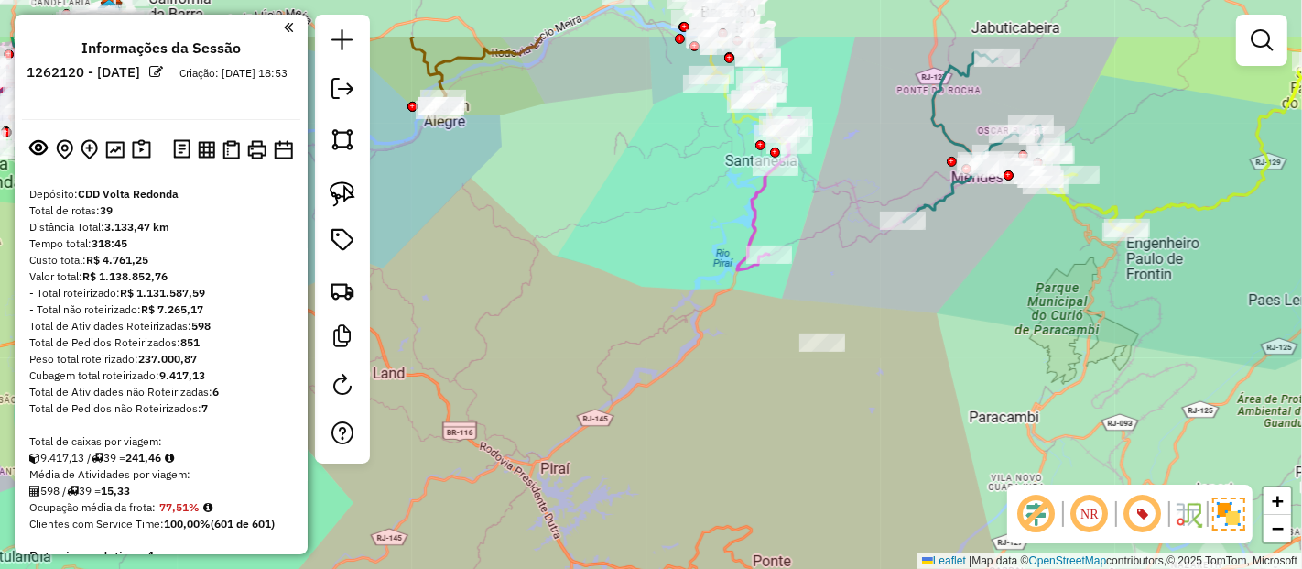
drag, startPoint x: 861, startPoint y: 294, endPoint x: 821, endPoint y: 387, distance: 101.4
click at [821, 387] on div "Janela de atendimento Grade de atendimento Capacidade Transportadoras Veículos …" at bounding box center [651, 284] width 1302 height 569
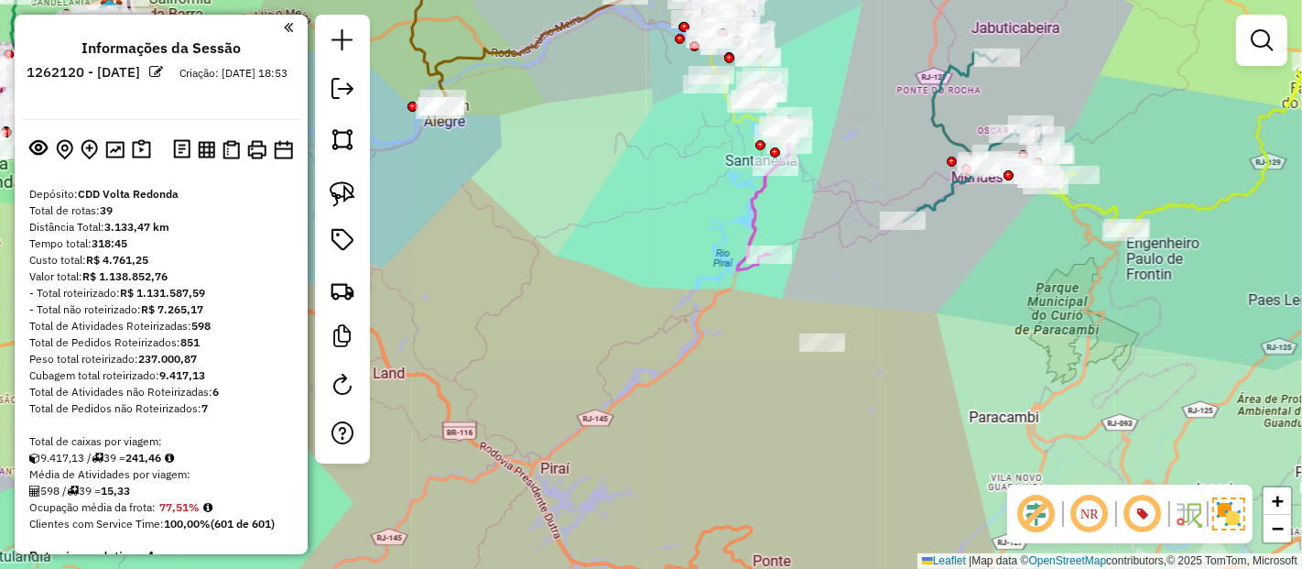
click at [755, 223] on icon at bounding box center [765, 173] width 56 height 193
select select "**********"
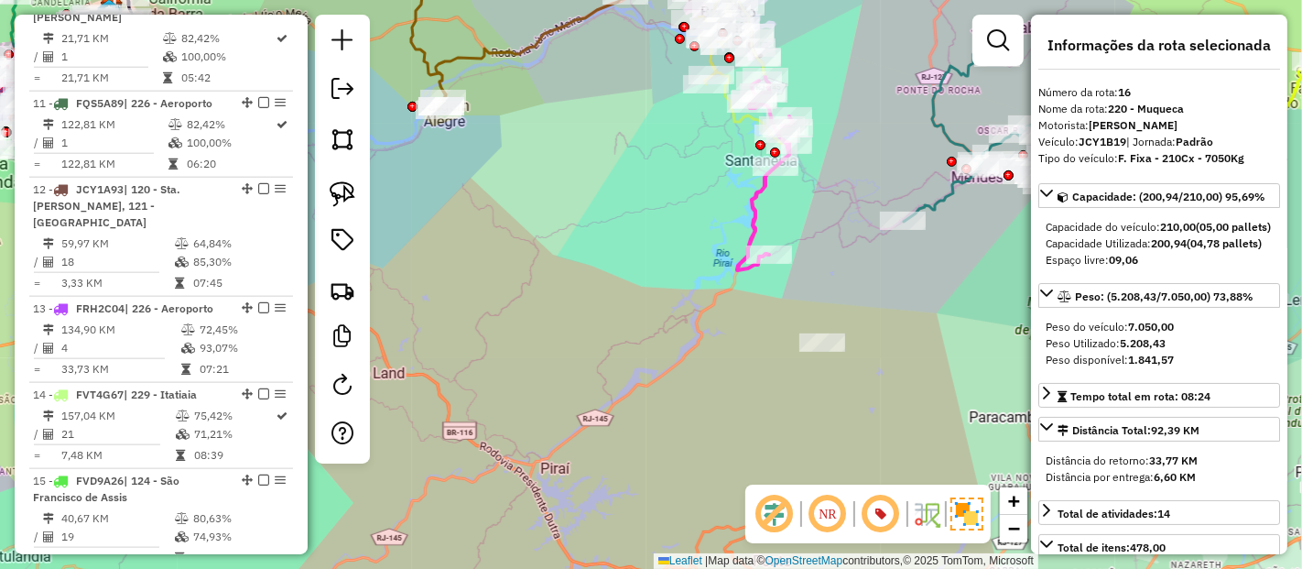
scroll to position [2260, 0]
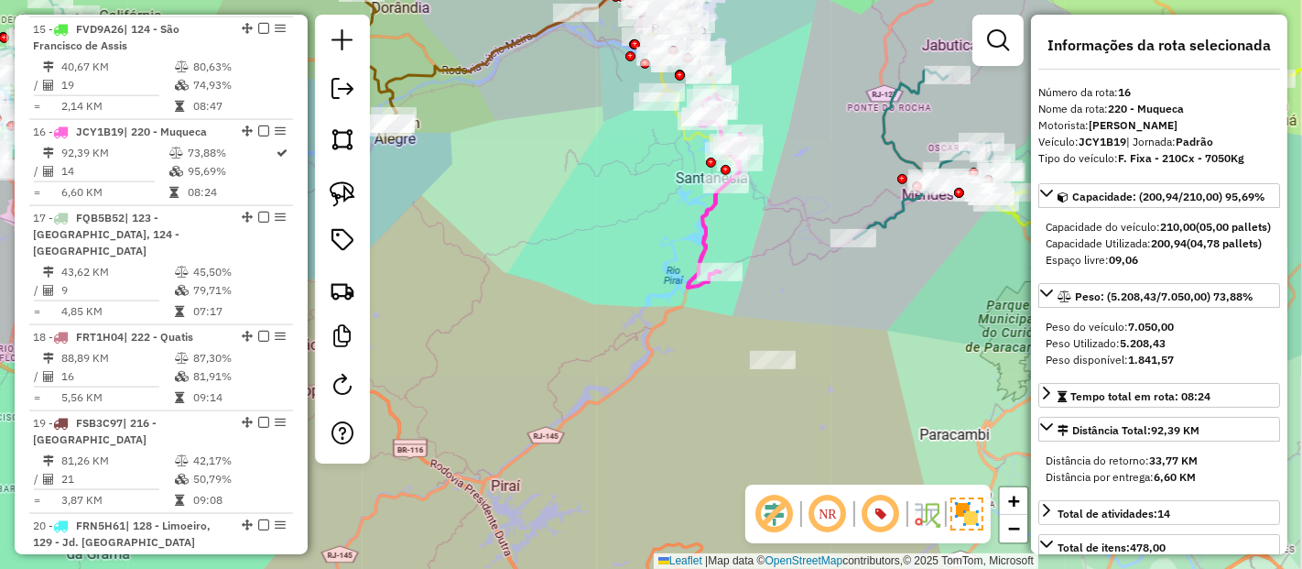
drag, startPoint x: 816, startPoint y: 228, endPoint x: 766, endPoint y: 245, distance: 53.0
click at [766, 245] on div "Janela de atendimento Grade de atendimento Capacidade Transportadoras Veículos …" at bounding box center [651, 284] width 1302 height 569
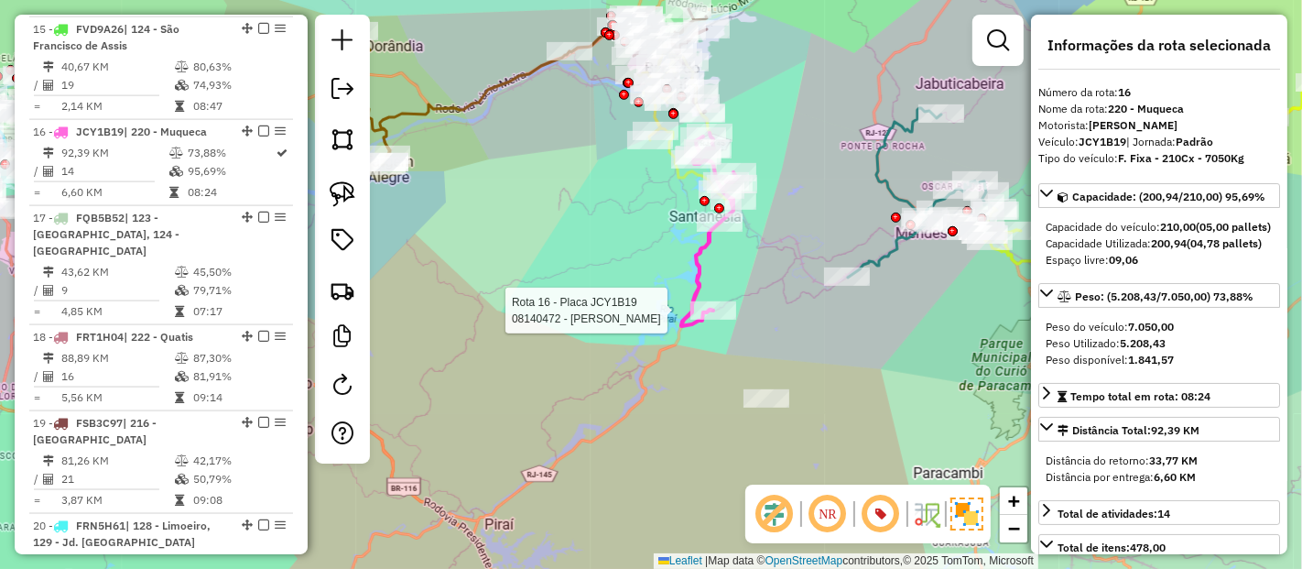
drag, startPoint x: 766, startPoint y: 245, endPoint x: 758, endPoint y: 278, distance: 34.7
click at [758, 278] on div "Rota 16 - Placa JCY1B19 08140472 - CARLOS LUIZ DE SOUZA Janela de atendimento G…" at bounding box center [651, 284] width 1302 height 569
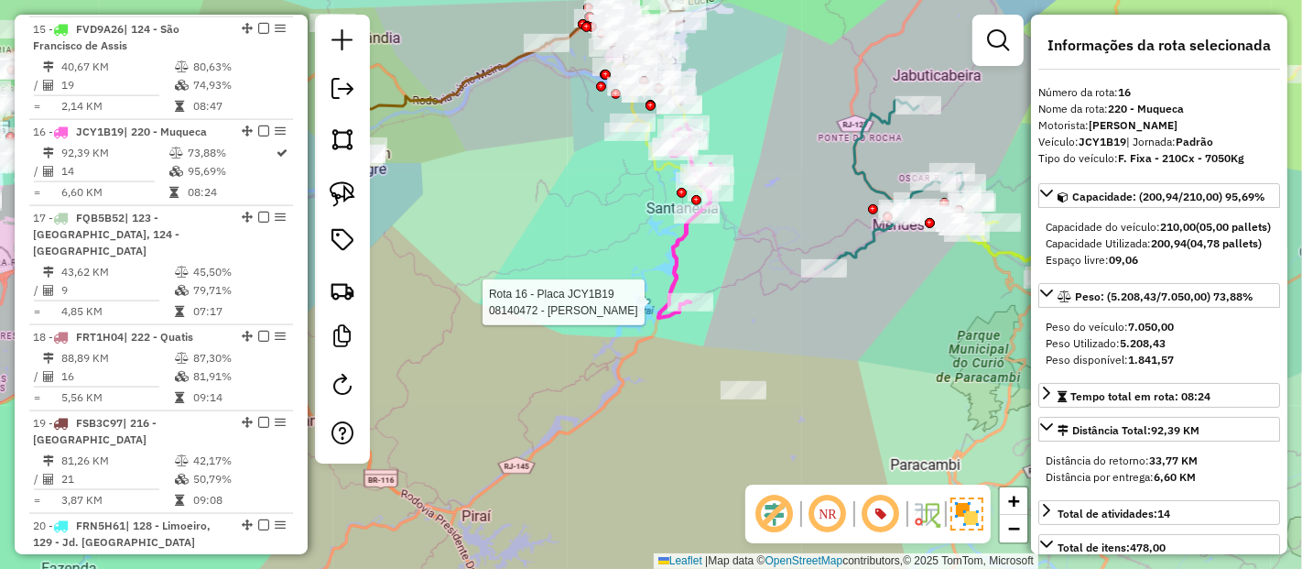
drag, startPoint x: 758, startPoint y: 278, endPoint x: 737, endPoint y: 276, distance: 21.2
click at [737, 276] on div "Rota 16 - Placa JCY1B19 08140472 - CARLOS LUIZ DE SOUZA Janela de atendimento G…" at bounding box center [651, 284] width 1302 height 569
click at [850, 249] on icon at bounding box center [899, 184] width 149 height 169
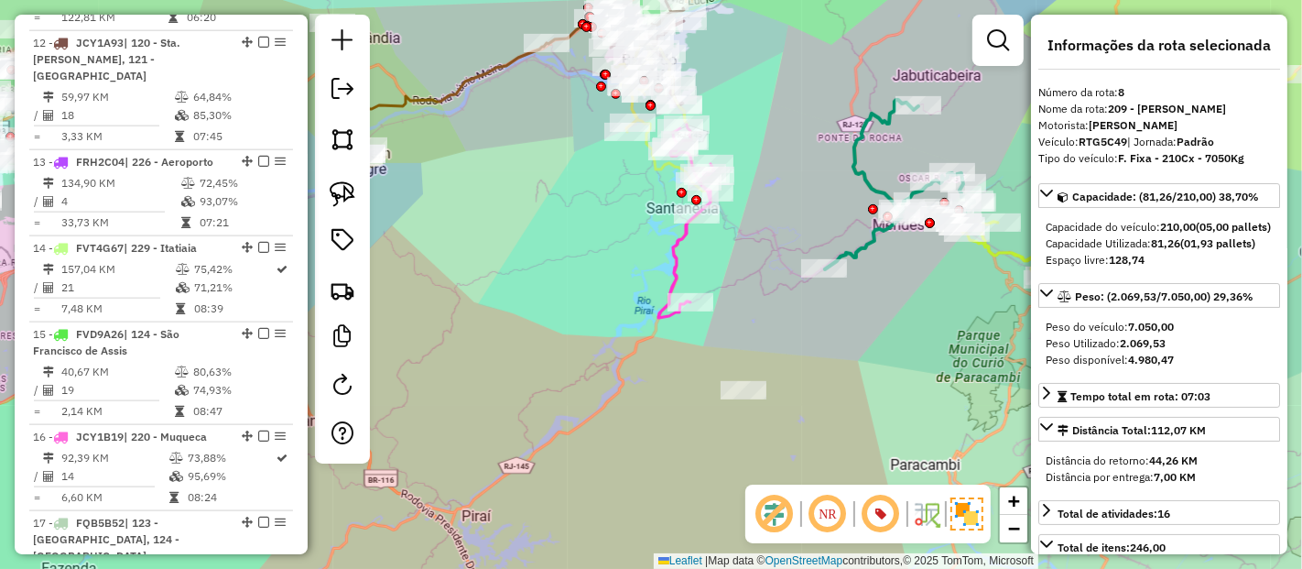
click at [850, 249] on icon at bounding box center [899, 184] width 149 height 169
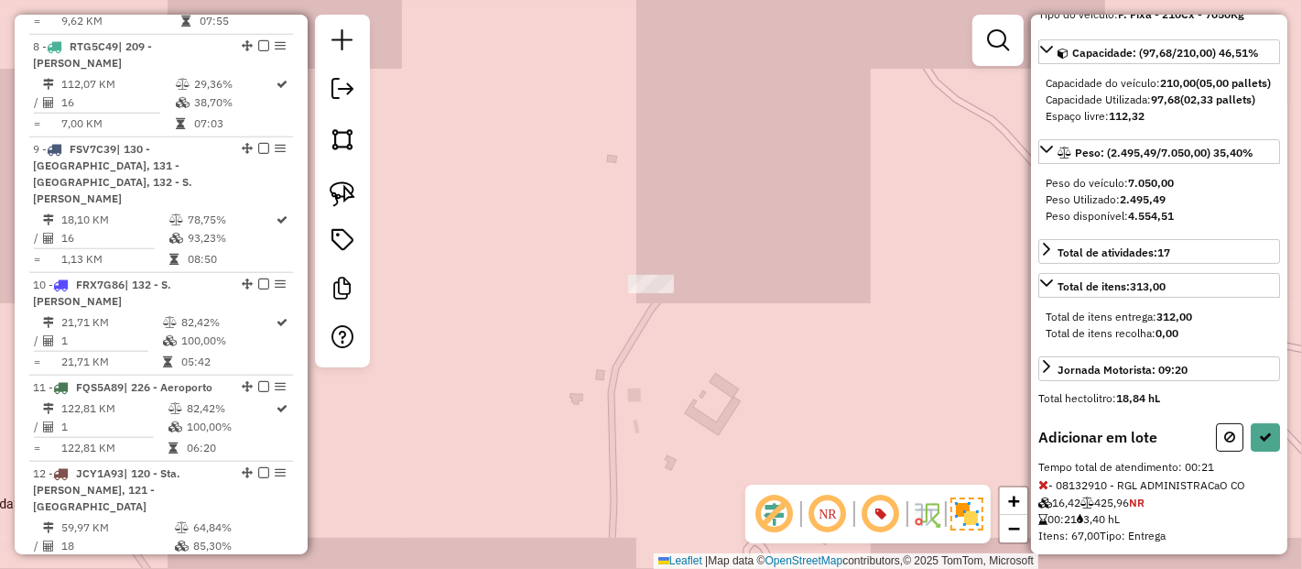
scroll to position [151, 0]
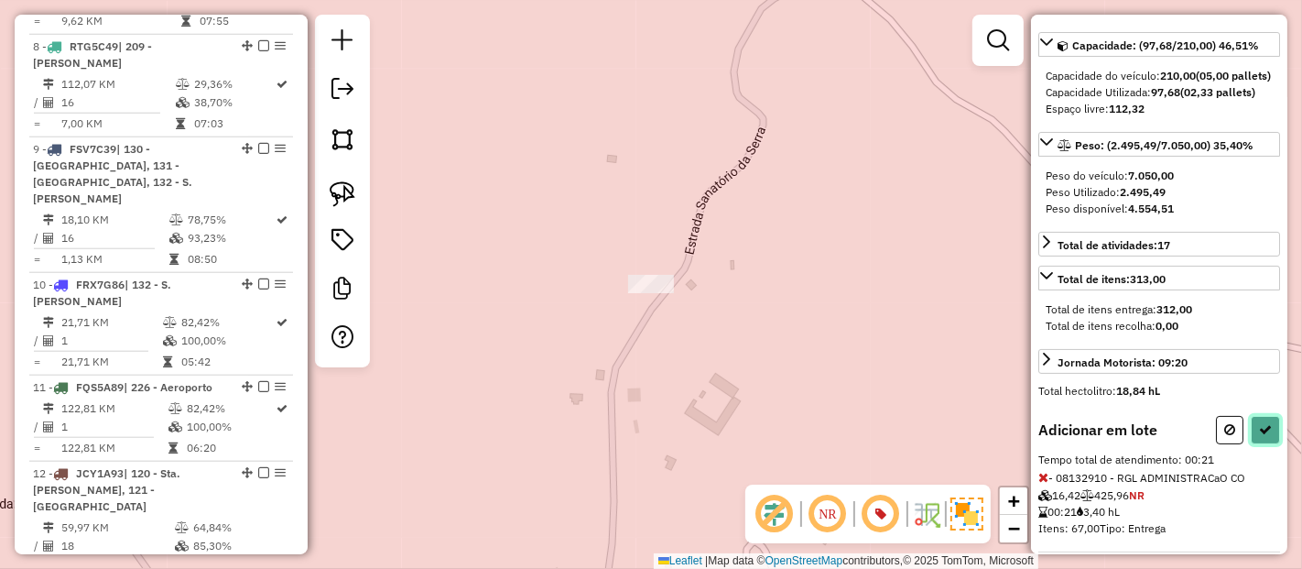
click at [1263, 435] on icon at bounding box center [1265, 429] width 13 height 13
select select "**********"
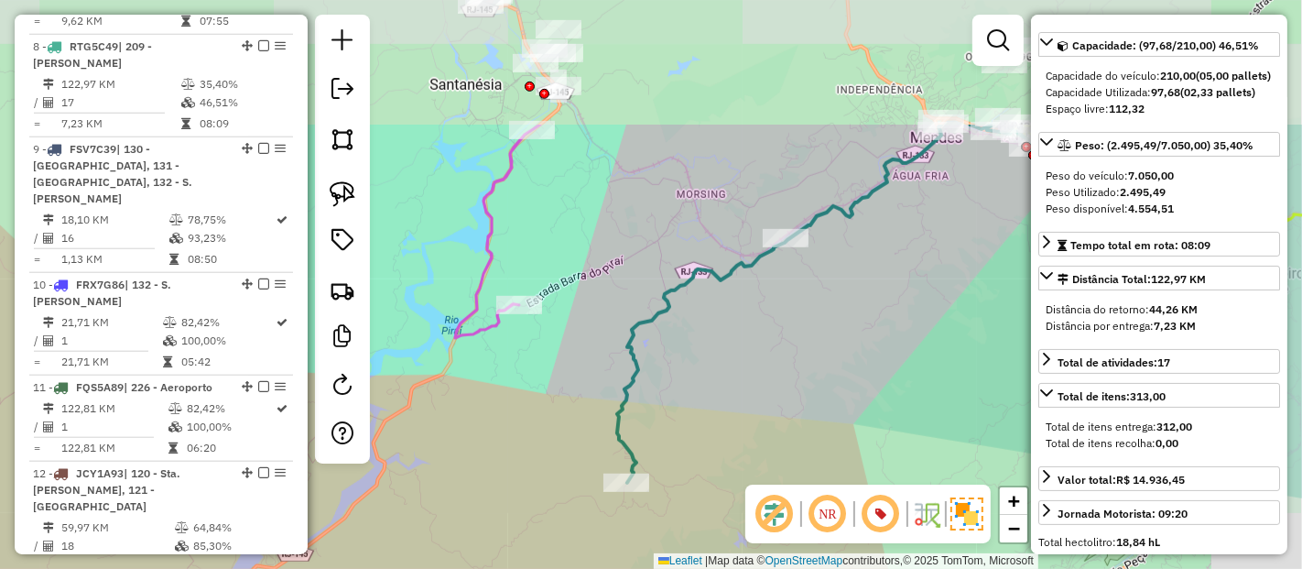
drag, startPoint x: 826, startPoint y: 260, endPoint x: 692, endPoint y: 453, distance: 235.0
click at [692, 453] on div "Janela de atendimento Grade de atendimento Capacidade Transportadoras Veículos …" at bounding box center [651, 284] width 1302 height 569
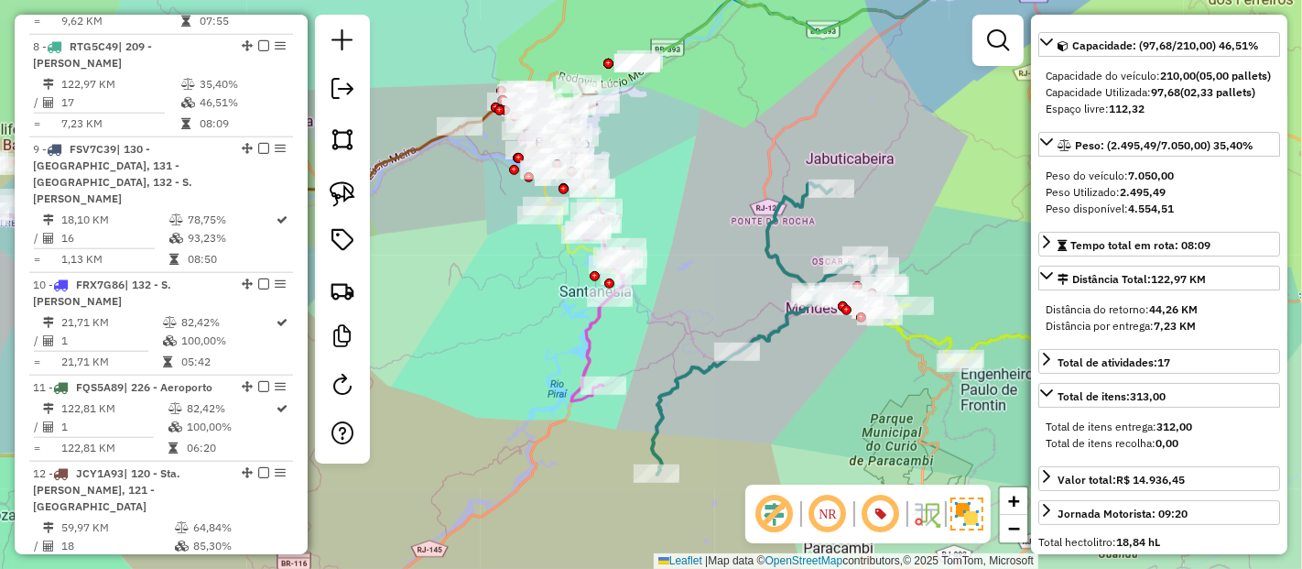
click at [584, 353] on icon at bounding box center [599, 304] width 56 height 193
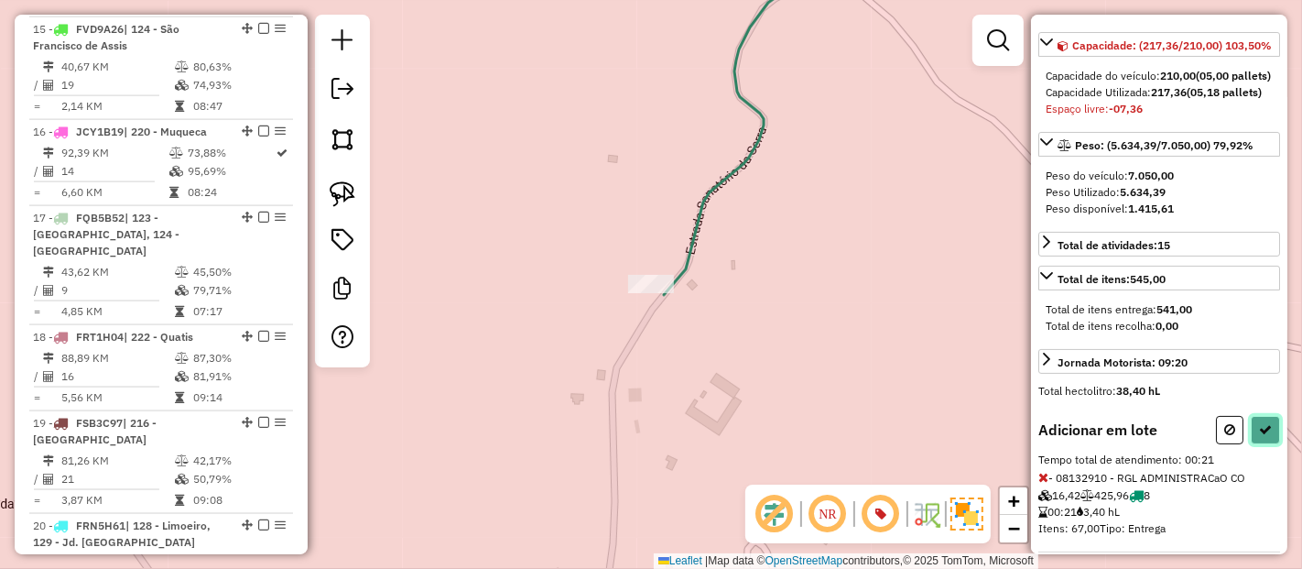
click at [1266, 436] on icon at bounding box center [1265, 429] width 13 height 13
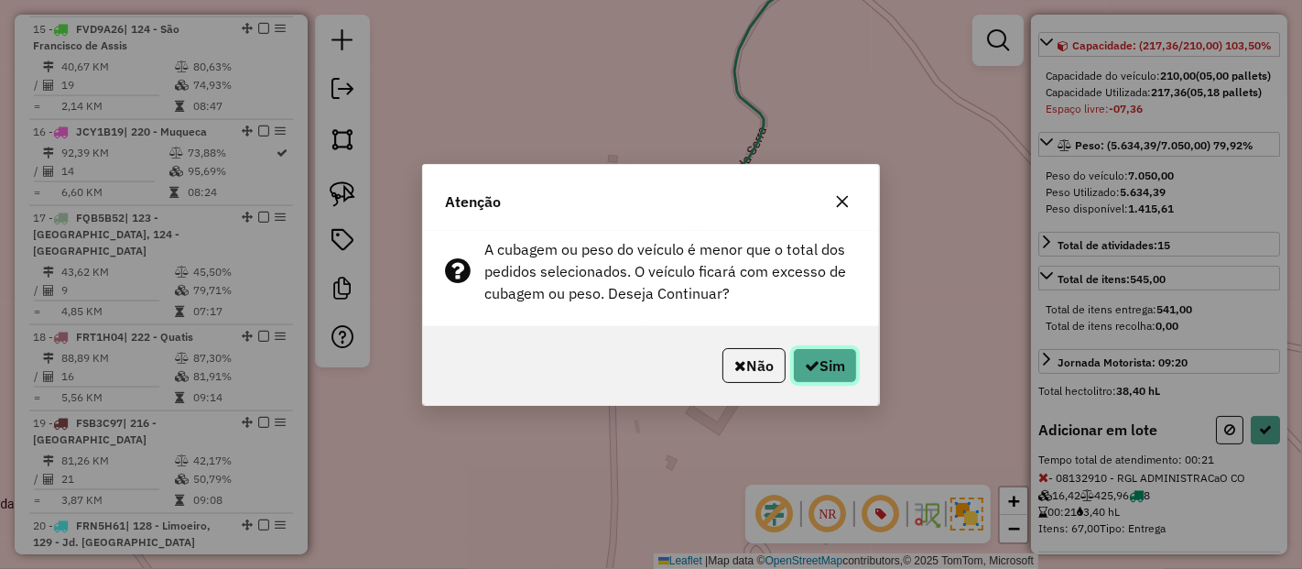
click at [813, 370] on icon "button" at bounding box center [812, 365] width 15 height 15
select select "**********"
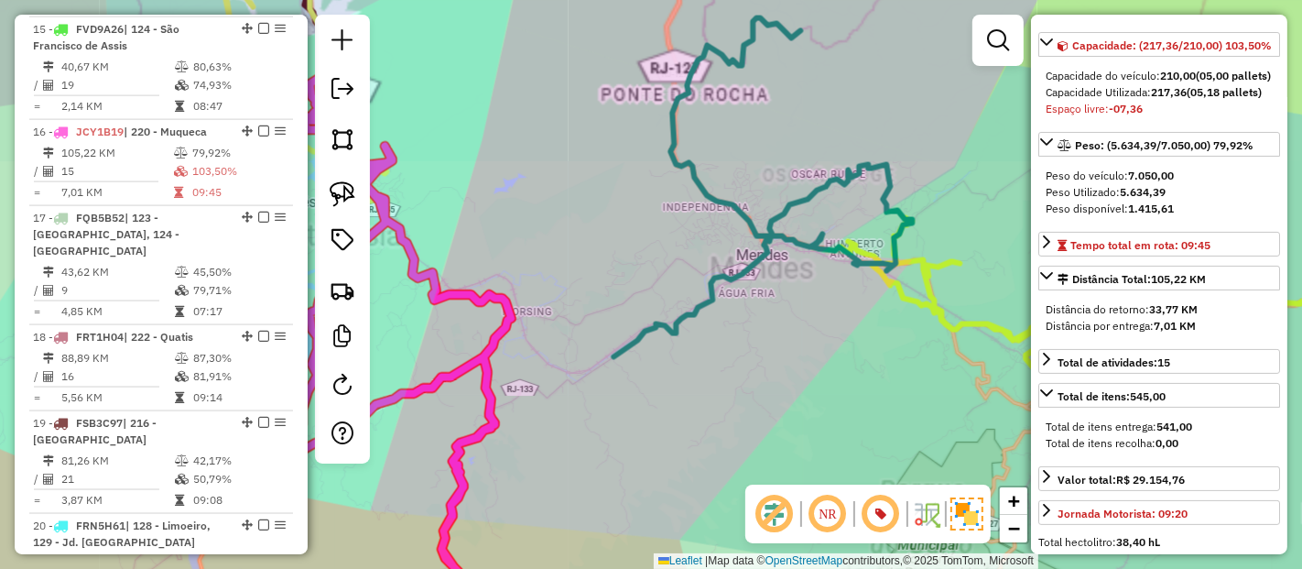
click at [734, 190] on div "Rota 8 - Placa RTG5C49 08121094 - PADARIA E CONFEITARI Janela de atendimento Gr…" at bounding box center [651, 284] width 1302 height 569
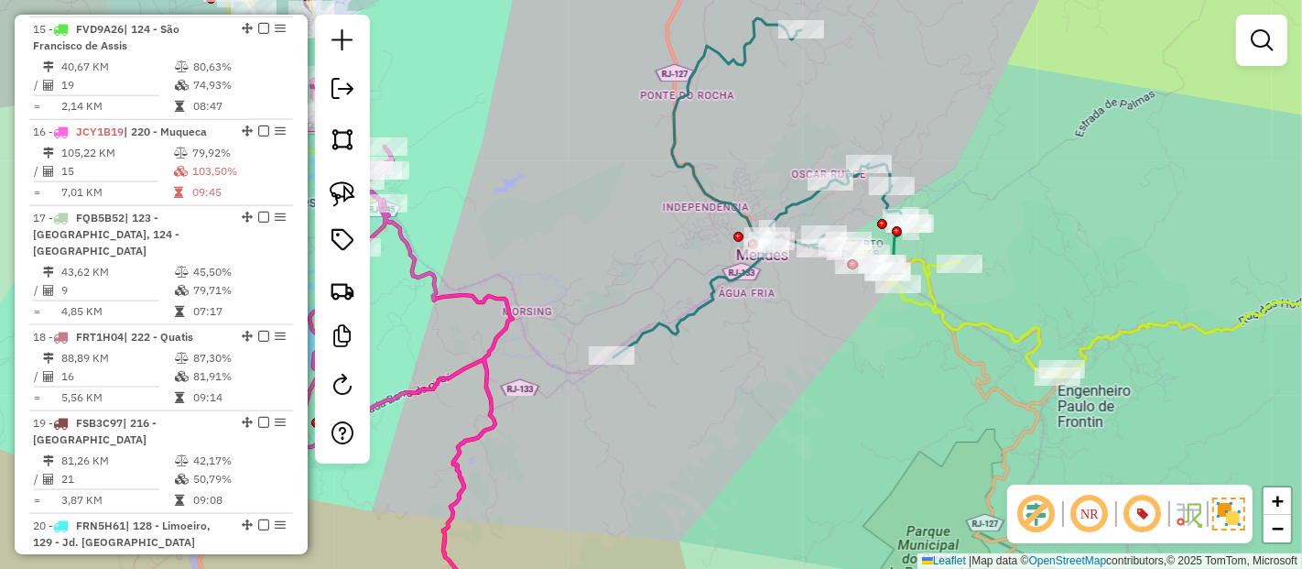
click at [716, 194] on icon at bounding box center [763, 187] width 299 height 339
select select "**********"
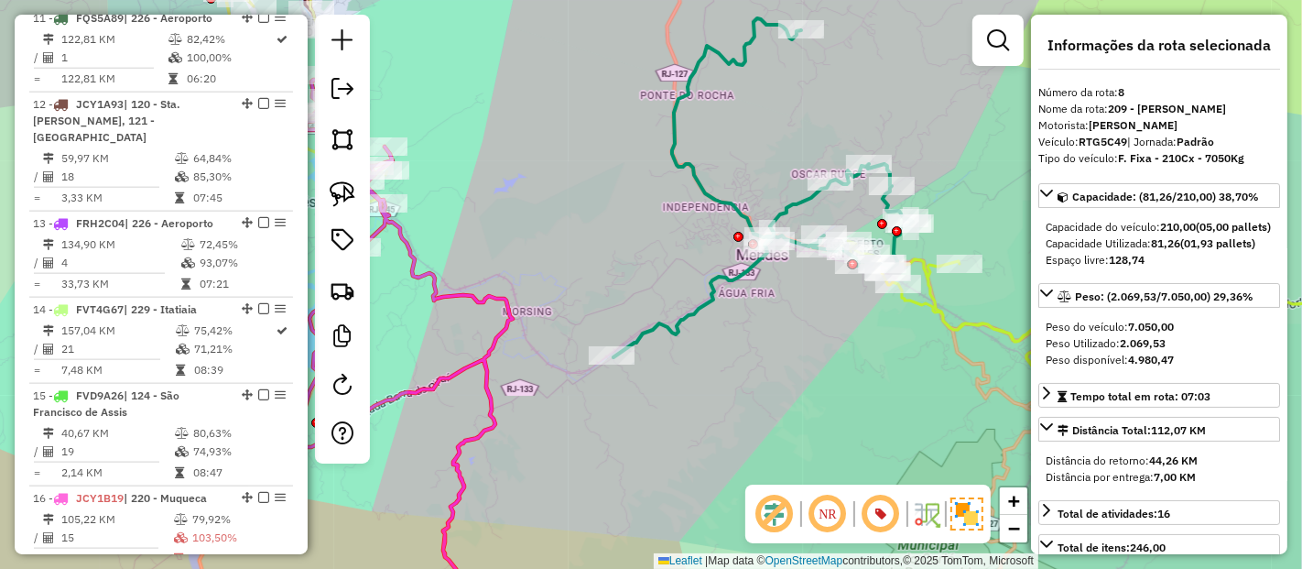
scroll to position [1525, 0]
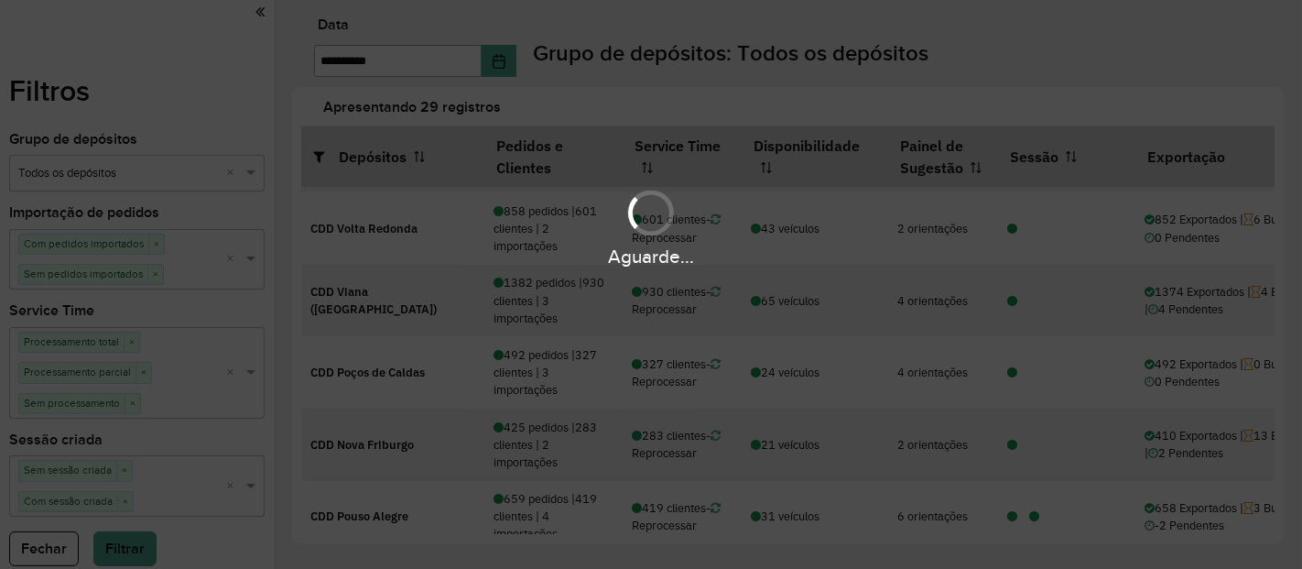
scroll to position [642, 0]
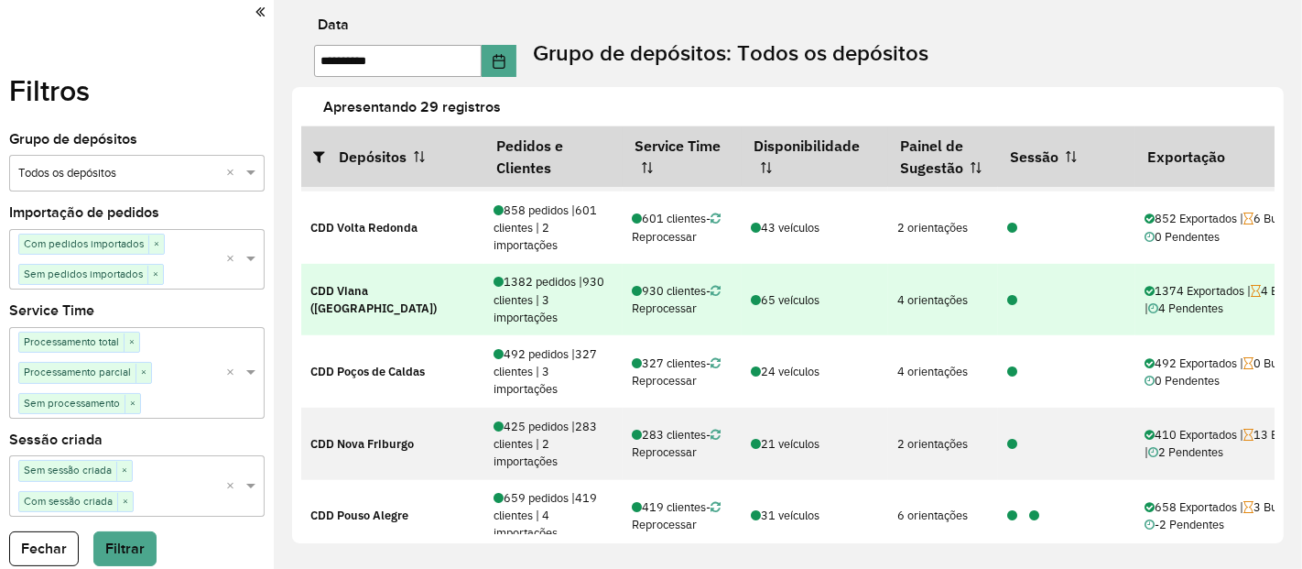
click at [1010, 297] on icon at bounding box center [1012, 301] width 10 height 12
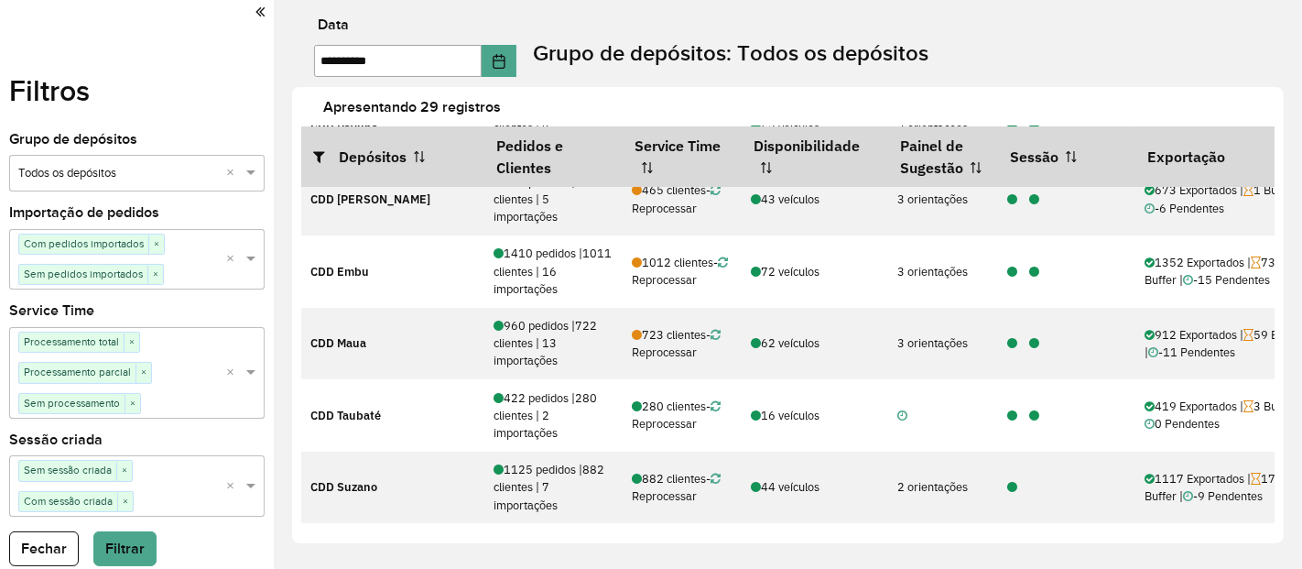
scroll to position [0, 0]
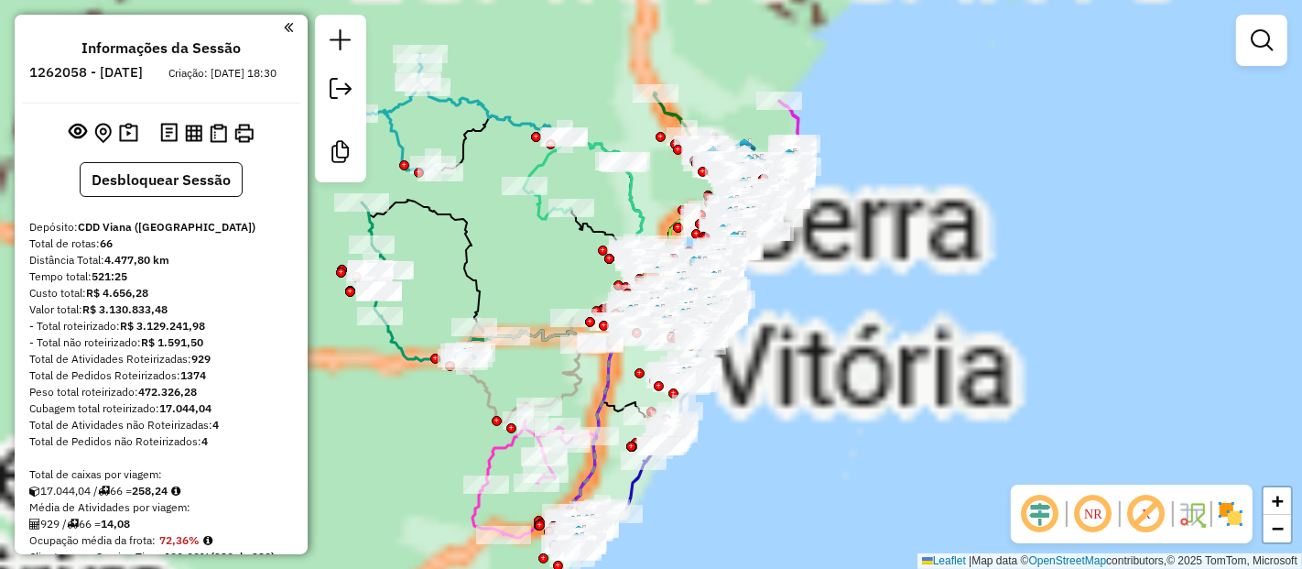
click at [0, 0] on div "Aguarde..." at bounding box center [0, 0] width 0 height 0
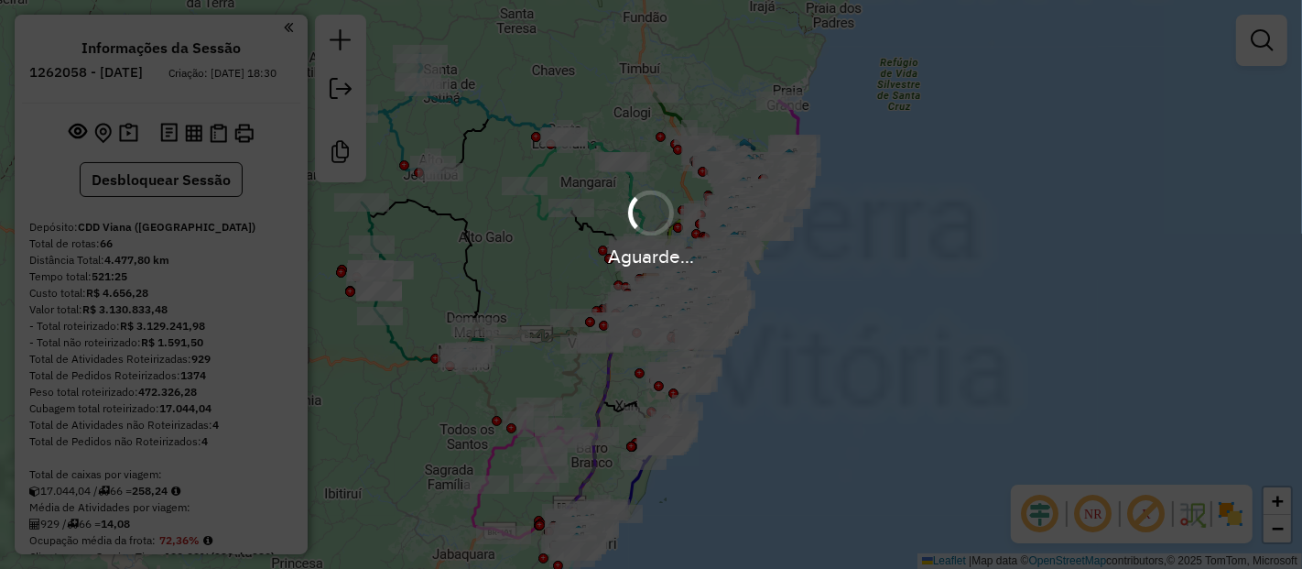
click at [1136, 529] on div "Aguarde..." at bounding box center [651, 284] width 1302 height 569
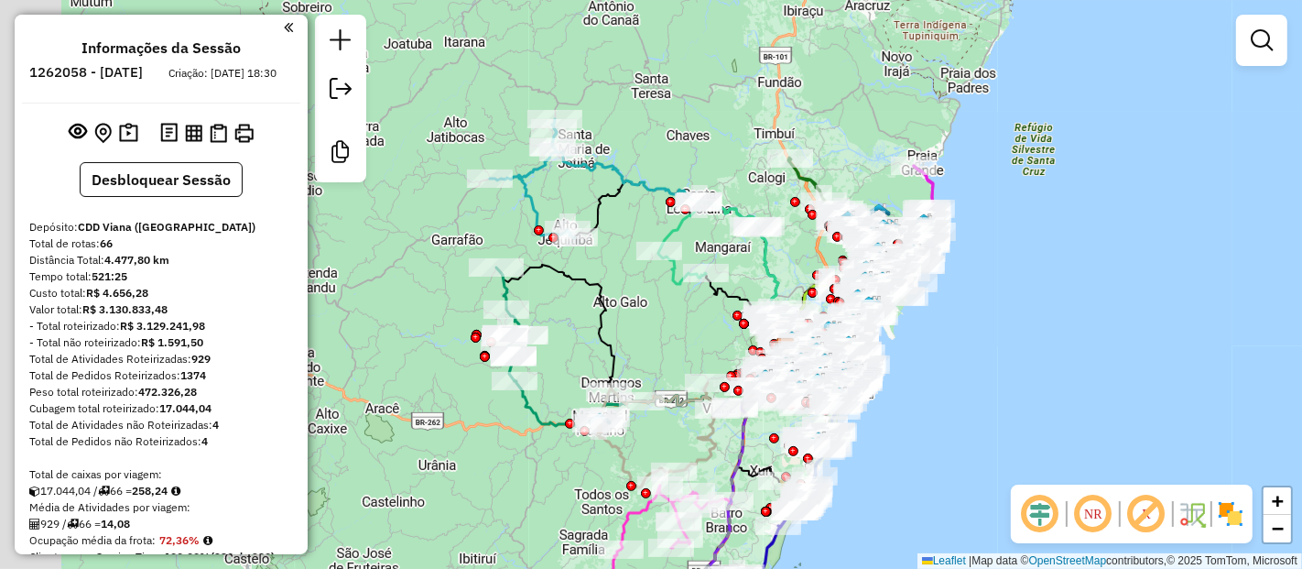
drag, startPoint x: 514, startPoint y: 282, endPoint x: 651, endPoint y: 349, distance: 152.8
click at [651, 349] on div "Janela de atendimento Grade de atendimento Capacidade Transportadoras Veículos …" at bounding box center [651, 284] width 1302 height 569
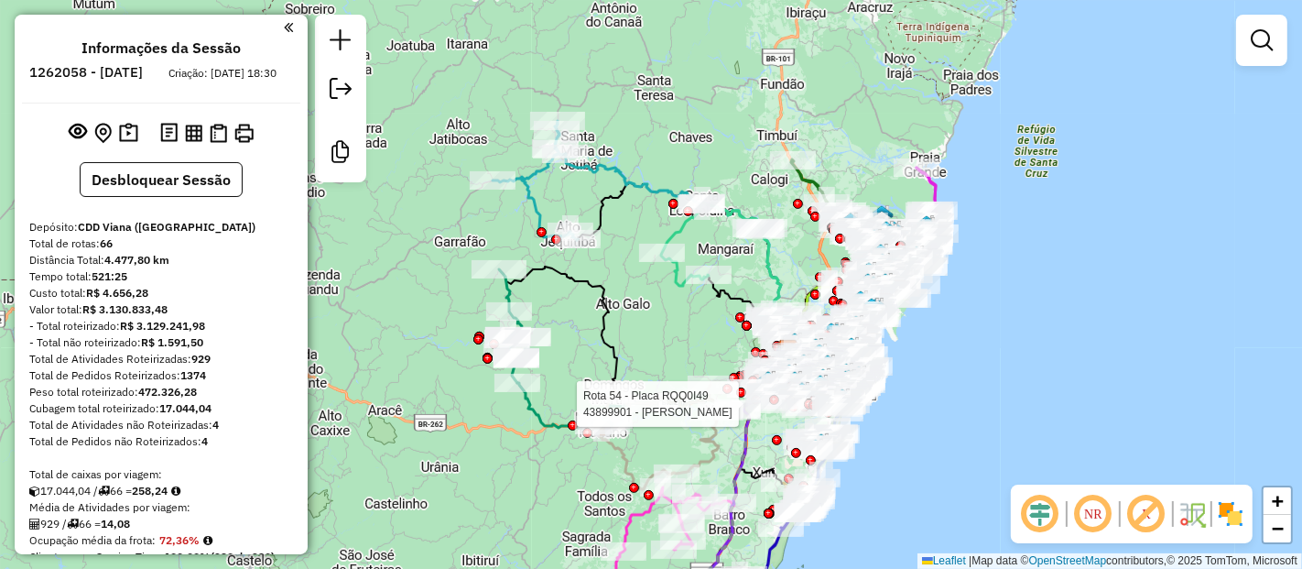
click at [1038, 532] on em at bounding box center [1040, 514] width 44 height 44
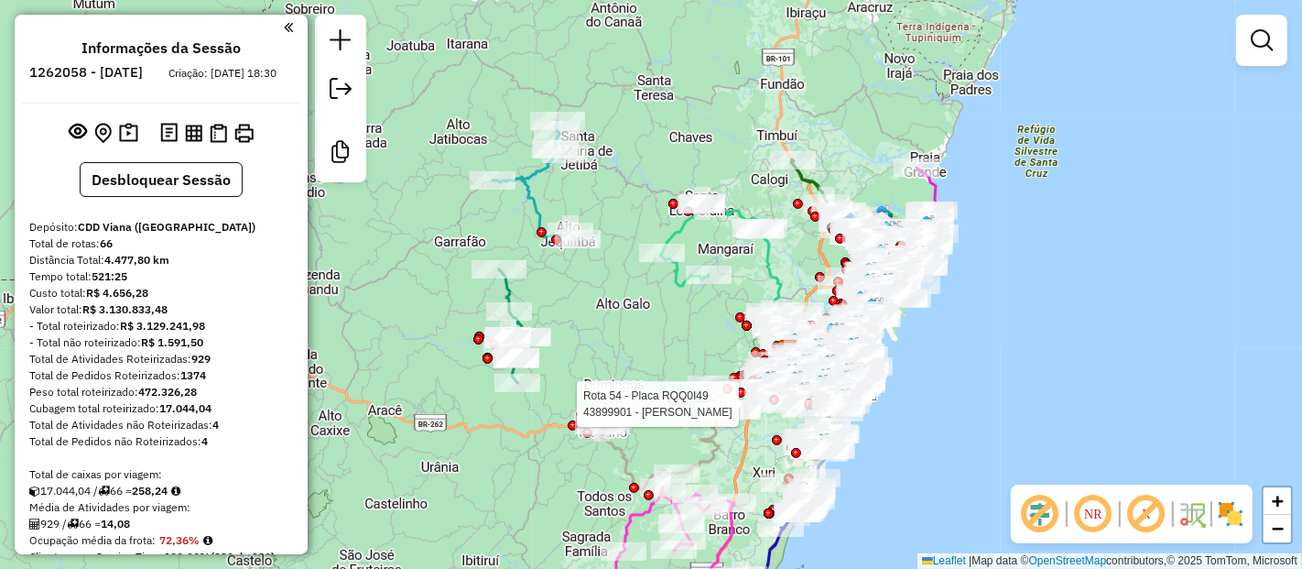
click at [1136, 511] on em at bounding box center [1147, 514] width 44 height 44
click at [1235, 506] on img at bounding box center [1230, 513] width 29 height 29
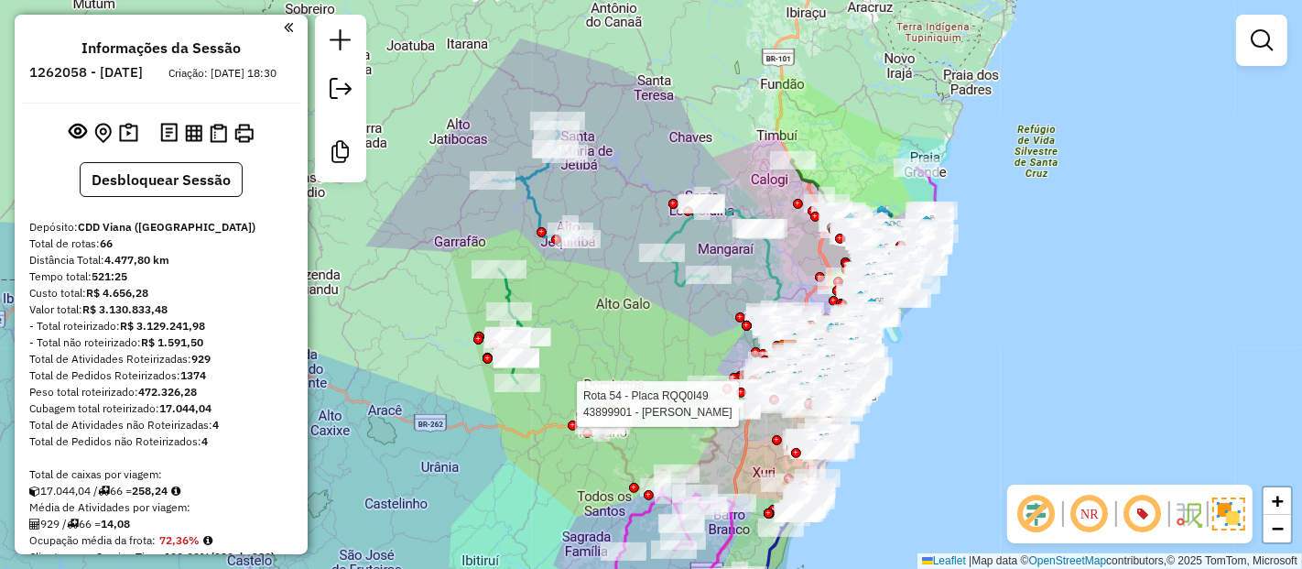
click at [534, 194] on icon at bounding box center [535, 180] width 85 height 119
select select "**********"
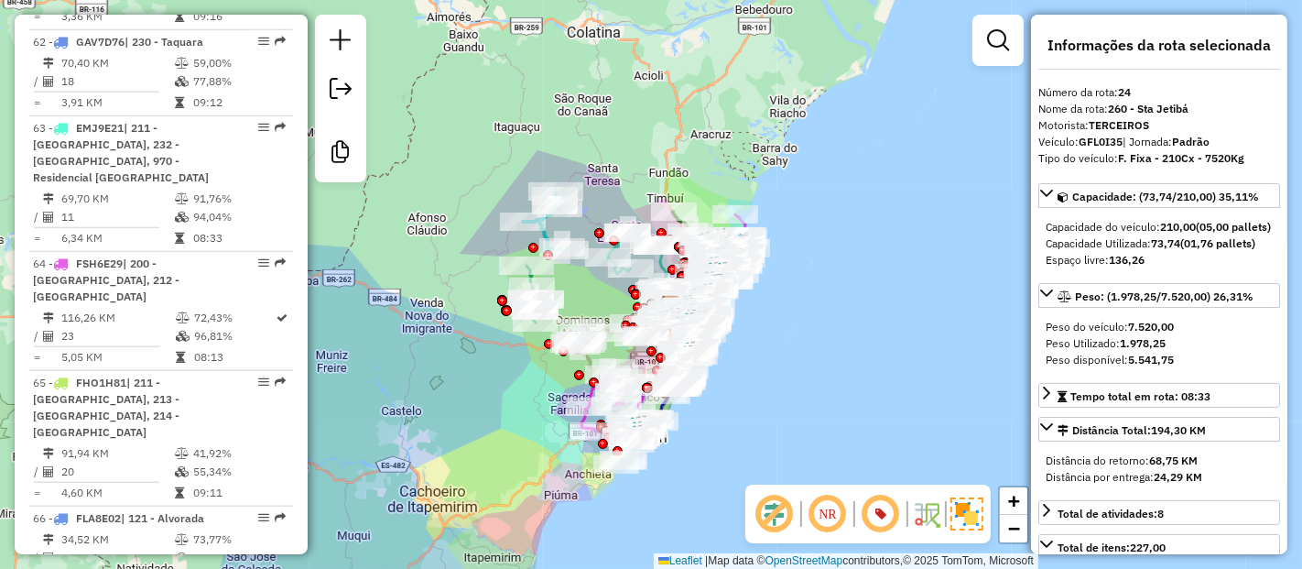
scroll to position [7638, 0]
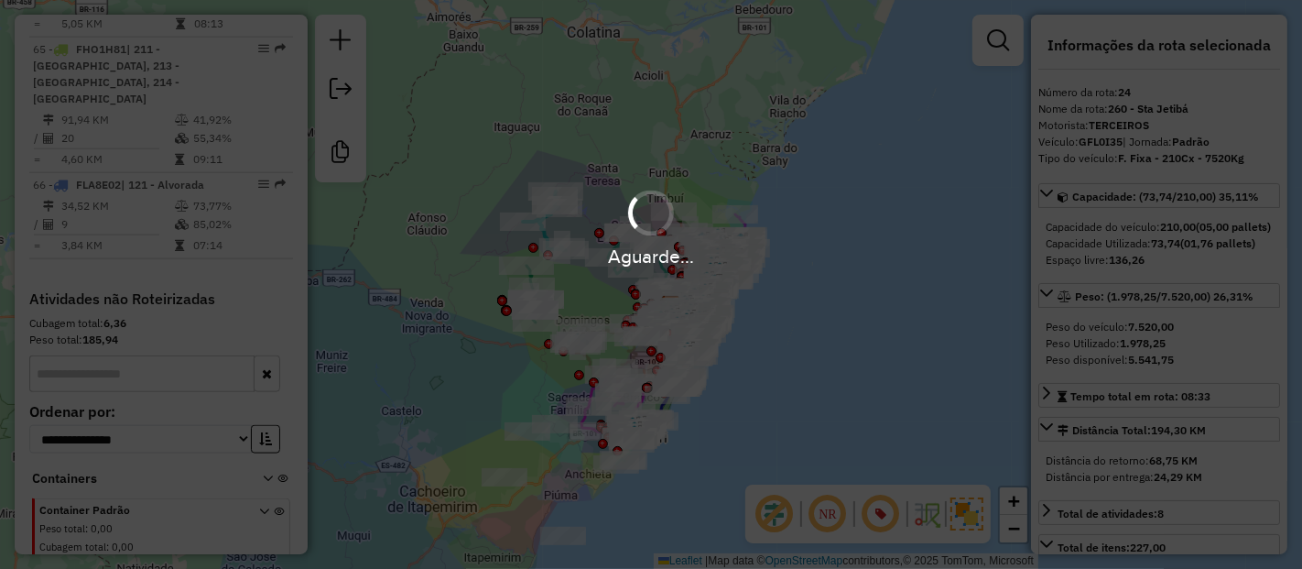
click at [779, 511] on div "Aguarde..." at bounding box center [651, 284] width 1302 height 569
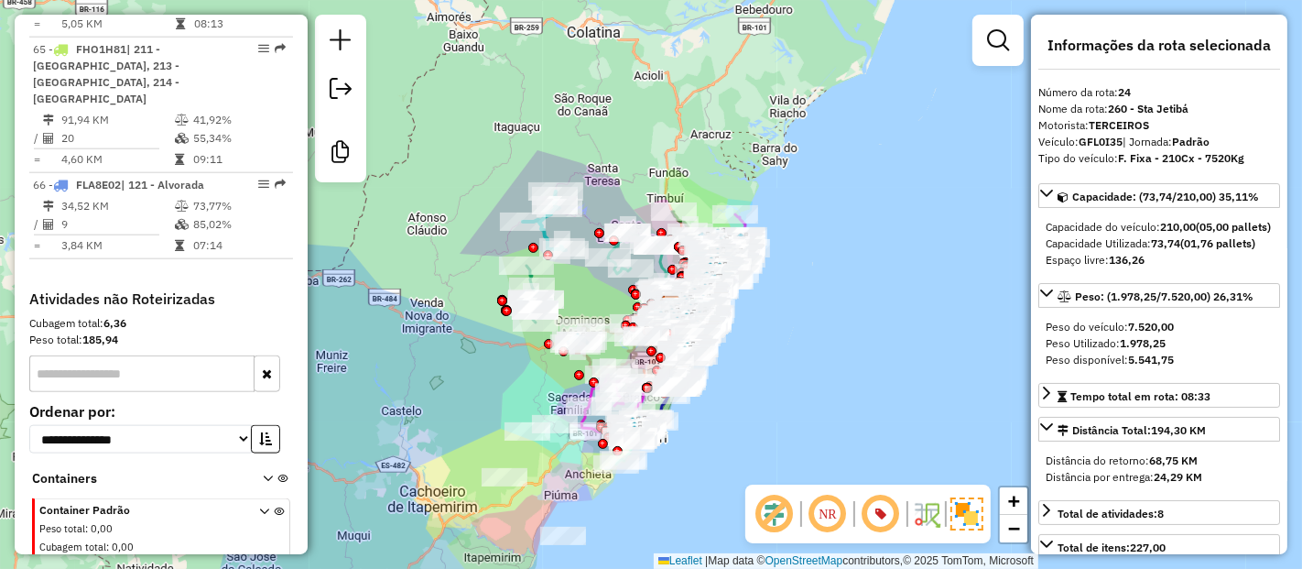
click at [779, 511] on em at bounding box center [775, 514] width 44 height 44
drag, startPoint x: 885, startPoint y: 512, endPoint x: 576, endPoint y: 435, distance: 318.1
click at [885, 512] on em at bounding box center [881, 514] width 44 height 44
click at [965, 501] on img at bounding box center [967, 513] width 33 height 33
click at [633, 464] on div "Janela de atendimento Grade de atendimento Capacidade Transportadoras Veículos …" at bounding box center [651, 284] width 1302 height 569
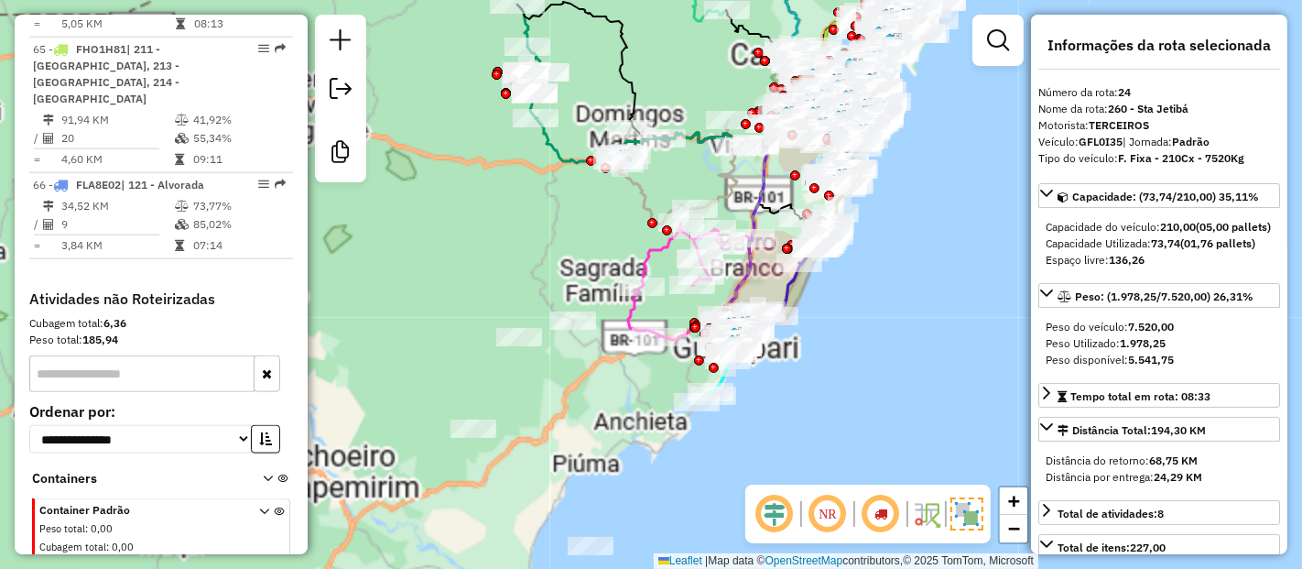
click at [760, 504] on em at bounding box center [775, 514] width 44 height 44
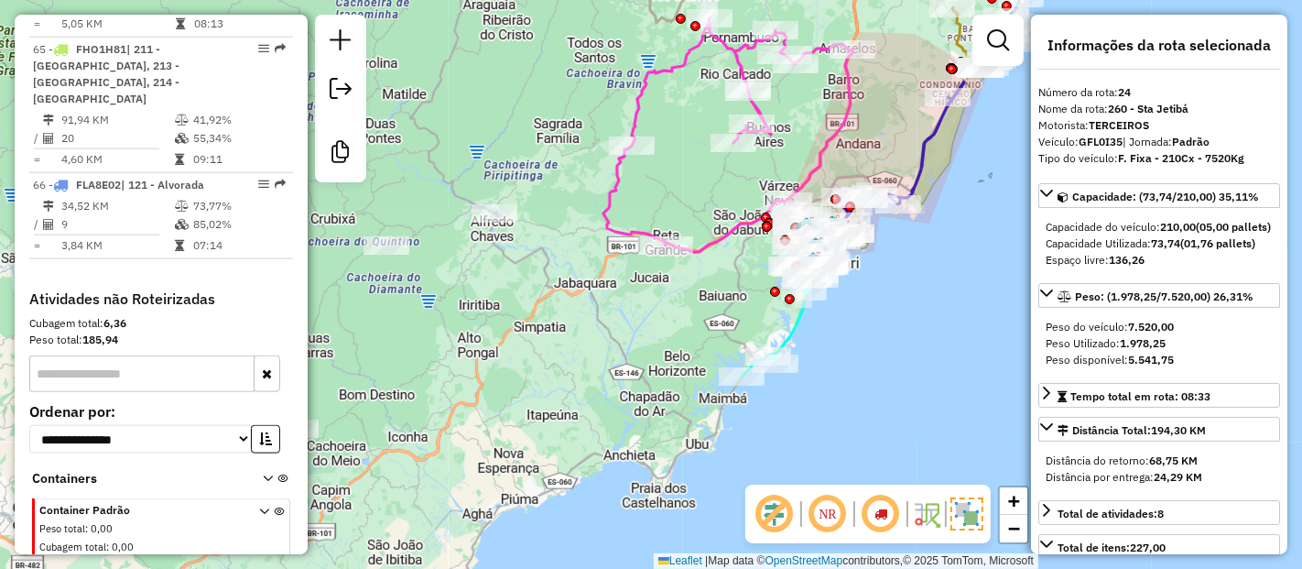
click at [760, 504] on em at bounding box center [775, 514] width 44 height 44
click at [881, 518] on em at bounding box center [881, 514] width 44 height 44
click at [975, 520] on img at bounding box center [967, 513] width 33 height 33
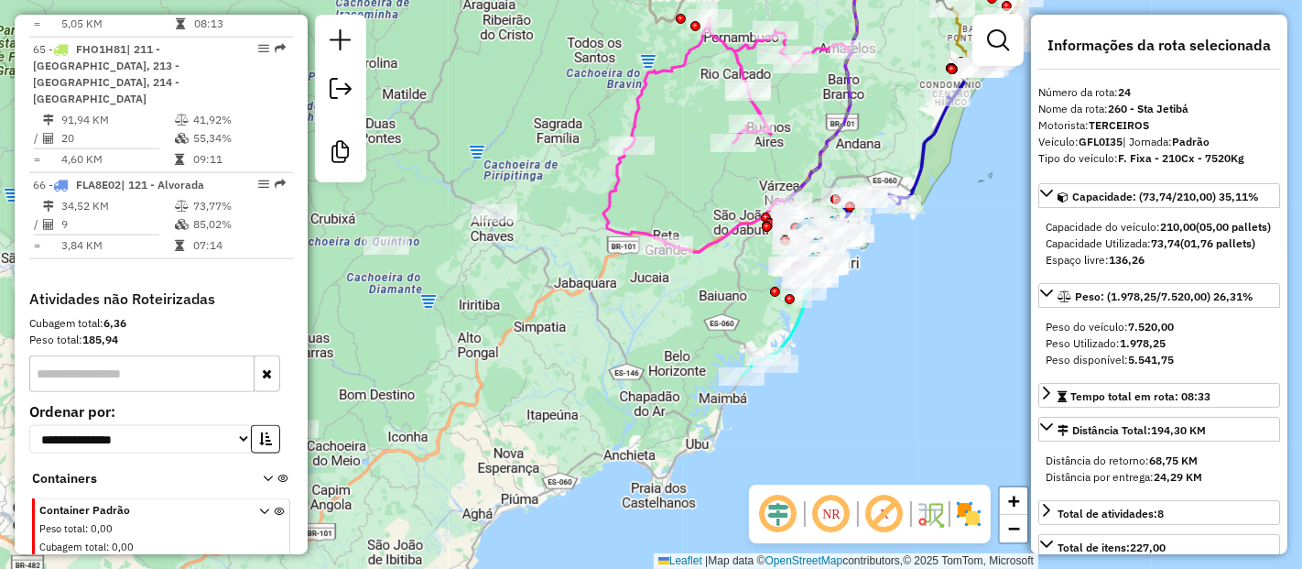
click at [872, 504] on em at bounding box center [885, 514] width 44 height 44
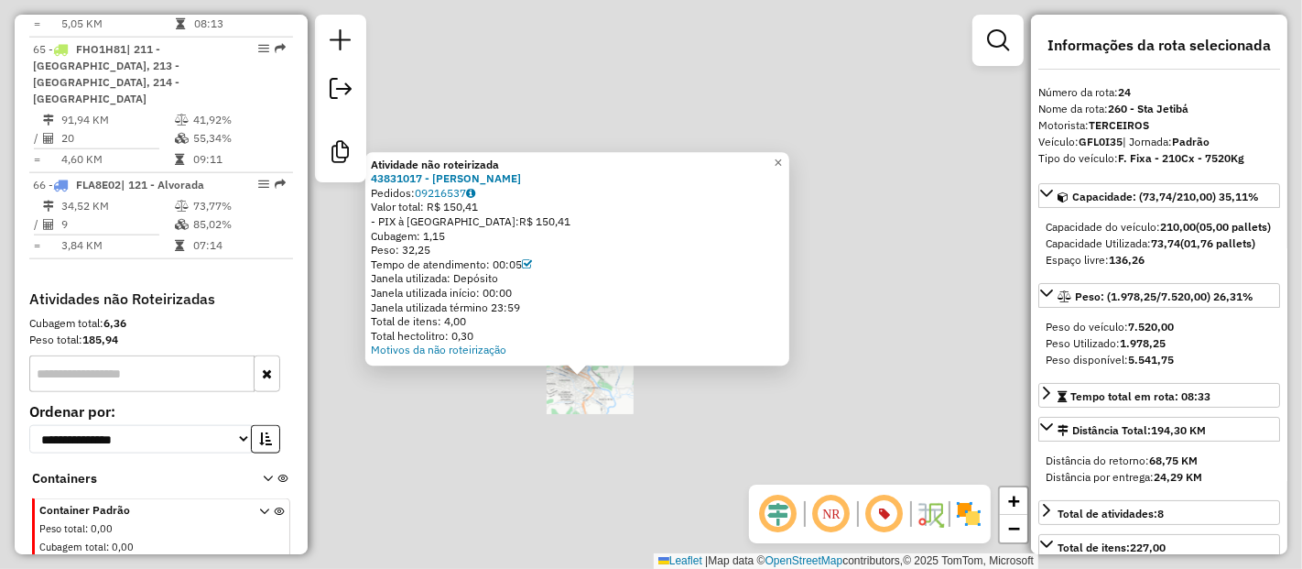
click at [602, 430] on div "Atividade não roteirizada 43831017 - JEFERSON FREGONASSE Pedidos: 09216537 Valo…" at bounding box center [651, 284] width 1302 height 569
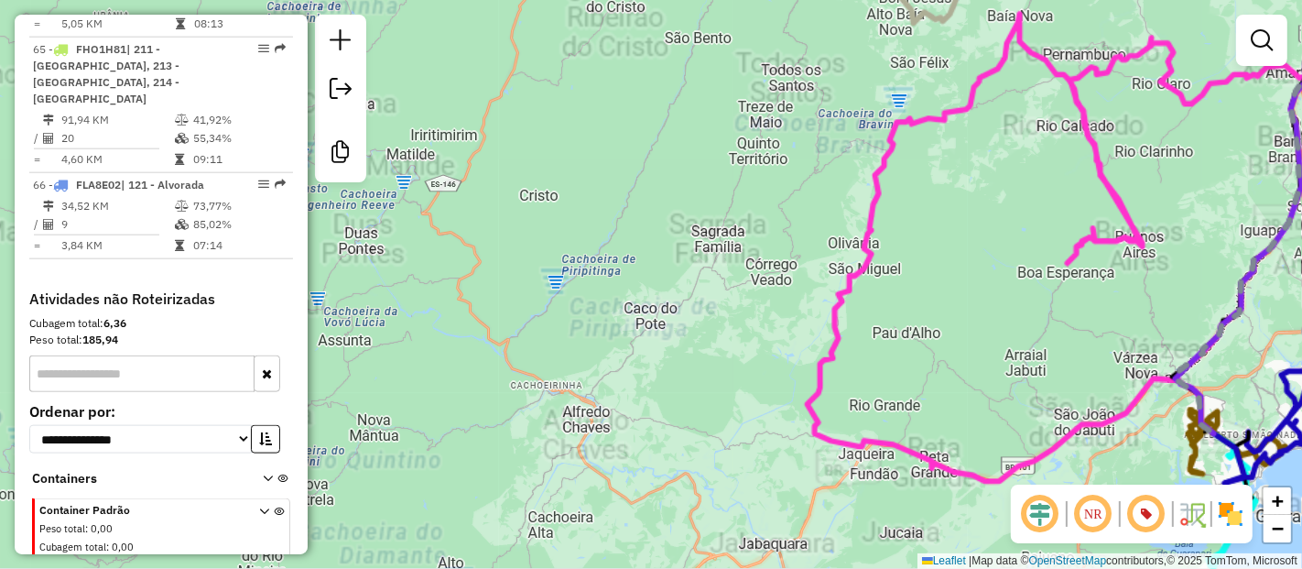
drag, startPoint x: 567, startPoint y: 469, endPoint x: 653, endPoint y: 447, distance: 88.8
click at [568, 464] on div "Janela de atendimento Grade de atendimento Capacidade Transportadoras Veículos …" at bounding box center [651, 284] width 1302 height 569
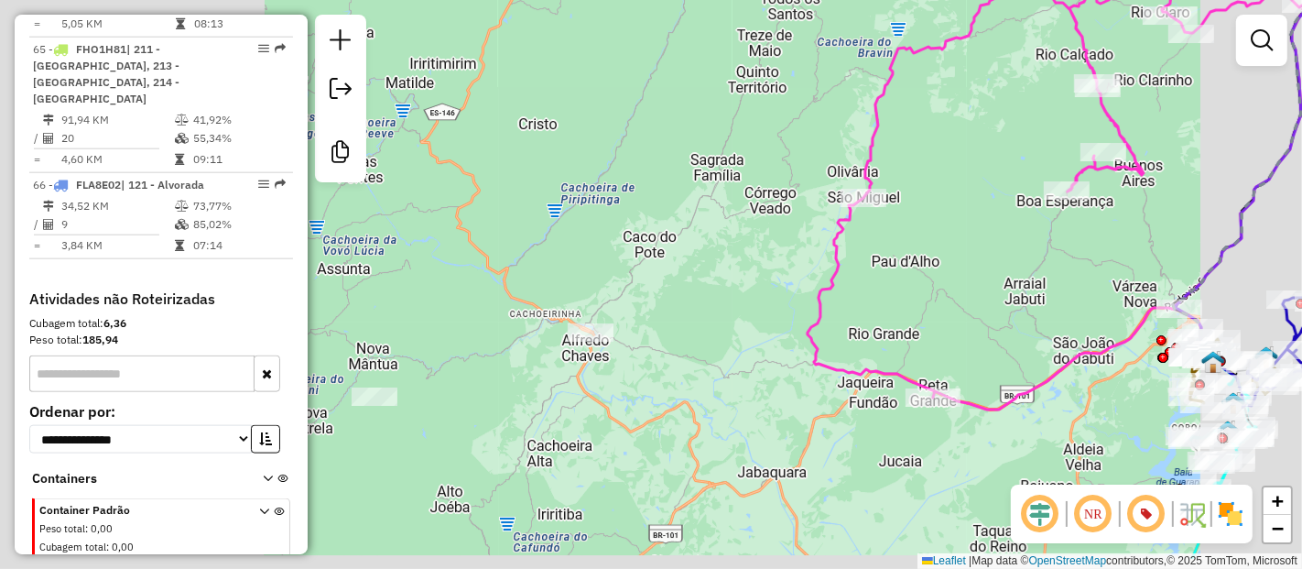
drag, startPoint x: 566, startPoint y: 419, endPoint x: 572, endPoint y: 349, distance: 70.8
click at [572, 349] on div "Janela de atendimento Grade de atendimento Capacidade Transportadoras Veículos …" at bounding box center [651, 284] width 1302 height 569
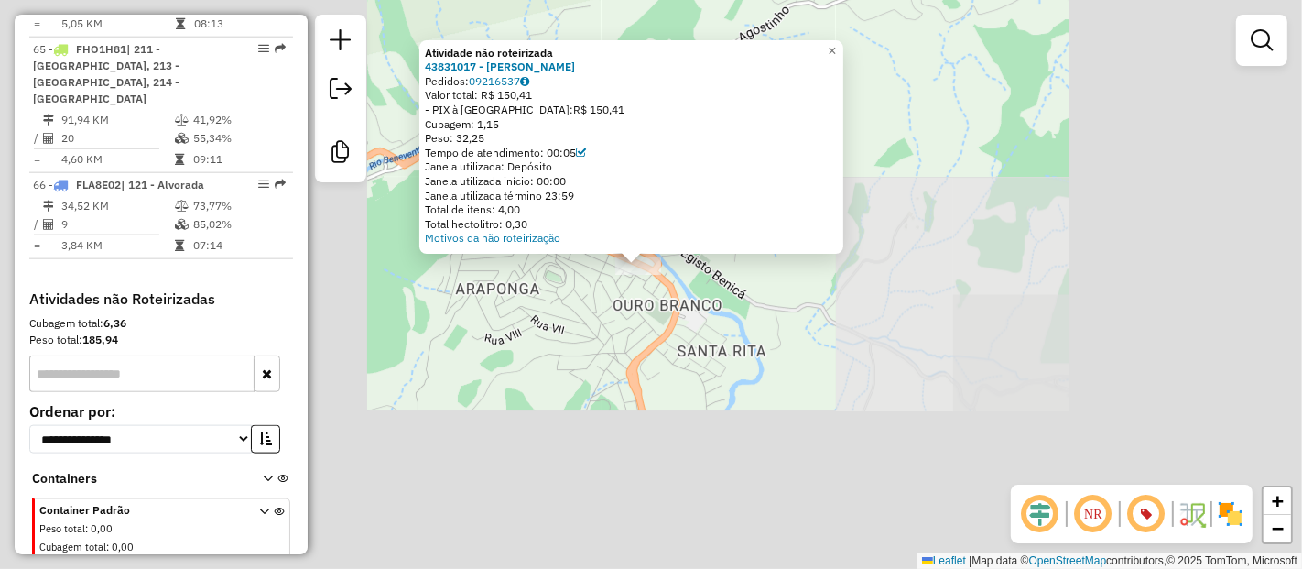
drag, startPoint x: 571, startPoint y: 418, endPoint x: 618, endPoint y: 310, distance: 118.6
click at [618, 310] on div "Atividade não roteirizada 43831017 - JEFERSON FREGONASSE Pedidos: 09216537 Valo…" at bounding box center [651, 284] width 1302 height 569
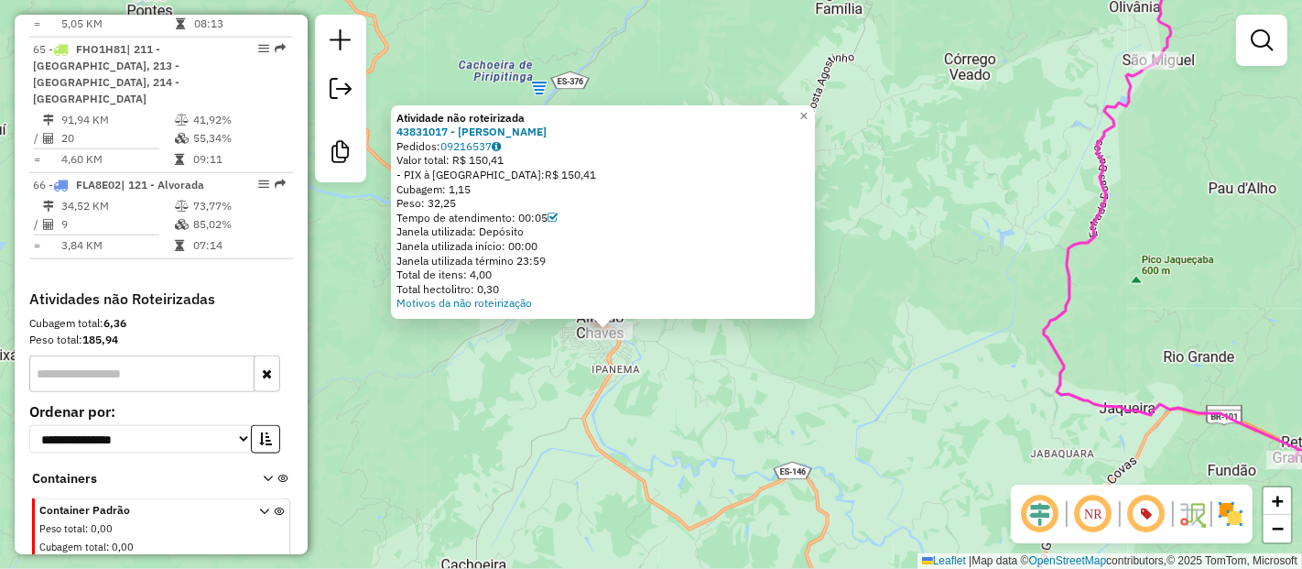
drag, startPoint x: 690, startPoint y: 382, endPoint x: 649, endPoint y: 352, distance: 51.1
click at [649, 352] on div "Atividade não roteirizada 43831017 - JEFERSON FREGONASSE Pedidos: 09216537 Valo…" at bounding box center [651, 284] width 1302 height 569
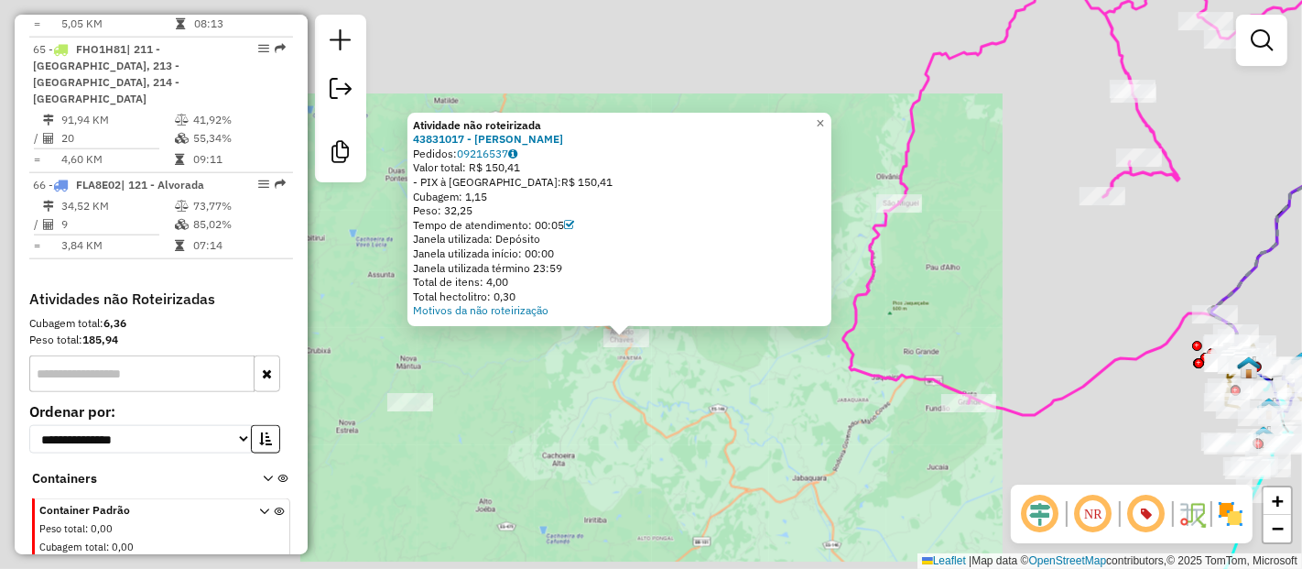
click at [638, 301] on div "Atividade não roteirizada 43831017 - JEFERSON FREGONASSE Pedidos: 09216537 Valo…" at bounding box center [651, 284] width 1302 height 569
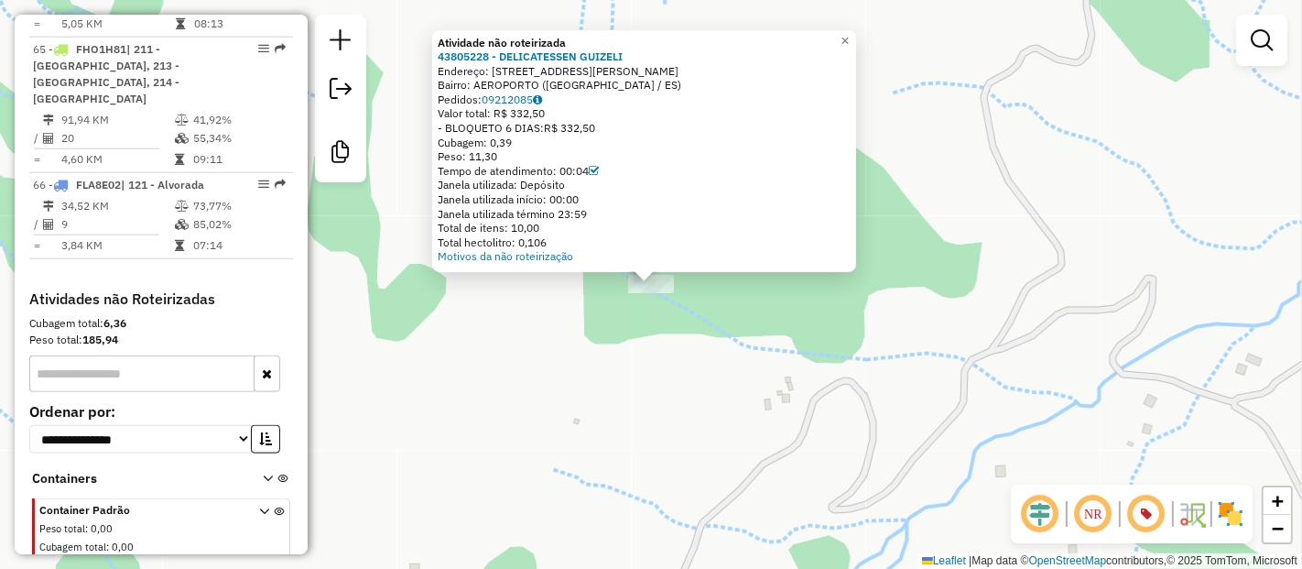
click at [636, 331] on div "Atividade não roteirizada 43805228 - DELICATESSEN GUIZELI Endereço: AV FERNANDO…" at bounding box center [651, 284] width 1302 height 569
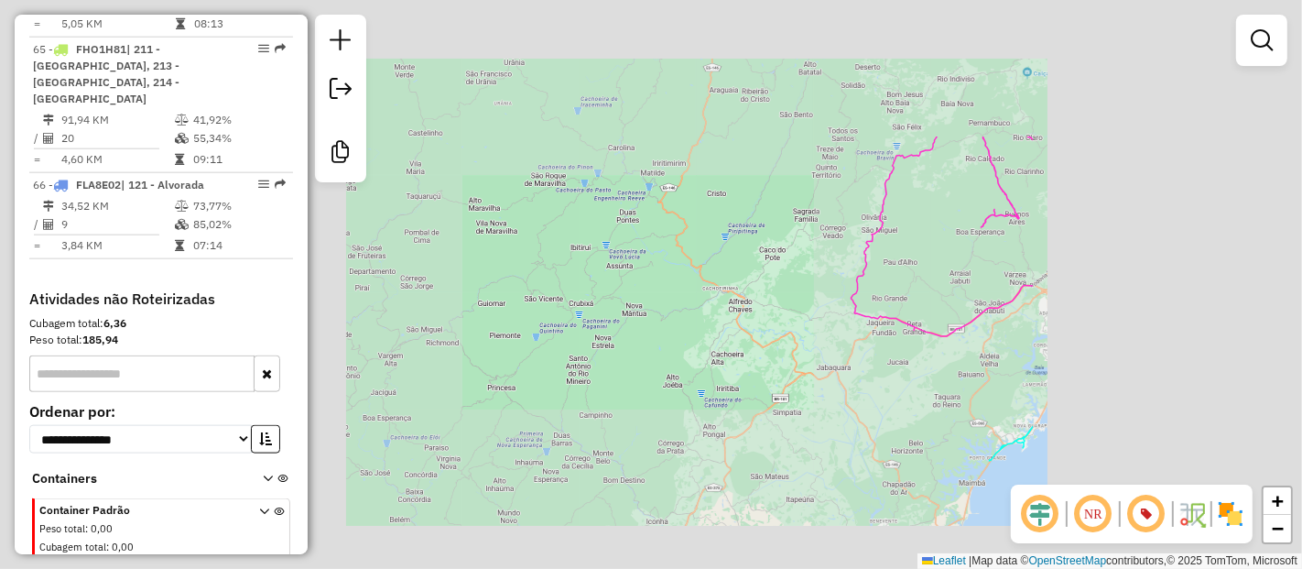
drag, startPoint x: 627, startPoint y: 397, endPoint x: 637, endPoint y: 202, distance: 195.3
click at [637, 202] on div "Janela de atendimento Grade de atendimento Capacidade Transportadoras Veículos …" at bounding box center [651, 284] width 1302 height 569
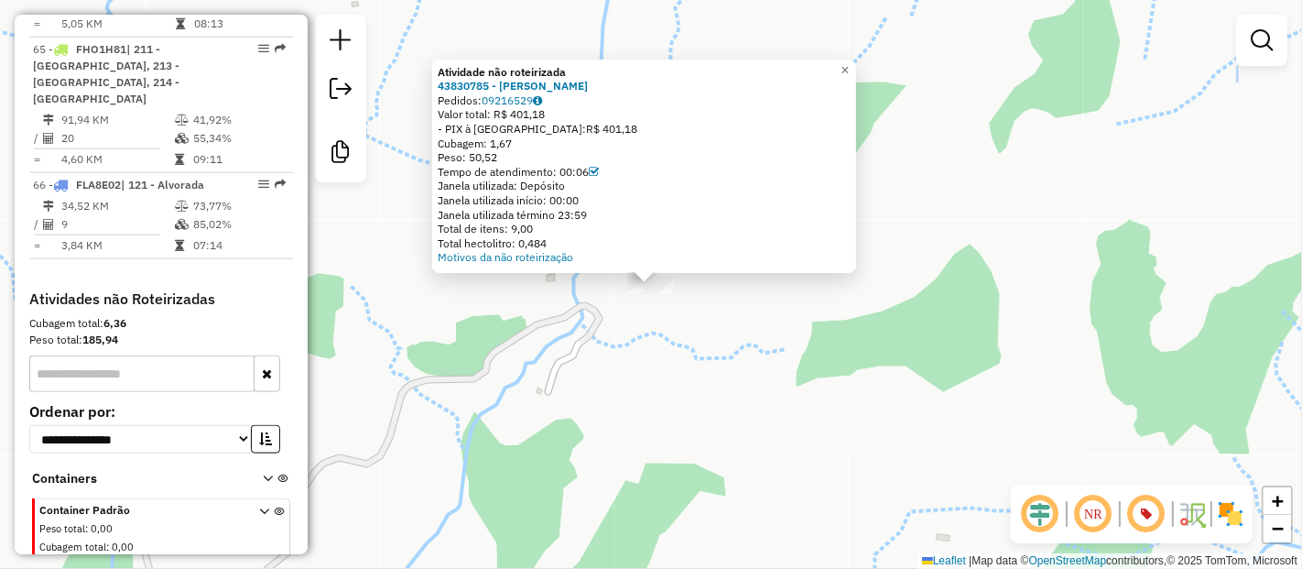
click at [601, 388] on div "Atividade não roteirizada 43830785 - JULIANA GOMES Pedidos: 09216529 Valor tota…" at bounding box center [651, 284] width 1302 height 569
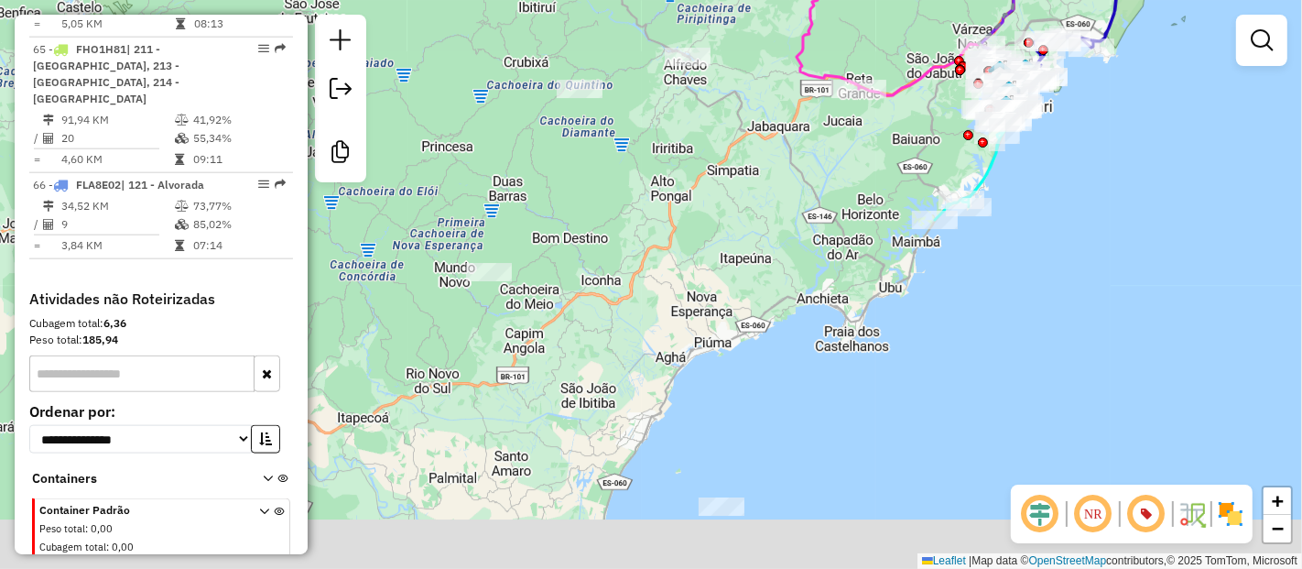
drag, startPoint x: 873, startPoint y: 373, endPoint x: 777, endPoint y: 191, distance: 205.2
click at [777, 191] on div "Janela de atendimento Grade de atendimento Capacidade Transportadoras Veículos …" at bounding box center [651, 284] width 1302 height 569
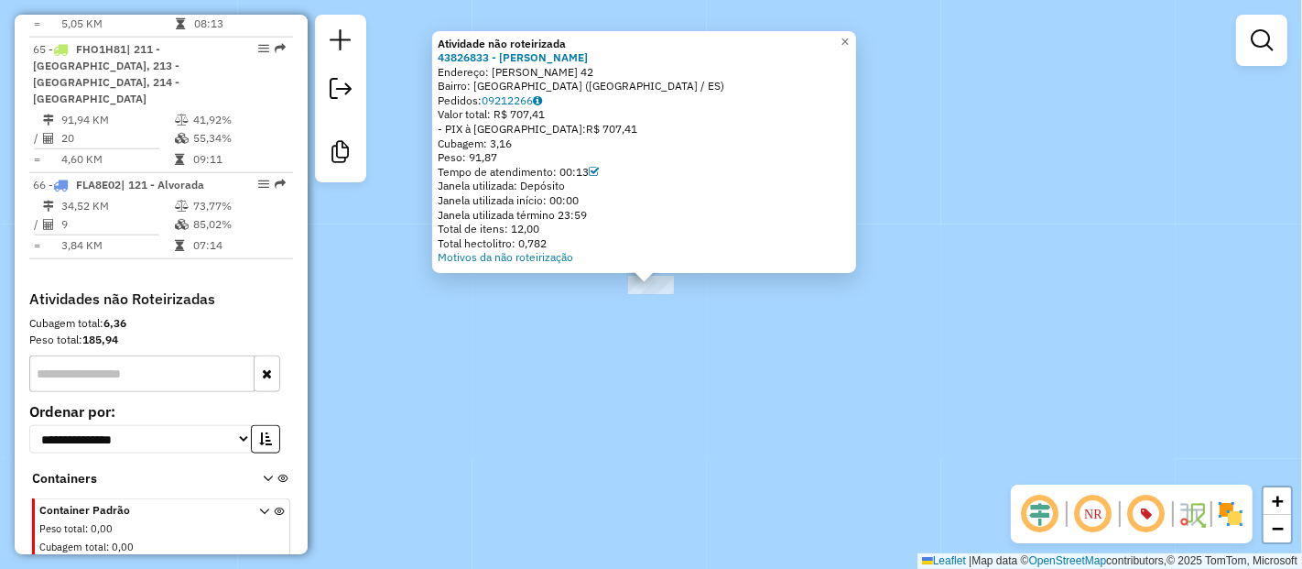
click at [514, 404] on div "Atividade não roteirizada 43826833 - JHENIFFER SALGADO Endereço: MANOEL SIQUEIR…" at bounding box center [651, 284] width 1302 height 569
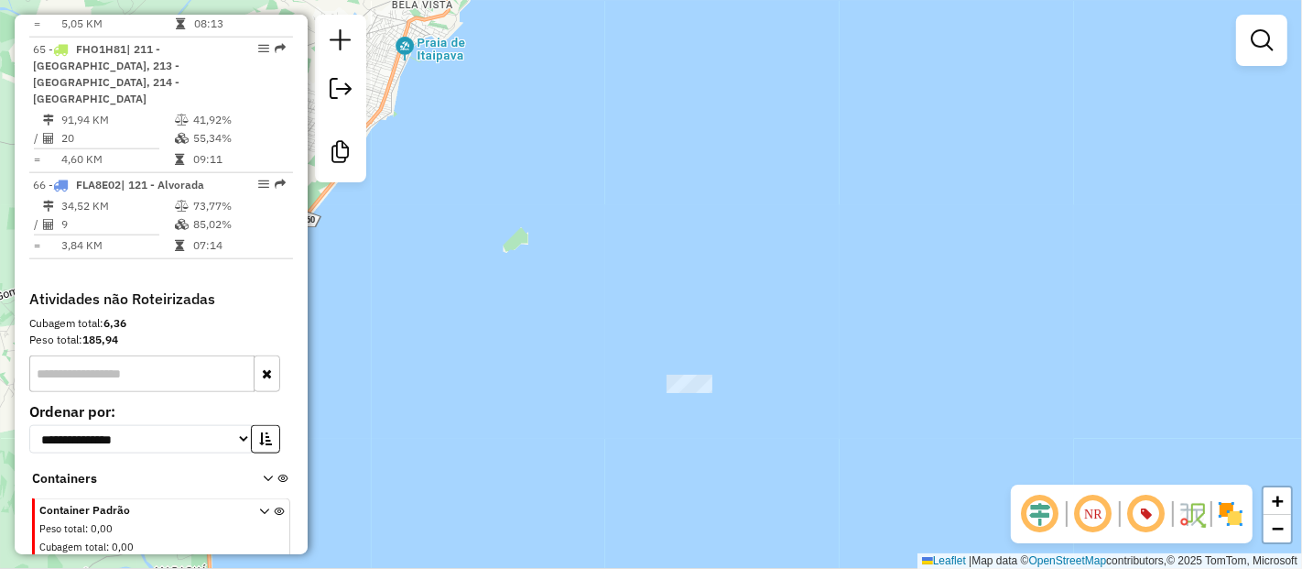
click at [738, 239] on div "Janela de atendimento Grade de atendimento Capacidade Transportadoras Veículos …" at bounding box center [651, 284] width 1302 height 569
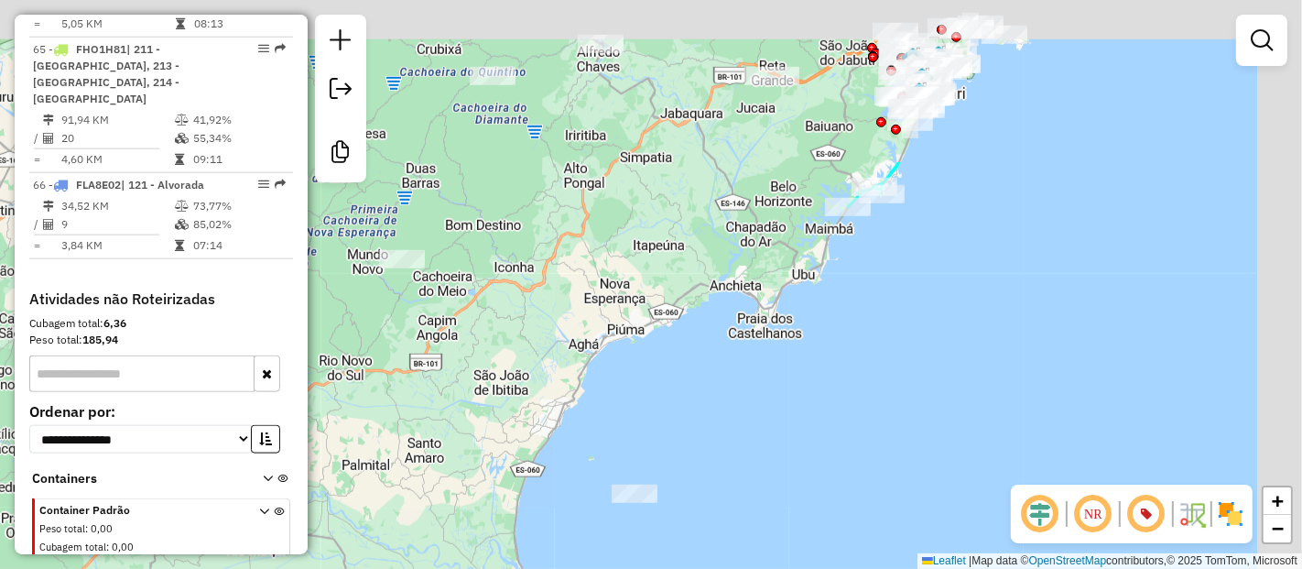
drag, startPoint x: 738, startPoint y: 239, endPoint x: 638, endPoint y: 443, distance: 227.3
click at [638, 443] on div "Janela de atendimento Grade de atendimento Capacidade Transportadoras Veículos …" at bounding box center [651, 284] width 1302 height 569
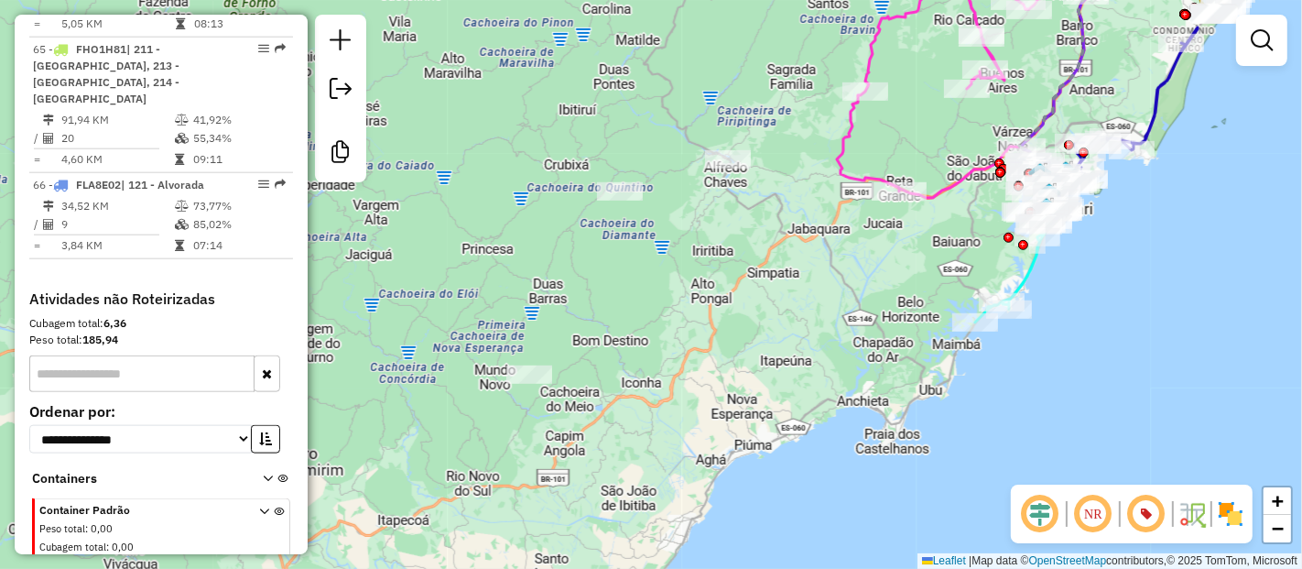
drag, startPoint x: 777, startPoint y: 331, endPoint x: 743, endPoint y: 332, distance: 33.9
click at [743, 332] on div "Janela de atendimento Grade de atendimento Capacidade Transportadoras Veículos …" at bounding box center [651, 284] width 1302 height 569
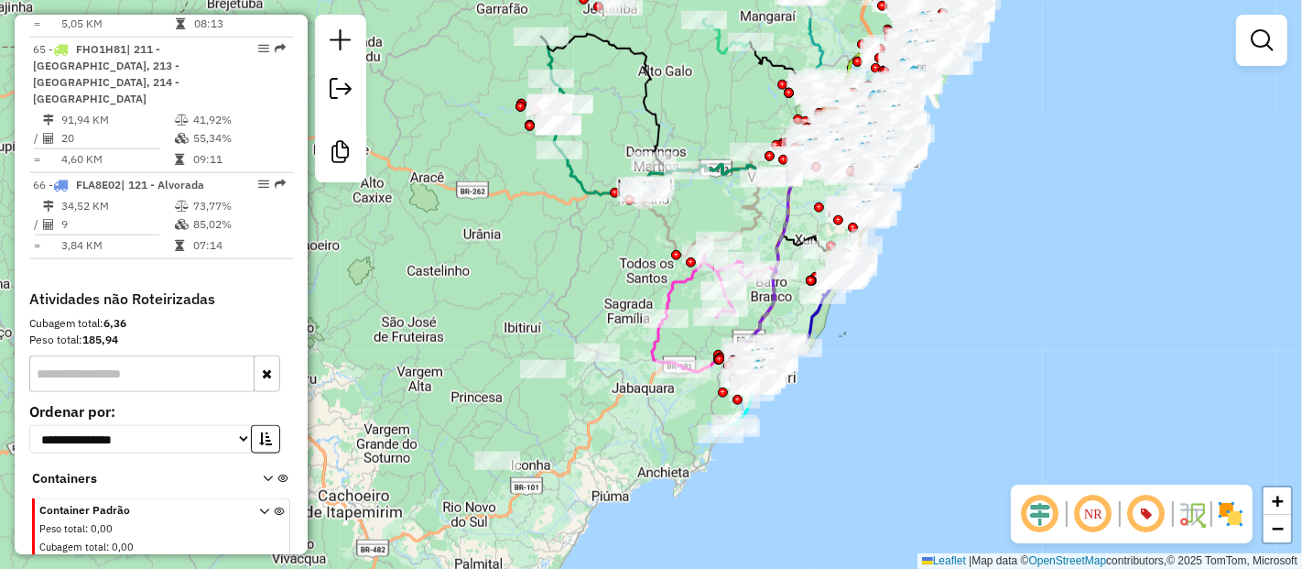
drag, startPoint x: 824, startPoint y: 429, endPoint x: 743, endPoint y: 498, distance: 107.2
click at [743, 498] on div "Janela de atendimento Grade de atendimento Capacidade Transportadoras Veículos …" at bounding box center [651, 284] width 1302 height 569
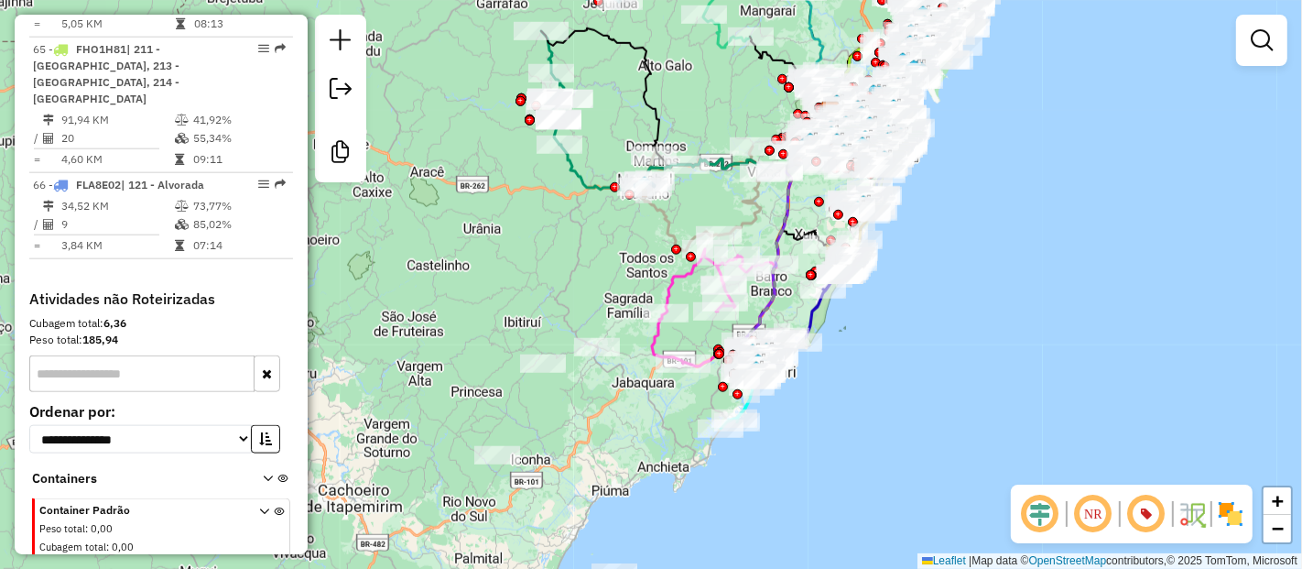
click at [1038, 517] on em at bounding box center [1040, 514] width 44 height 44
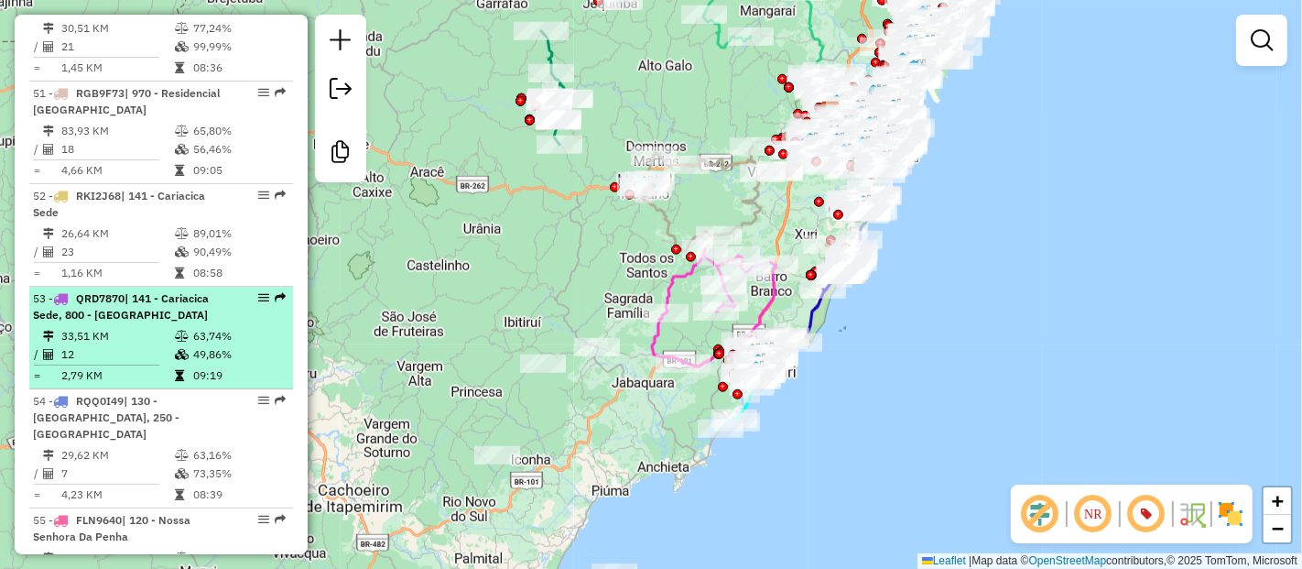
scroll to position [5939, 0]
